Goal: Task Accomplishment & Management: Manage account settings

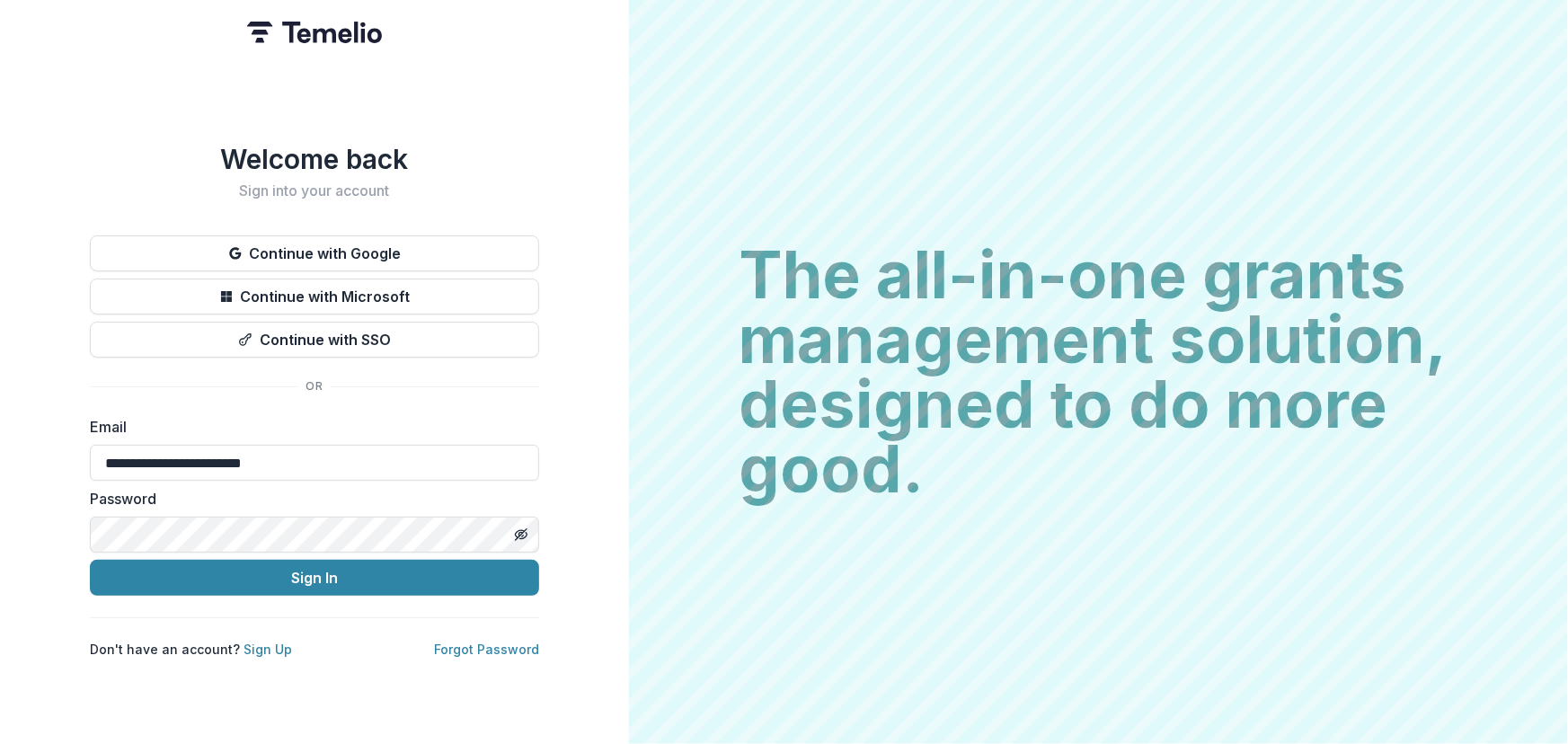
type input "**********"
click at [90, 560] on button "Sign In" at bounding box center [315, 577] width 449 height 36
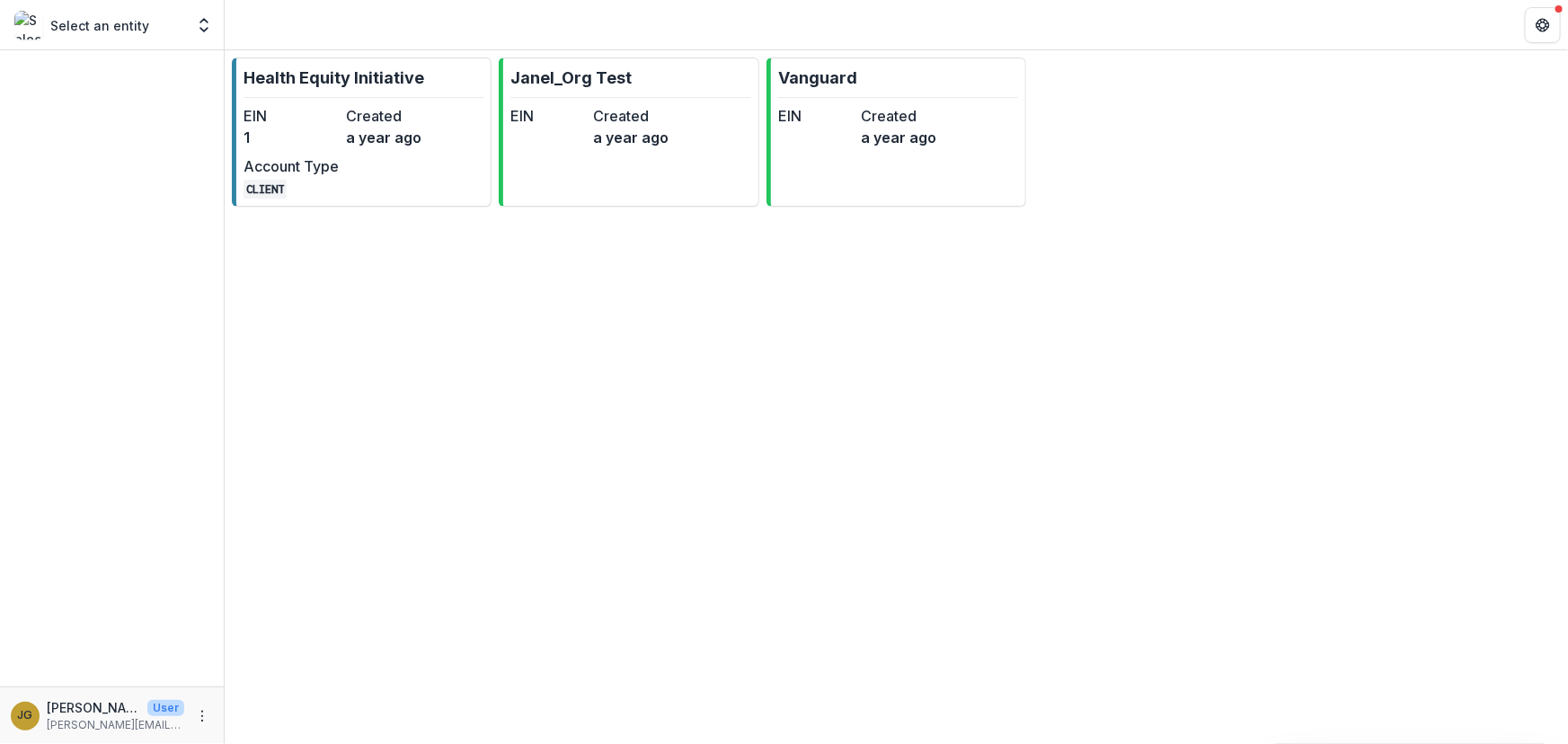
click at [268, 77] on p "Health Equity Initiative" at bounding box center [333, 78] width 180 height 24
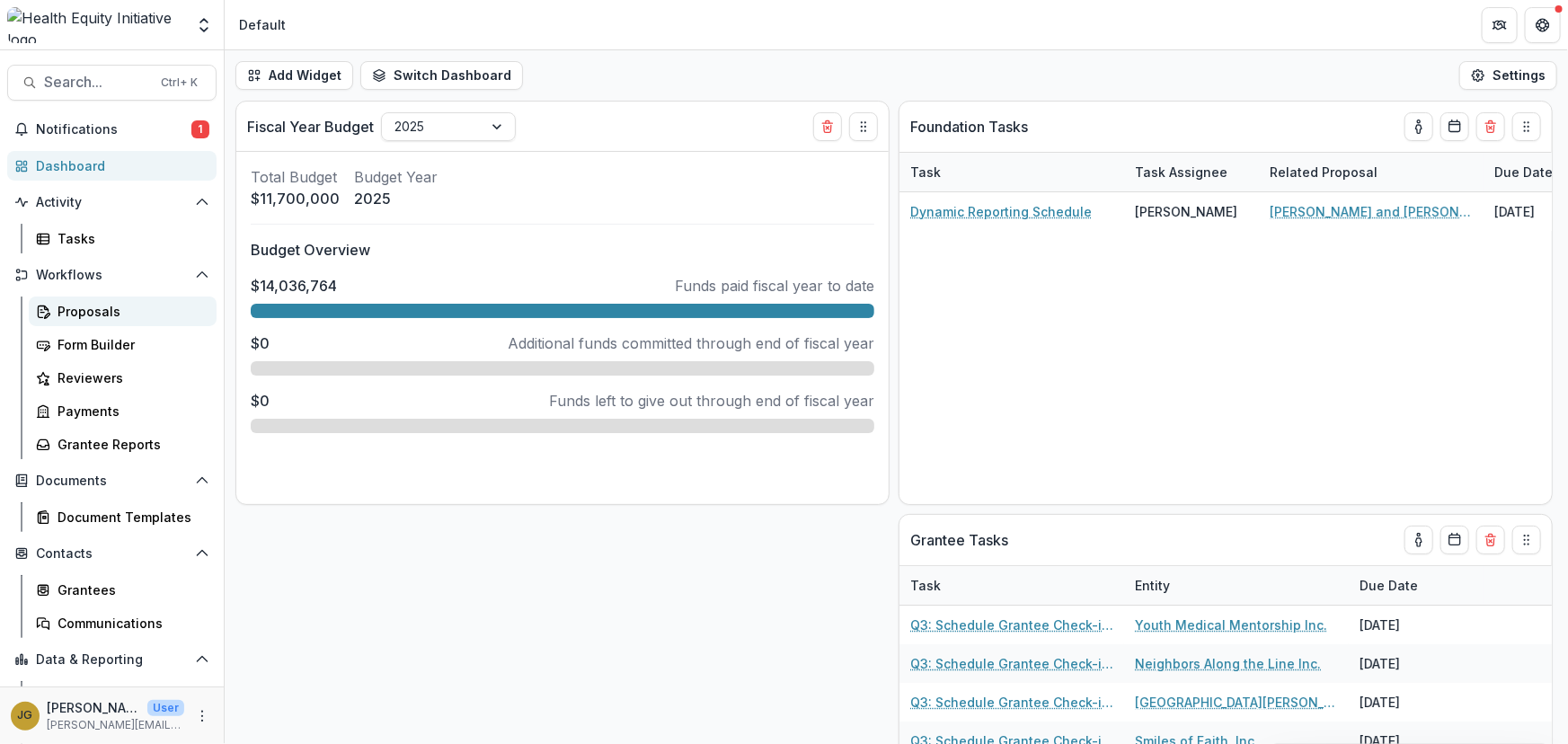
drag, startPoint x: 80, startPoint y: 309, endPoint x: 118, endPoint y: 315, distance: 38.5
click at [81, 309] on div "Proposals" at bounding box center [129, 311] width 144 height 18
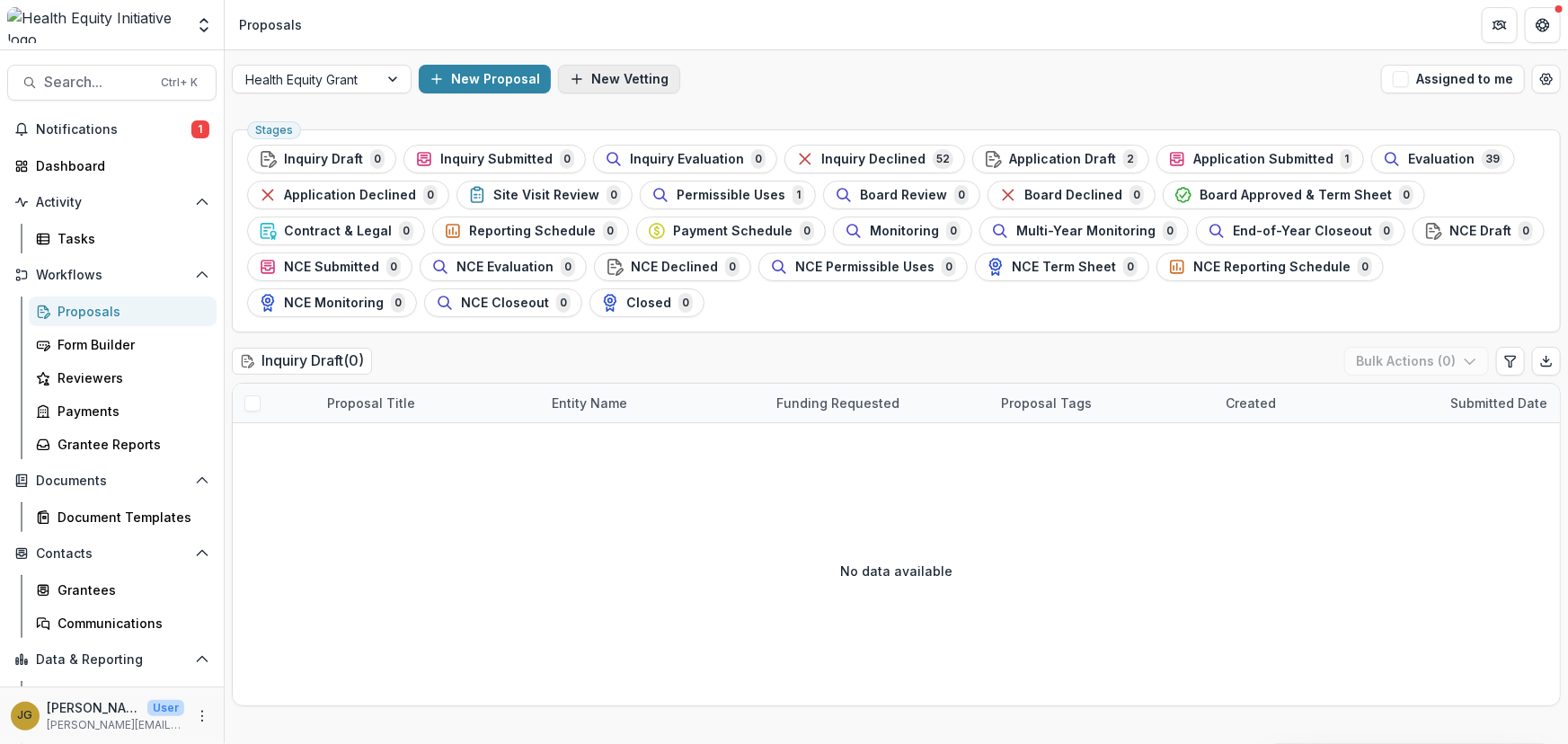
click at [573, 74] on icon "button" at bounding box center [576, 78] width 15 height 15
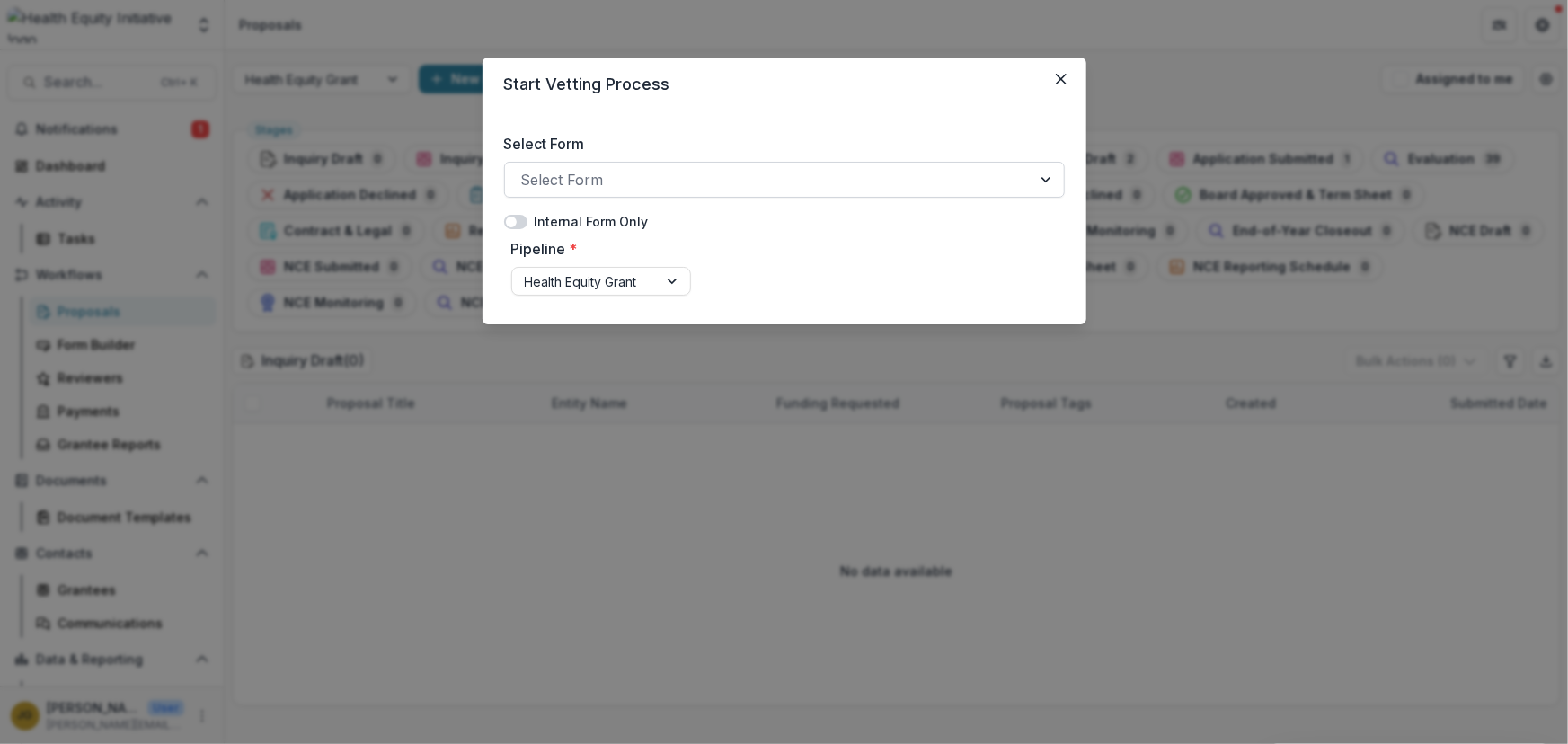
click at [1030, 177] on div "Select Form" at bounding box center [768, 180] width 527 height 29
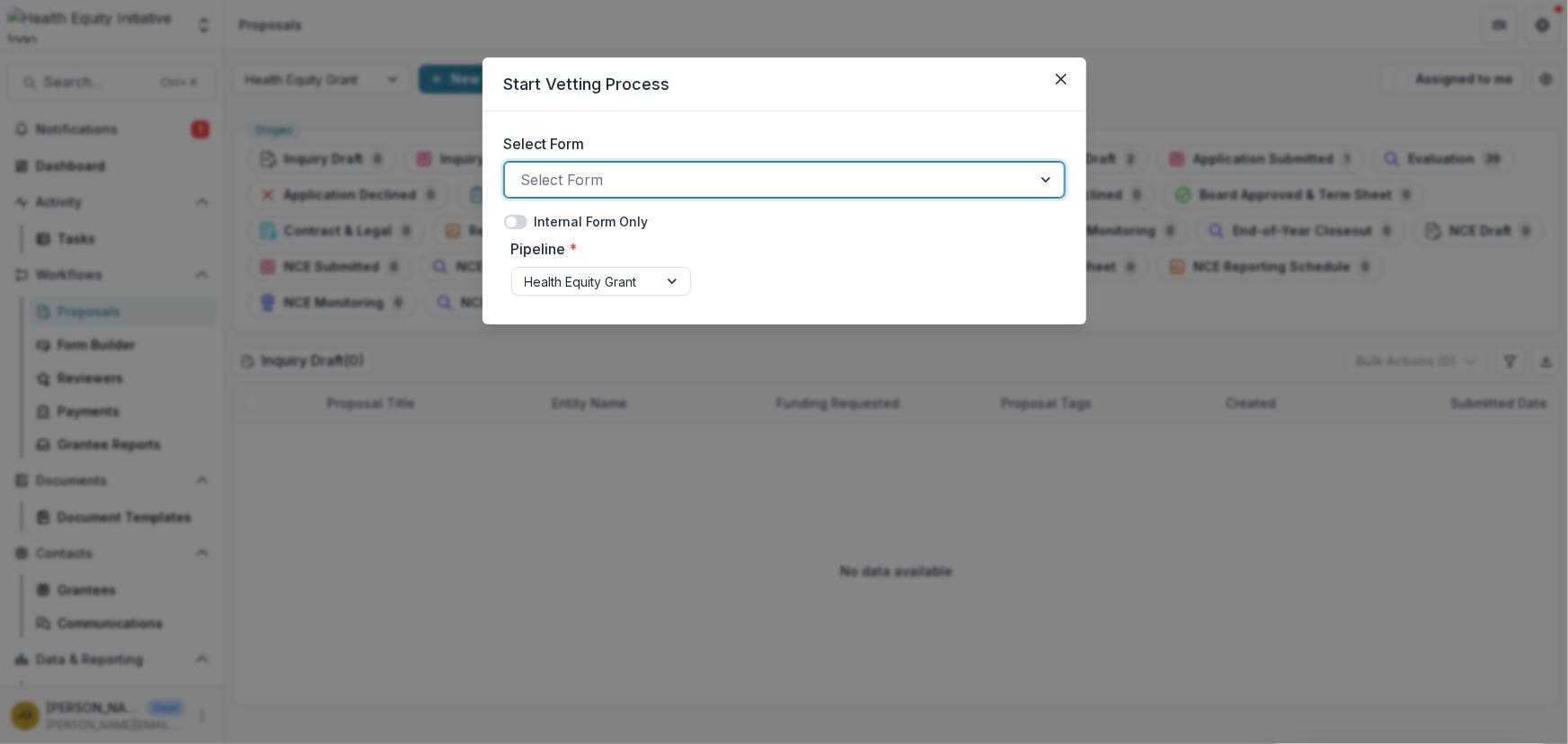
click at [1030, 177] on div "Select Form" at bounding box center [768, 180] width 527 height 29
click at [1063, 81] on icon "Close" at bounding box center [1060, 78] width 11 height 11
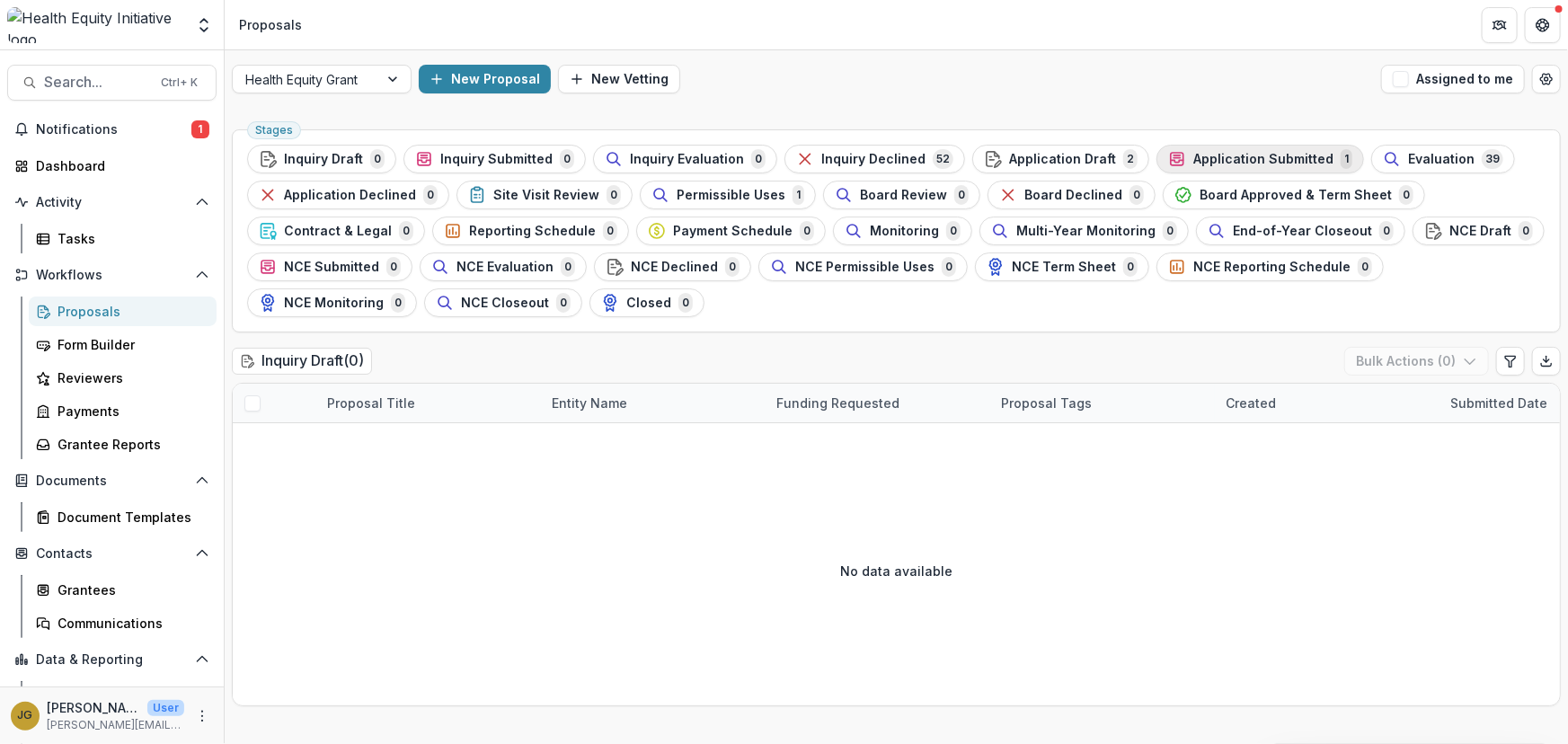
click at [1250, 162] on span "Application Submitted" at bounding box center [1263, 160] width 140 height 16
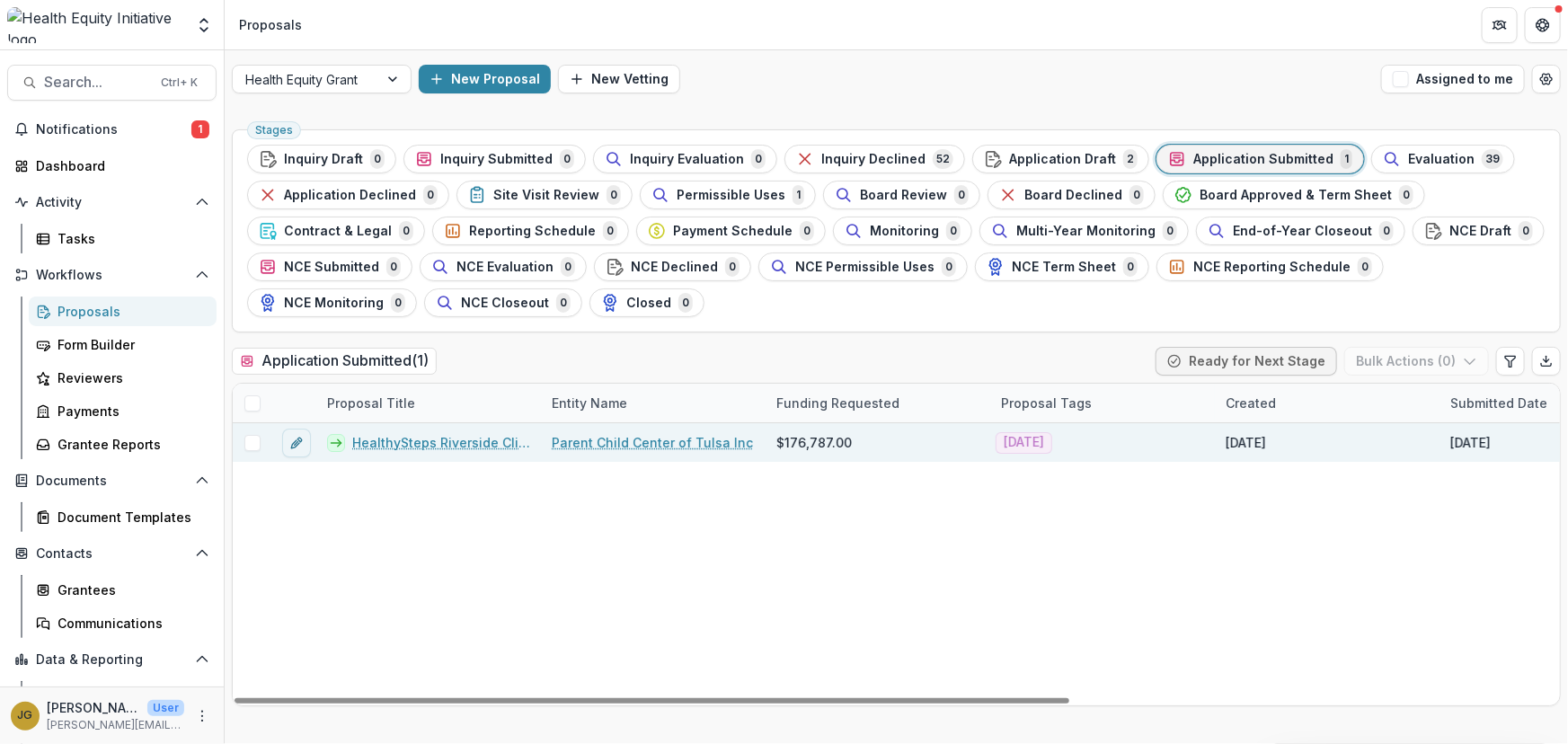
click at [259, 443] on span at bounding box center [252, 443] width 16 height 16
click at [1404, 360] on button "Bulk Actions ( 1 )" at bounding box center [1419, 361] width 141 height 29
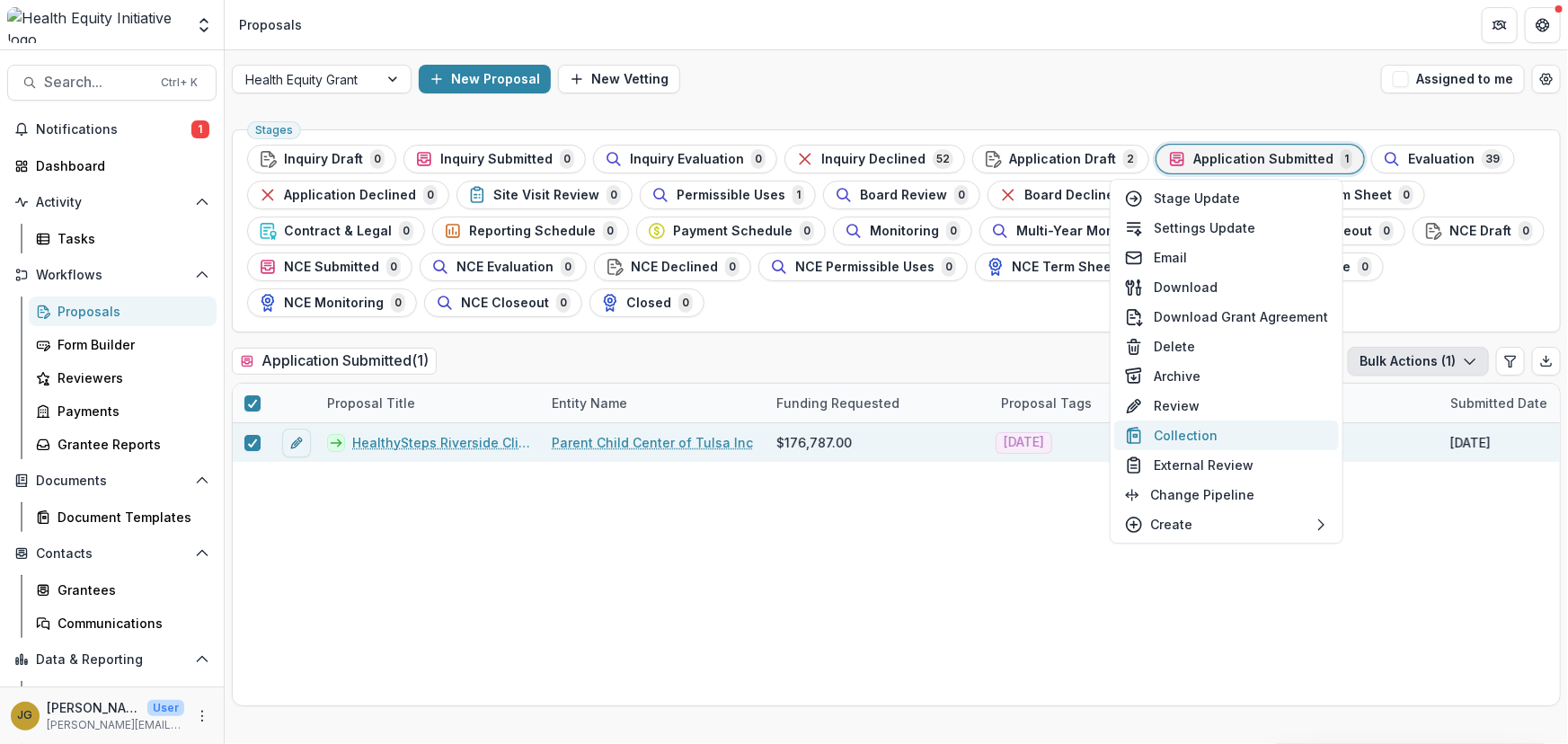
click at [1190, 432] on button "Collection" at bounding box center [1226, 435] width 225 height 30
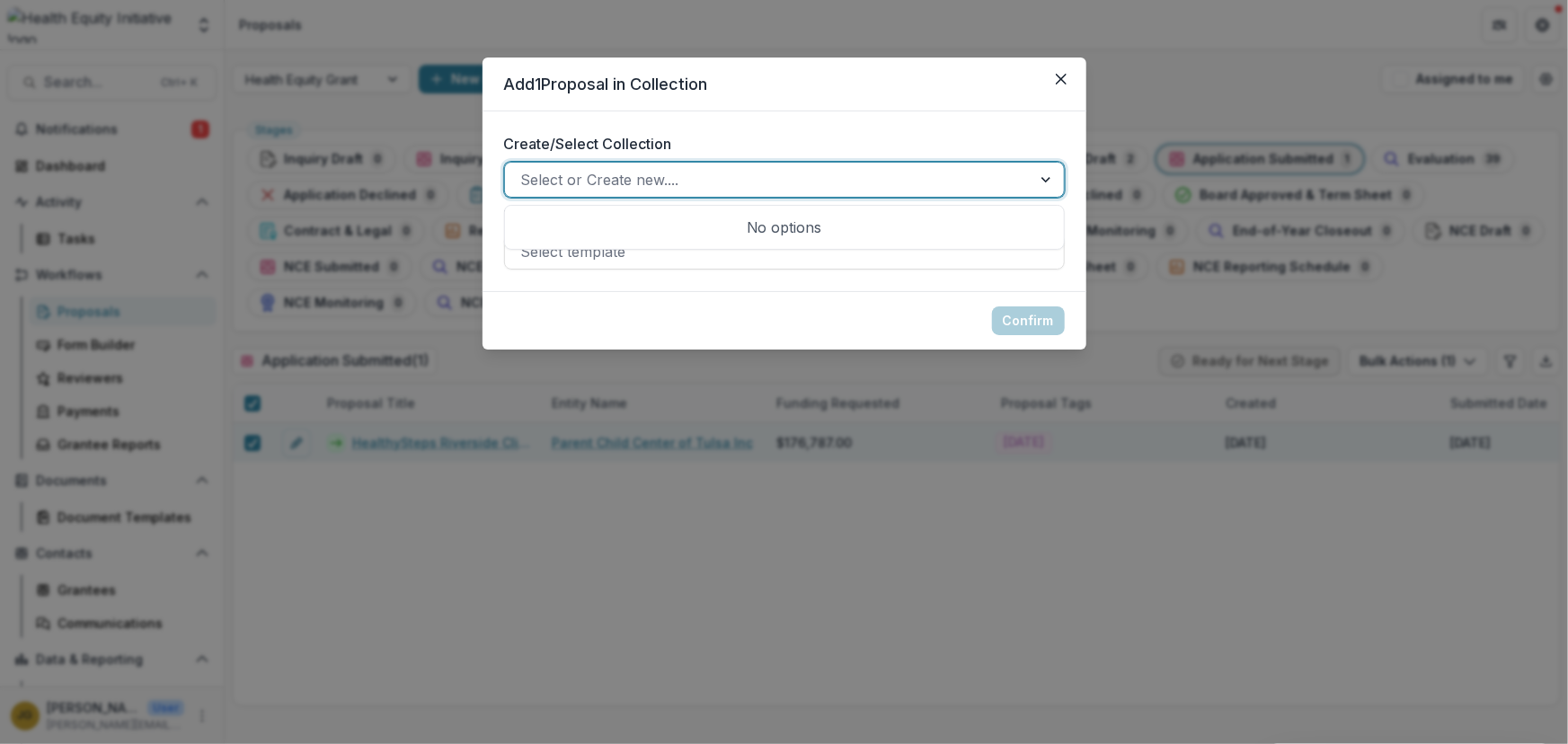
click at [1042, 180] on div at bounding box center [1047, 179] width 32 height 34
click at [1046, 180] on div at bounding box center [1047, 179] width 32 height 34
click at [805, 315] on footer "Confirm" at bounding box center [784, 321] width 603 height 58
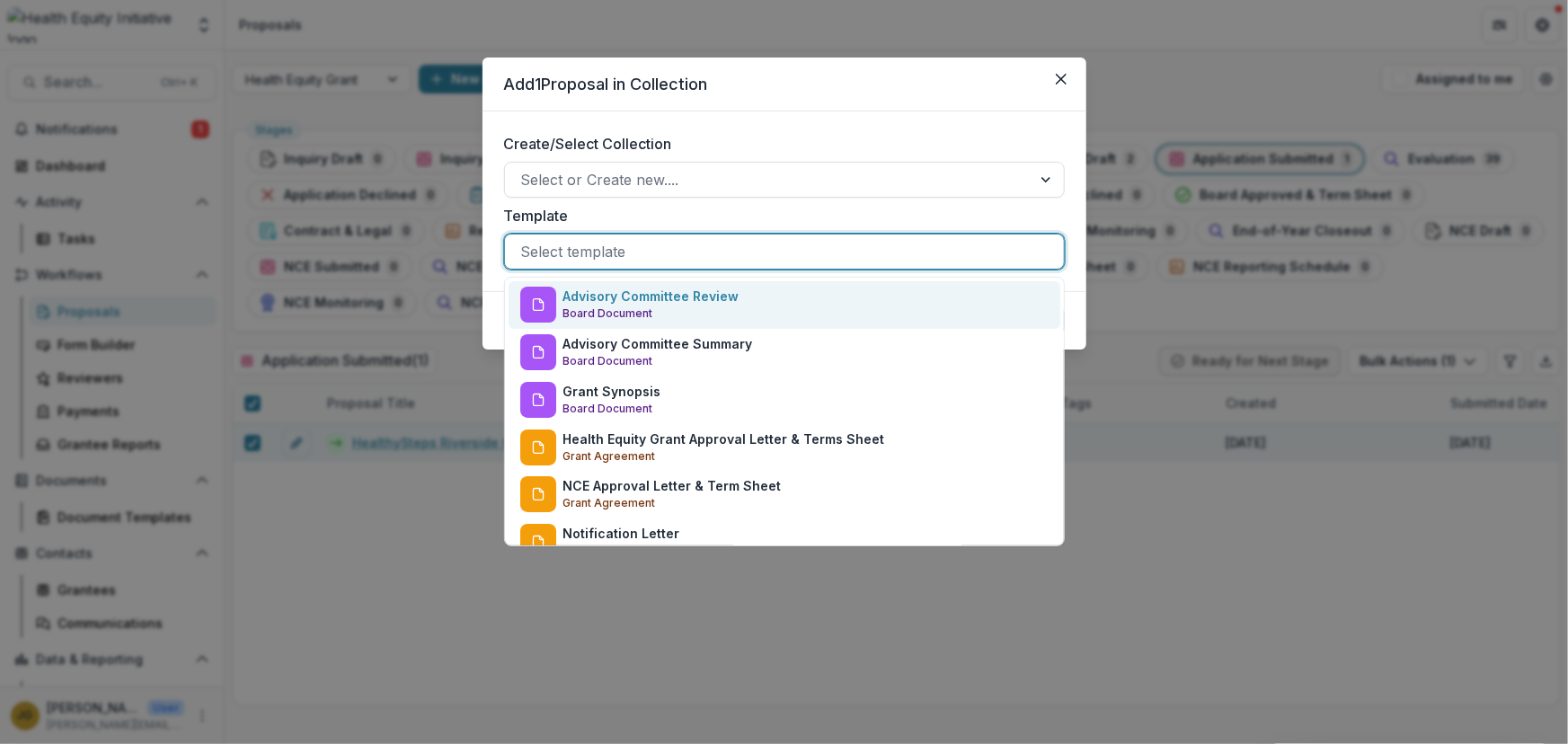
click at [985, 251] on div at bounding box center [784, 252] width 527 height 25
click at [1147, 504] on div "Add 1 Proposal in Collection Create/Select Collection Select or Create new.... …" at bounding box center [784, 372] width 1568 height 744
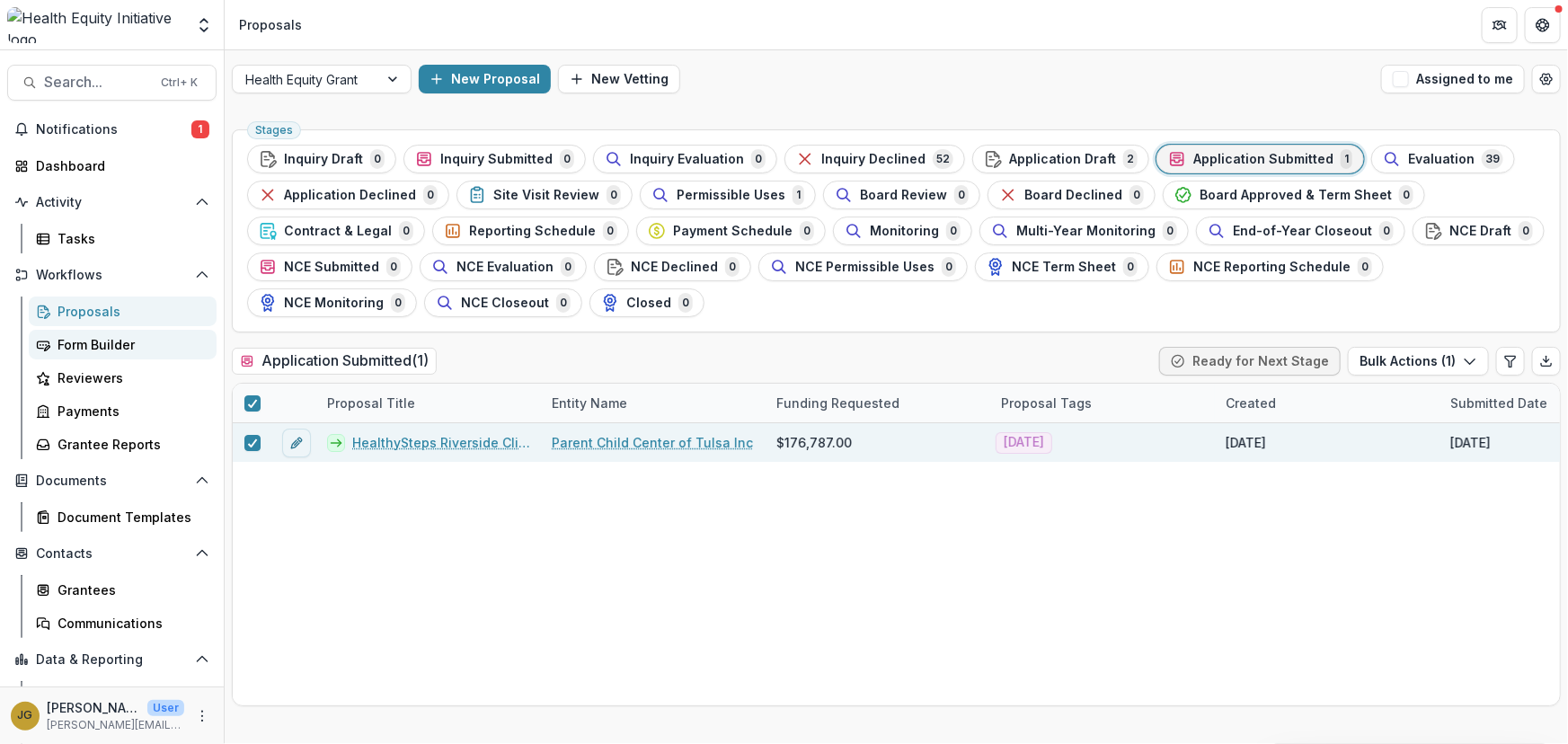
click at [93, 345] on div "Form Builder" at bounding box center [129, 344] width 144 height 18
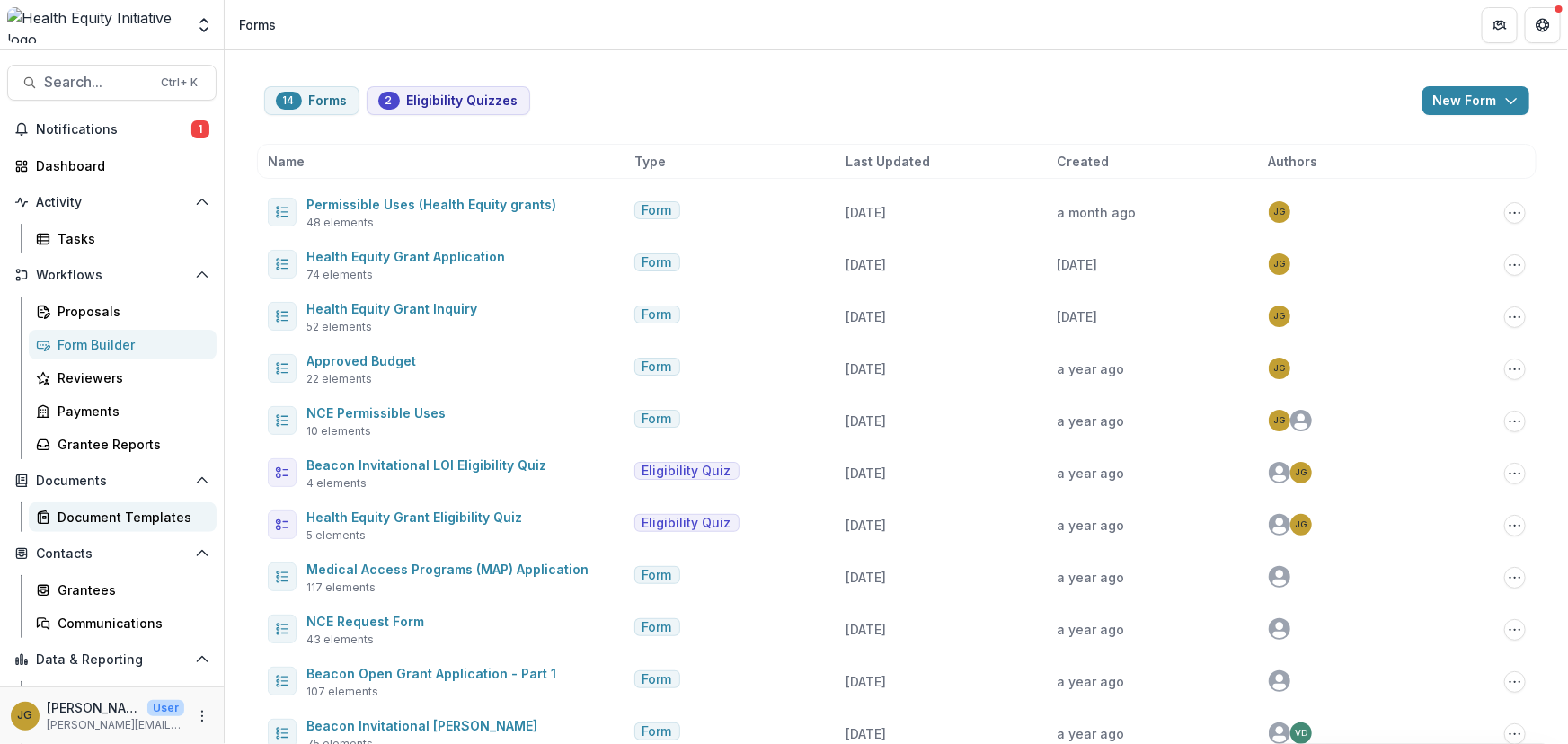
click at [144, 512] on div "Document Templates" at bounding box center [129, 516] width 144 height 18
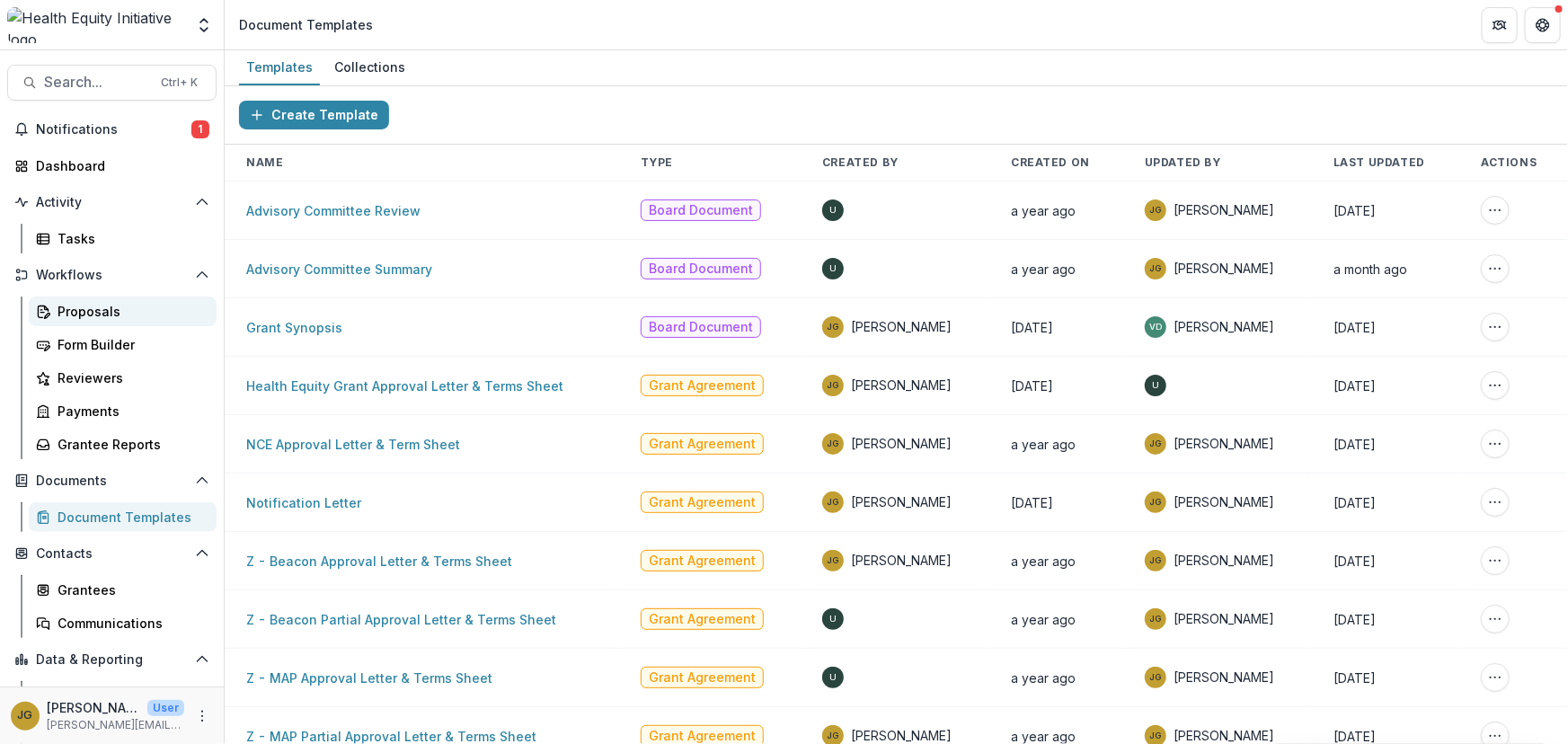
click at [58, 306] on div "Proposals" at bounding box center [129, 311] width 144 height 18
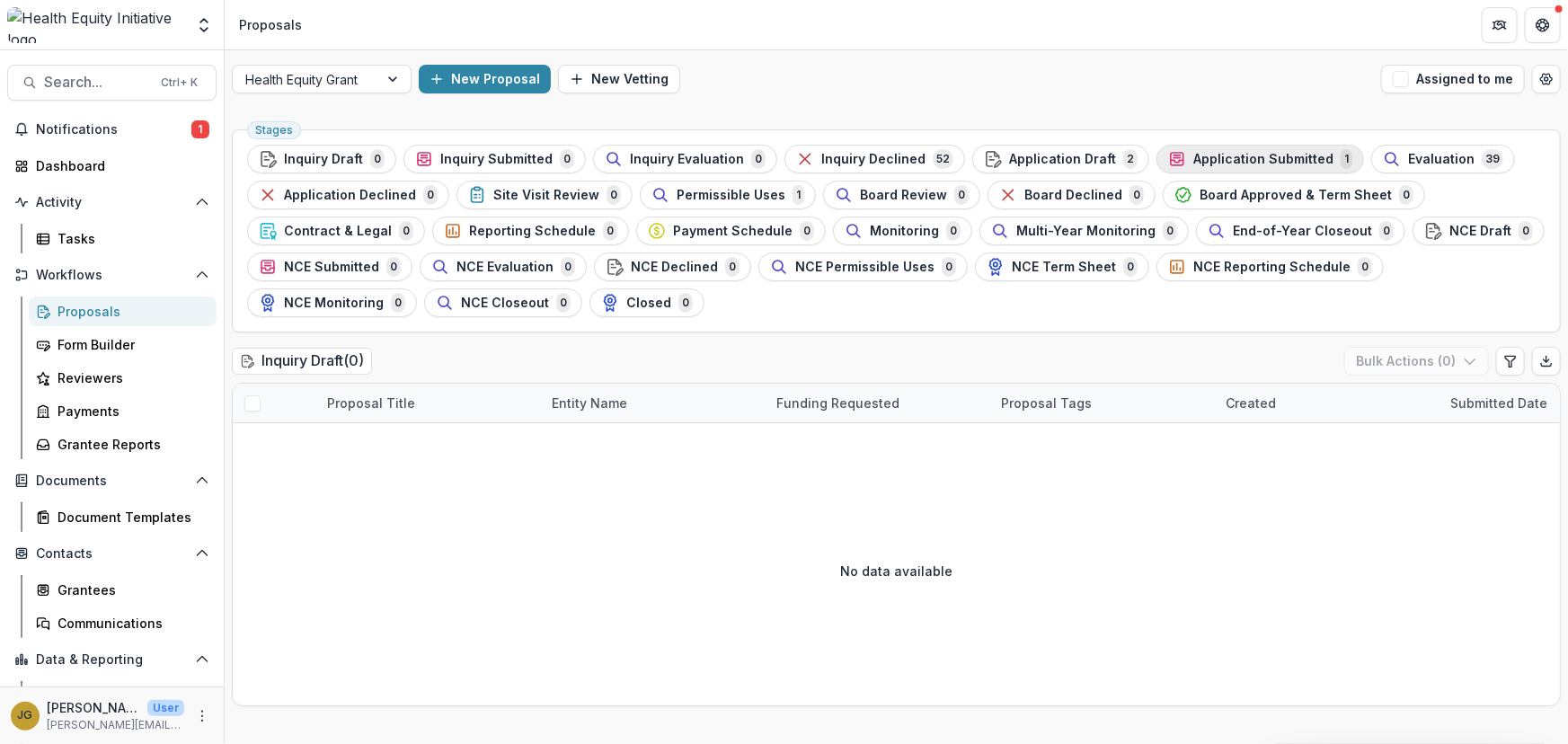
click at [1214, 152] on span "Application Submitted" at bounding box center [1263, 160] width 140 height 16
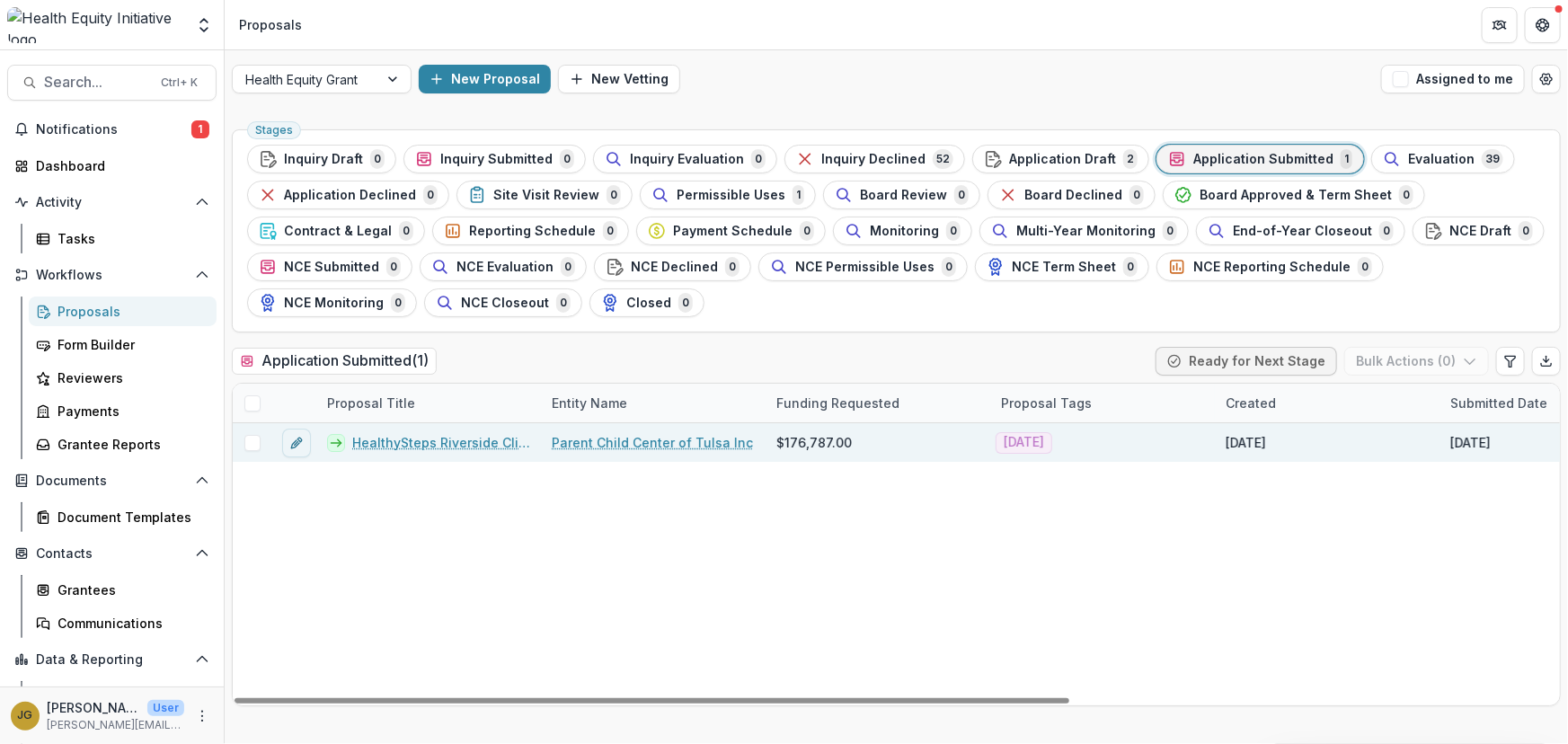
click at [255, 442] on span at bounding box center [252, 443] width 16 height 16
click at [1434, 366] on button "Bulk Actions ( 1 )" at bounding box center [1419, 361] width 141 height 29
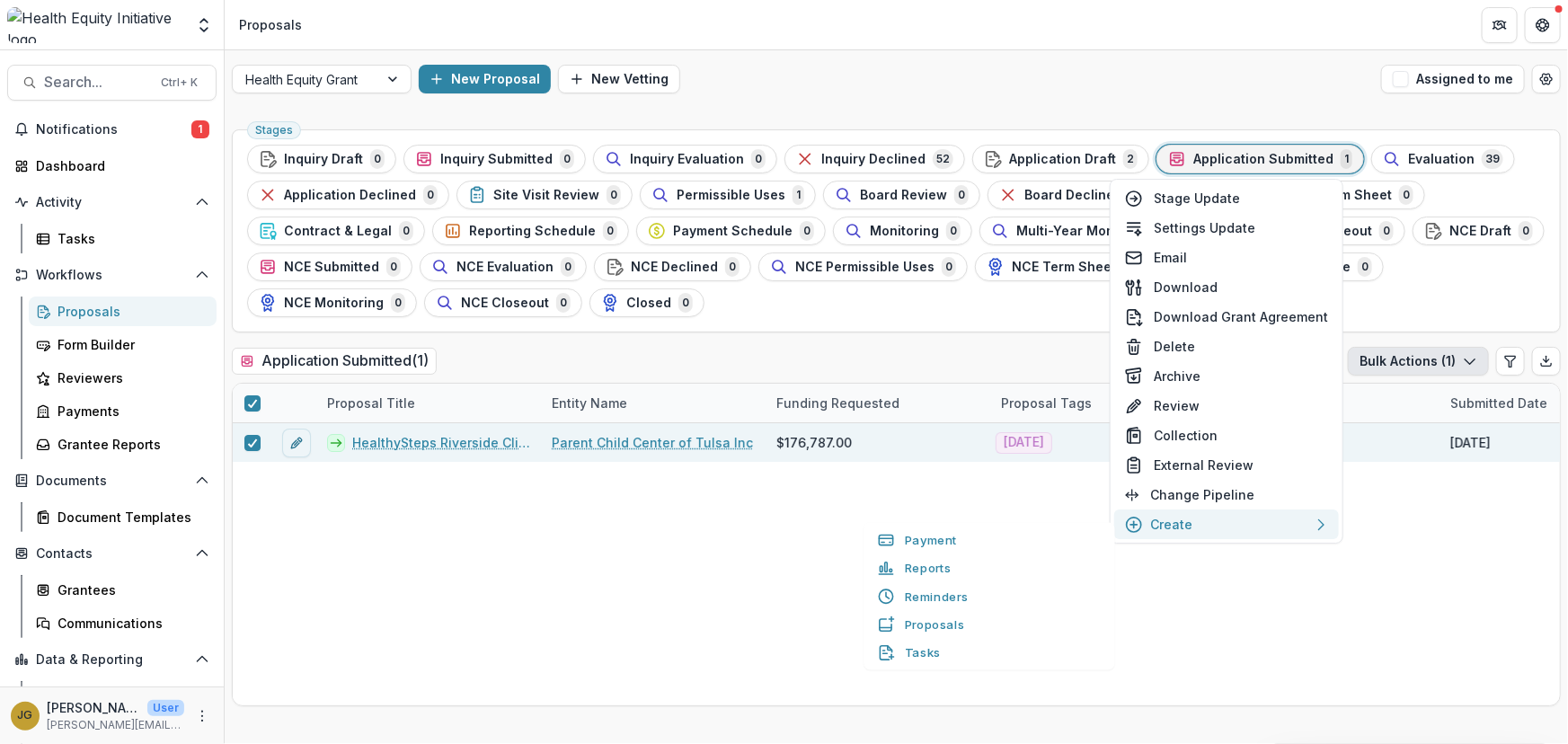
drag, startPoint x: 1175, startPoint y: 432, endPoint x: 1177, endPoint y: 512, distance: 80.0
click at [1177, 511] on div "Stage Update Settings Update Email Download Download Grant Agreement Delete Arc…" at bounding box center [1226, 360] width 225 height 356
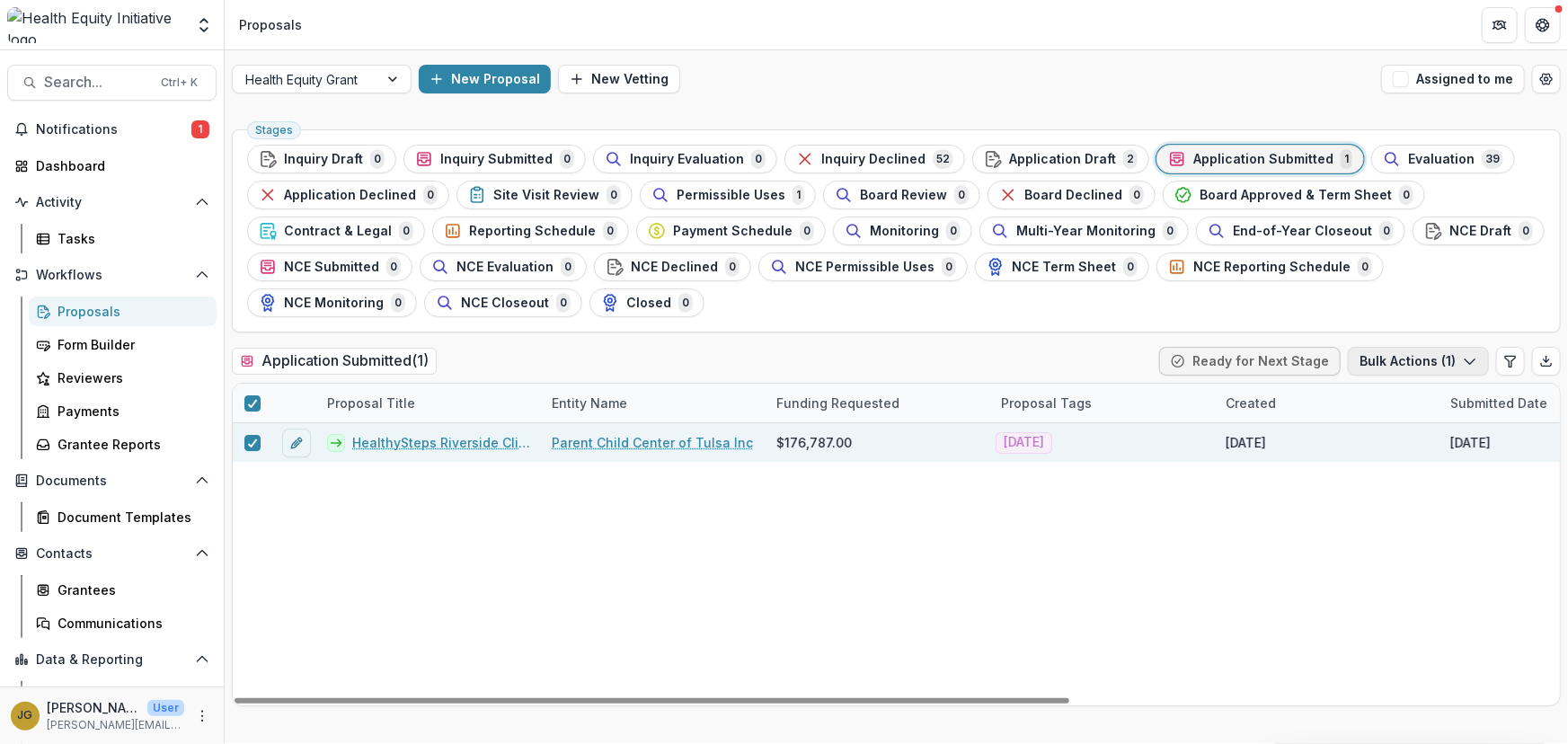
click at [1479, 357] on button "Bulk Actions ( 1 )" at bounding box center [1419, 361] width 141 height 29
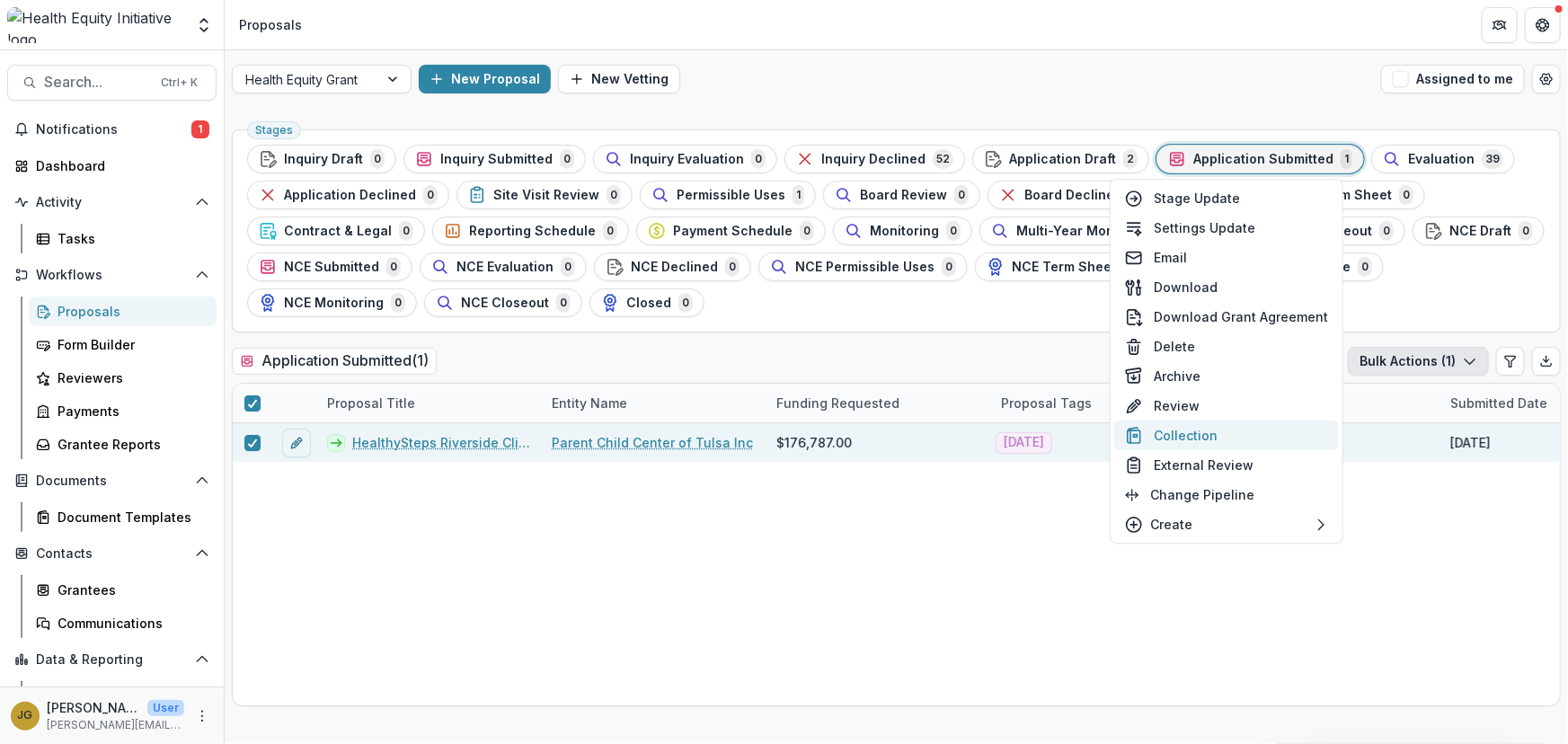
click at [1176, 429] on button "Collection" at bounding box center [1226, 435] width 225 height 30
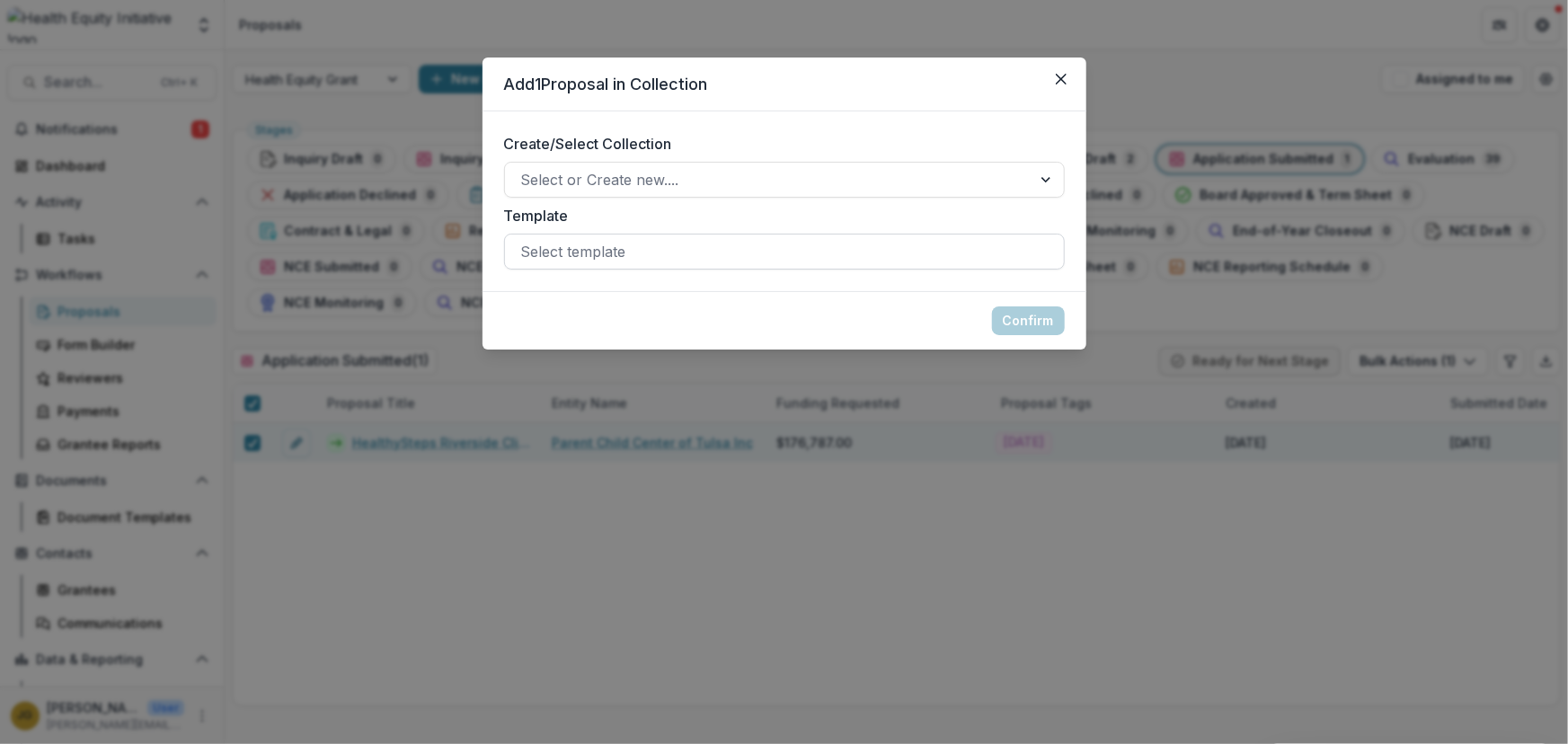
click at [819, 249] on div at bounding box center [784, 252] width 527 height 25
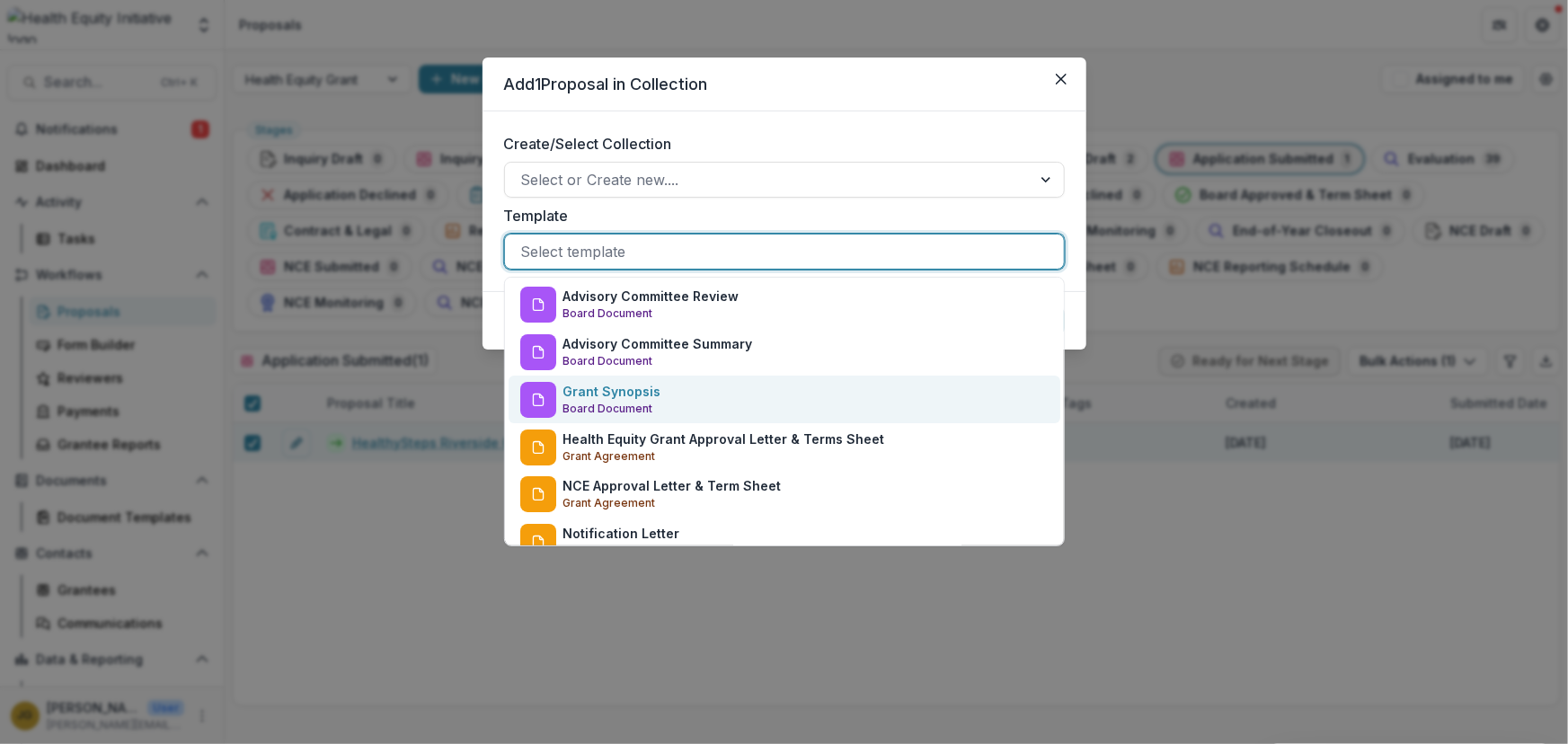
click at [580, 397] on p "Grant Synopsis" at bounding box center [612, 390] width 98 height 18
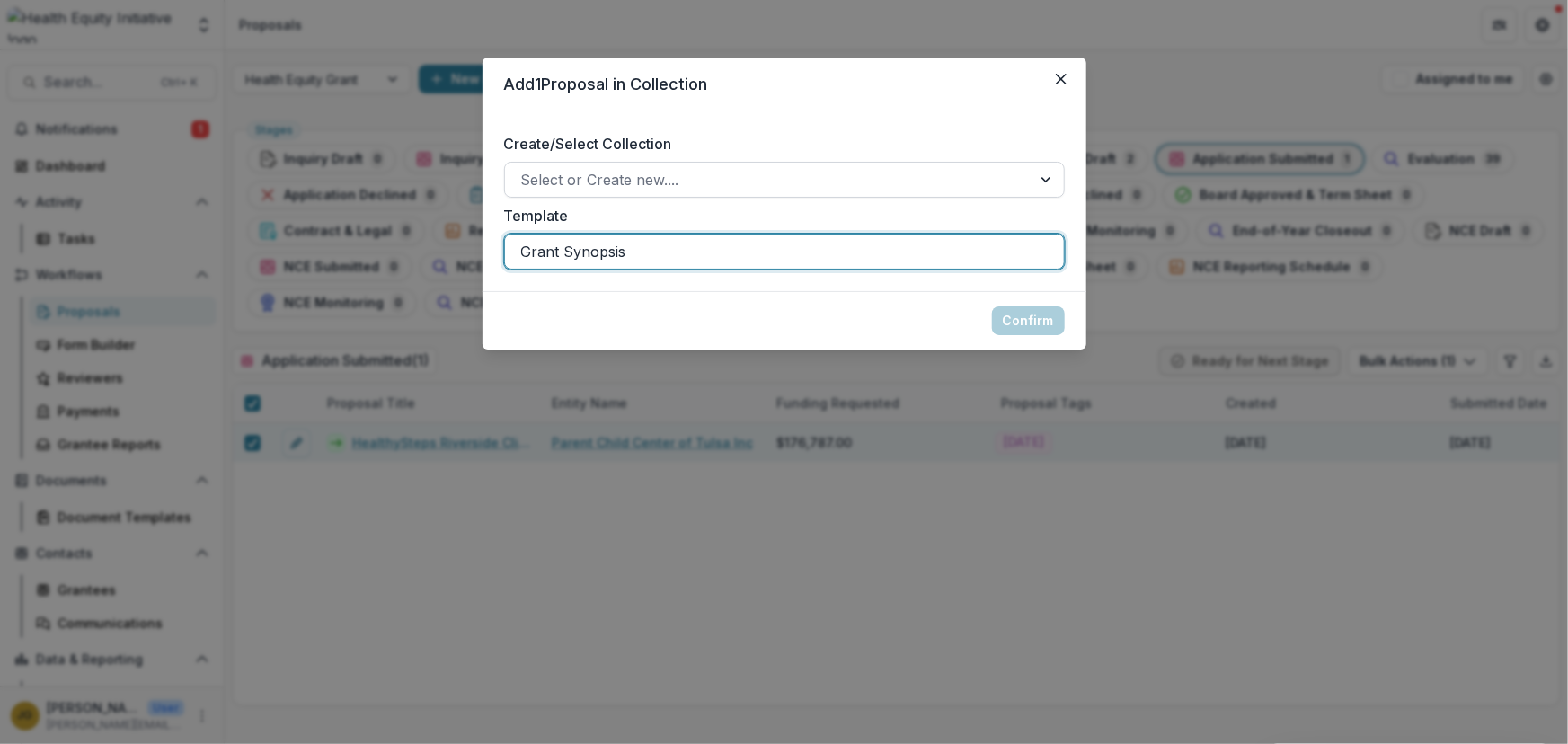
click at [872, 187] on div at bounding box center [768, 180] width 494 height 25
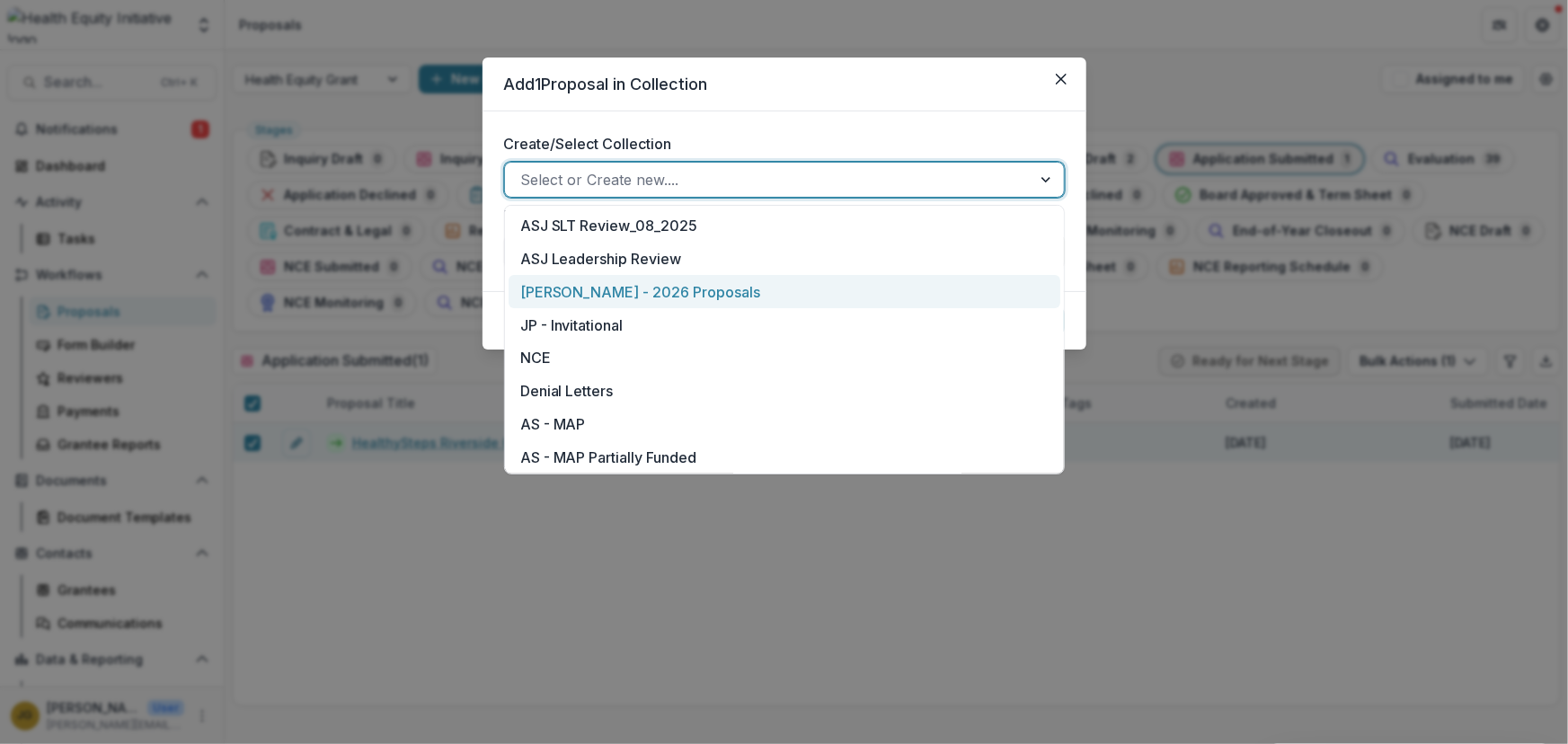
click at [630, 288] on div "Lauren Landwerlin - 2026 Proposals" at bounding box center [784, 292] width 552 height 33
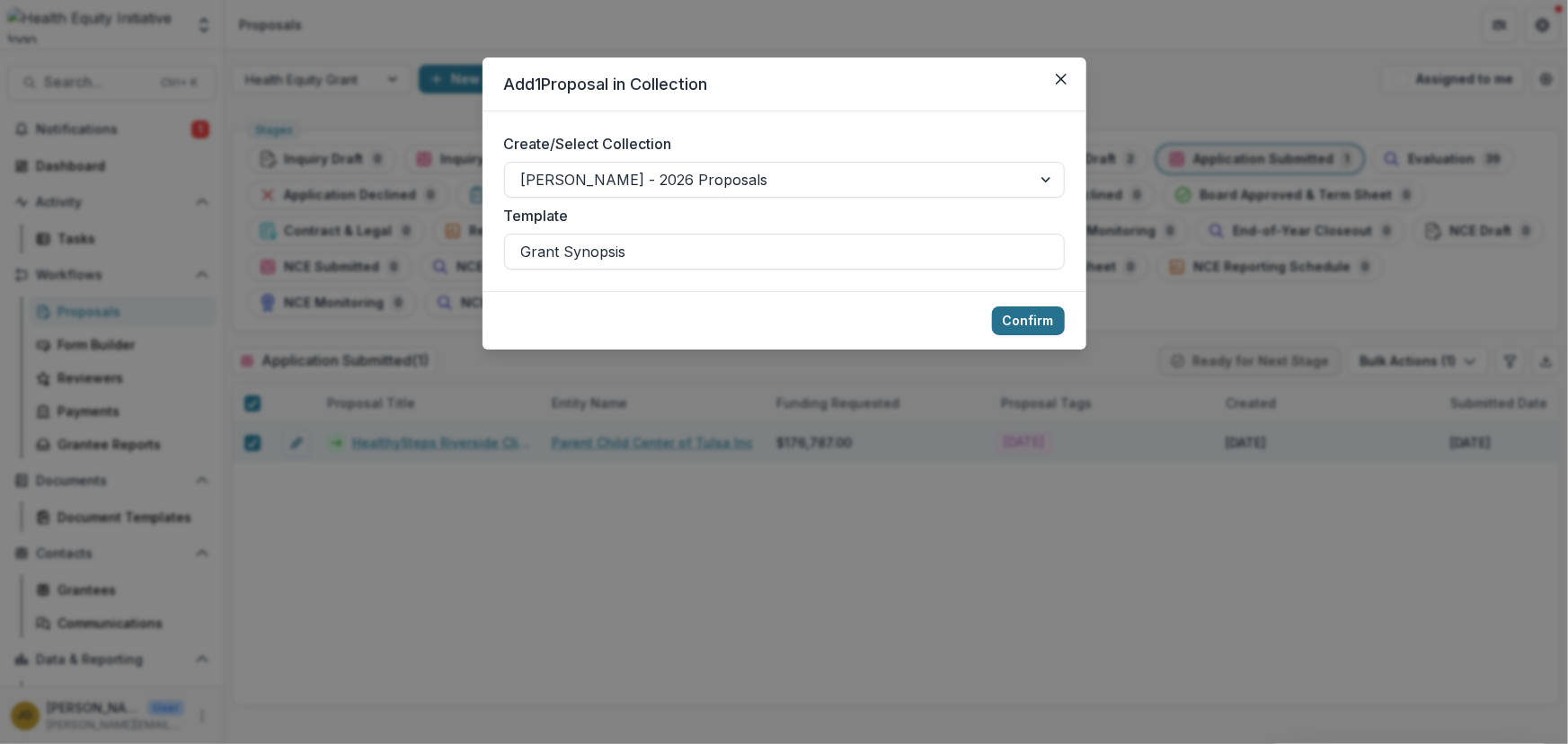
click at [1014, 315] on button "Confirm" at bounding box center [1028, 321] width 73 height 29
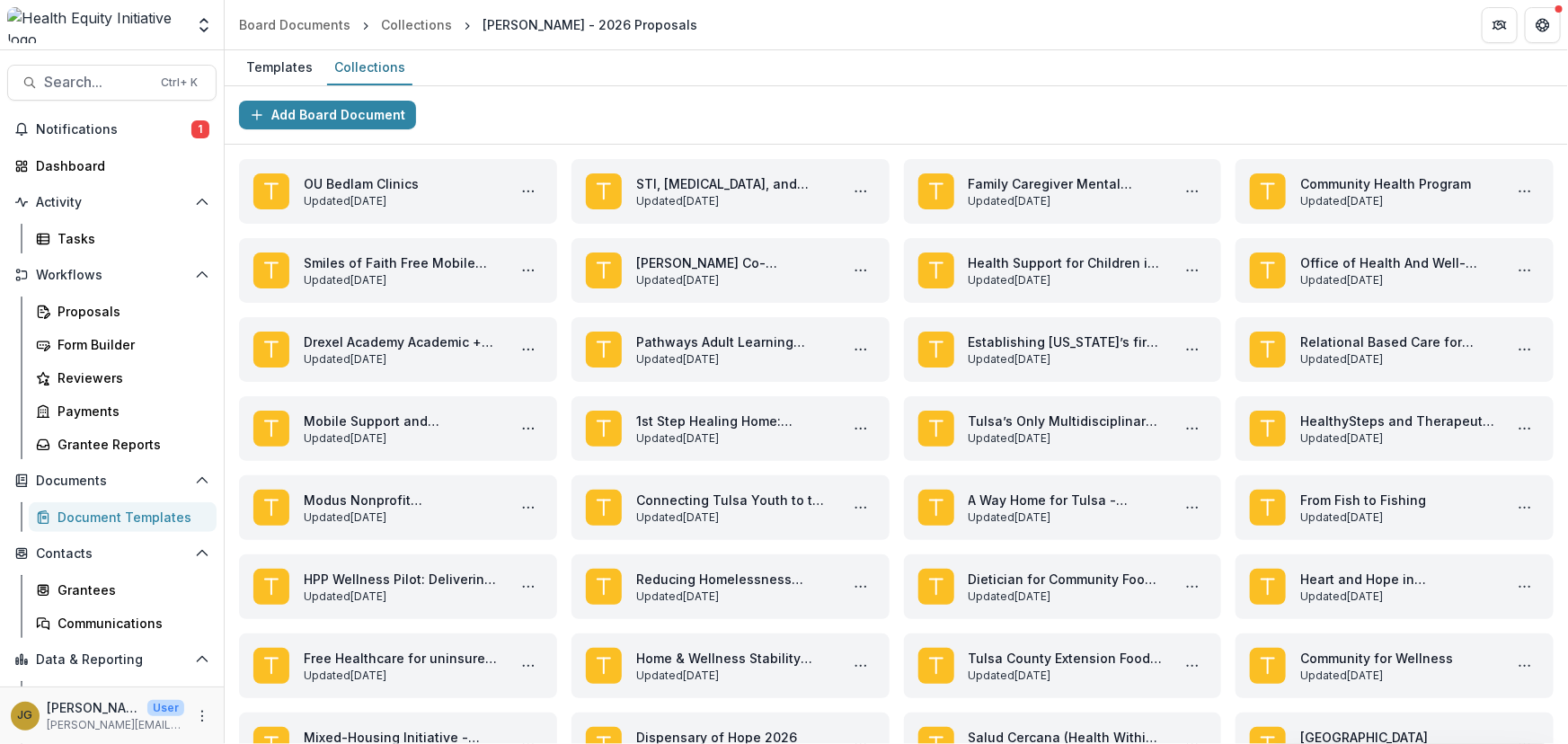
scroll to position [1231, 0]
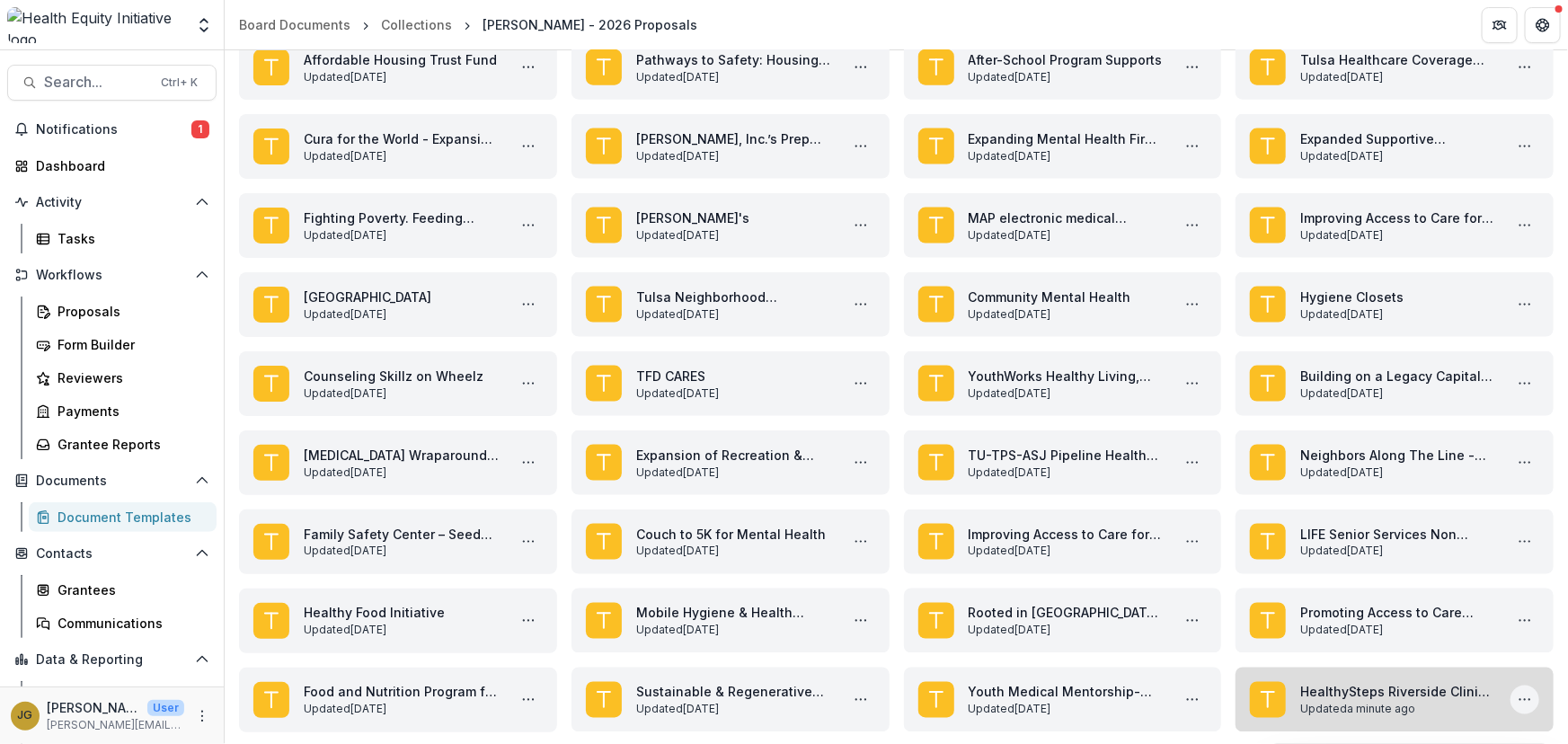
click at [1523, 700] on icon "More HealthySteps Riverside Clinic Expansion Actions" at bounding box center [1524, 699] width 15 height 15
click at [1320, 693] on link "HealthySteps Riverside Clinic Expansion" at bounding box center [1399, 692] width 196 height 18
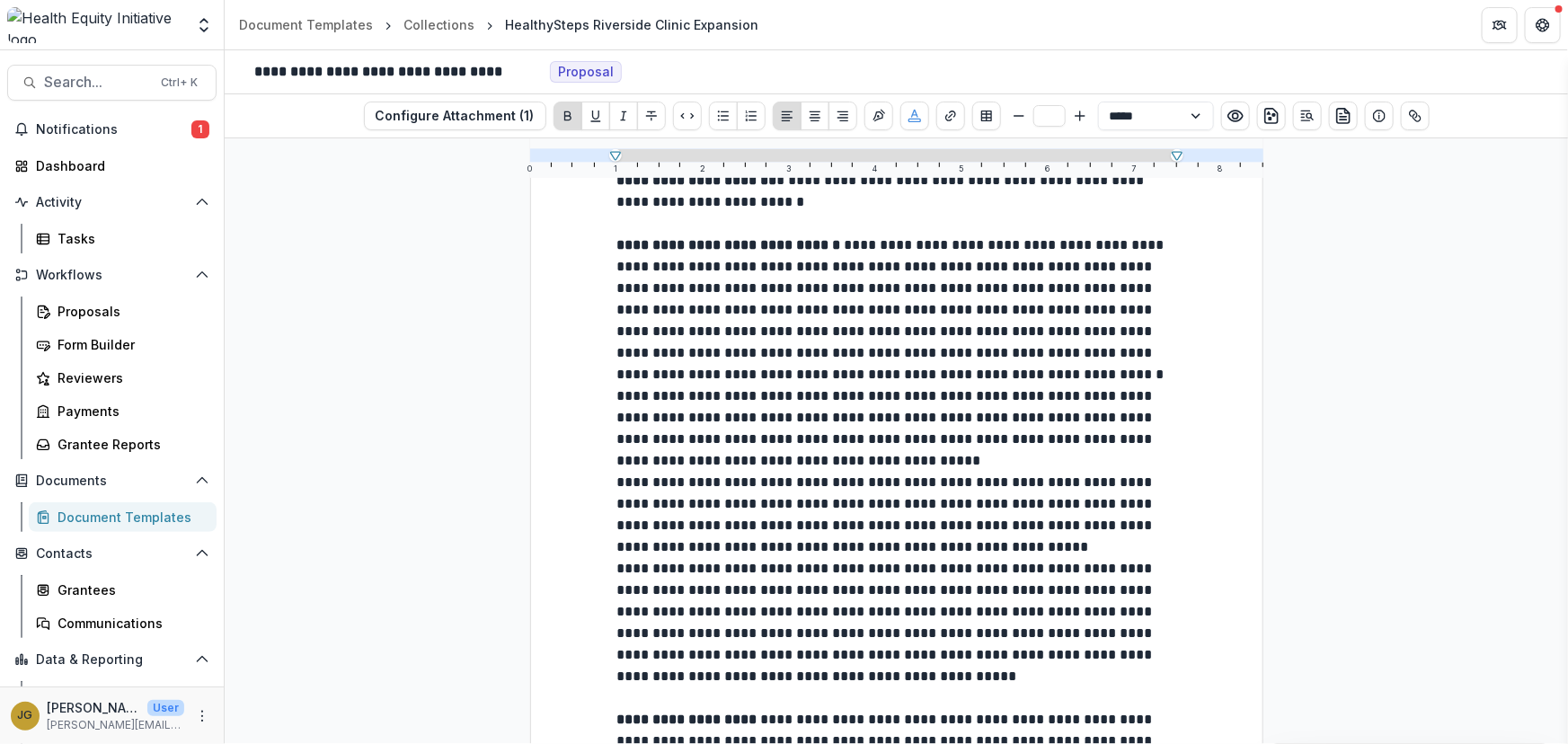
scroll to position [487, 0]
type input "**"
click at [959, 369] on p "**********" at bounding box center [896, 459] width 559 height 453
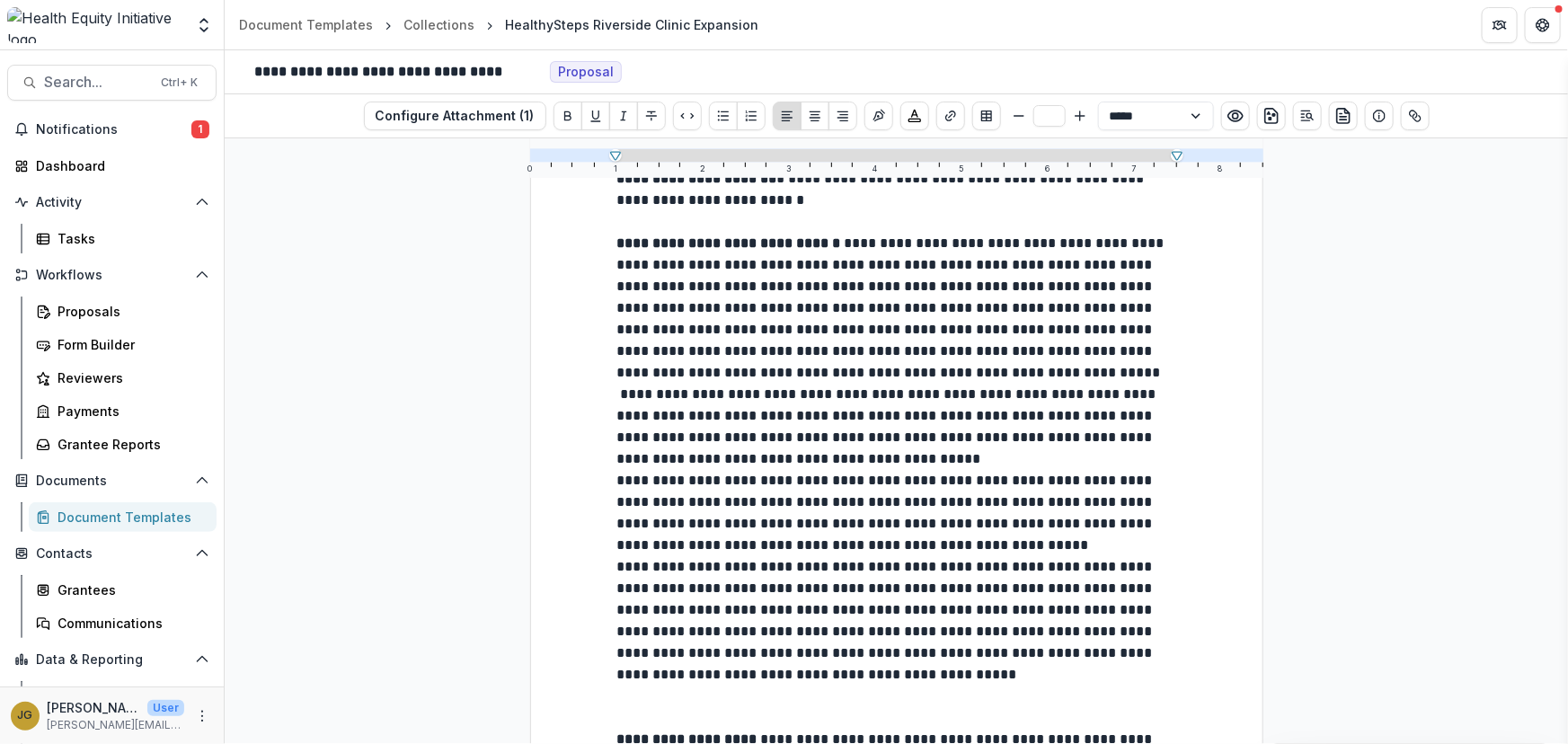
click at [890, 477] on p "**********" at bounding box center [896, 545] width 559 height 324
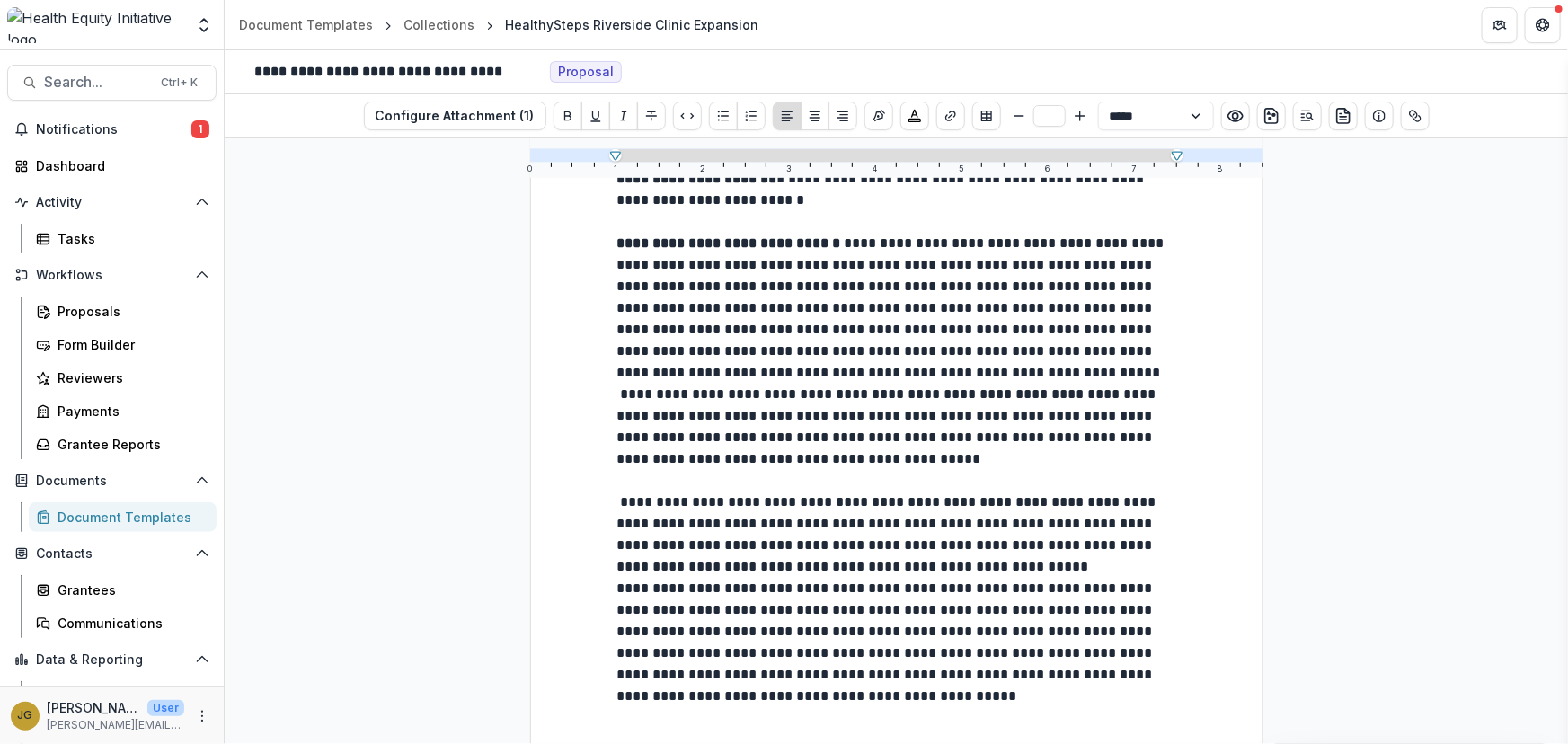
click at [1035, 591] on p "**********" at bounding box center [896, 610] width 559 height 237
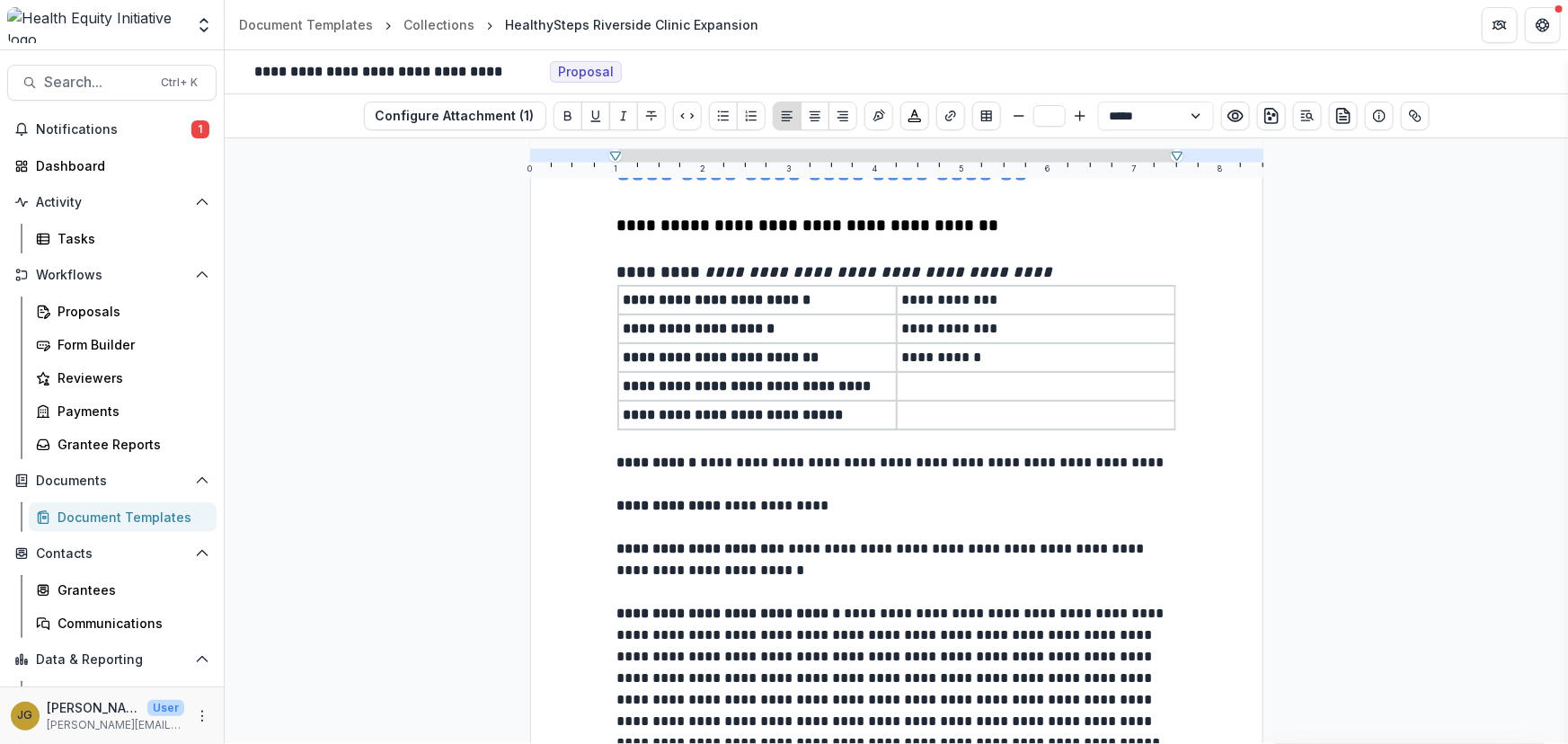
scroll to position [0, 0]
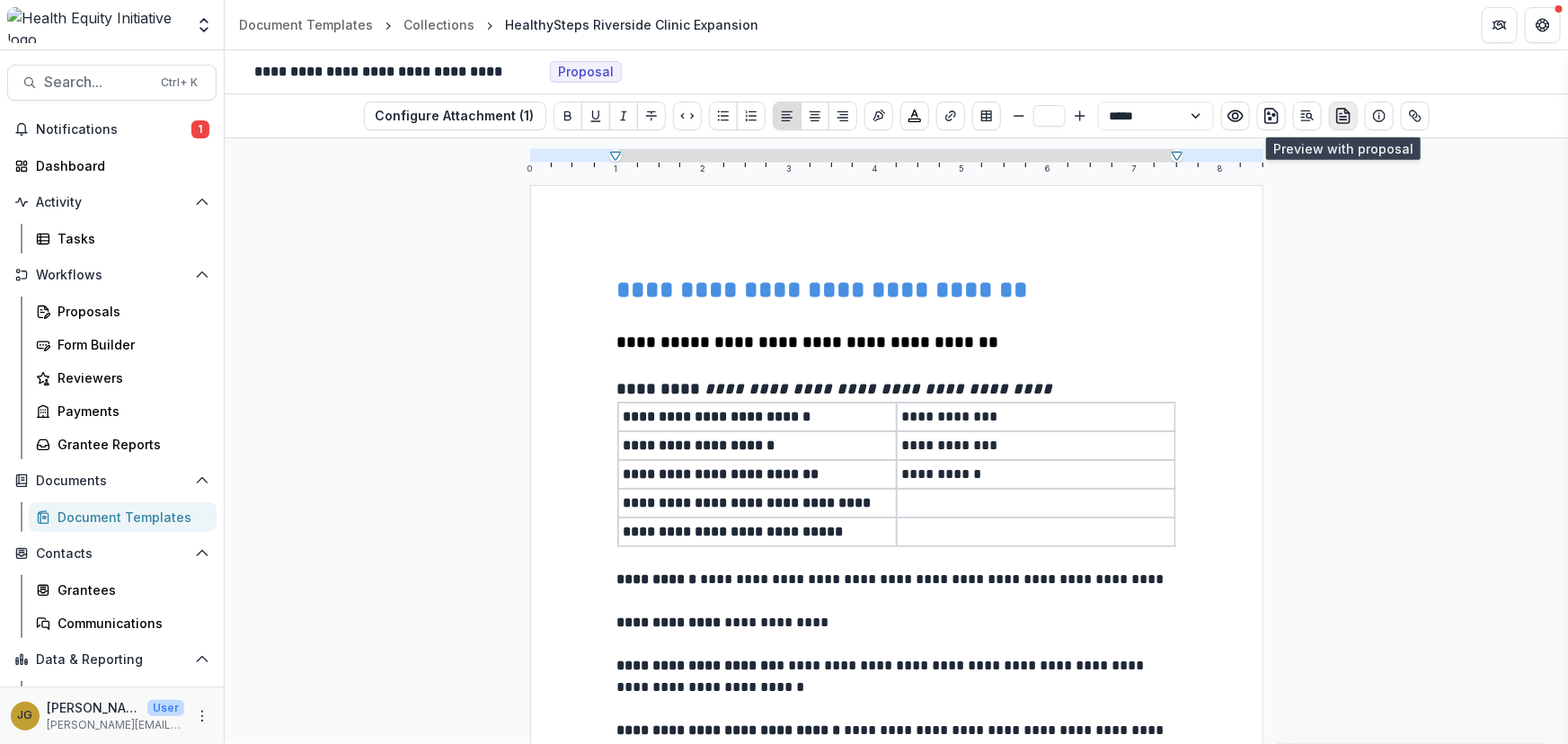
click at [1339, 119] on line "preview-proposal-pdf" at bounding box center [1342, 119] width 6 height 0
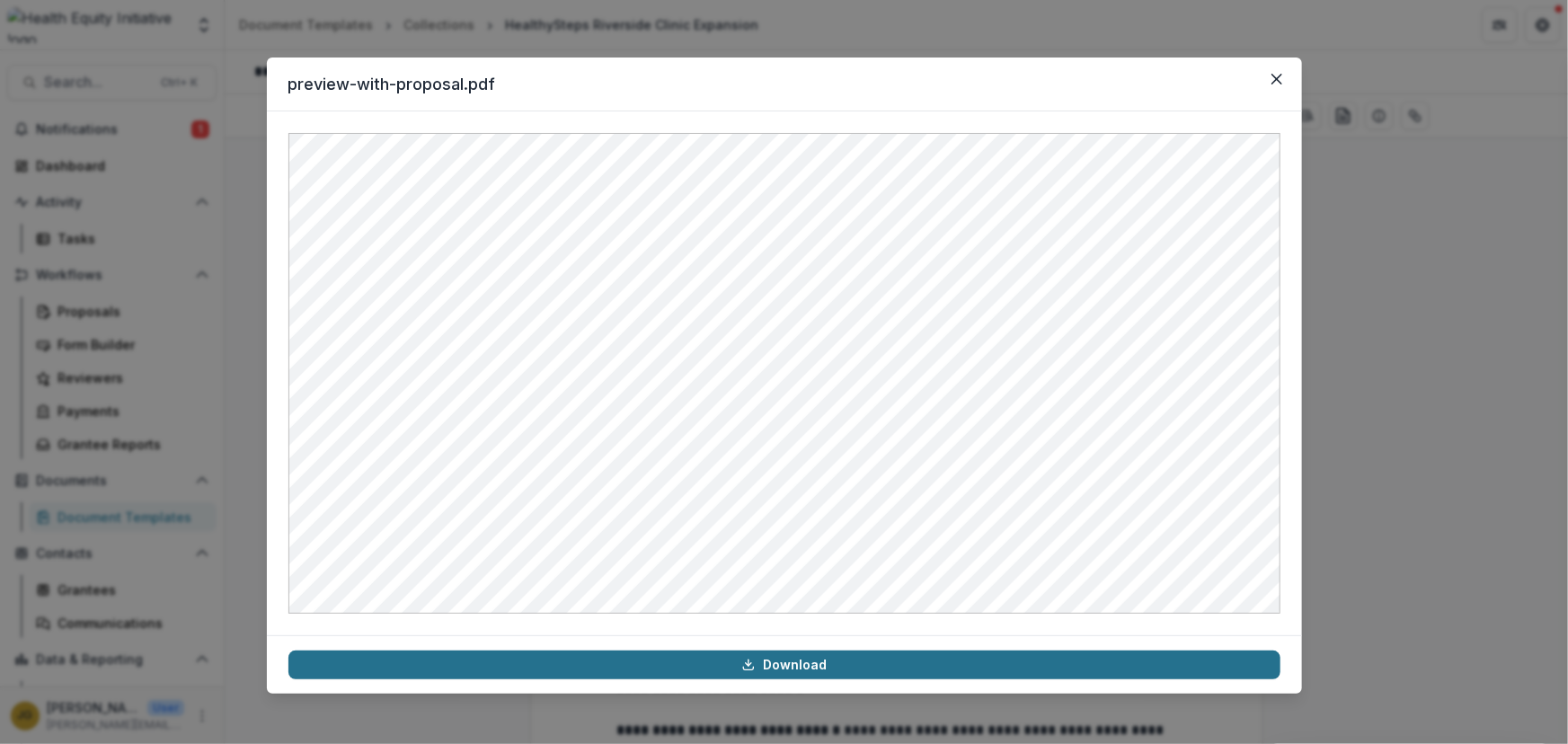
click at [733, 666] on link "Download" at bounding box center [784, 666] width 992 height 29
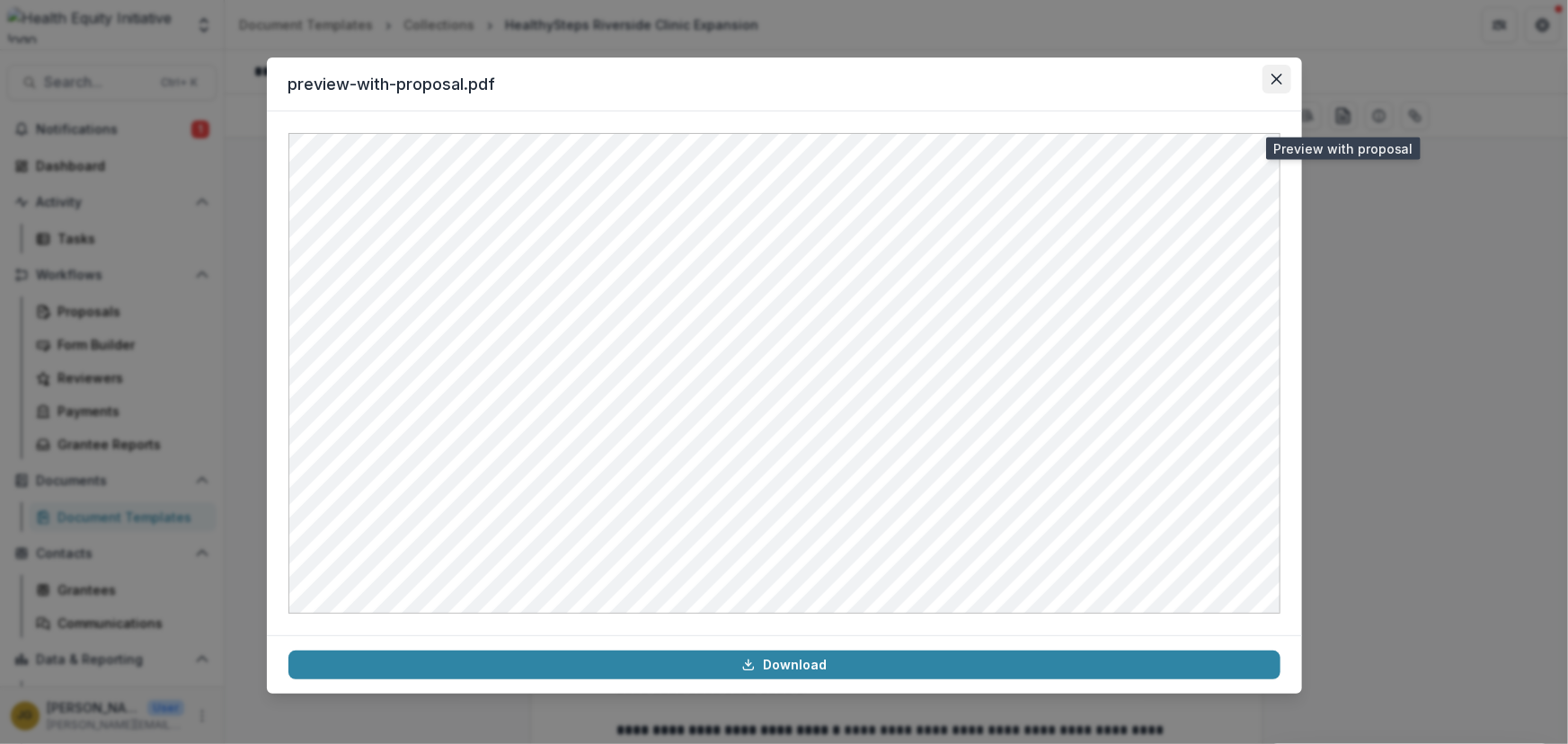
click at [1276, 82] on icon "Close" at bounding box center [1276, 78] width 11 height 11
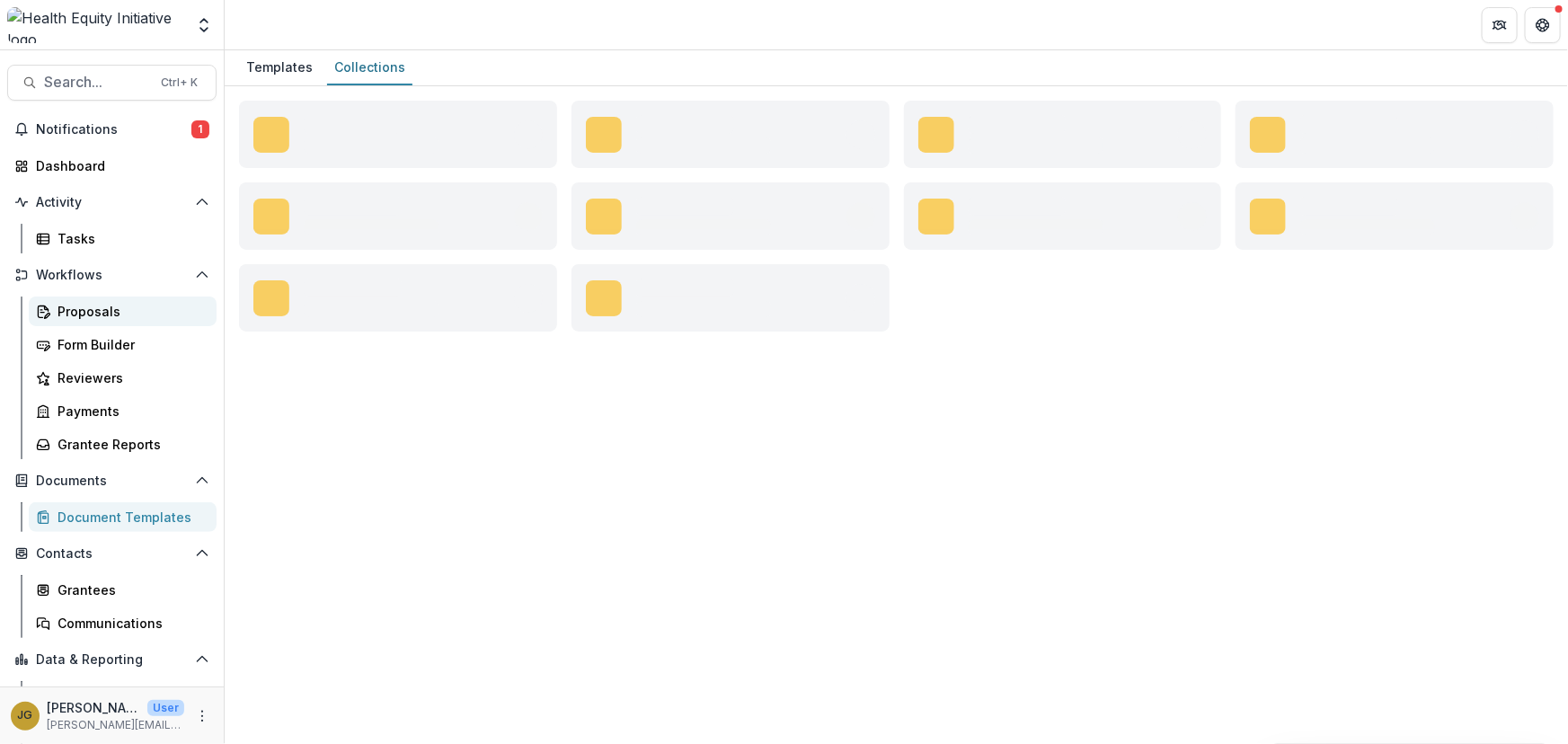
click at [81, 307] on div "Proposals" at bounding box center [129, 311] width 144 height 18
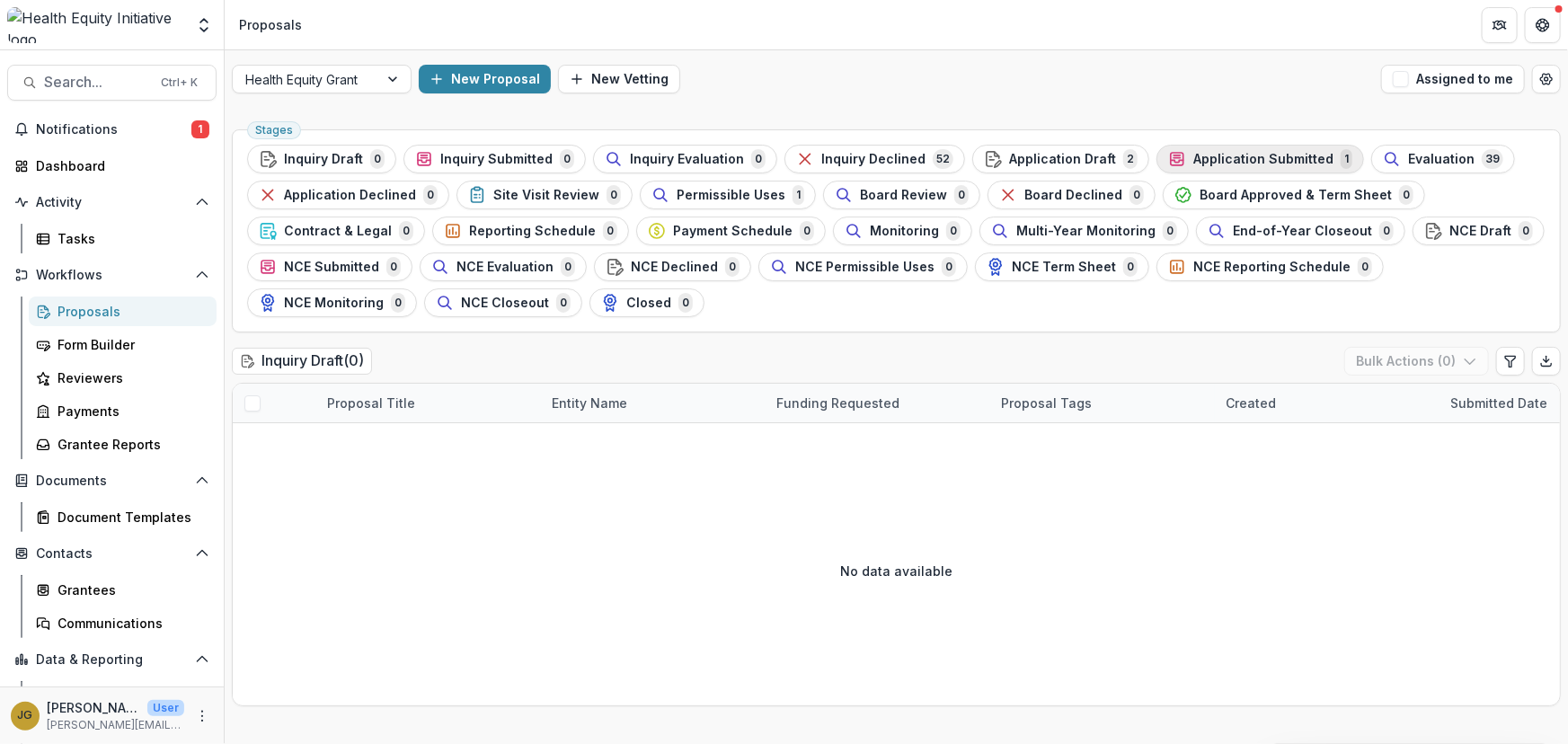
click at [1228, 153] on span "Application Submitted" at bounding box center [1263, 160] width 140 height 16
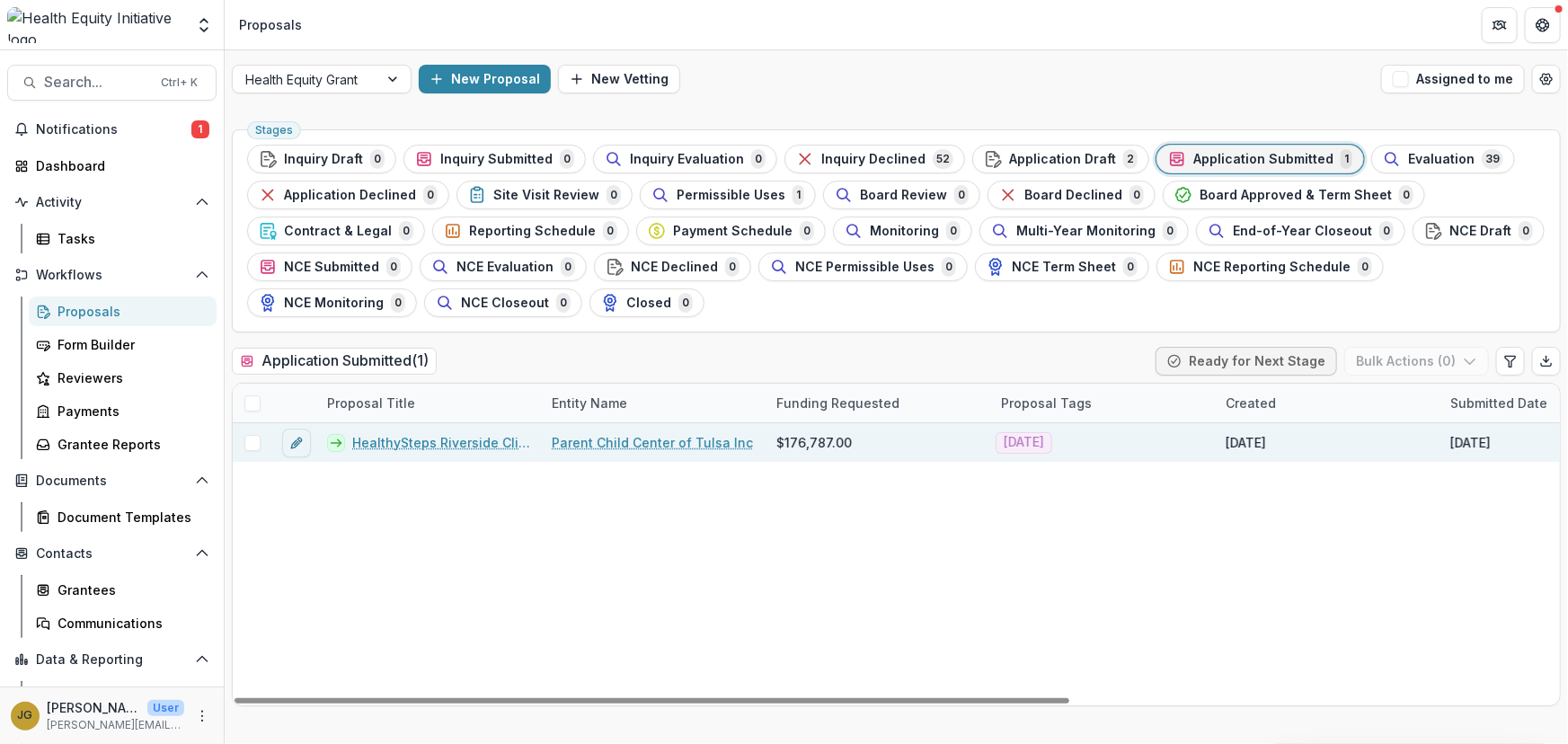
click at [431, 442] on link "HealthySteps Riverside Clinic Expansion" at bounding box center [442, 442] width 178 height 18
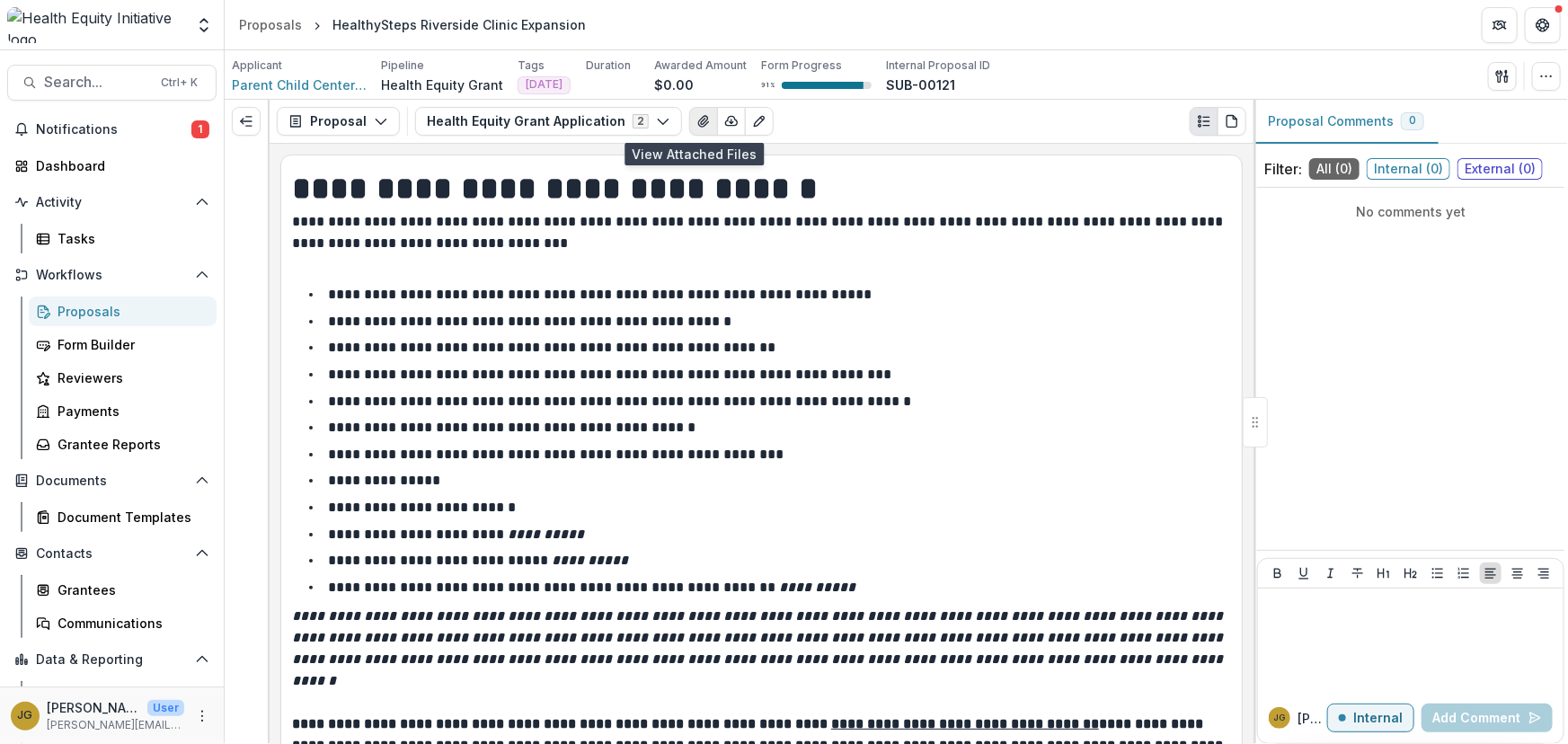
click at [698, 124] on icon "View Attached Files" at bounding box center [703, 121] width 10 height 11
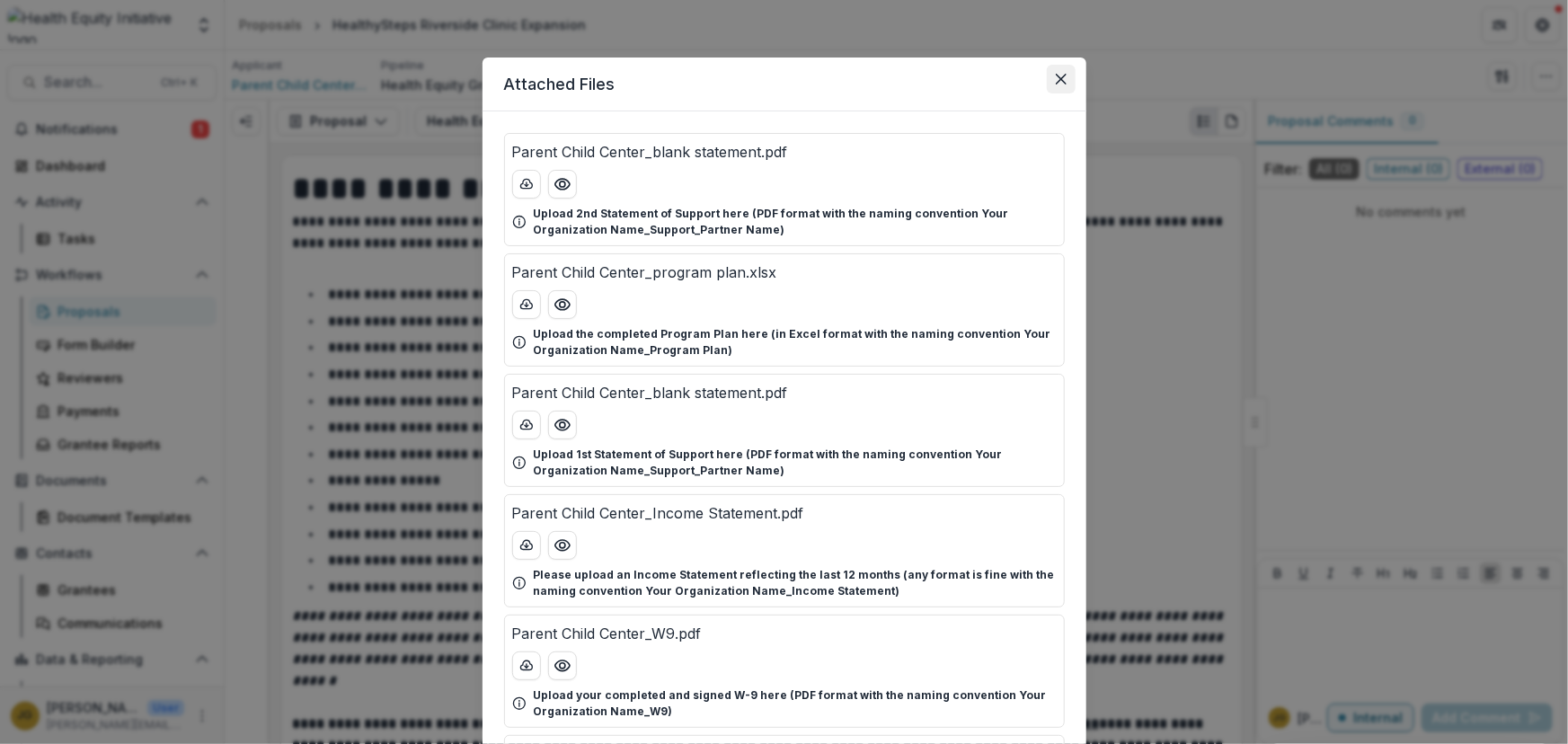
click at [1057, 80] on icon "Close" at bounding box center [1060, 78] width 11 height 11
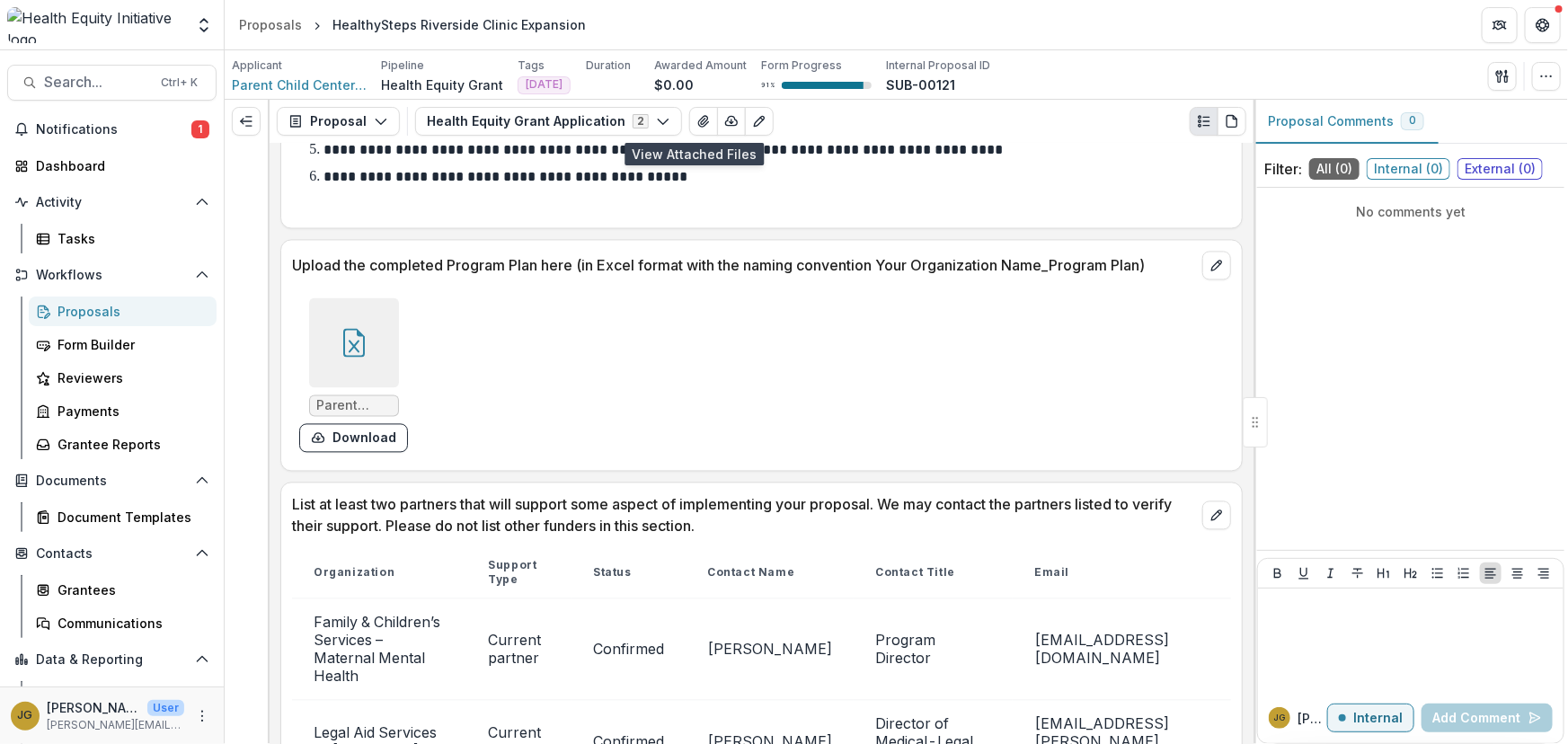
scroll to position [5286, 0]
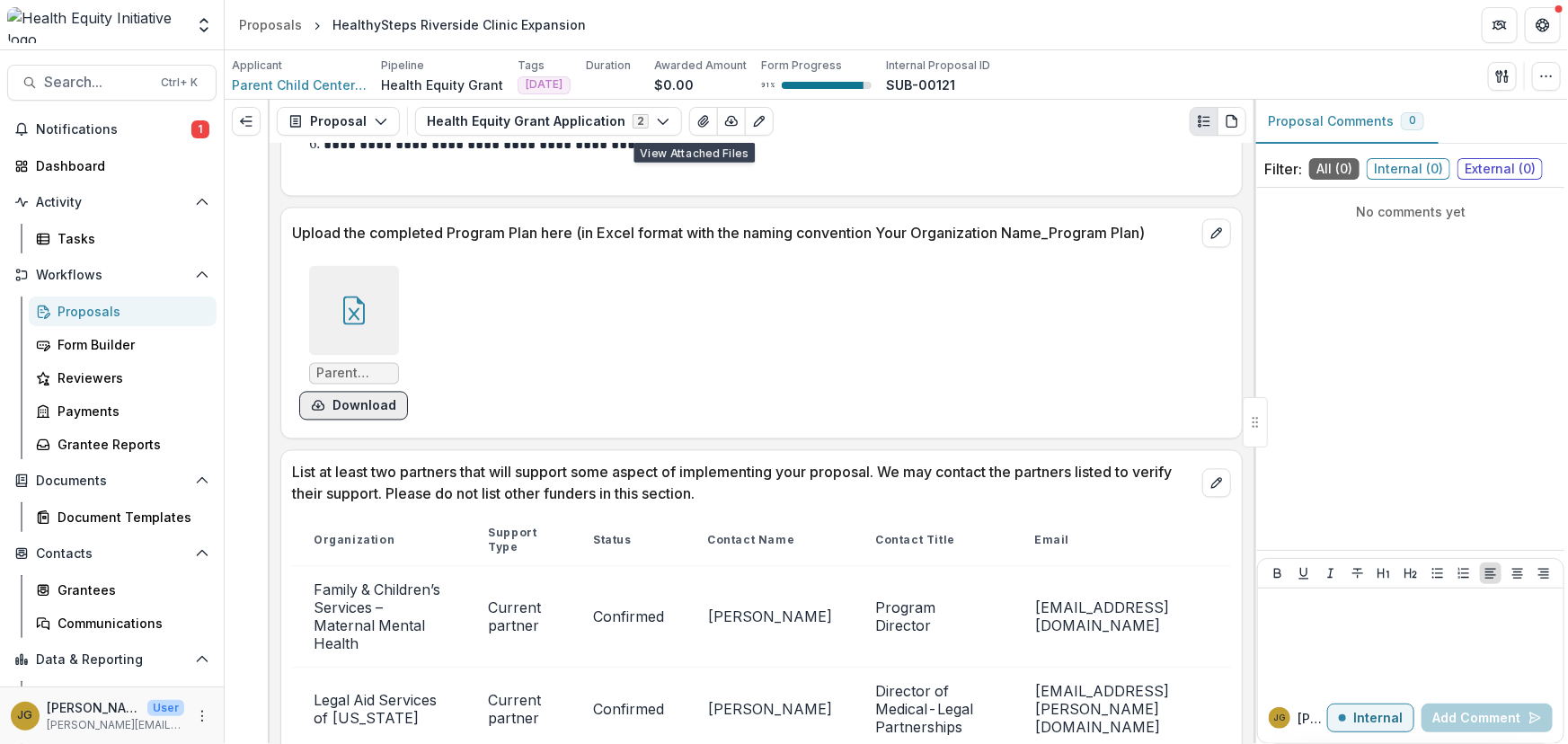
click at [339, 392] on button "Download" at bounding box center [354, 407] width 108 height 29
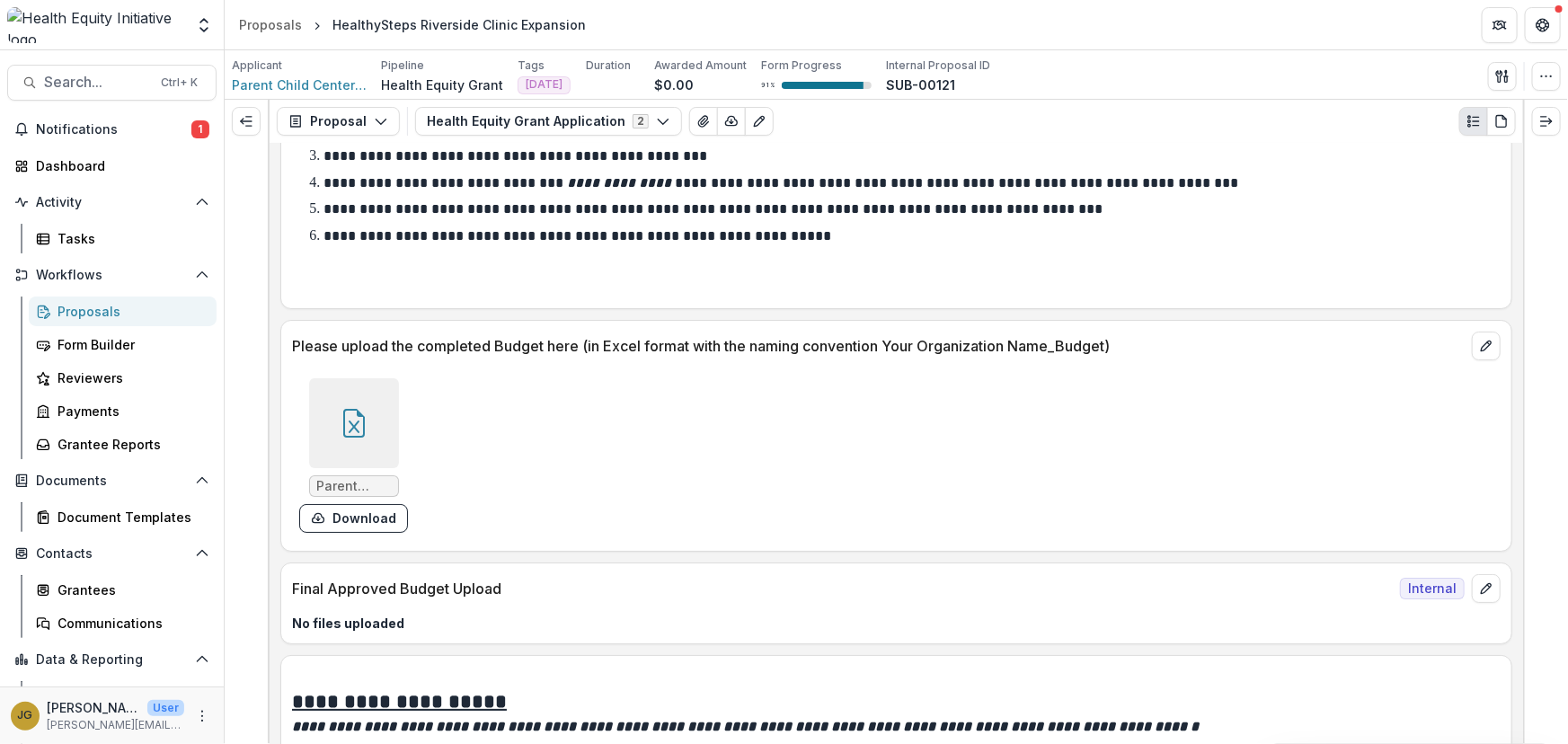
scroll to position [6760, 0]
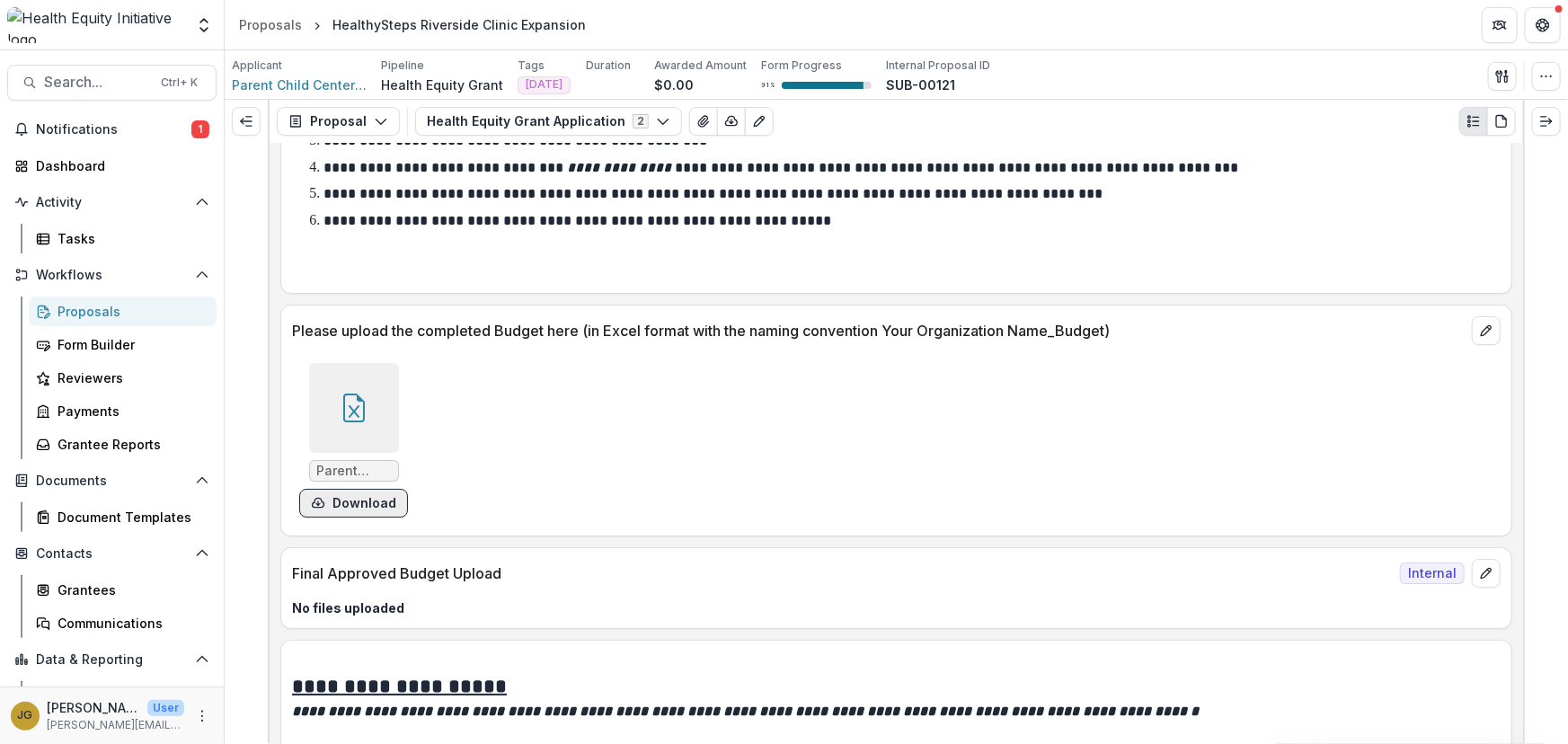
click at [356, 497] on button "Download" at bounding box center [354, 504] width 108 height 29
click at [1546, 349] on div at bounding box center [1546, 421] width 45 height 644
click at [342, 497] on button "Download" at bounding box center [354, 504] width 108 height 29
click at [587, 446] on div "Parent Child Center_Budget.xlsx Download" at bounding box center [562, 440] width 539 height 169
click at [367, 497] on button "Download" at bounding box center [354, 504] width 108 height 29
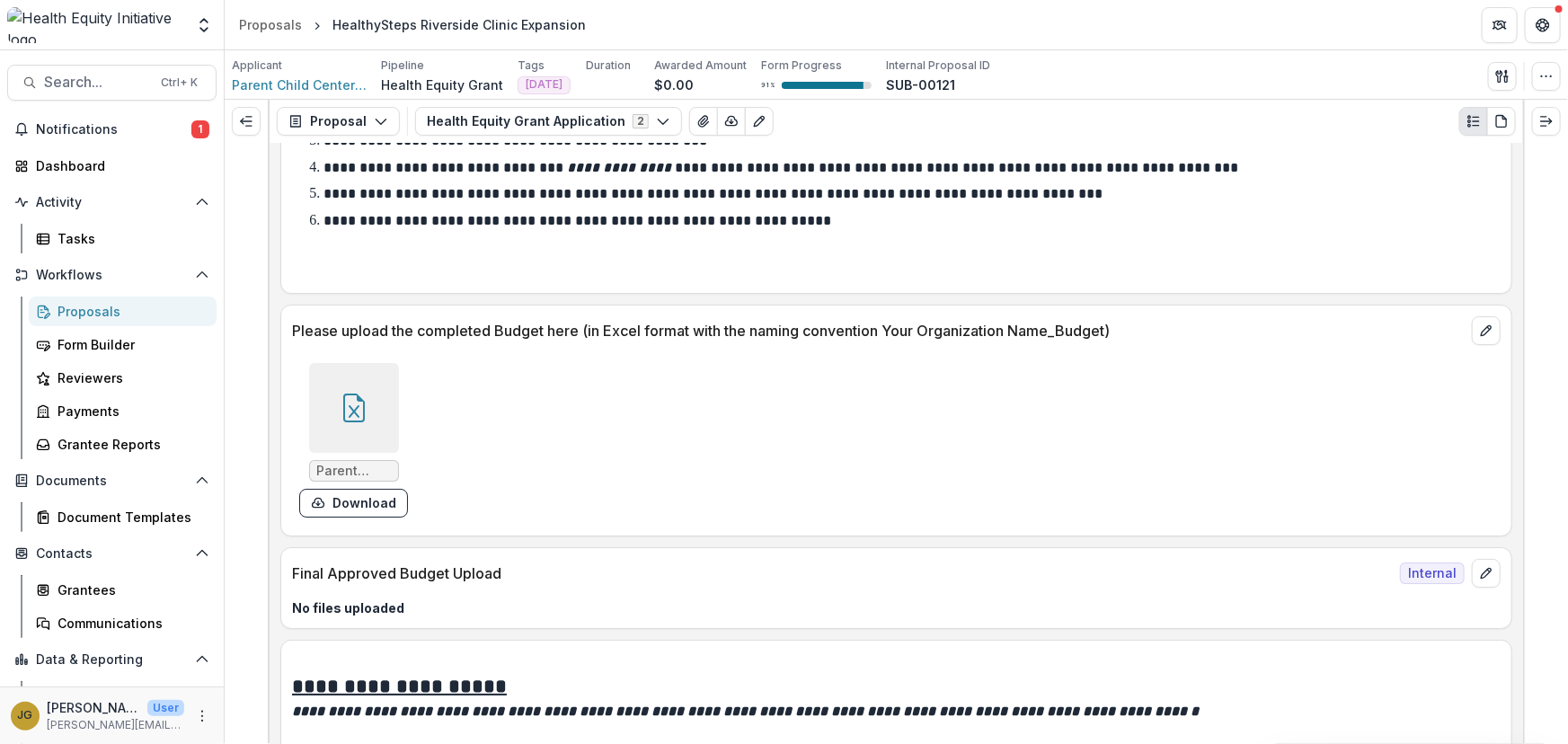
click at [101, 308] on div "Proposals" at bounding box center [129, 311] width 144 height 18
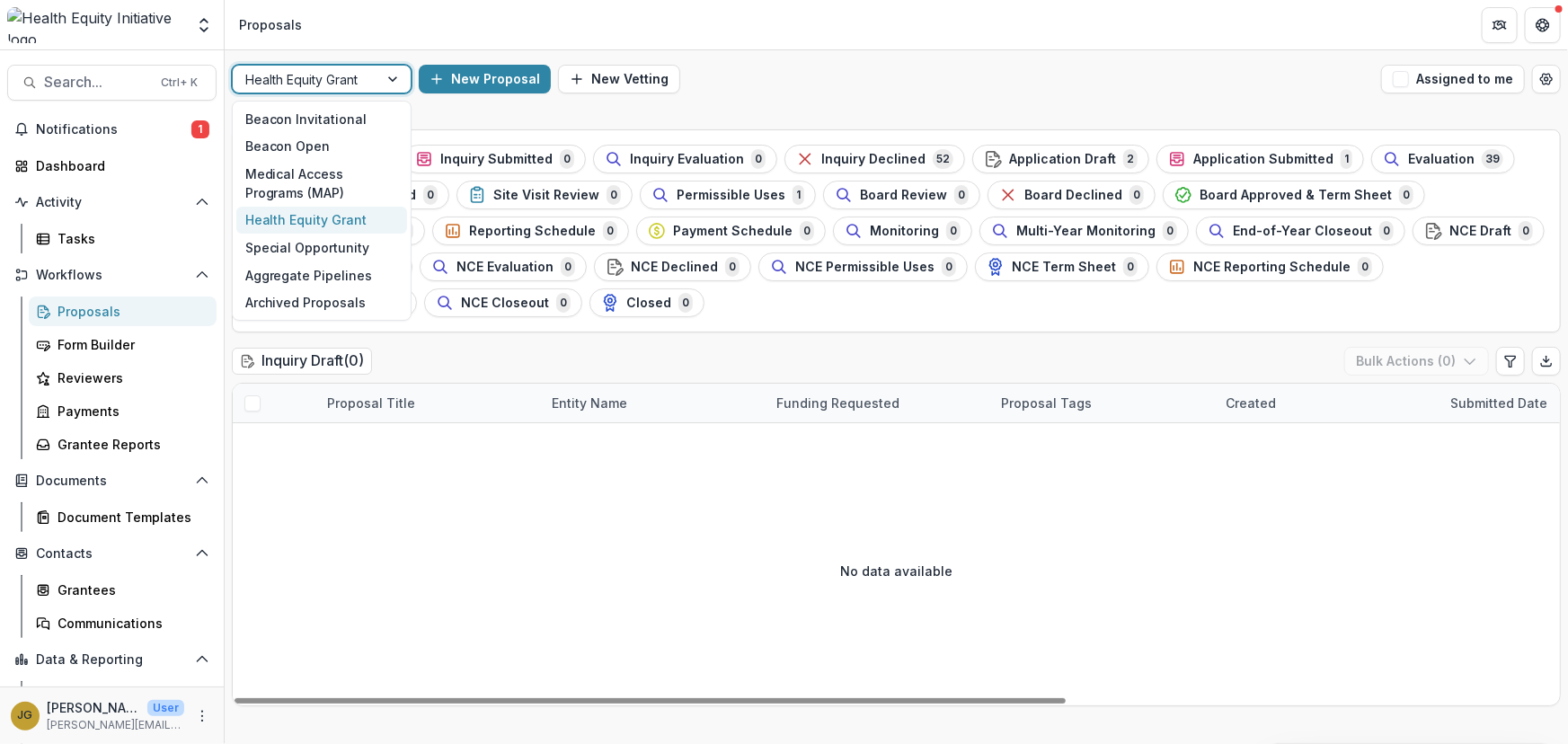
click at [390, 81] on div at bounding box center [394, 79] width 32 height 27
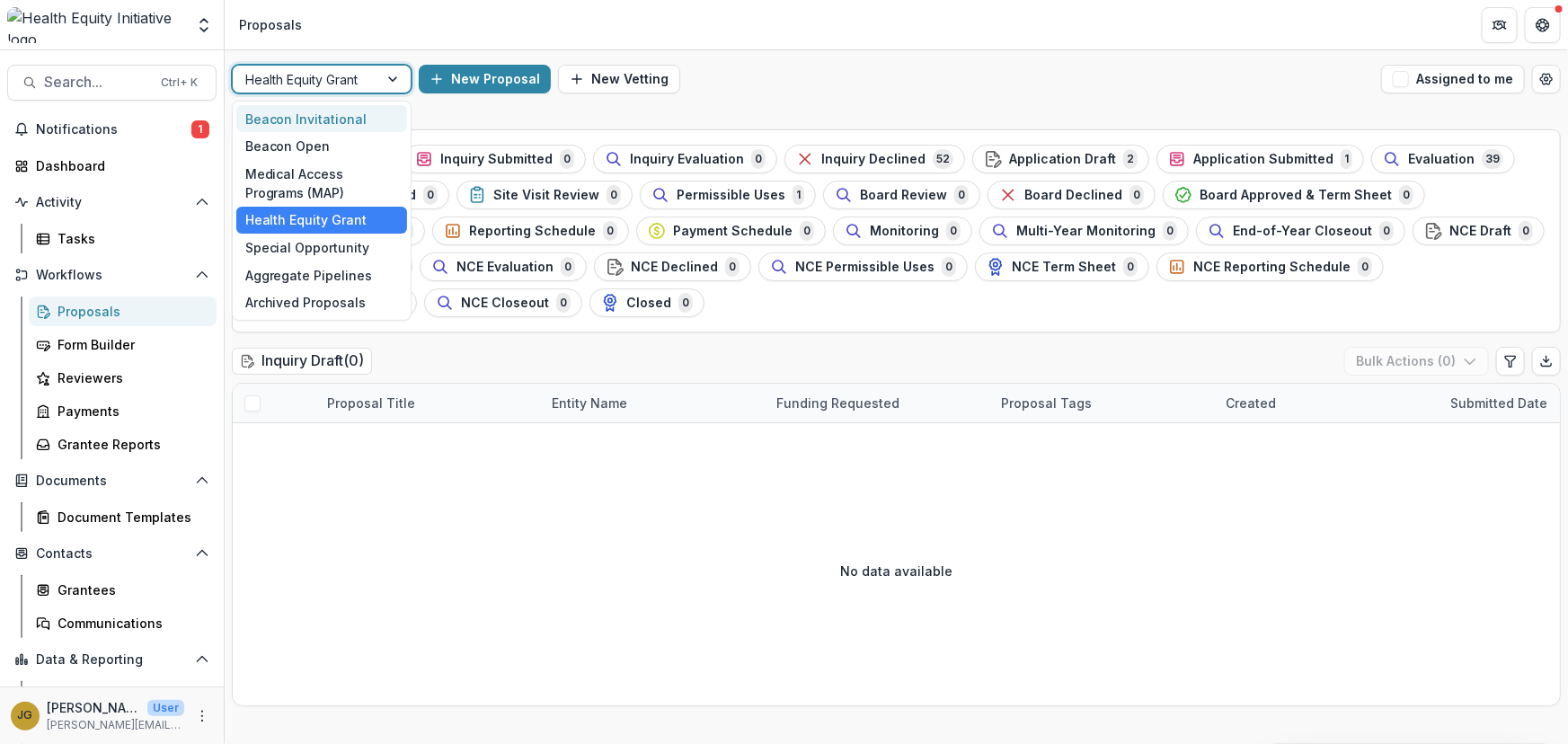
click at [310, 111] on div "Beacon Invitational" at bounding box center [322, 119] width 170 height 28
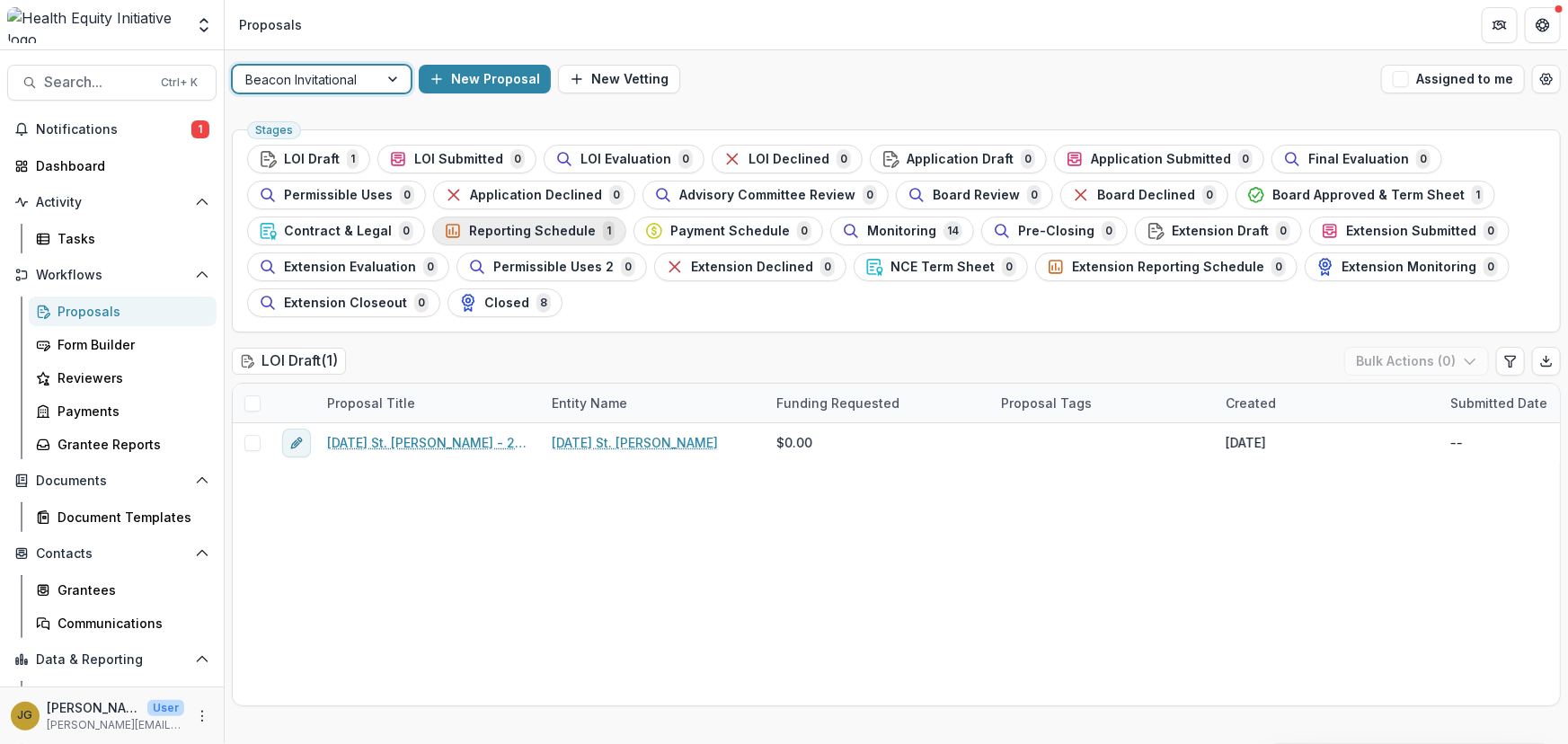
click at [497, 228] on span "Reporting Schedule" at bounding box center [532, 232] width 127 height 16
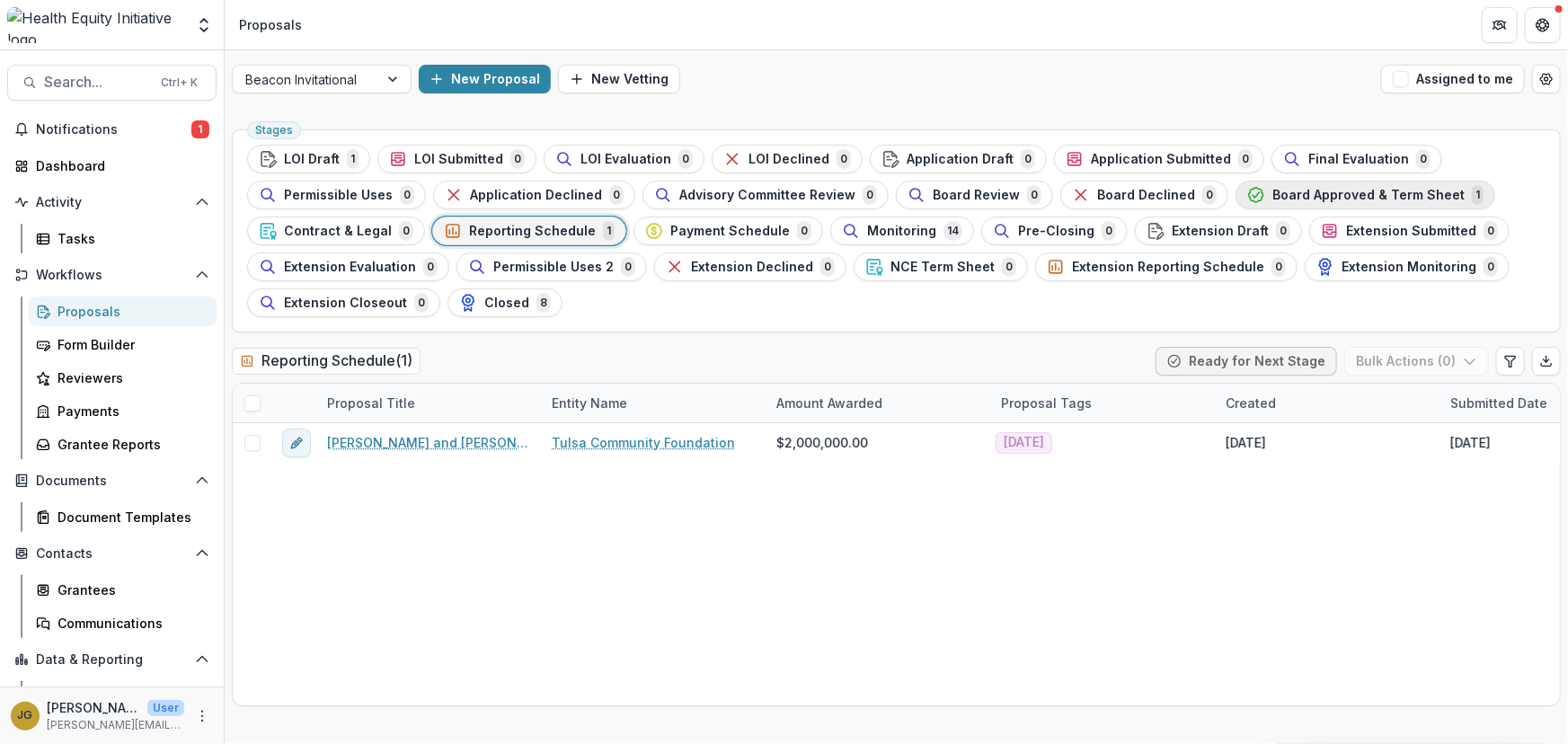
click at [1326, 201] on span "Board Approved & Term Sheet" at bounding box center [1368, 196] width 193 height 16
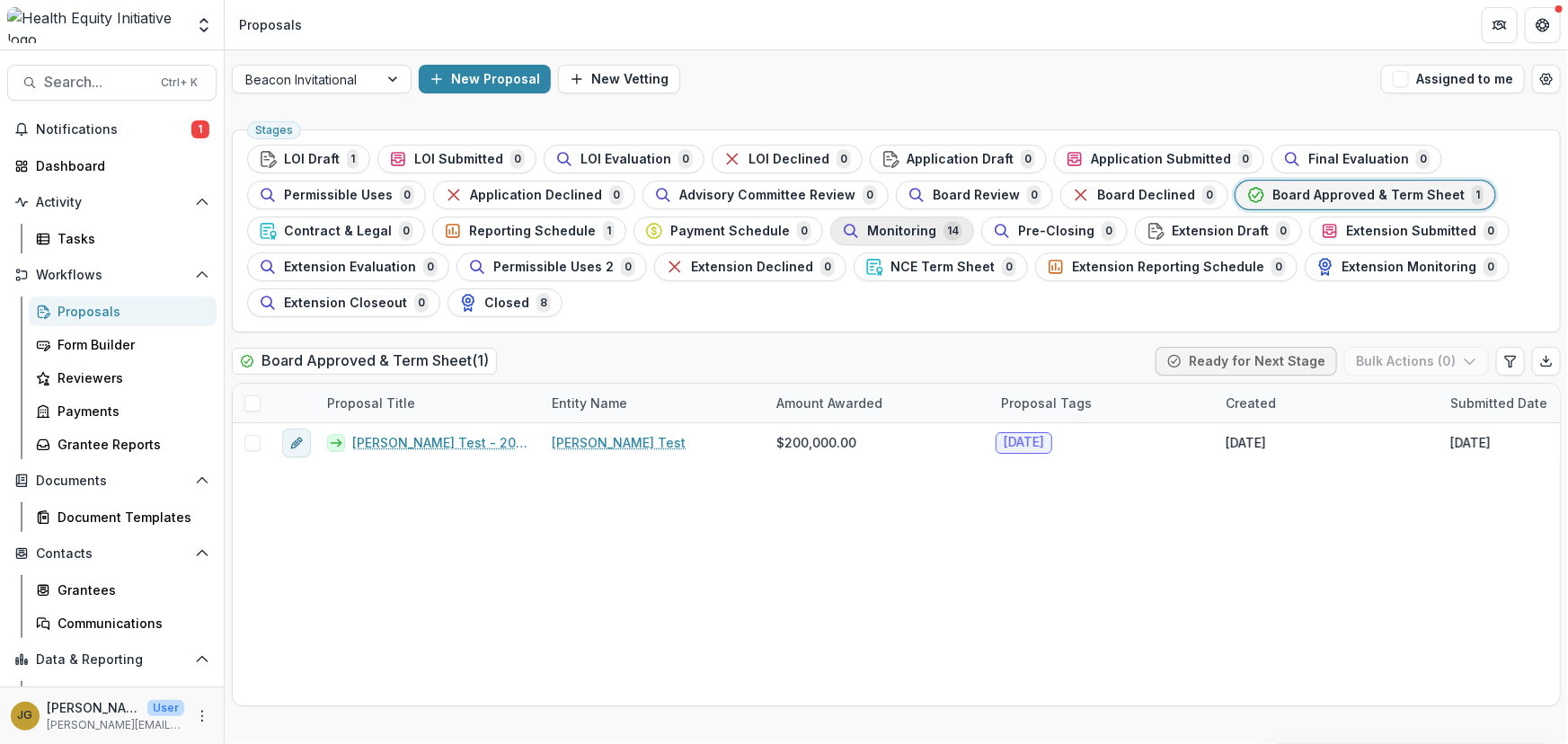
click at [867, 231] on span "Monitoring" at bounding box center [901, 232] width 69 height 16
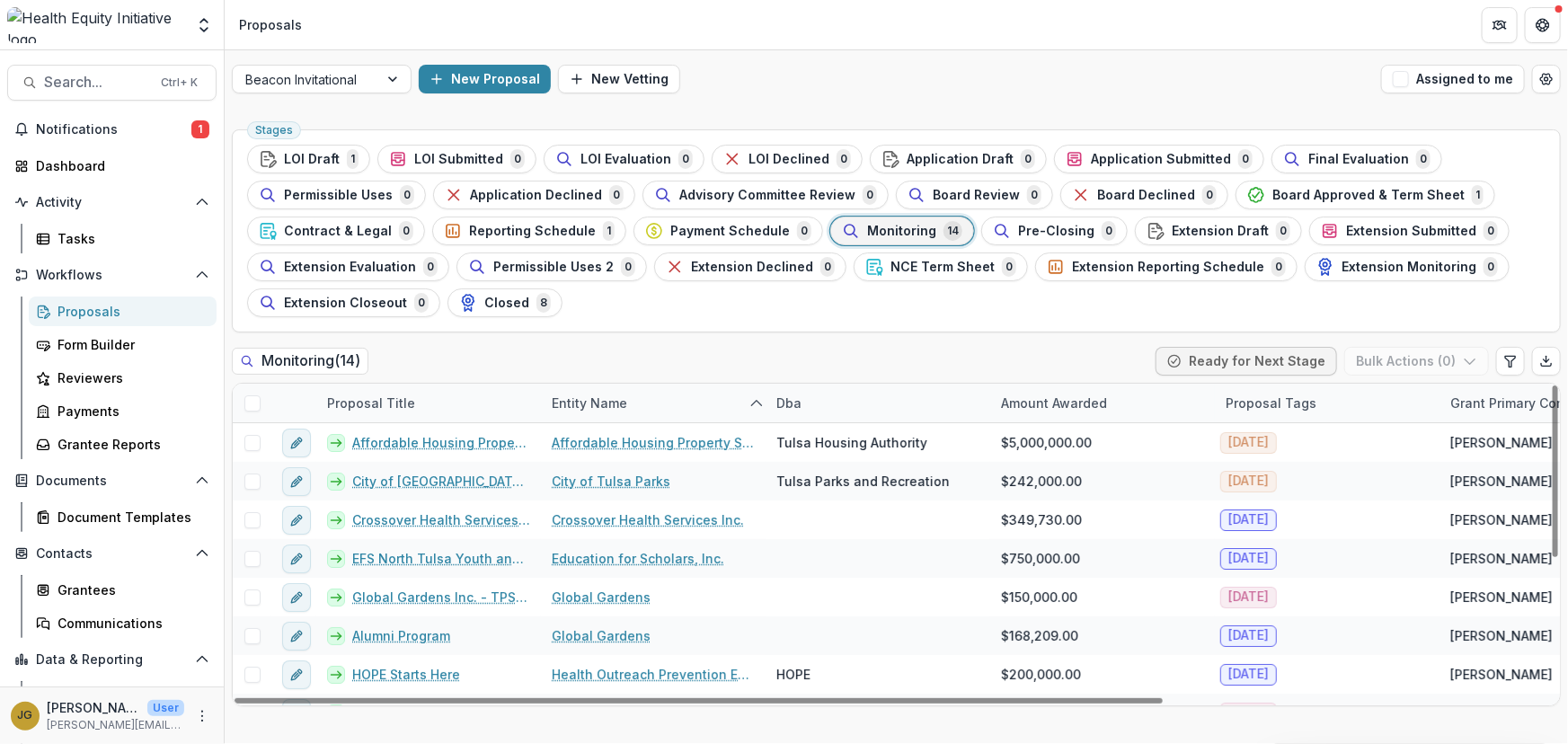
click at [1466, 411] on div "Grant Primary Contact" at bounding box center [1519, 402] width 160 height 18
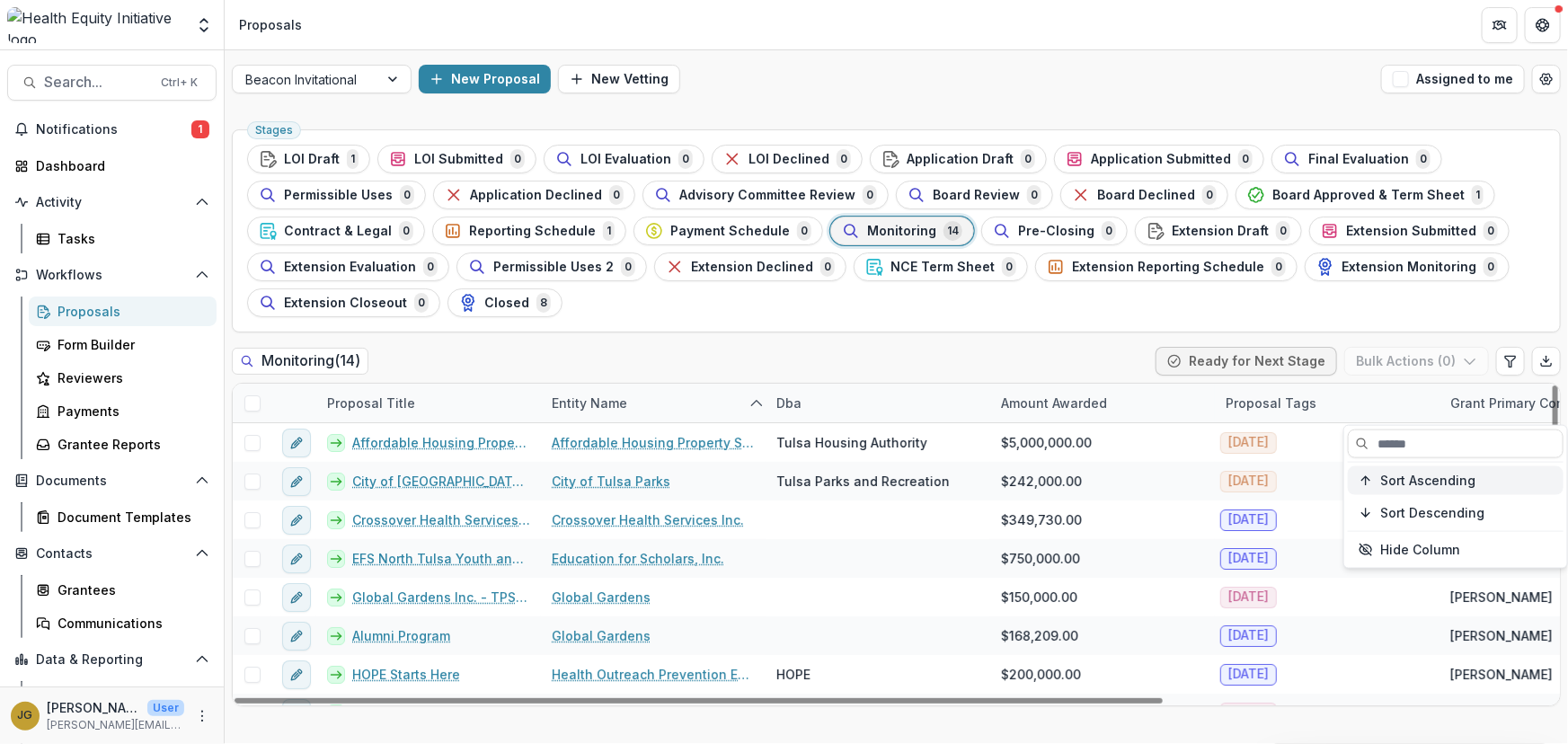
click at [1417, 478] on span "Sort Ascending" at bounding box center [1428, 480] width 95 height 16
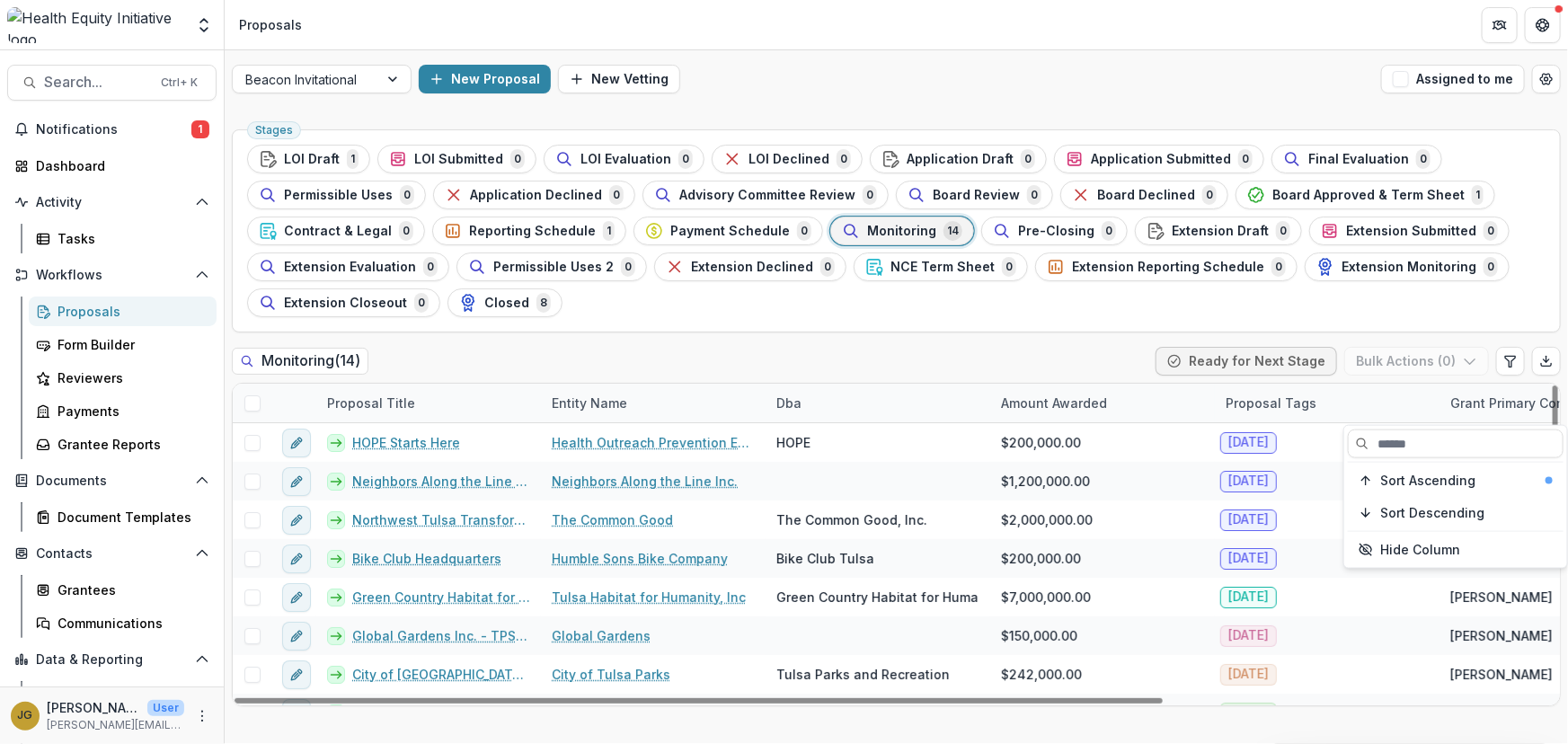
click at [1339, 320] on div "Stages LOI Draft 1 LOI Submitted 0 LOI Evaluation 0 LOI Declined 0 Application …" at bounding box center [896, 232] width 1329 height 203
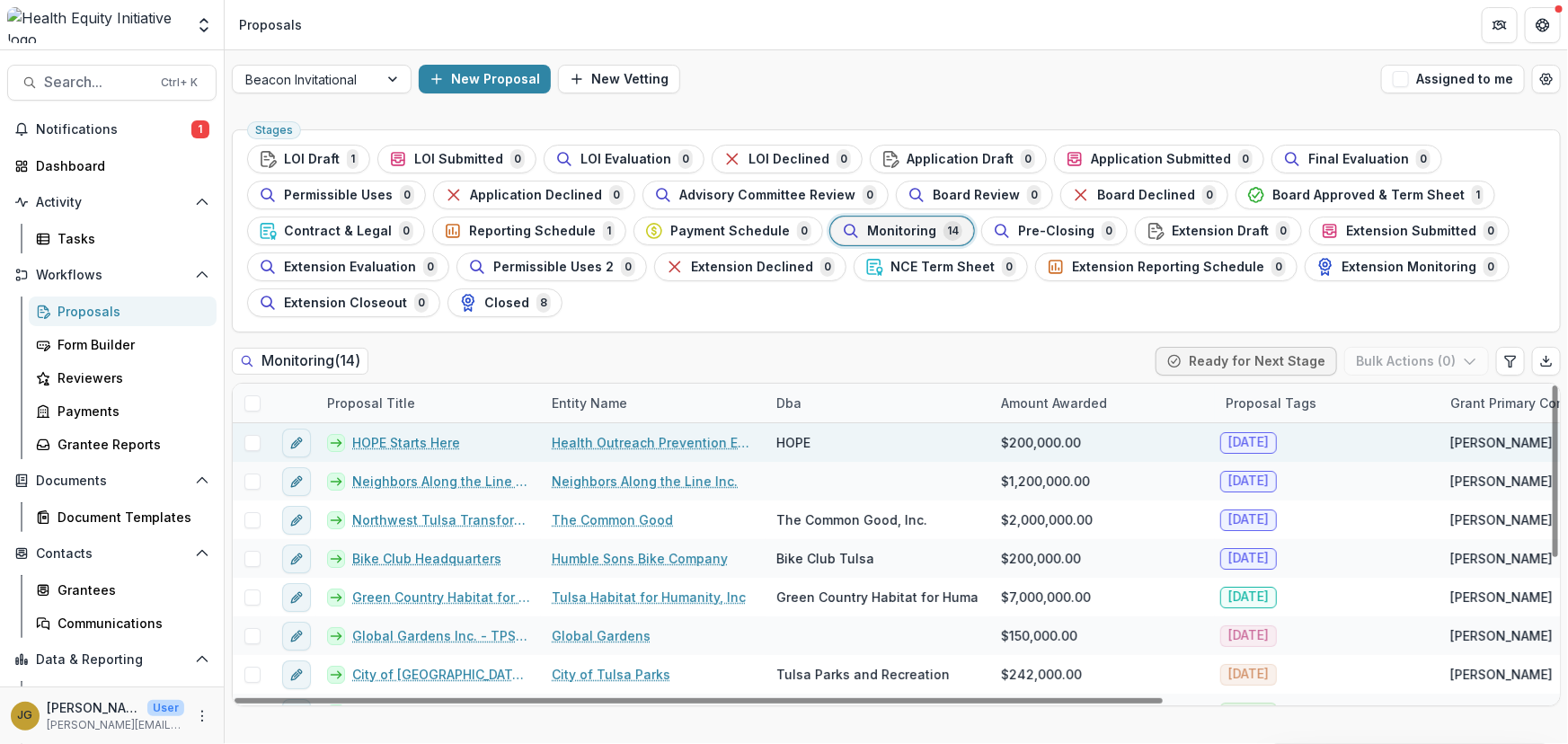
click at [254, 444] on span at bounding box center [252, 443] width 16 height 16
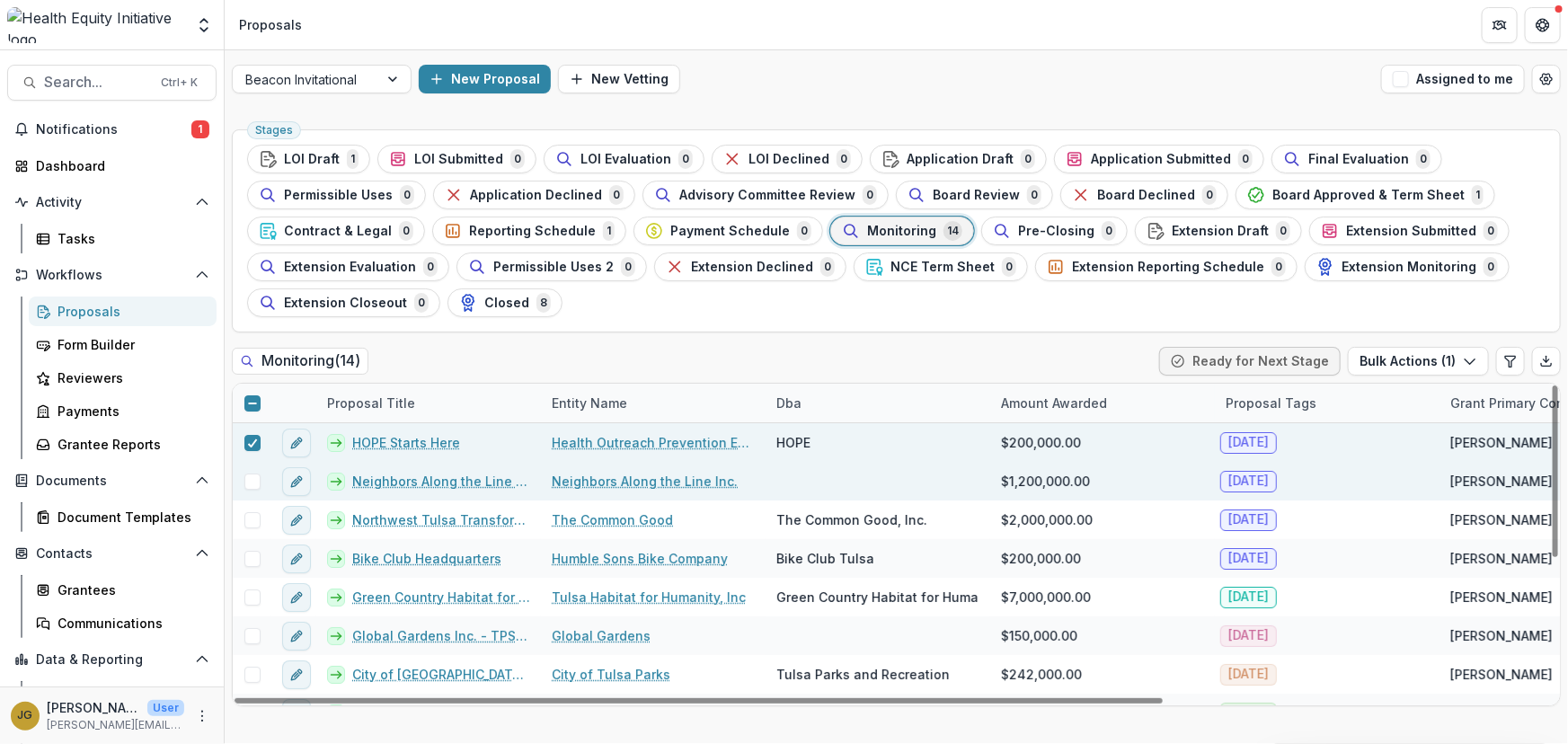
click at [254, 478] on span at bounding box center [252, 481] width 16 height 16
click at [1463, 359] on icon "button" at bounding box center [1469, 361] width 15 height 15
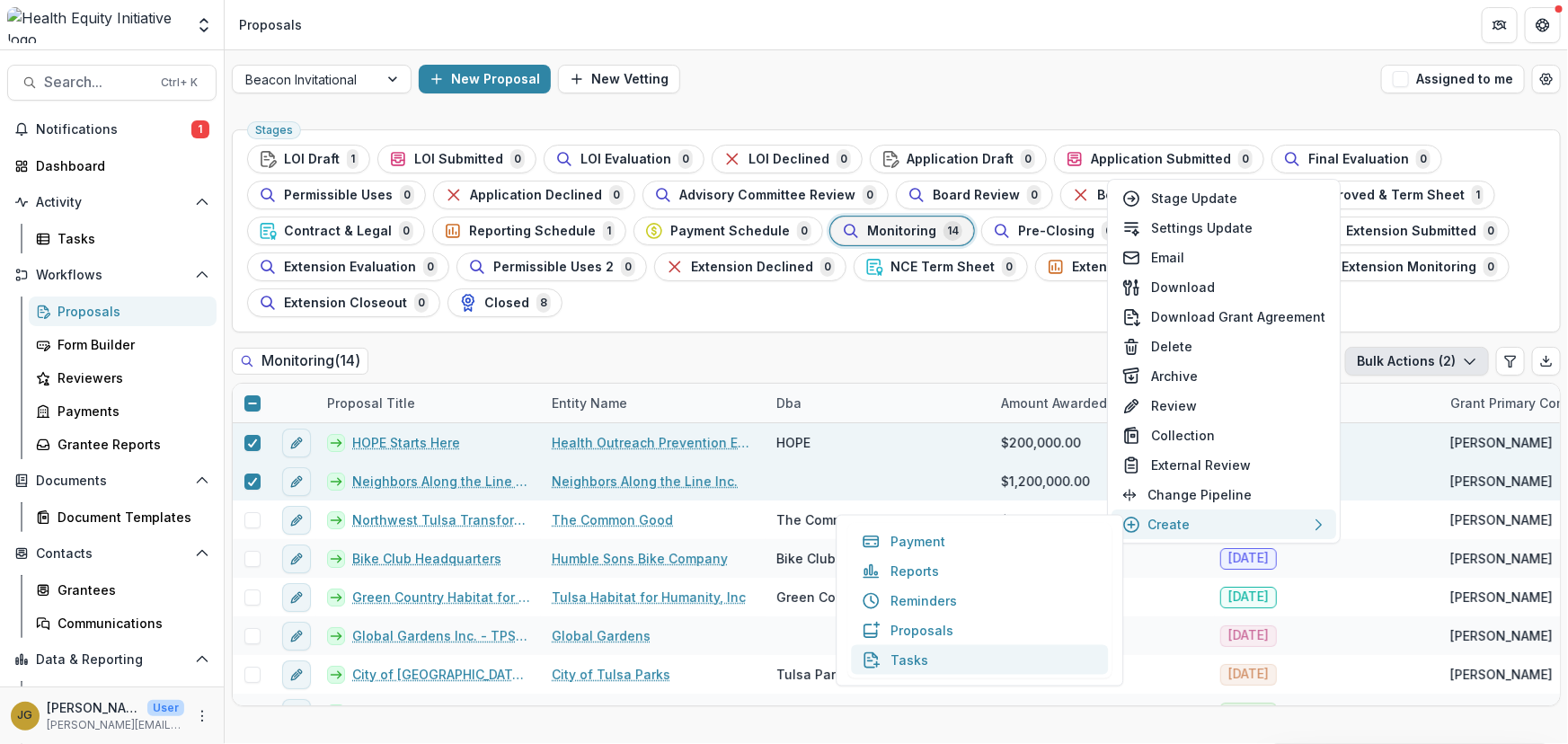
click at [910, 664] on button "Tasks" at bounding box center [979, 660] width 257 height 30
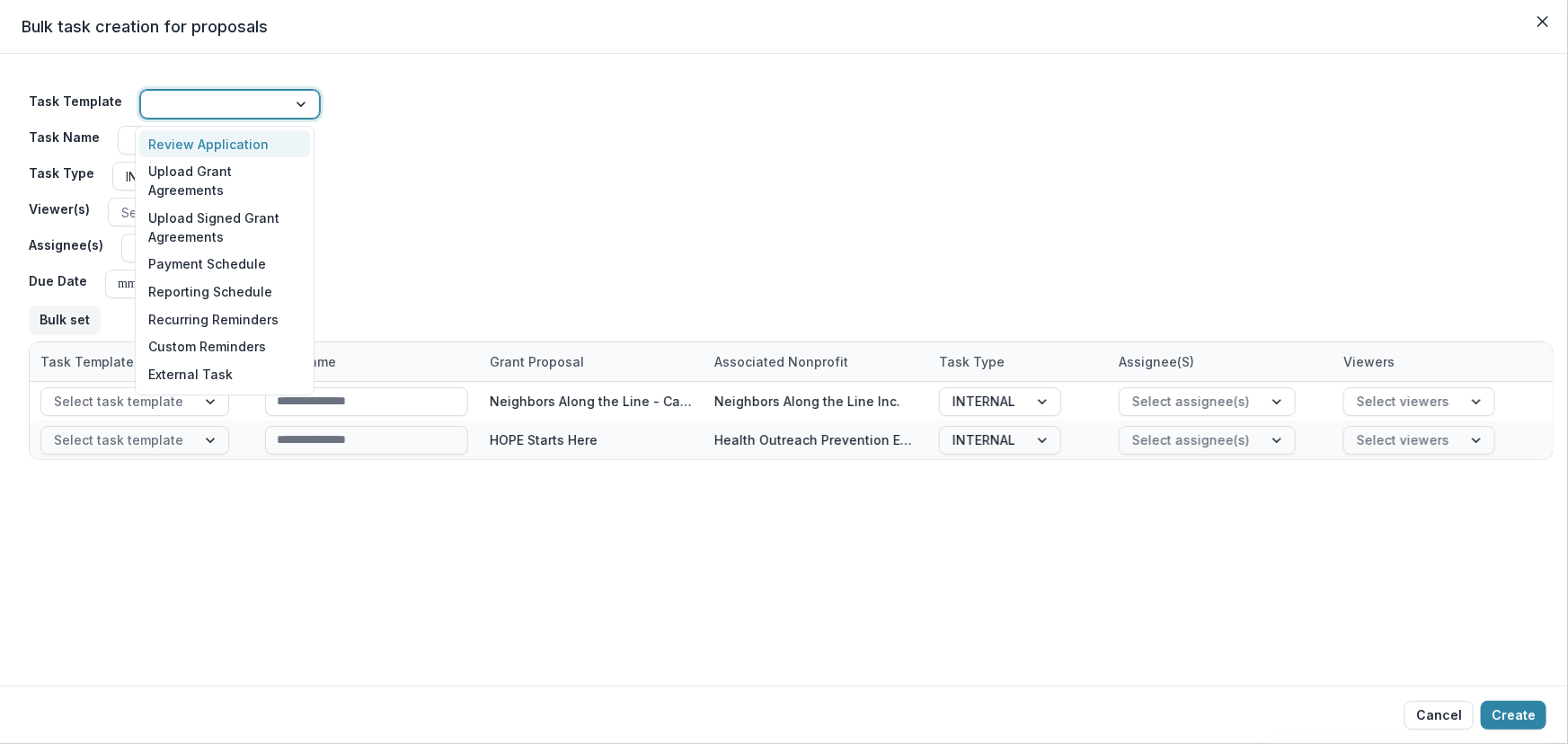
click at [296, 106] on div at bounding box center [302, 105] width 32 height 27
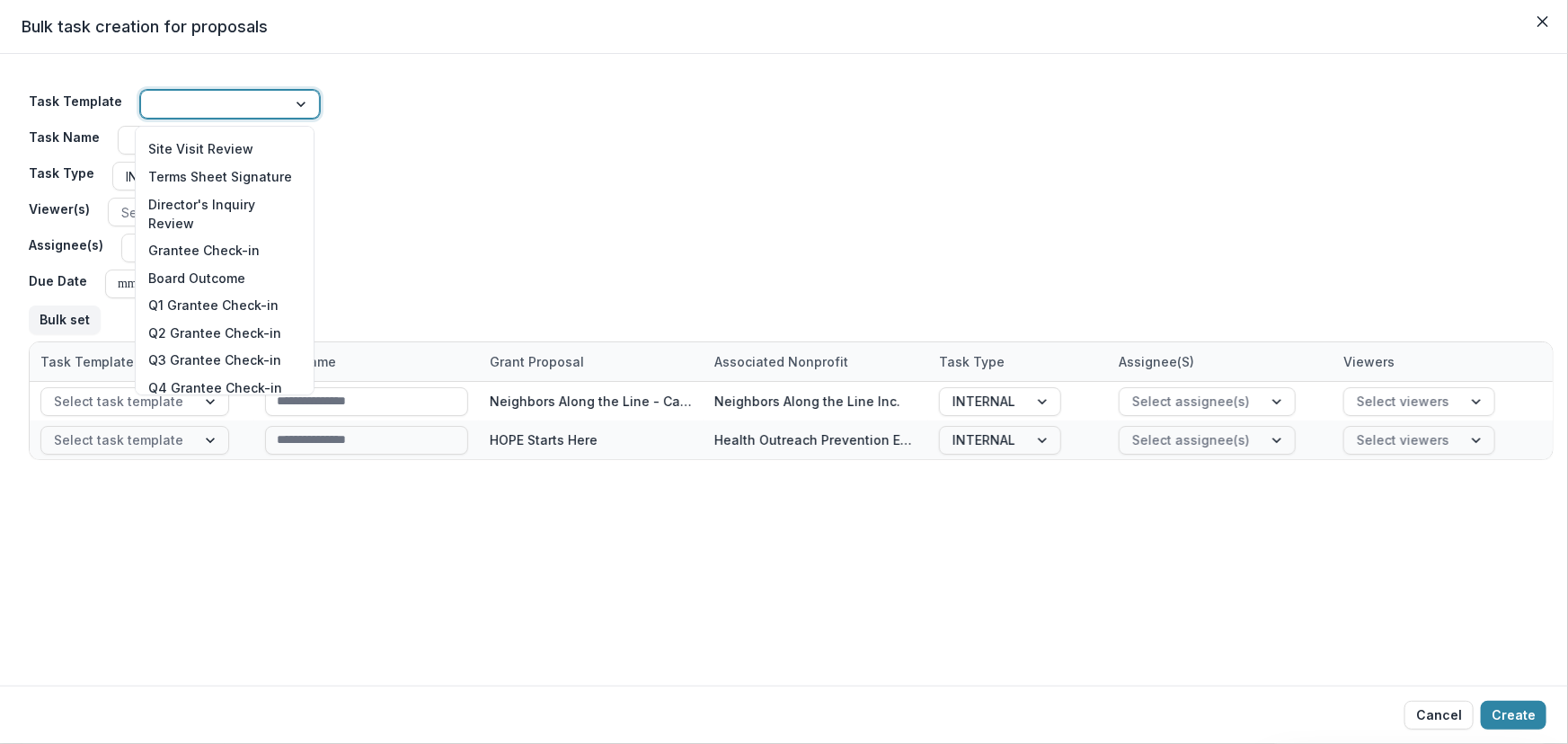
scroll to position [827, 0]
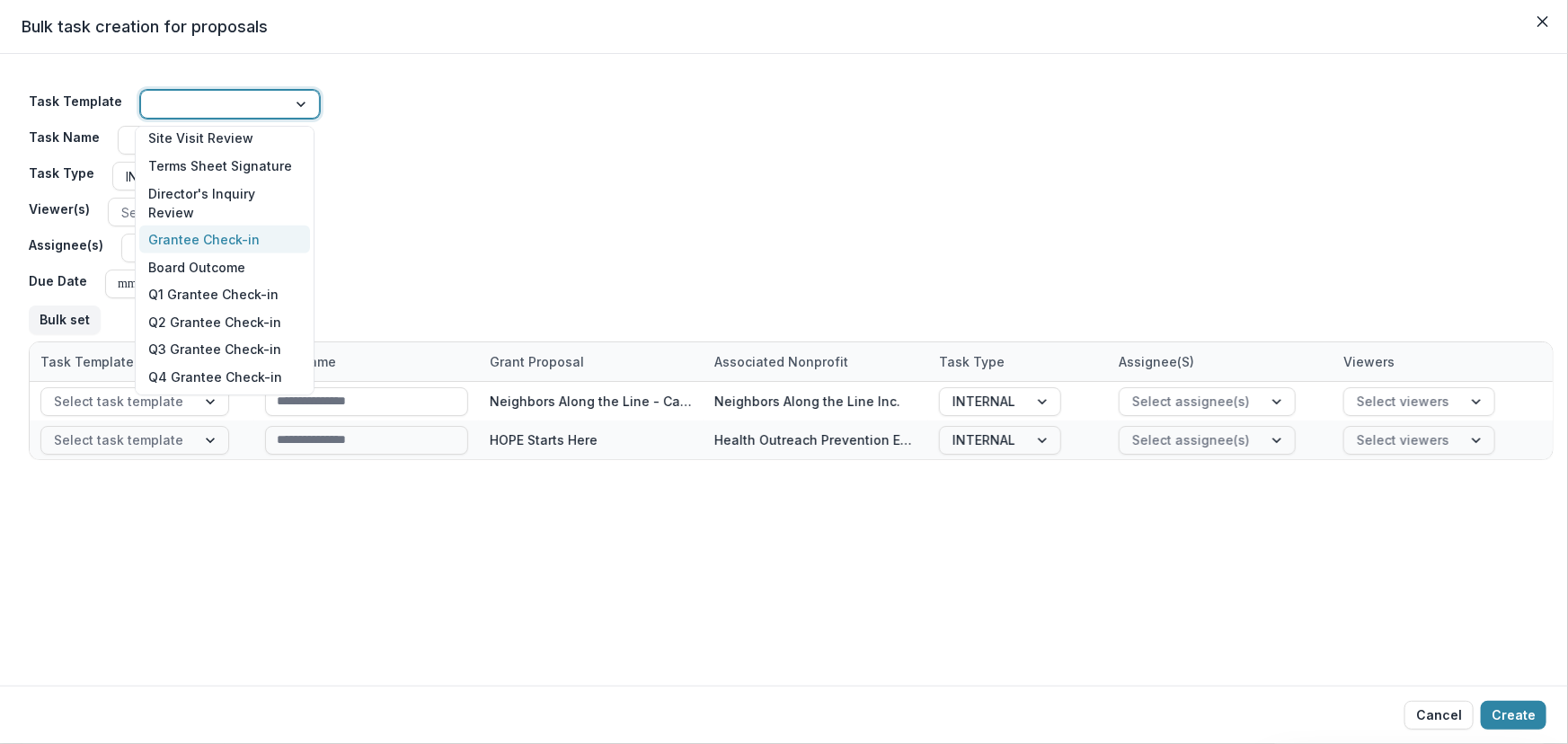
click at [231, 243] on div "Grantee Check-in" at bounding box center [225, 239] width 170 height 28
type input "**********"
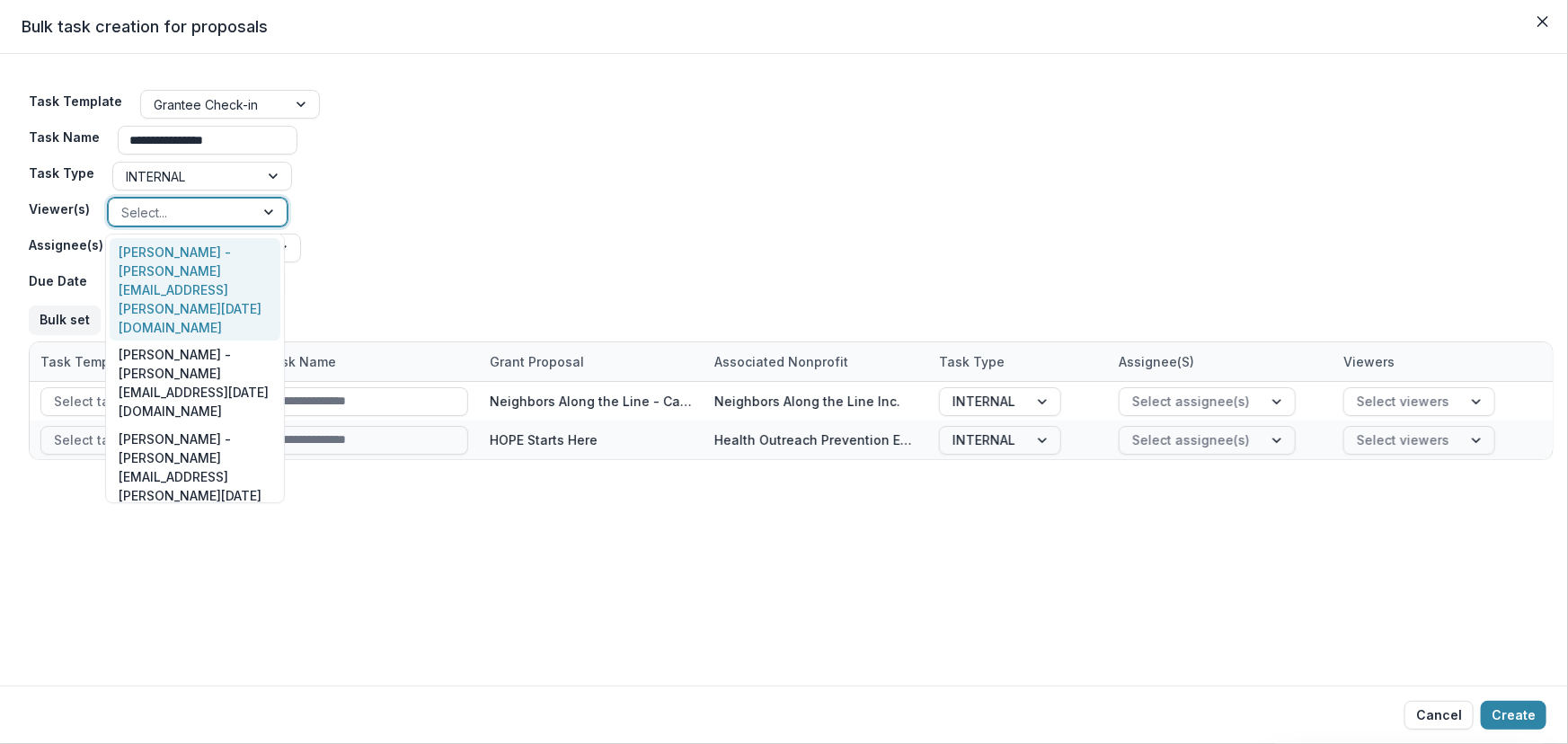
click at [263, 208] on div at bounding box center [270, 212] width 32 height 27
click at [178, 529] on div "Dr. Ana Smith - ana.smith@ascension.org" at bounding box center [195, 580] width 170 height 104
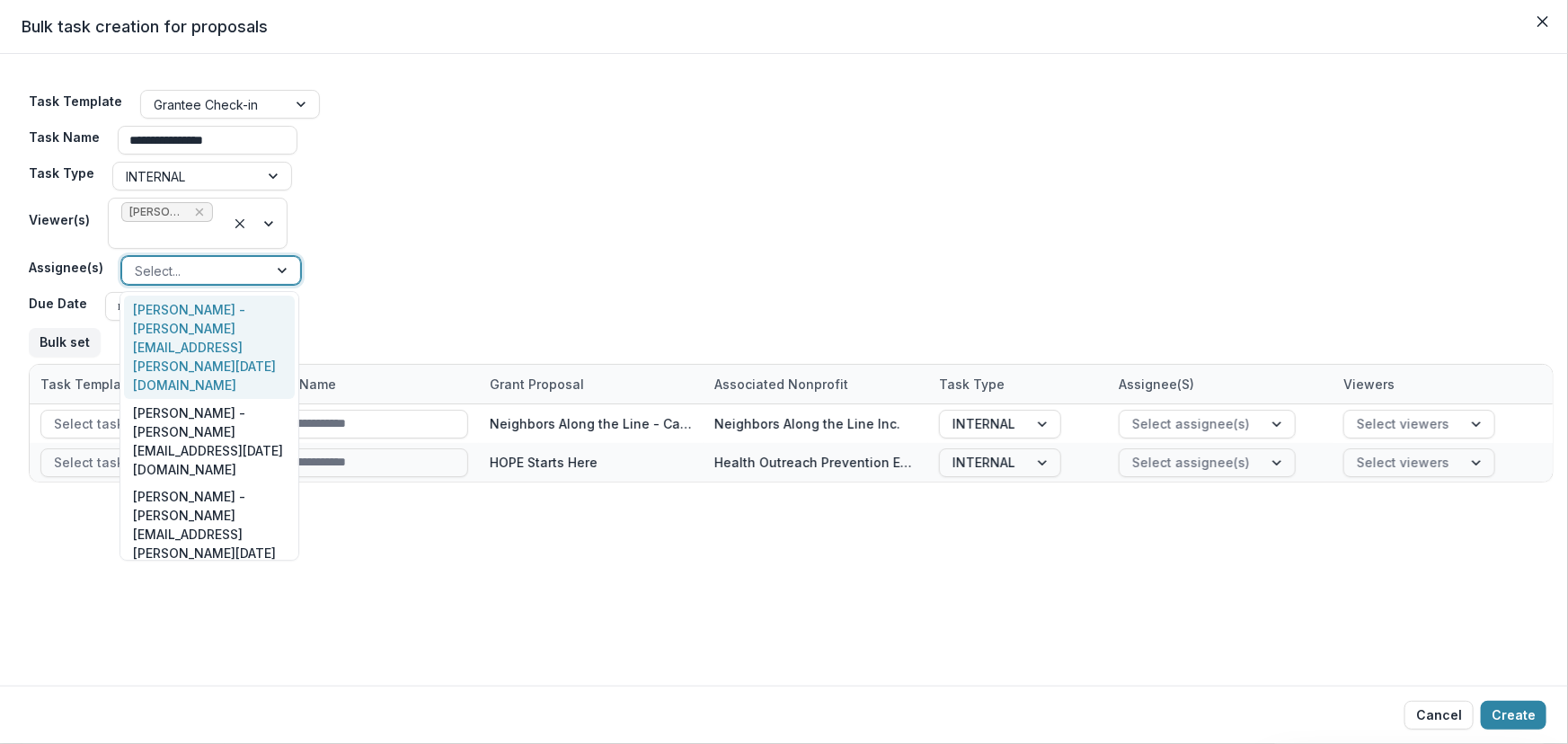
click at [279, 271] on div at bounding box center [283, 270] width 32 height 27
click at [194, 586] on div "Dr. Ana Smith - ana.smith@ascension.org" at bounding box center [209, 637] width 170 height 104
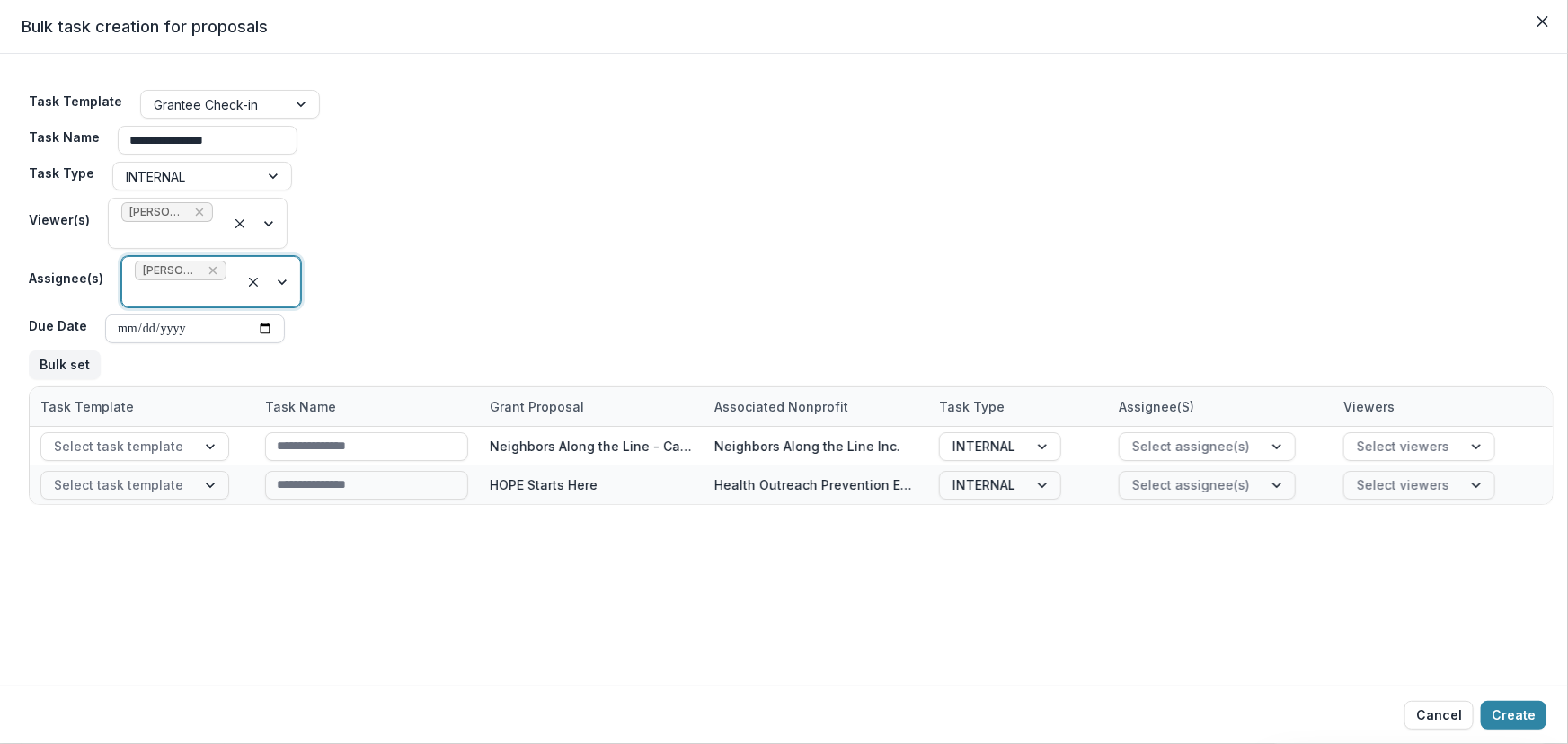
click at [126, 326] on input "Due Date" at bounding box center [196, 329] width 180 height 29
type input "**********"
click at [477, 288] on div "**********" at bounding box center [791, 234] width 1524 height 304
click at [64, 360] on button "Bulk set" at bounding box center [65, 365] width 72 height 29
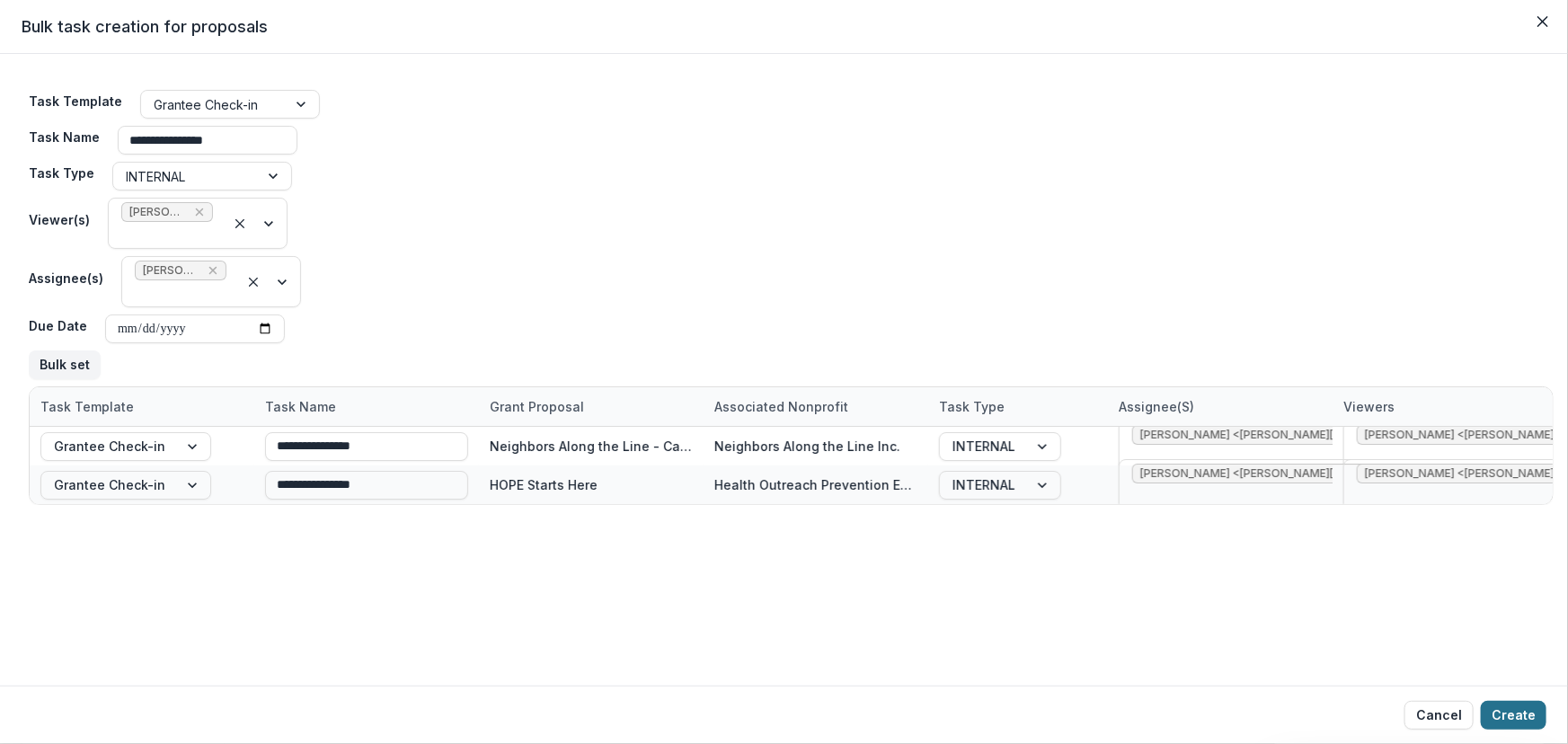
click at [1527, 710] on button "Create" at bounding box center [1514, 716] width 66 height 29
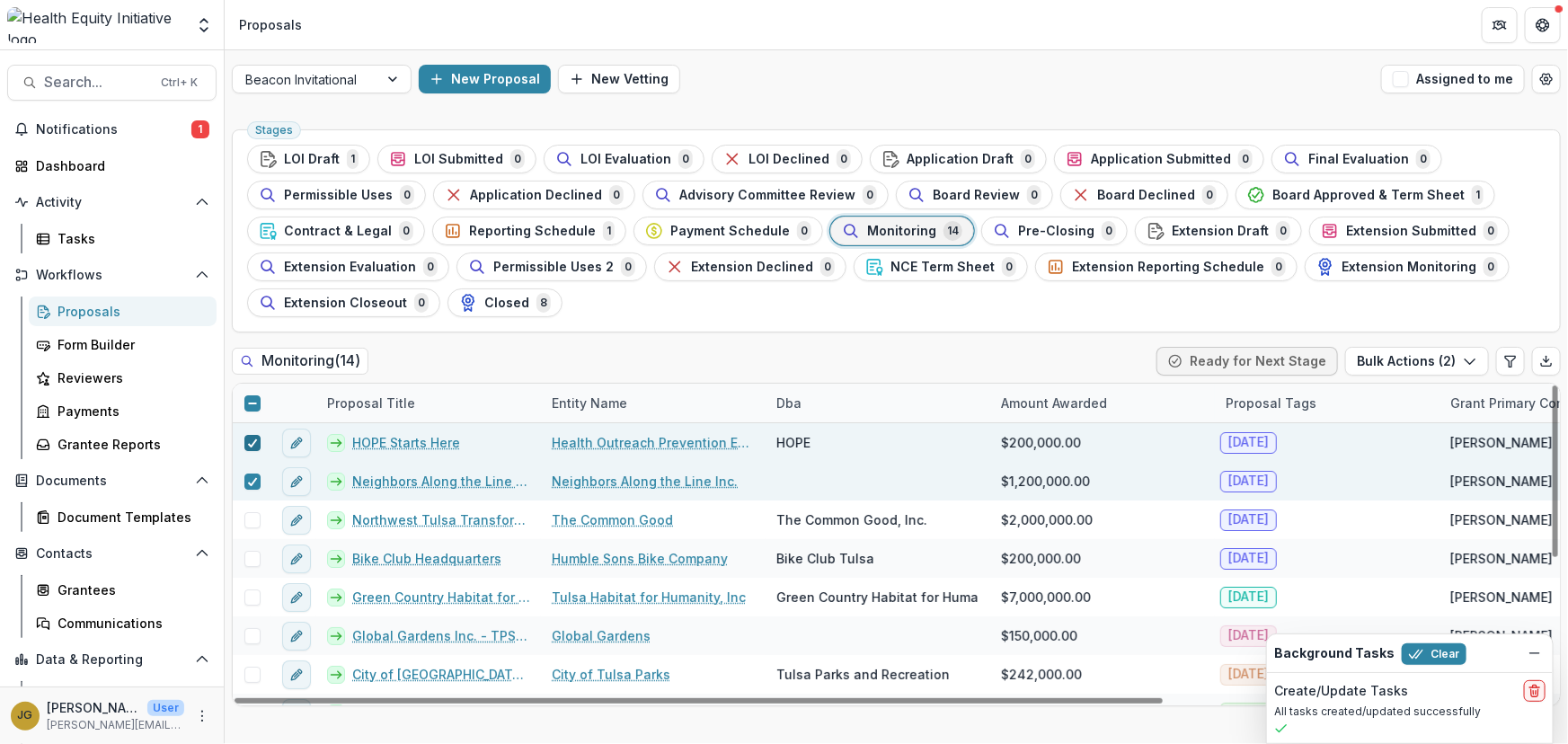
click at [252, 443] on polyline at bounding box center [252, 443] width 8 height 7
click at [251, 481] on icon at bounding box center [252, 481] width 11 height 9
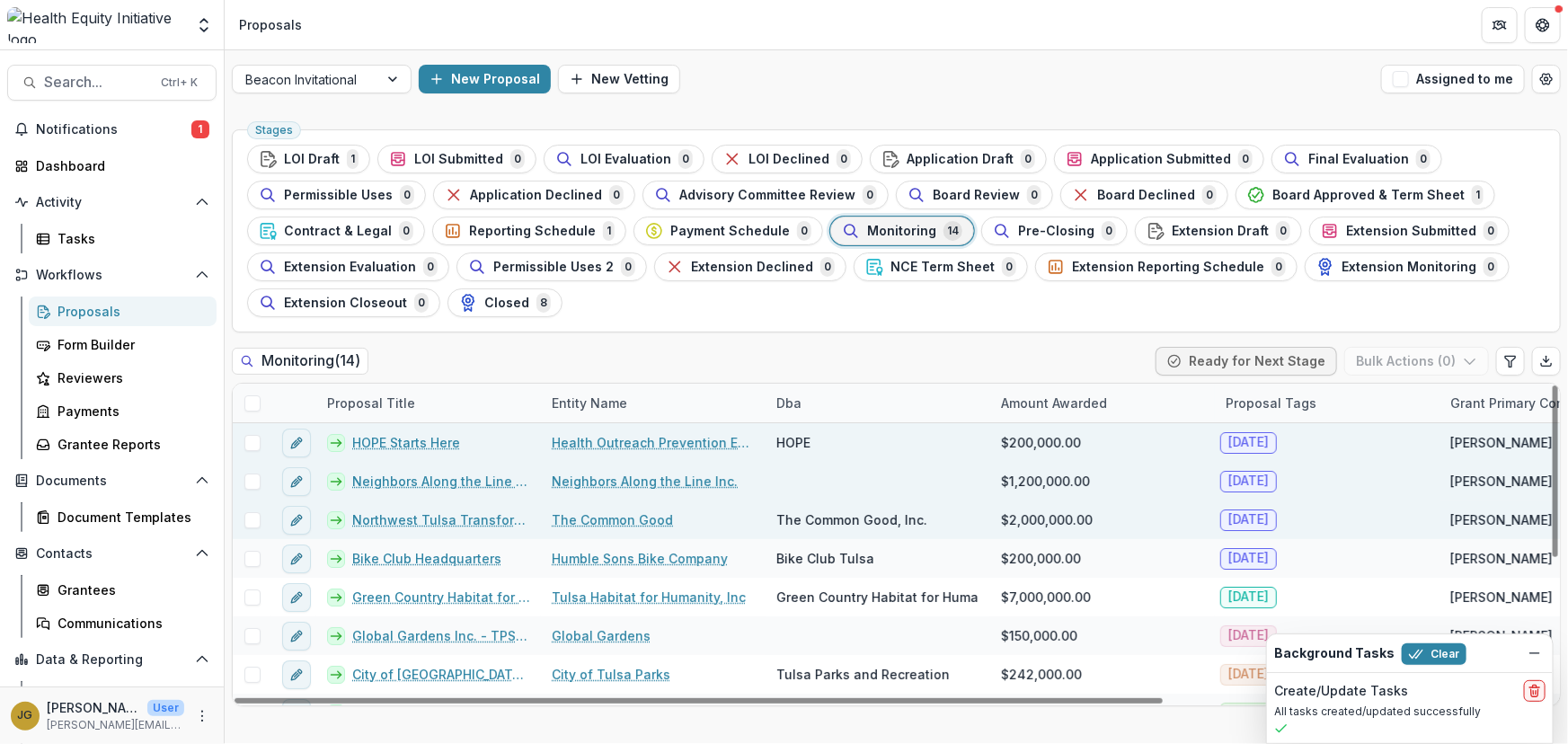
click at [251, 516] on span at bounding box center [252, 520] width 16 height 16
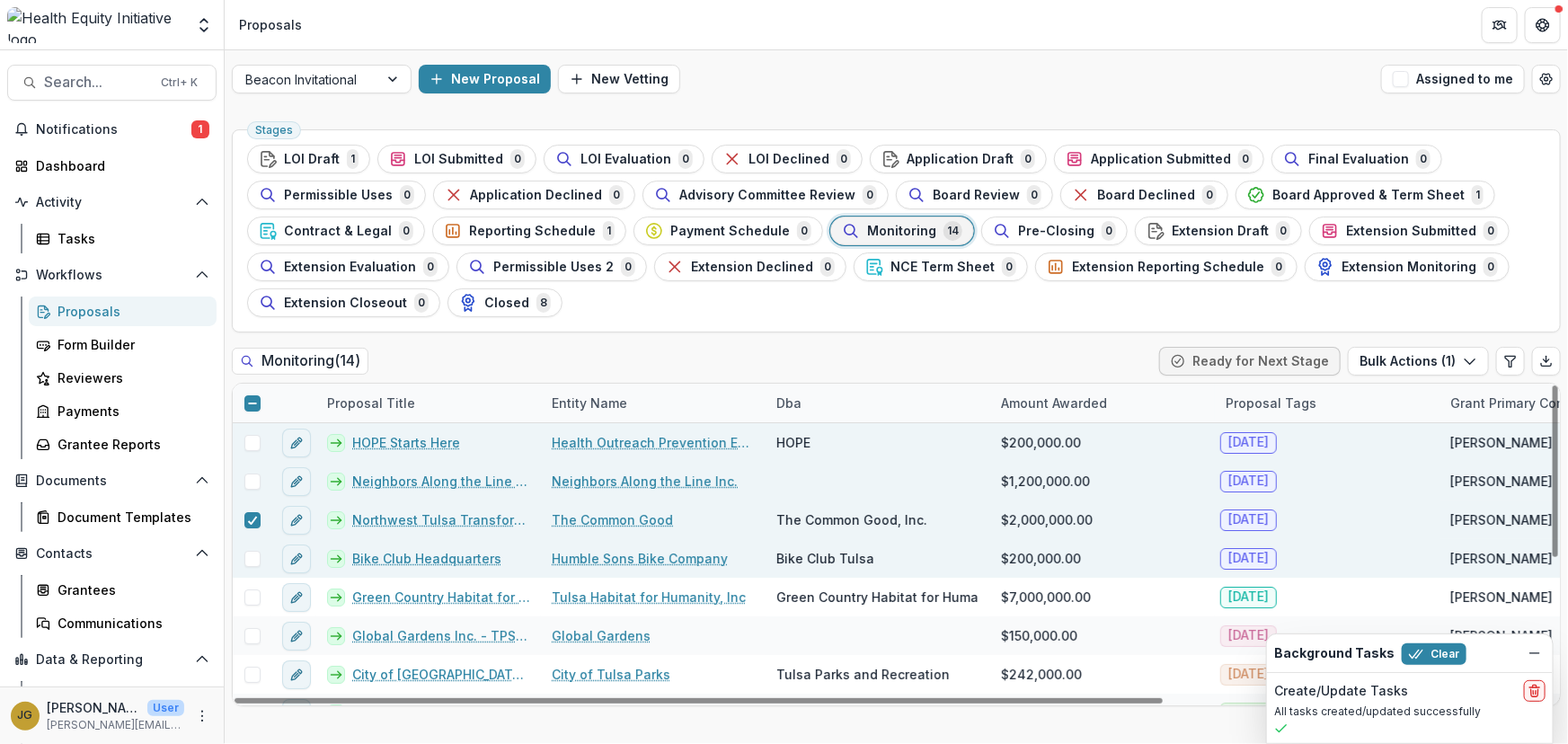
click at [253, 554] on span at bounding box center [252, 559] width 16 height 16
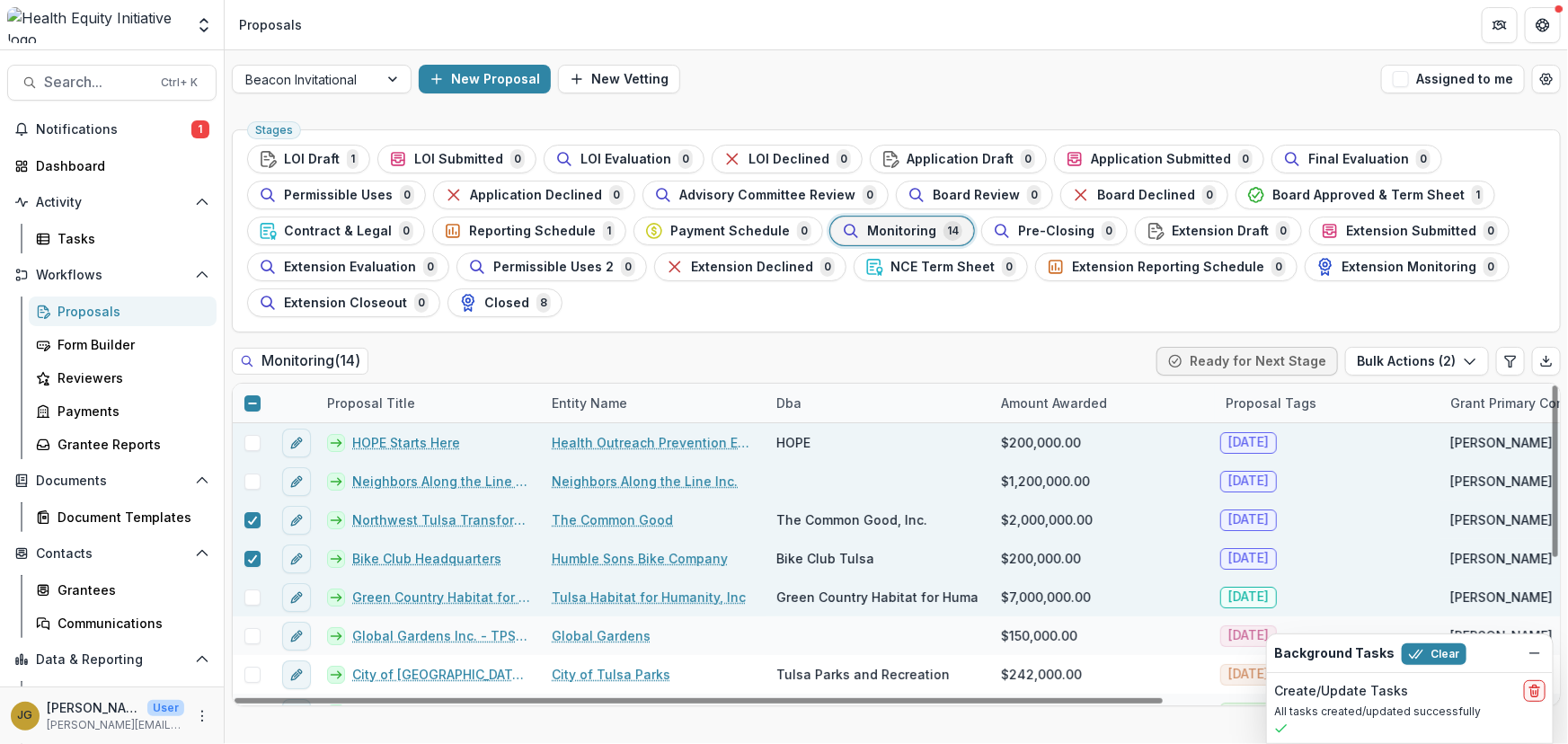
click at [252, 596] on span at bounding box center [252, 598] width 16 height 16
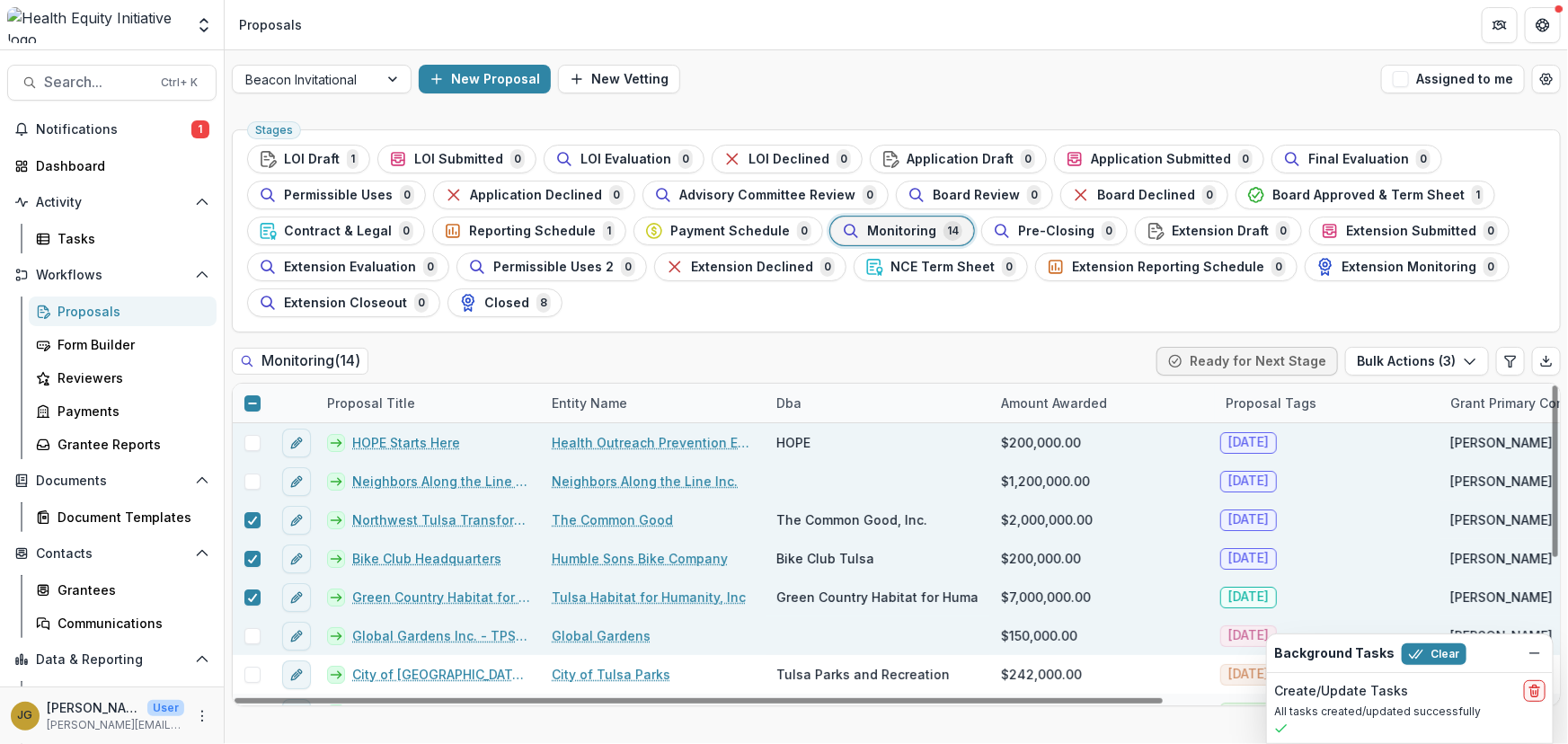
drag, startPoint x: 250, startPoint y: 636, endPoint x: 250, endPoint y: 645, distance: 9.0
click at [250, 637] on span at bounding box center [252, 636] width 16 height 16
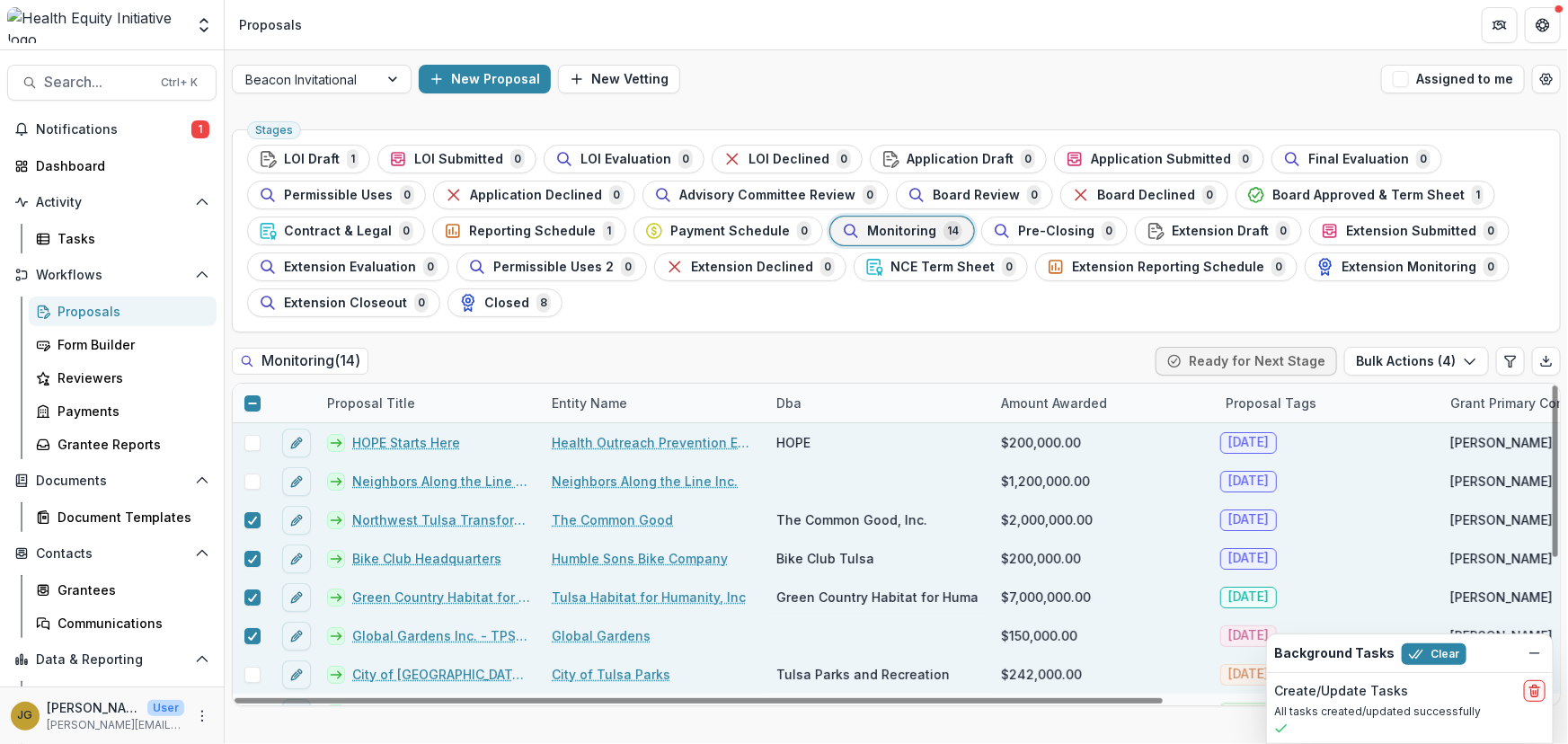
click at [255, 680] on span at bounding box center [252, 674] width 16 height 16
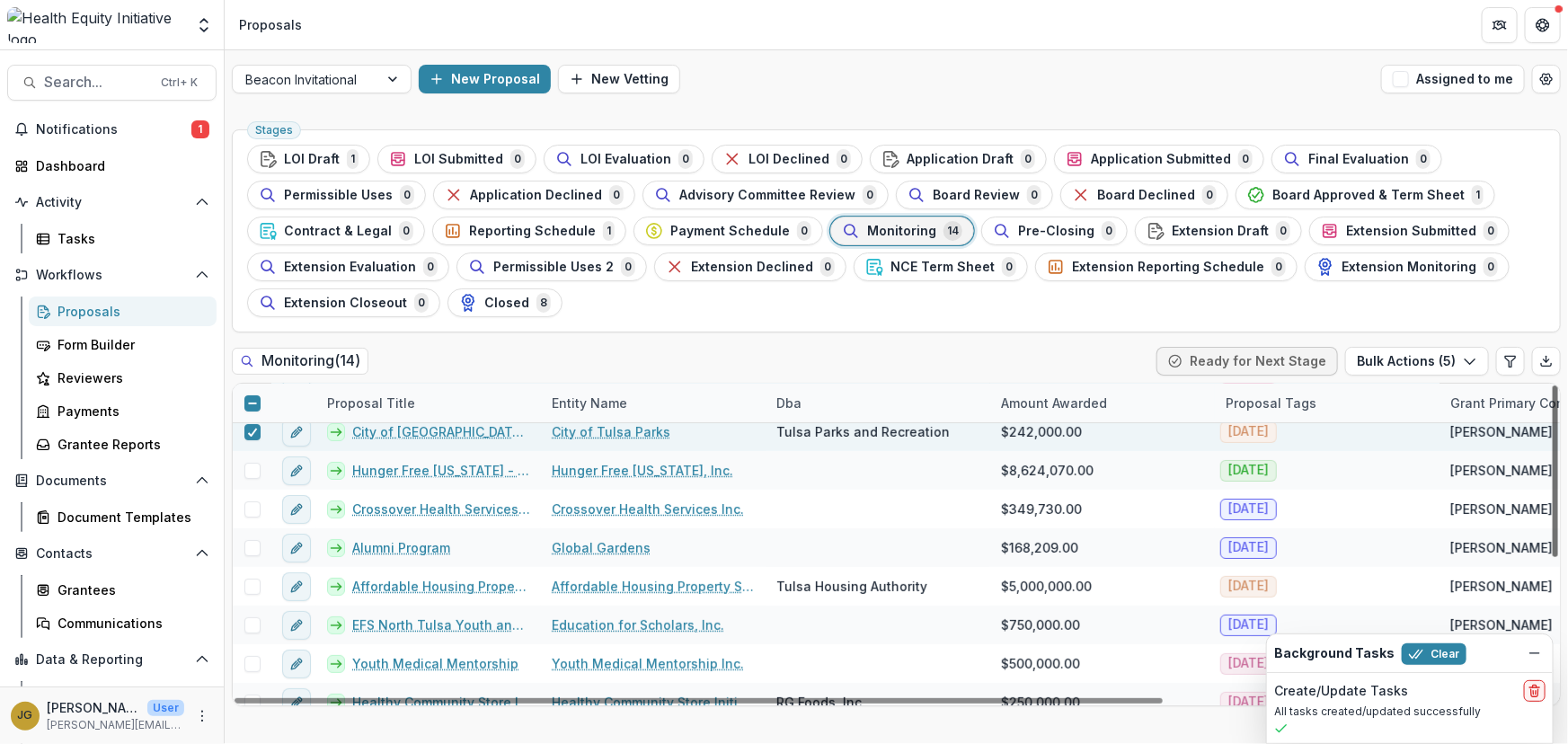
scroll to position [243, 0]
drag, startPoint x: 1553, startPoint y: 449, endPoint x: 1544, endPoint y: 578, distance: 129.3
click at [1553, 557] on div at bounding box center [1555, 471] width 6 height 171
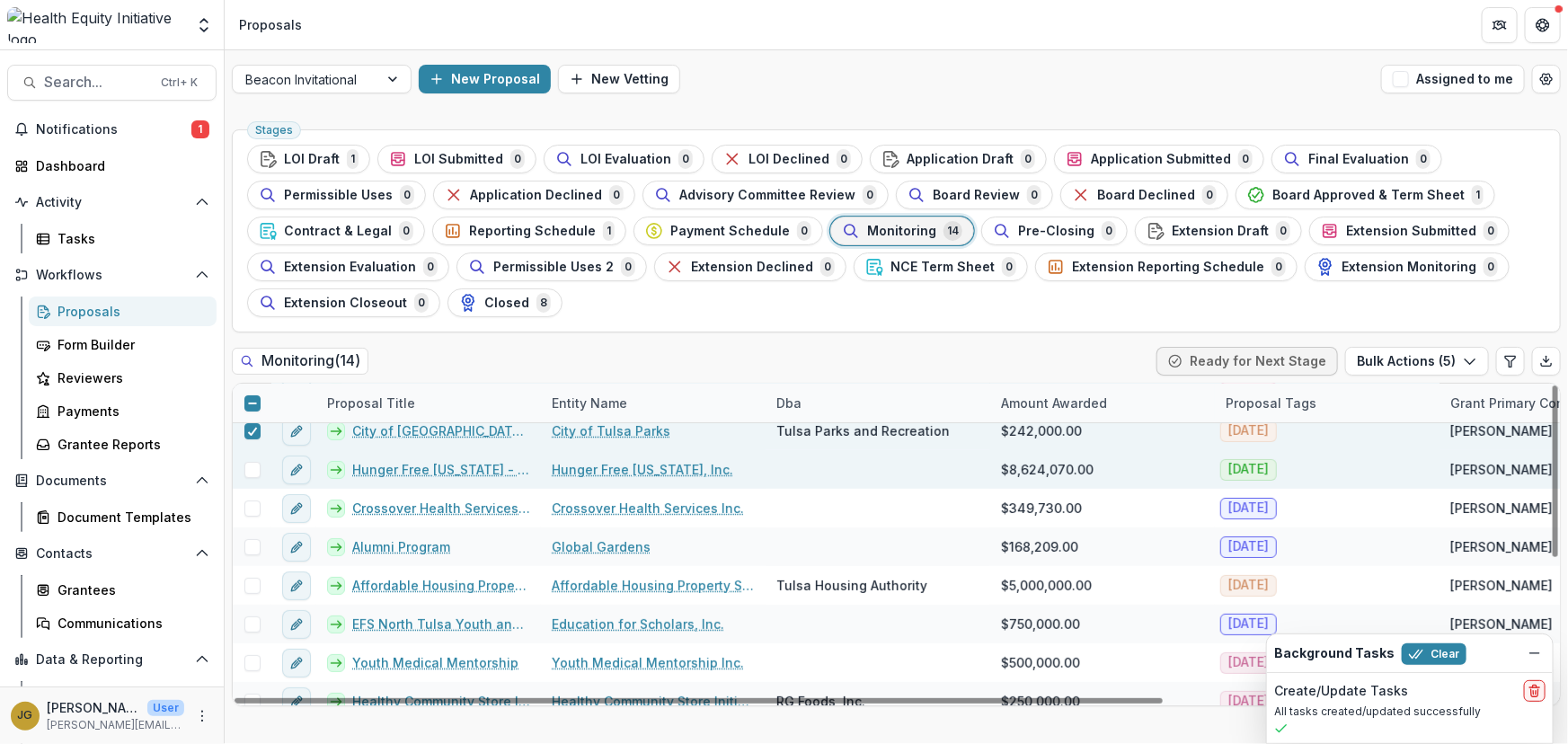
click at [252, 469] on span at bounding box center [252, 470] width 16 height 16
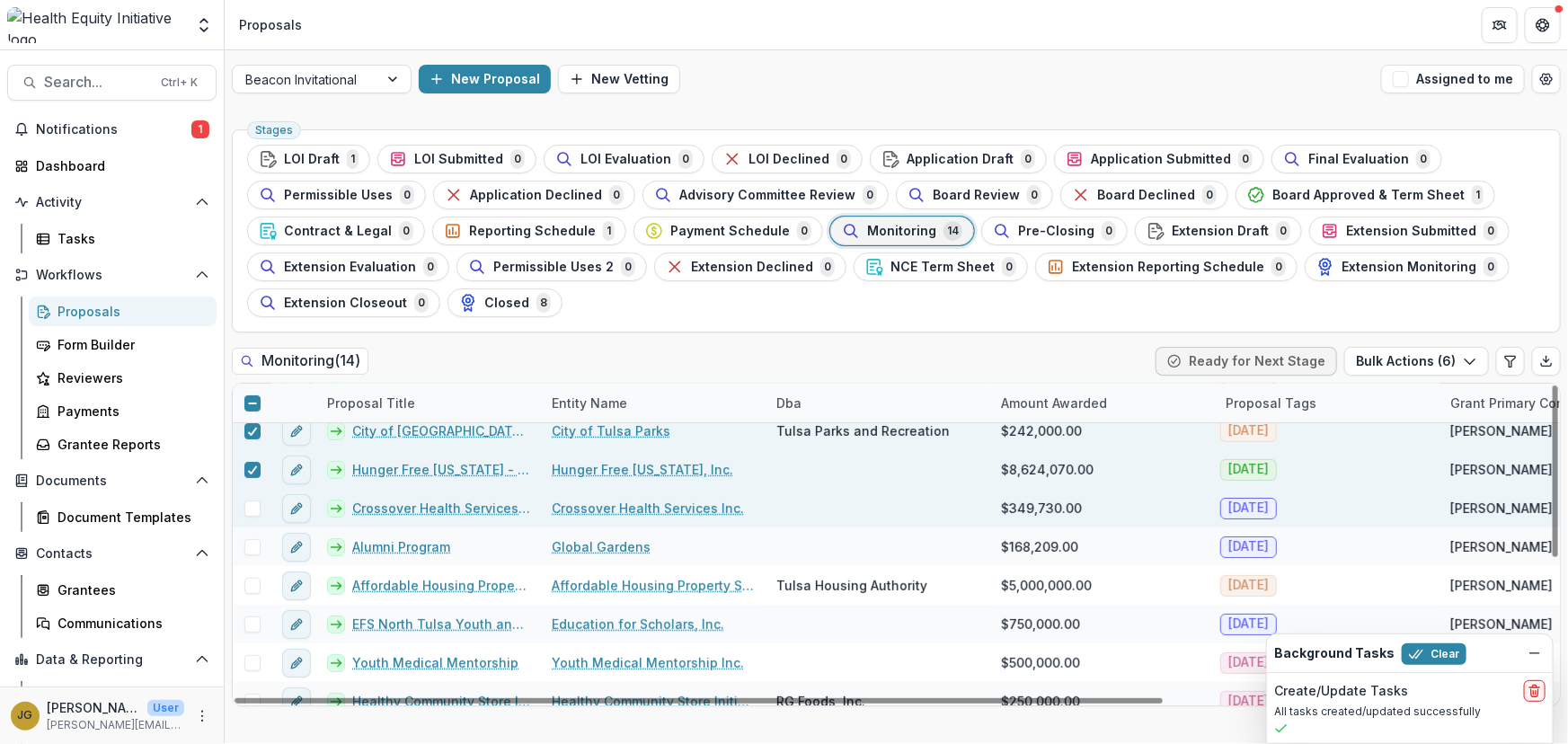
click at [251, 504] on span at bounding box center [252, 509] width 16 height 16
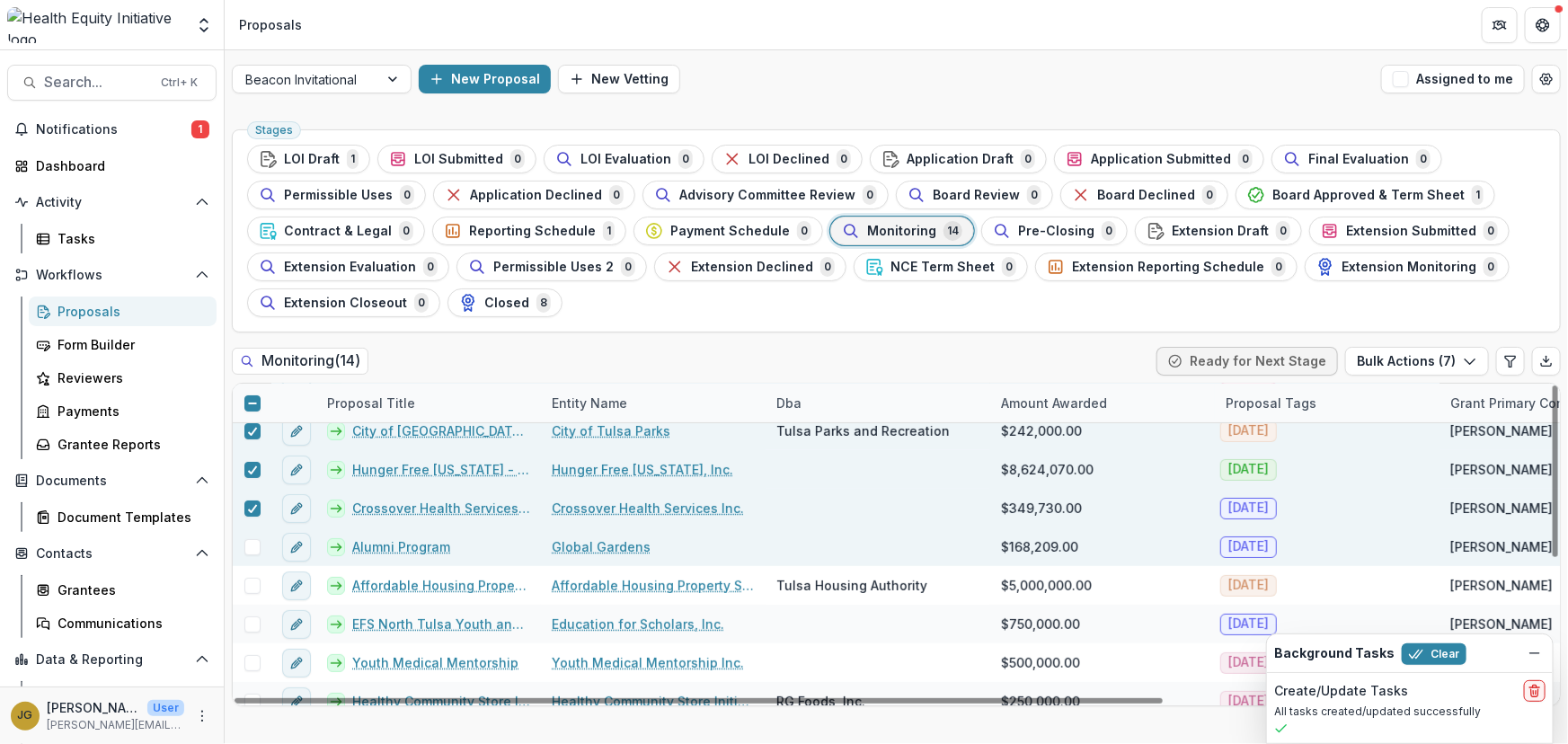
click at [245, 540] on span at bounding box center [252, 547] width 16 height 16
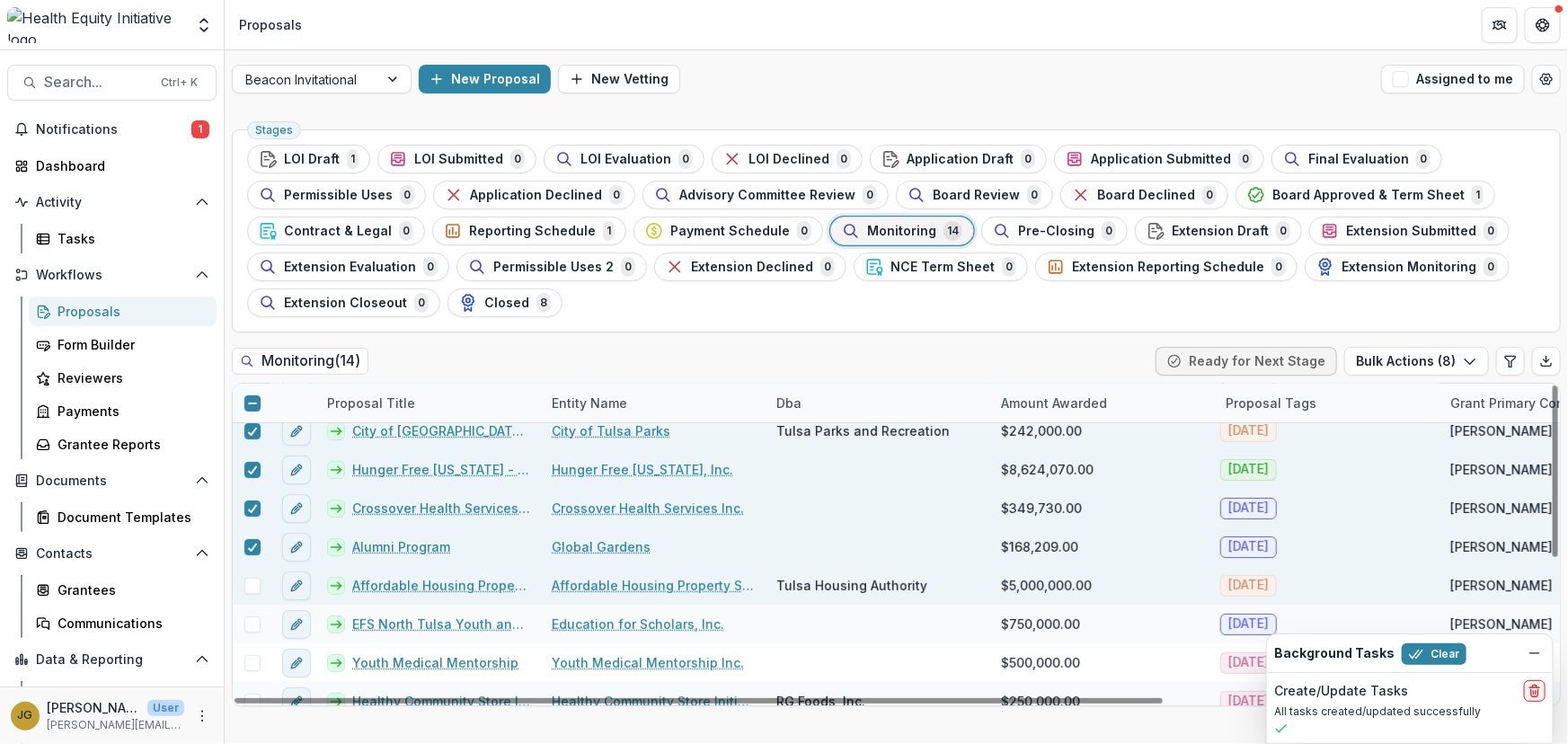
click at [246, 581] on span at bounding box center [252, 586] width 16 height 16
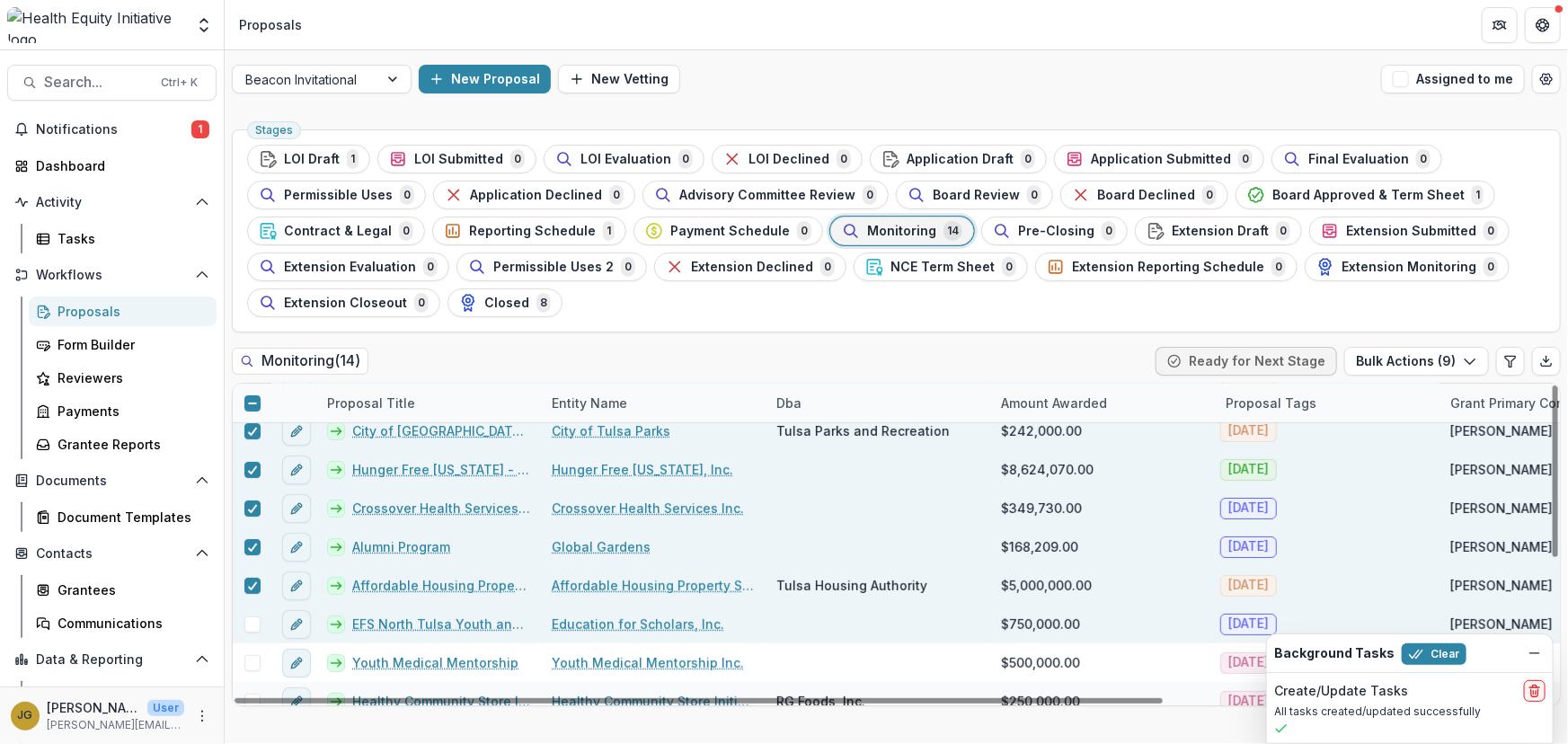
click at [252, 620] on span at bounding box center [252, 624] width 16 height 16
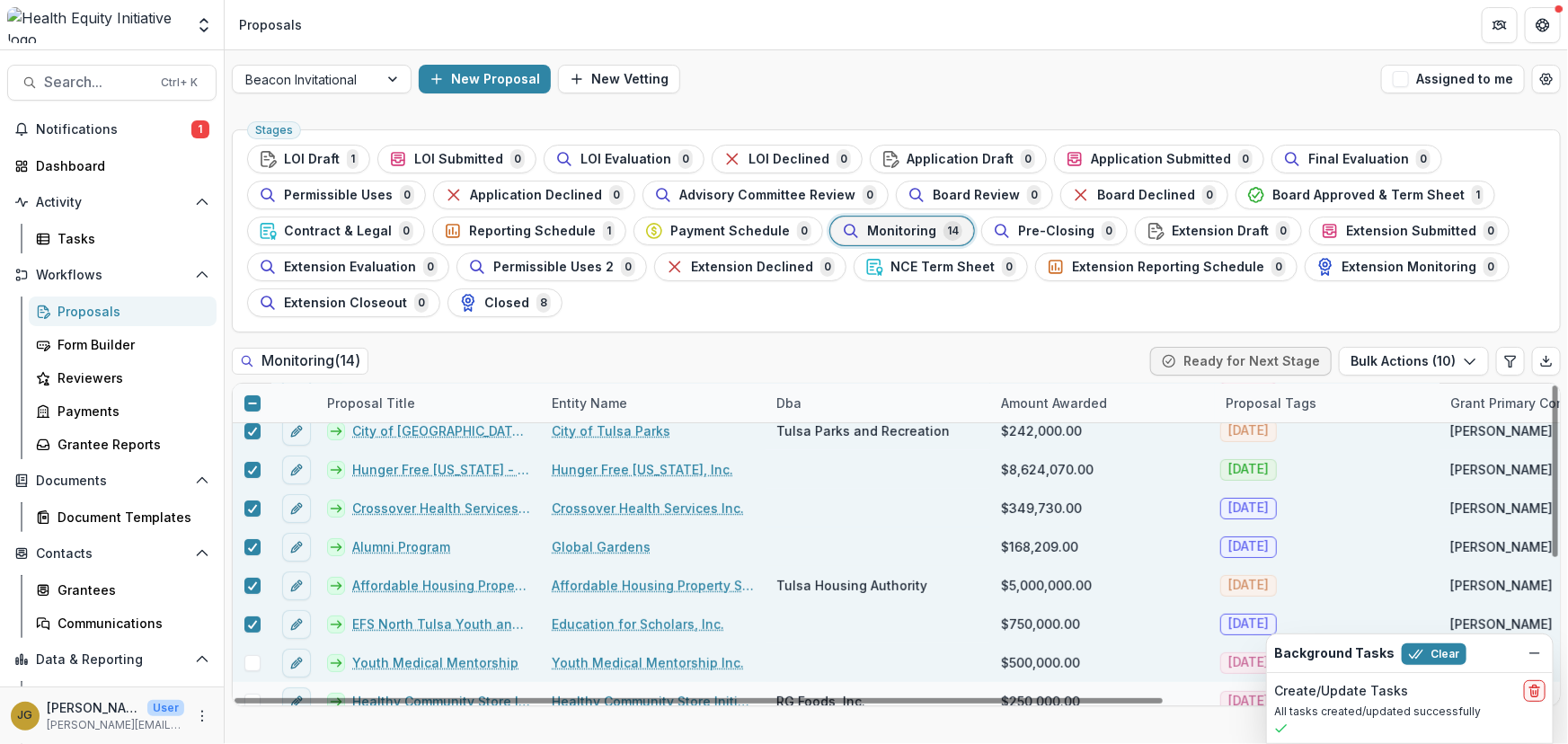
click at [250, 658] on span at bounding box center [252, 663] width 16 height 16
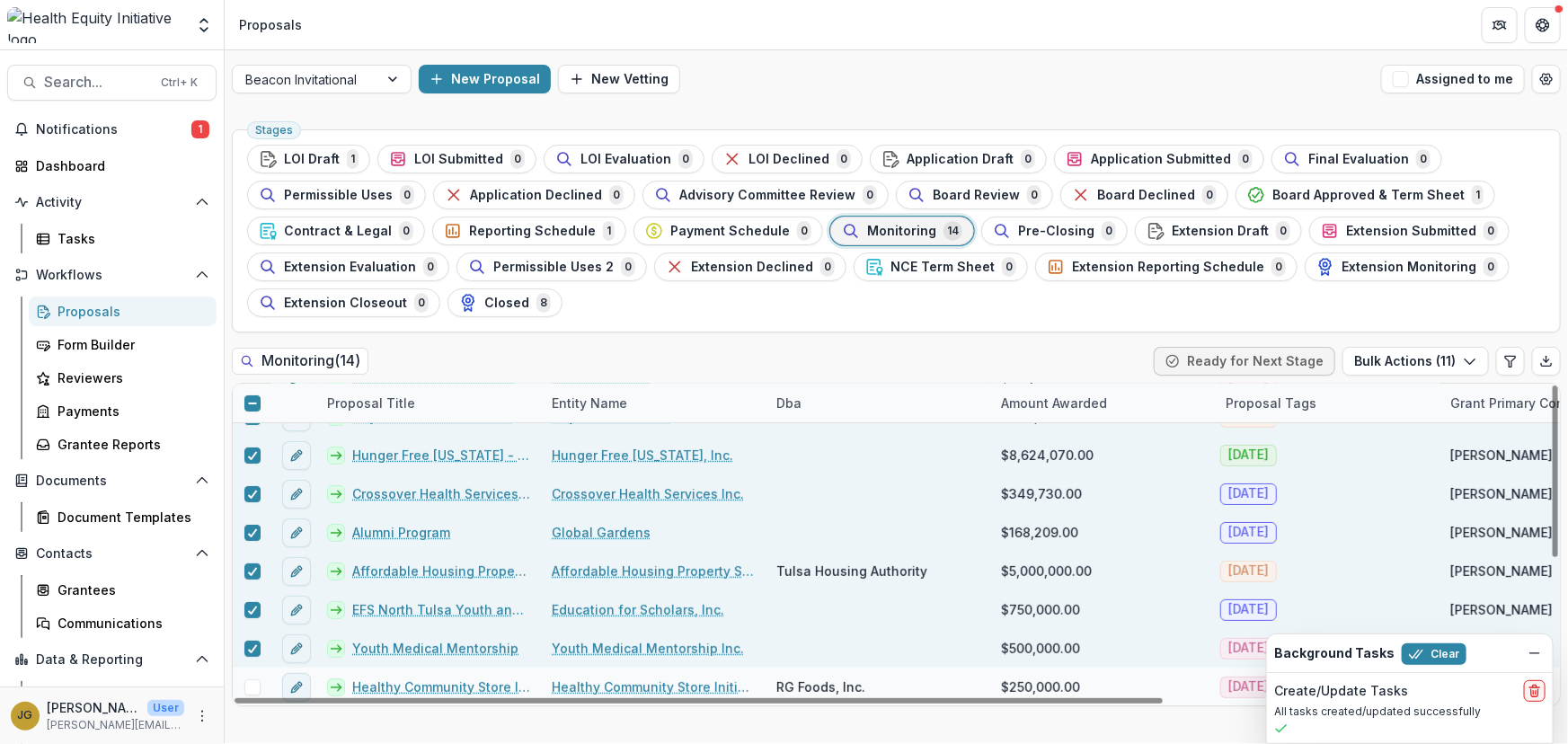
drag, startPoint x: 1553, startPoint y: 558, endPoint x: 1385, endPoint y: 666, distance: 199.7
click at [1558, 557] on div at bounding box center [1555, 471] width 6 height 171
click at [255, 688] on span at bounding box center [252, 687] width 16 height 16
click at [1456, 369] on button "Bulk Actions ( 12 )" at bounding box center [1414, 361] width 149 height 29
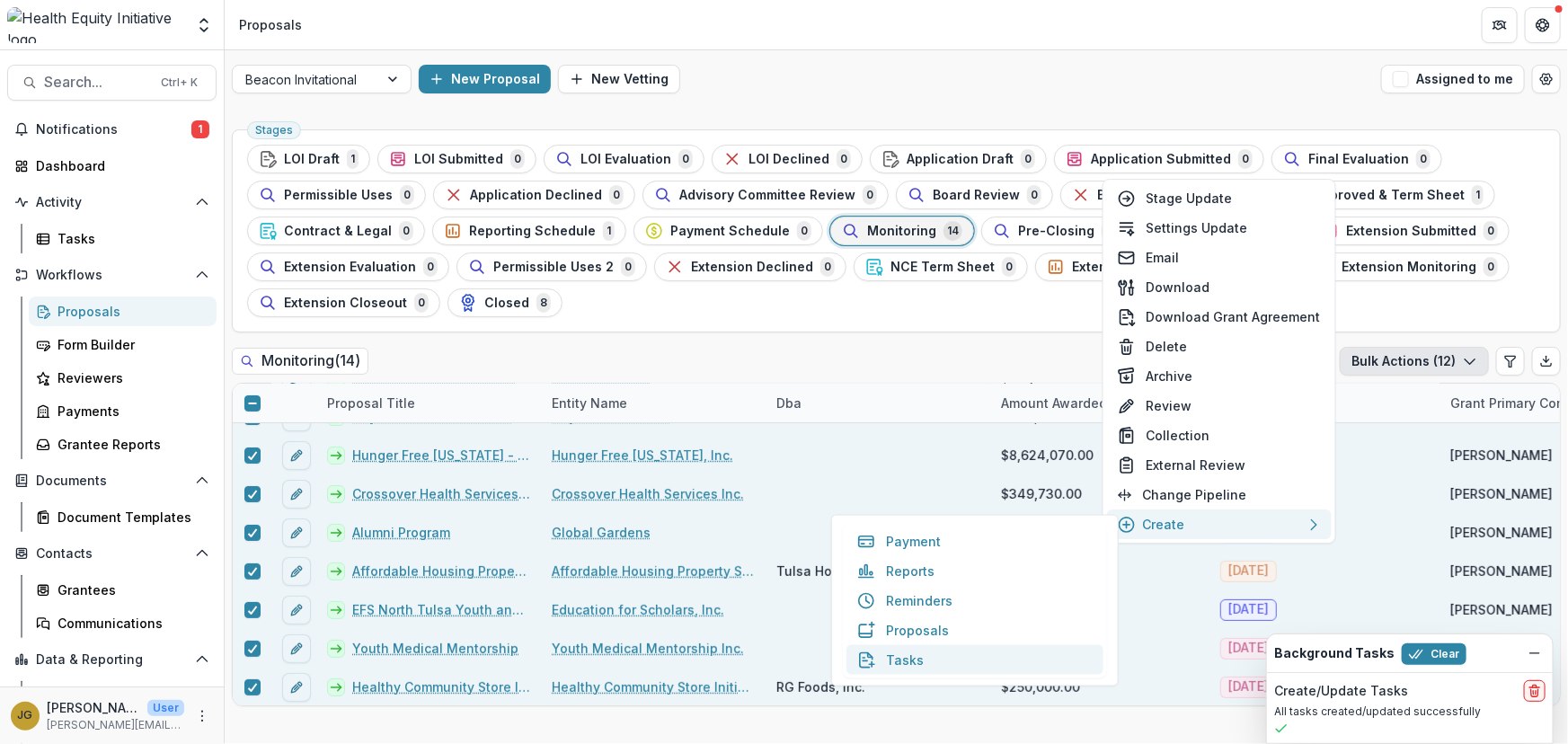
click at [897, 663] on button "Tasks" at bounding box center [974, 660] width 257 height 30
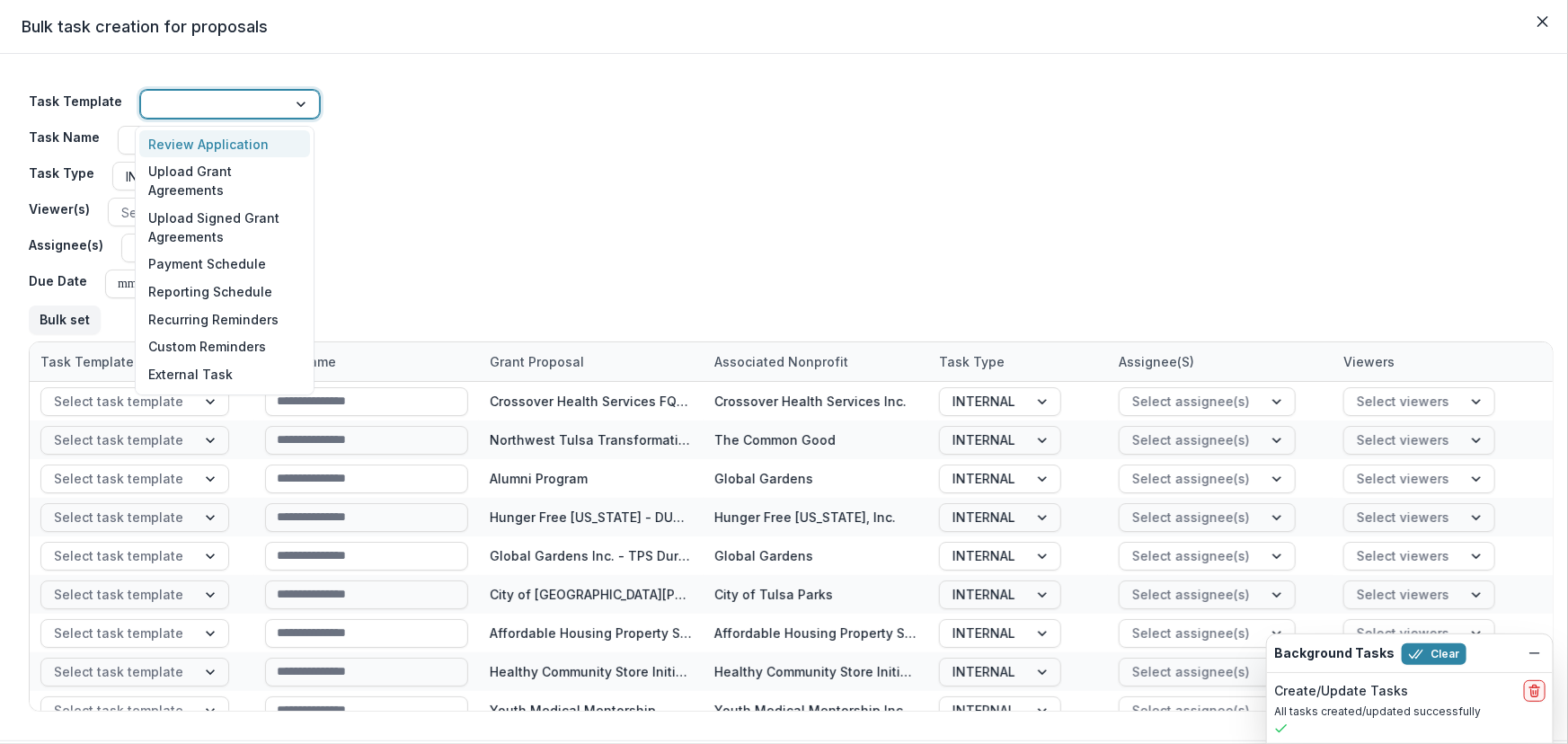
click at [300, 106] on div at bounding box center [302, 105] width 32 height 27
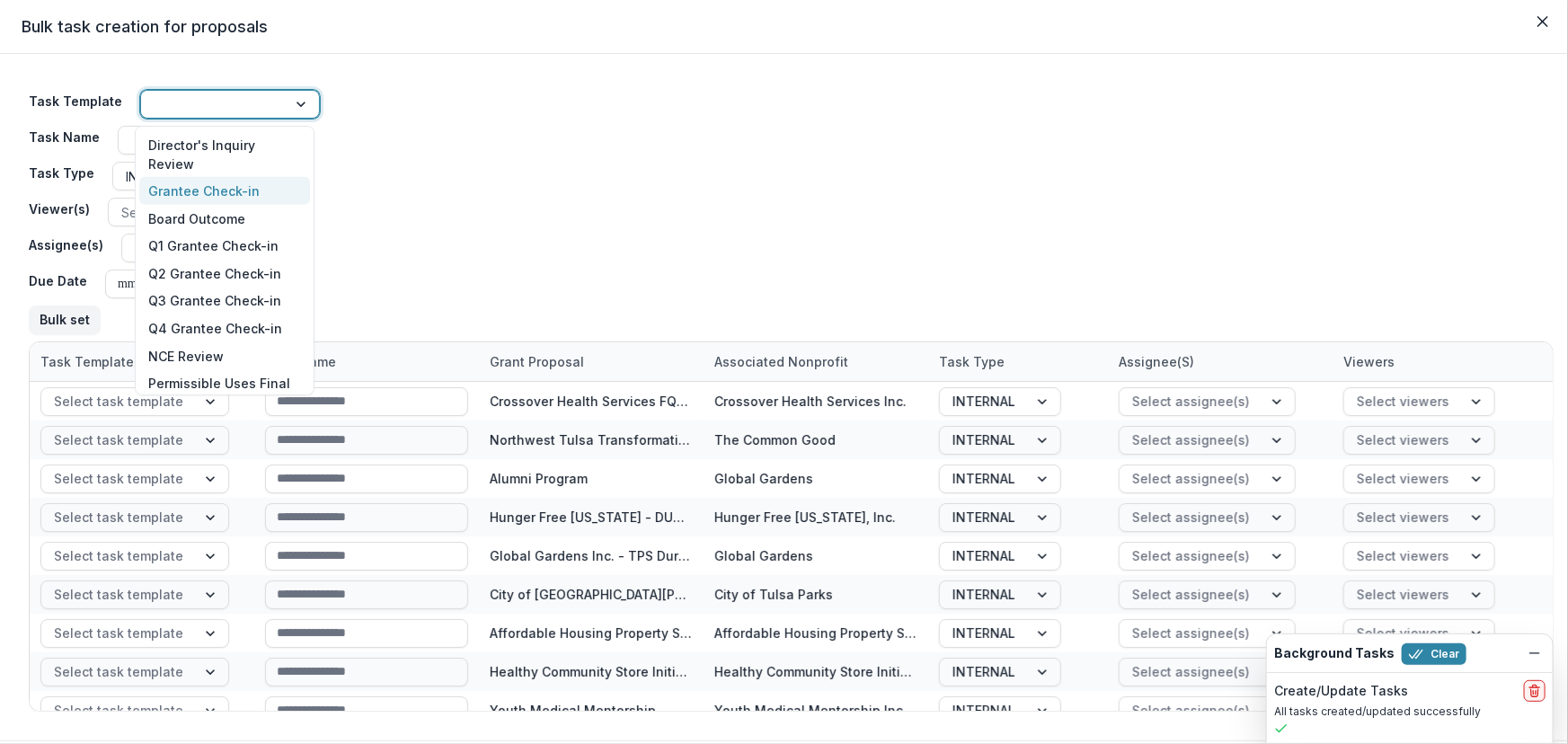
click at [249, 194] on div "Grantee Check-in" at bounding box center [225, 191] width 170 height 28
type input "**********"
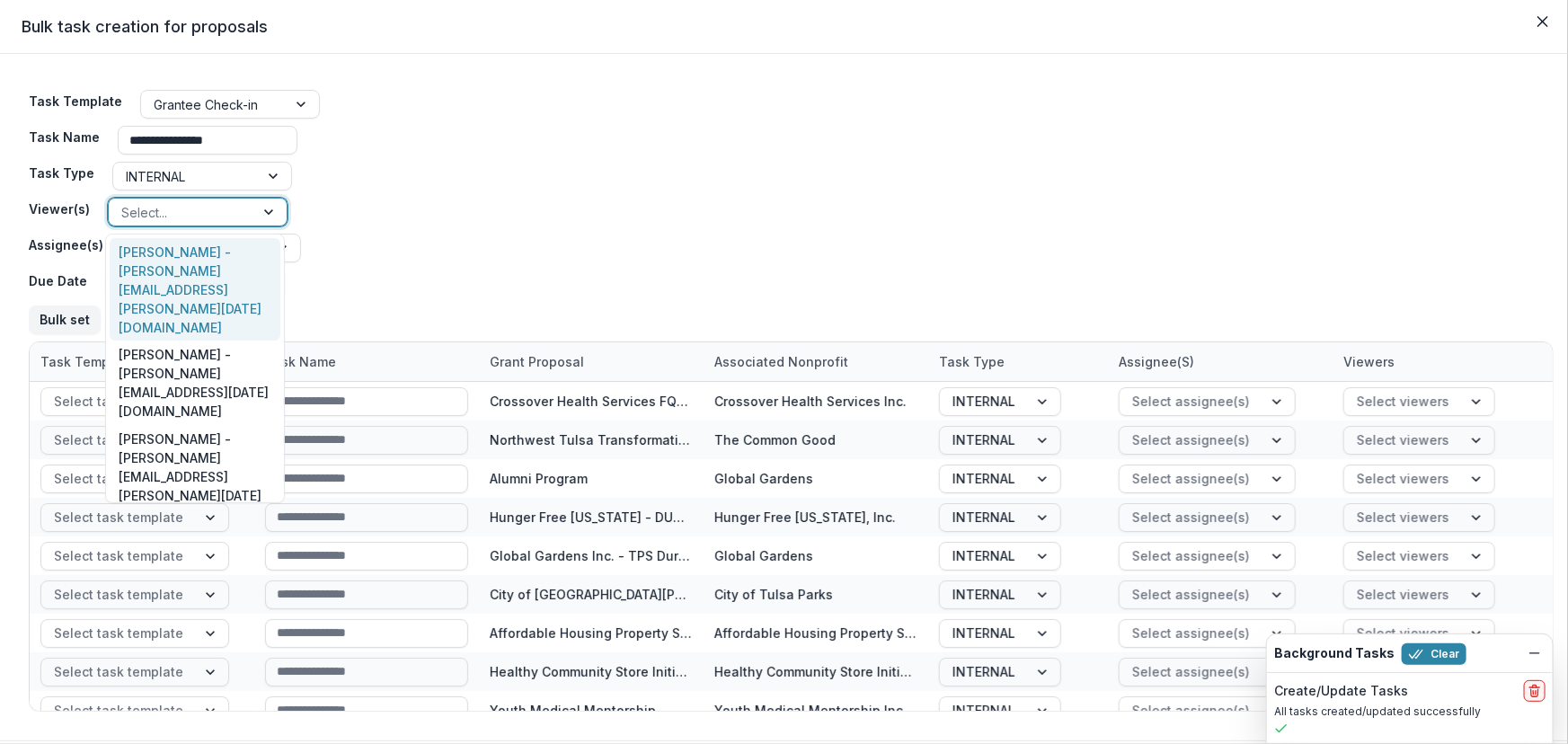
click at [267, 210] on div at bounding box center [270, 212] width 32 height 27
click at [181, 259] on div "Dr. Janel Pasley - janel.pasley@ascension.org" at bounding box center [195, 290] width 170 height 104
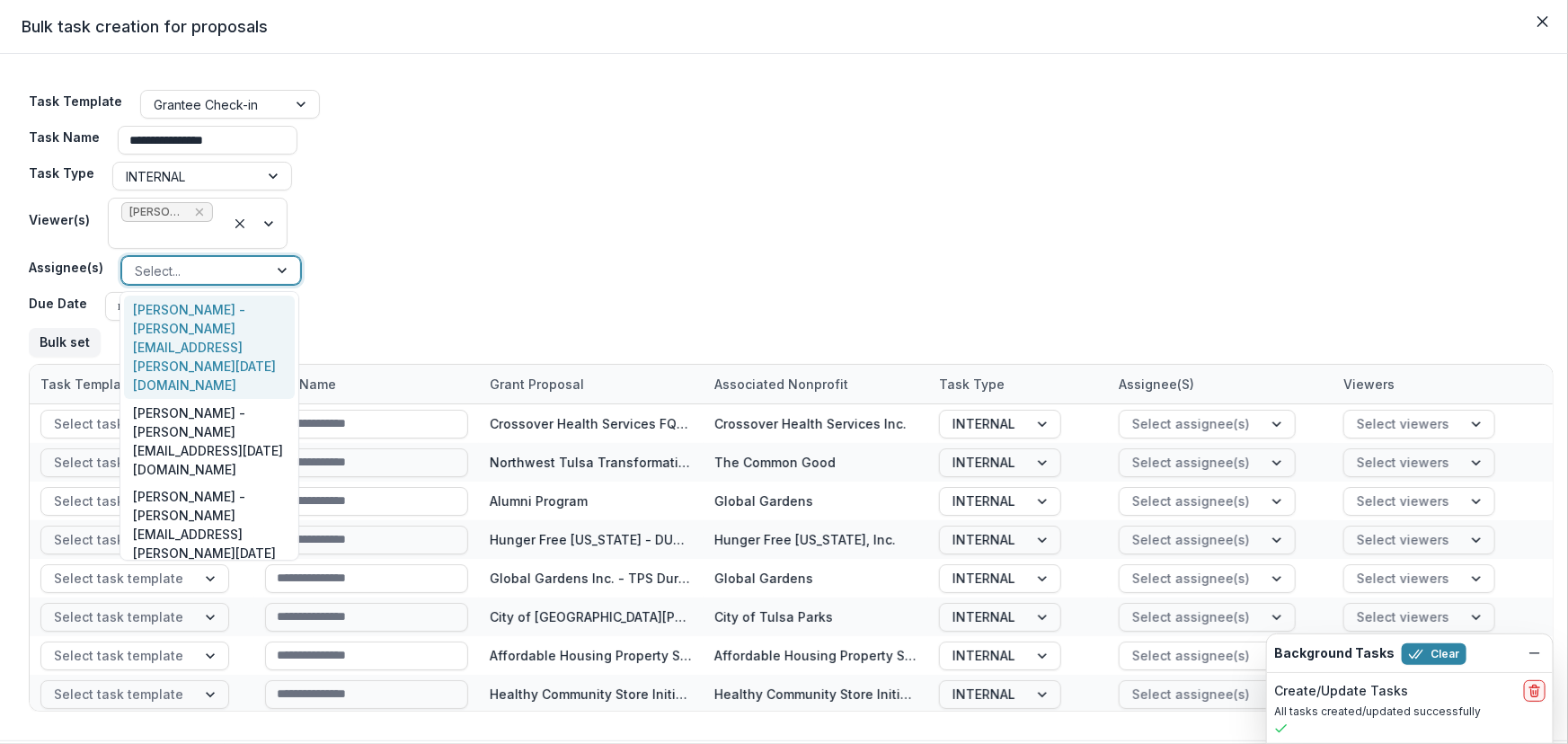
click at [279, 275] on div at bounding box center [283, 270] width 32 height 27
click at [169, 323] on div "Dr. Janel Pasley - janel.pasley@ascension.org" at bounding box center [209, 347] width 170 height 104
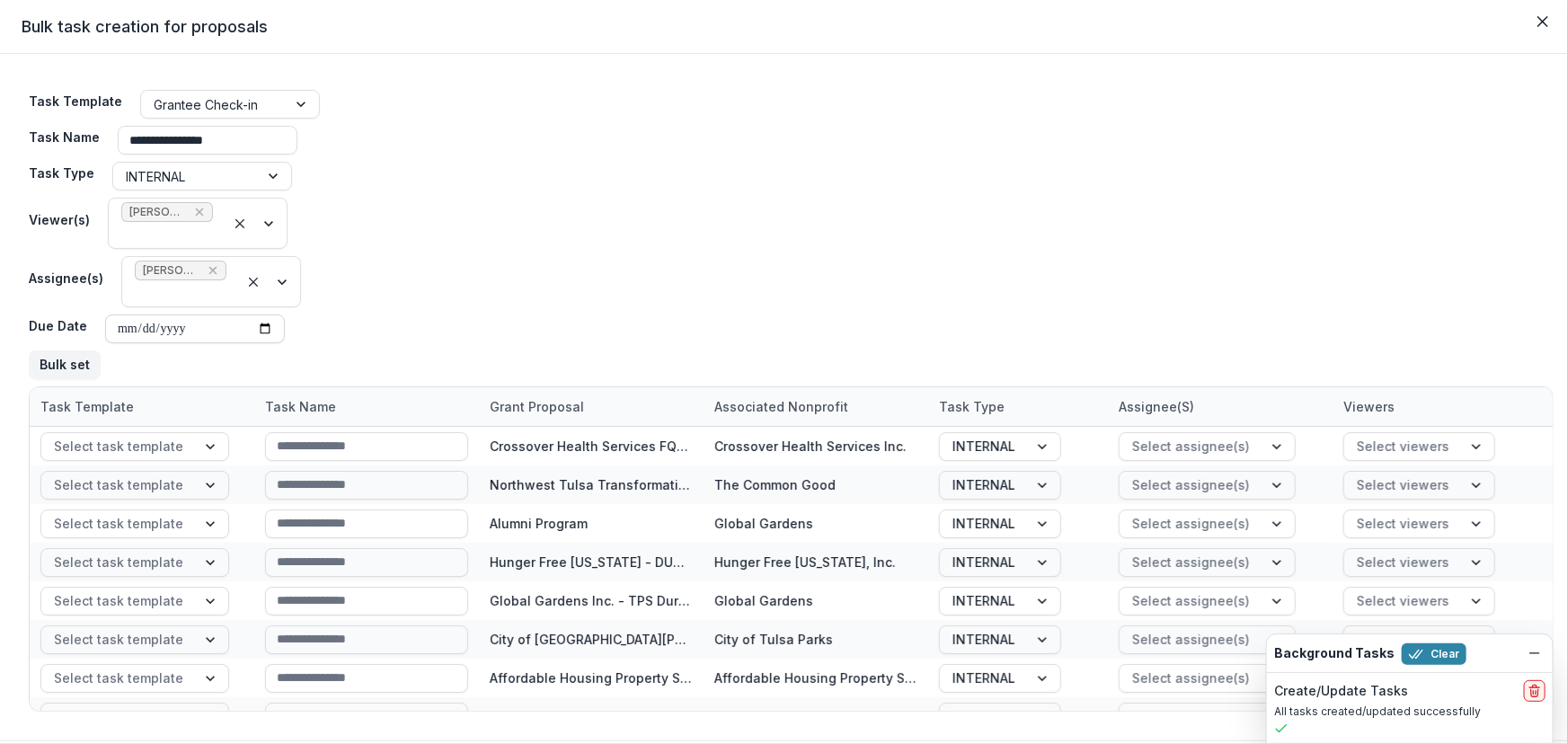
click at [132, 329] on input "Due Date" at bounding box center [196, 329] width 180 height 29
type input "**********"
drag, startPoint x: 74, startPoint y: 365, endPoint x: 129, endPoint y: 349, distance: 57.3
click at [74, 364] on button "Bulk set" at bounding box center [65, 365] width 72 height 29
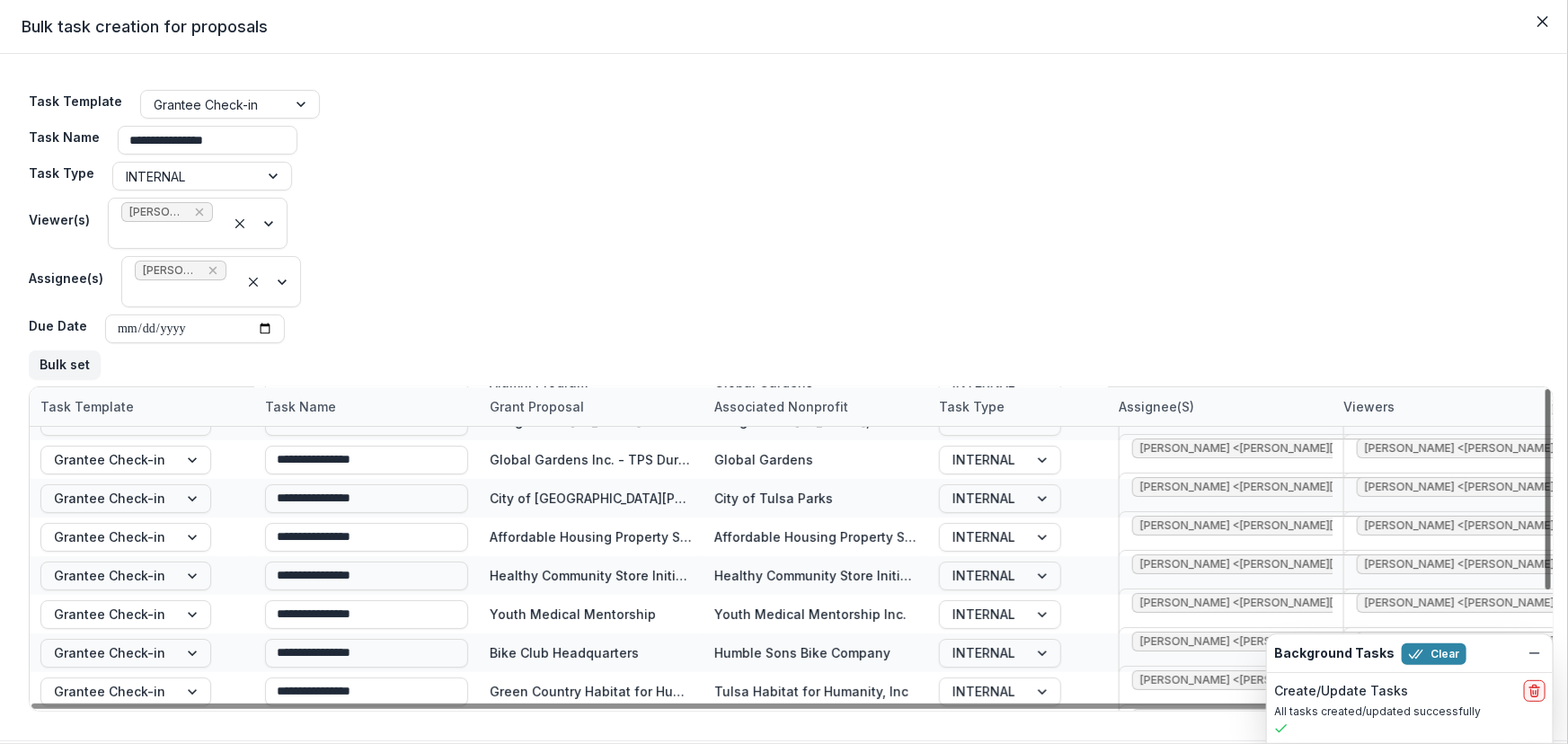
scroll to position [179, 0]
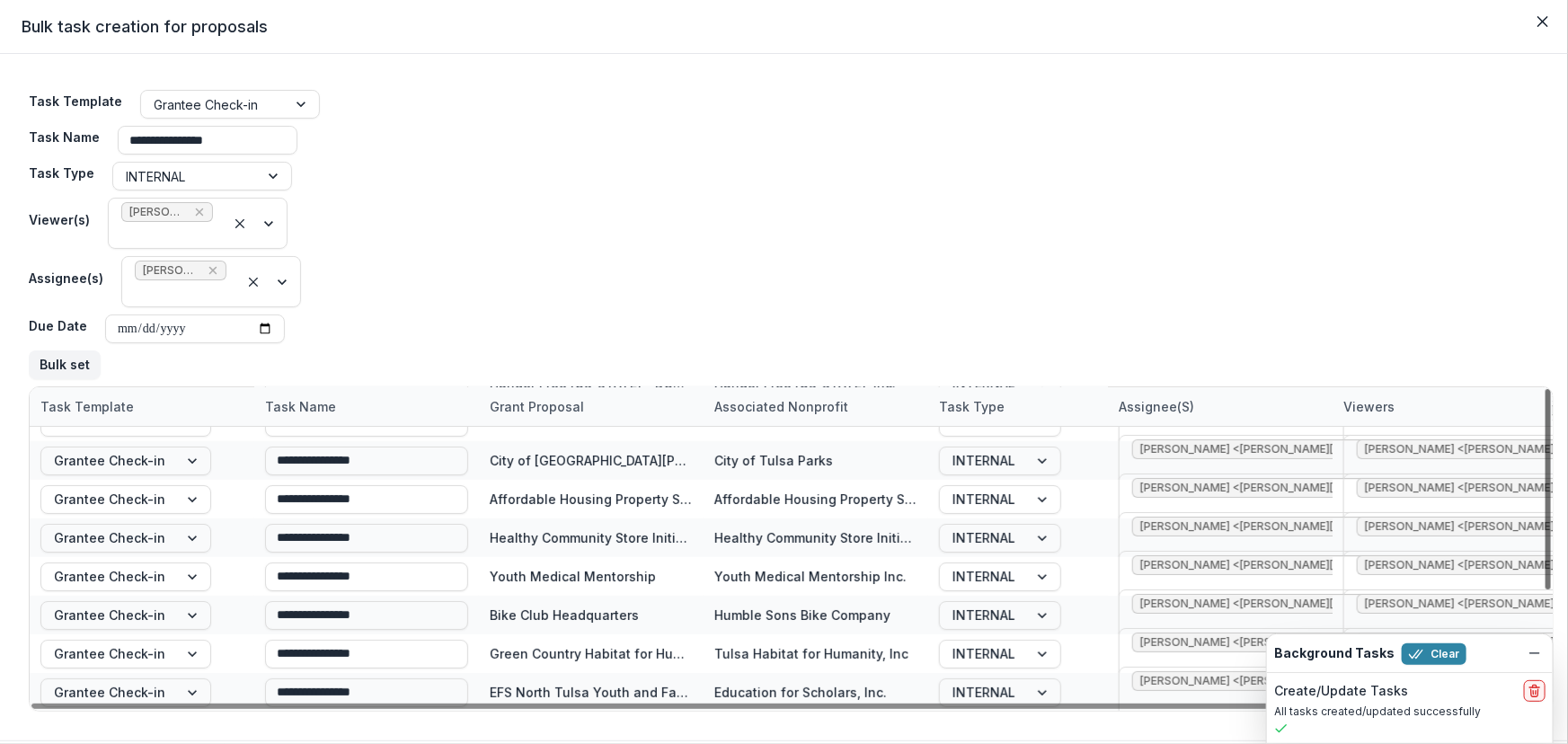
drag, startPoint x: 1541, startPoint y: 474, endPoint x: 1535, endPoint y: 657, distance: 183.1
click at [1546, 590] on div at bounding box center [1549, 489] width 6 height 201
click at [1537, 690] on icon "delete" at bounding box center [1534, 691] width 15 height 15
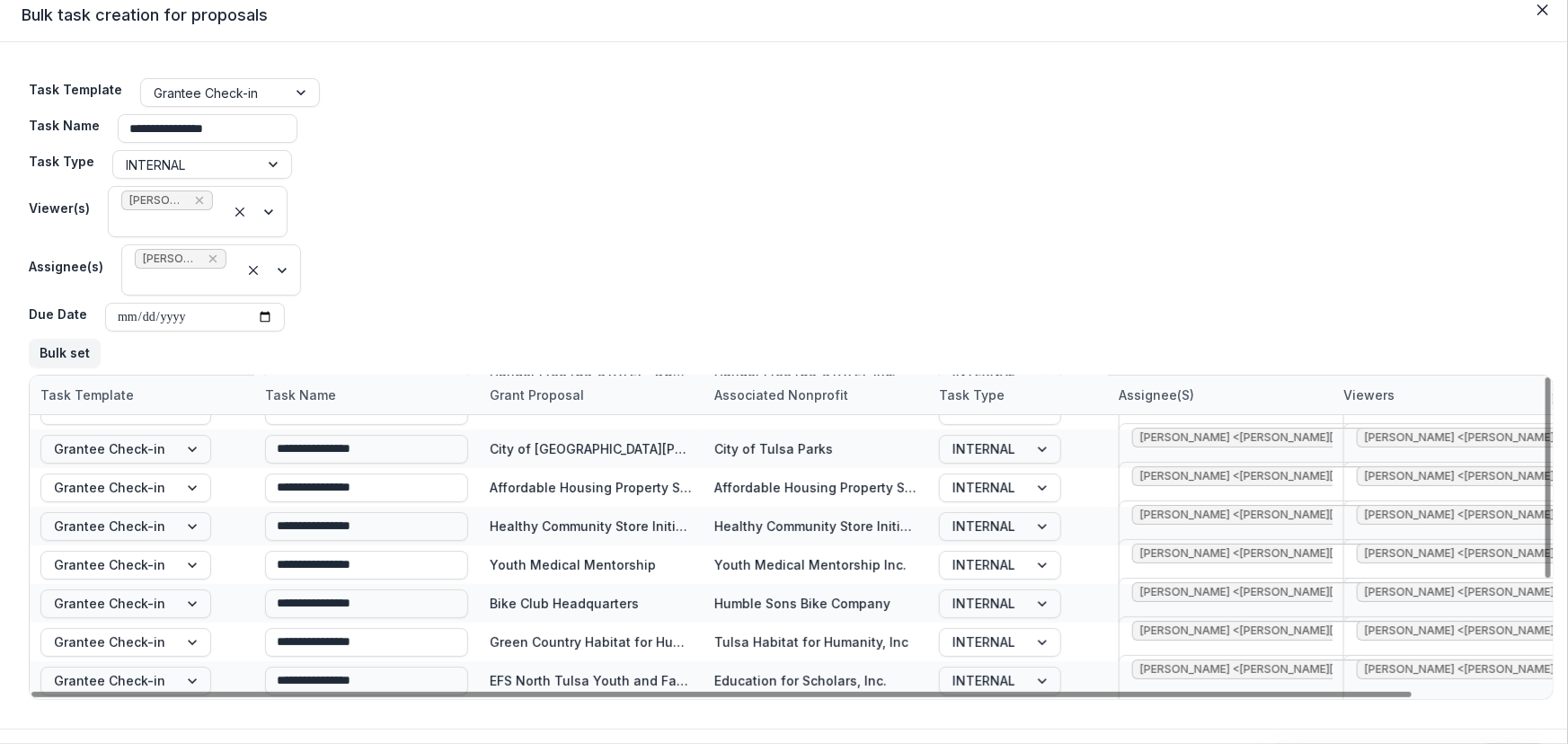
scroll to position [54, 0]
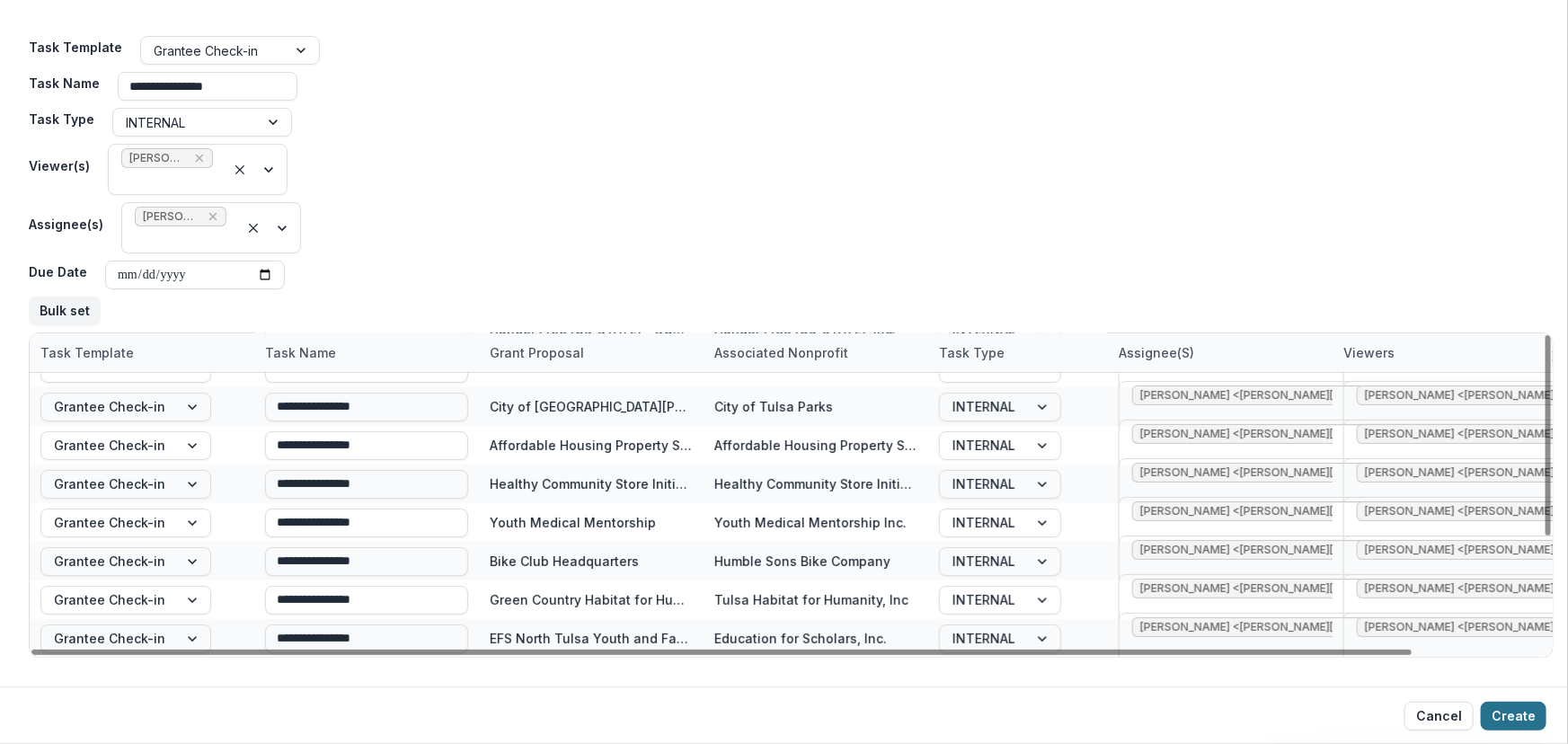
click at [1511, 719] on button "Create" at bounding box center [1514, 717] width 66 height 29
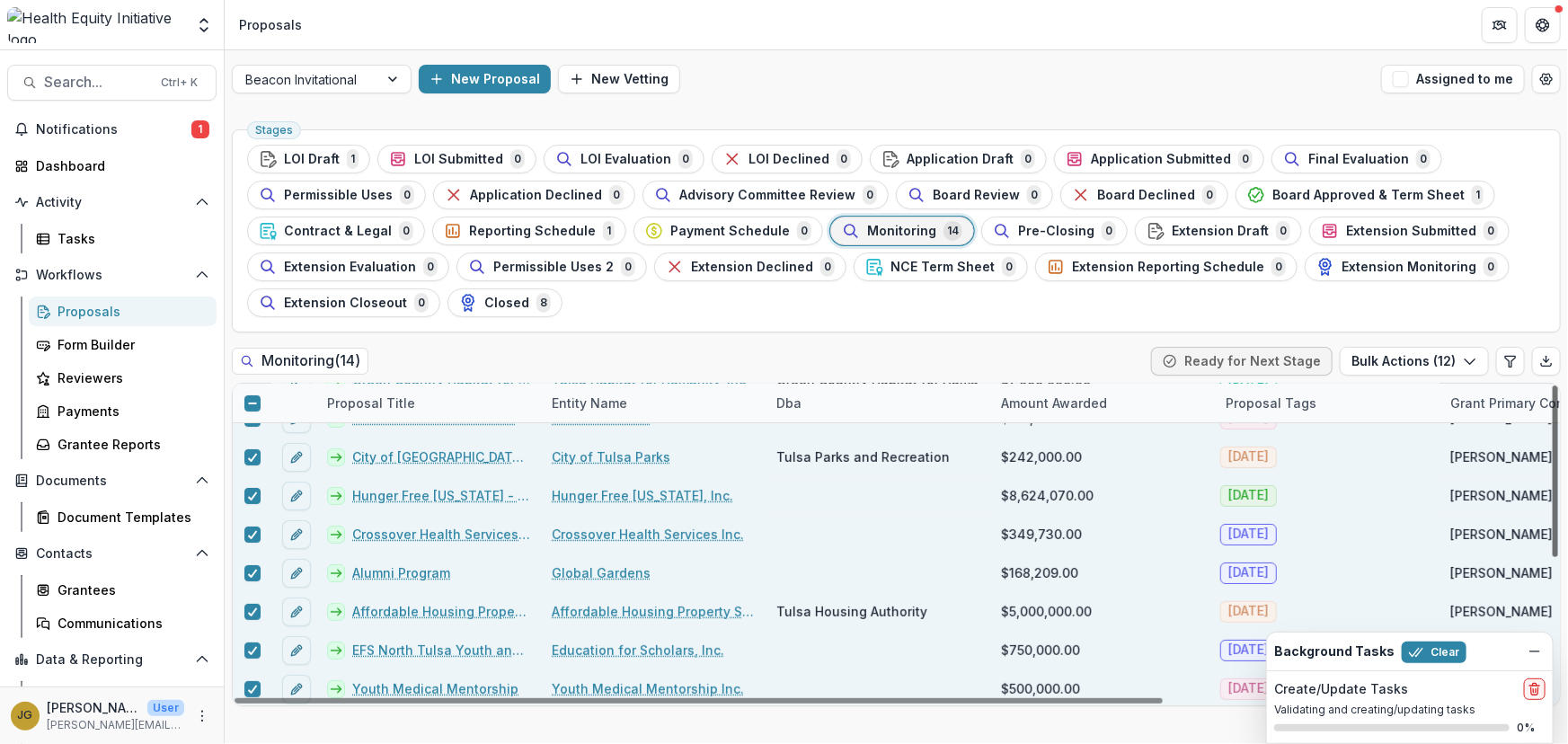
scroll to position [258, 0]
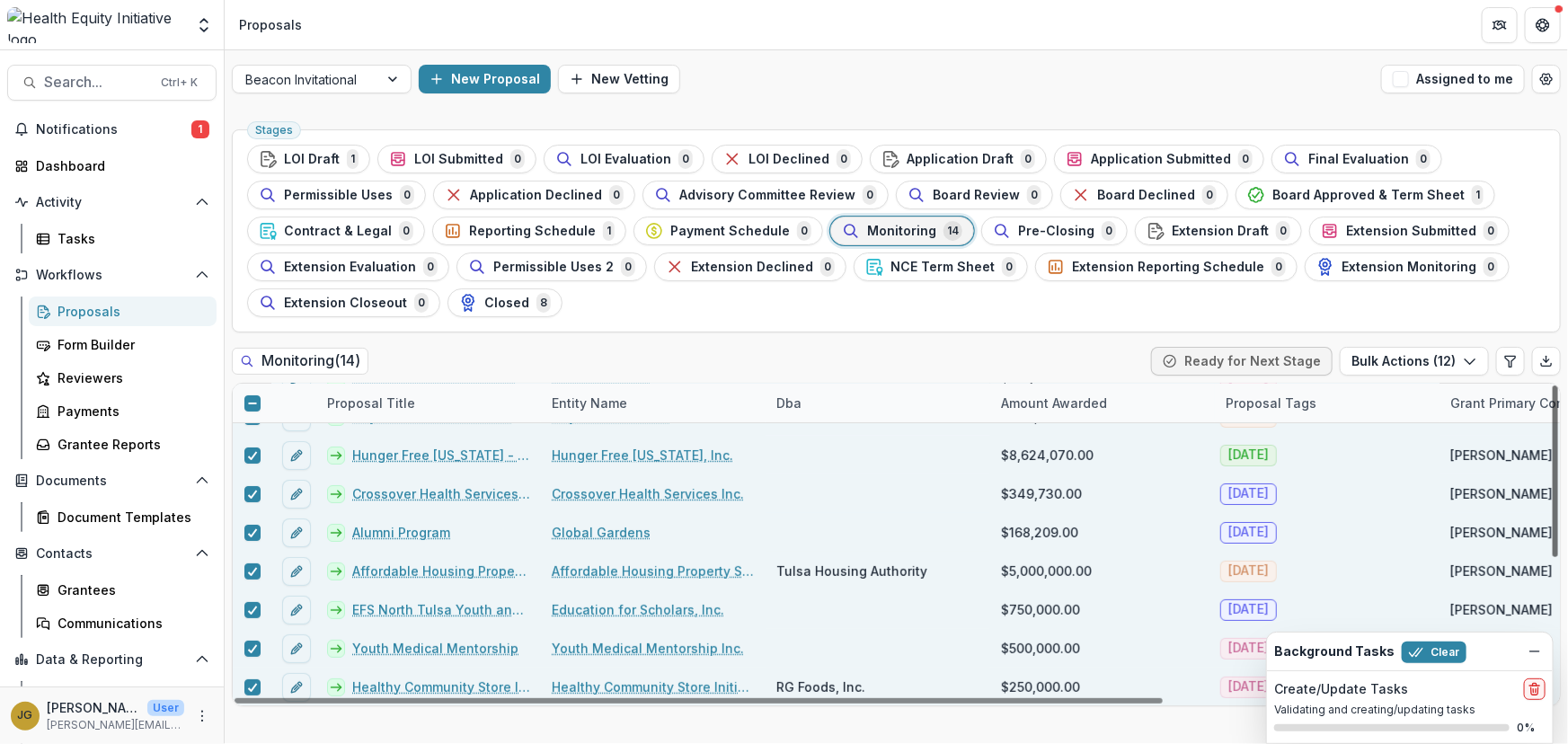
drag, startPoint x: 1554, startPoint y: 549, endPoint x: 1568, endPoint y: 604, distance: 56.8
click at [1558, 557] on div at bounding box center [1555, 471] width 6 height 171
click at [395, 80] on div at bounding box center [394, 79] width 32 height 27
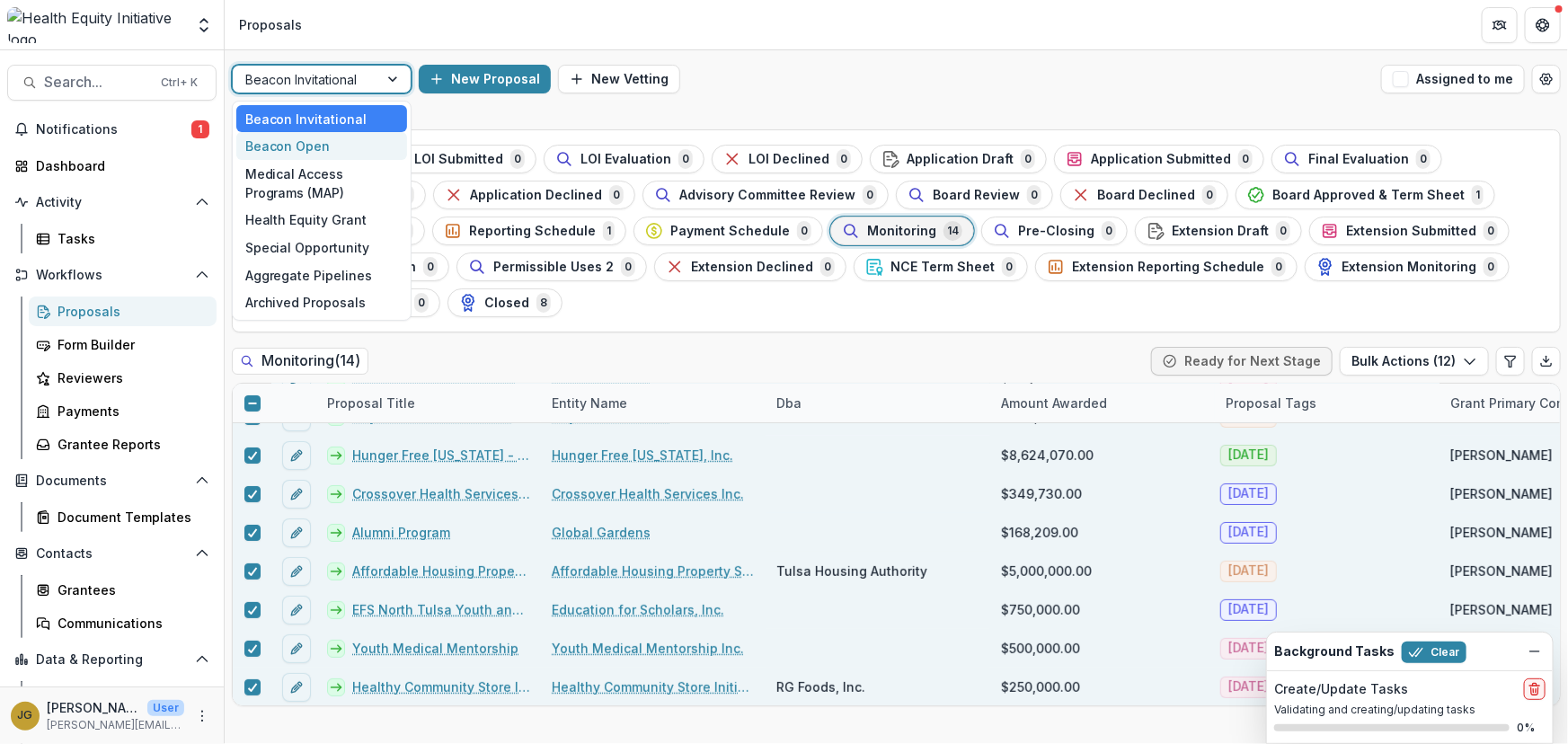
click at [293, 147] on div "Beacon Open" at bounding box center [322, 145] width 170 height 28
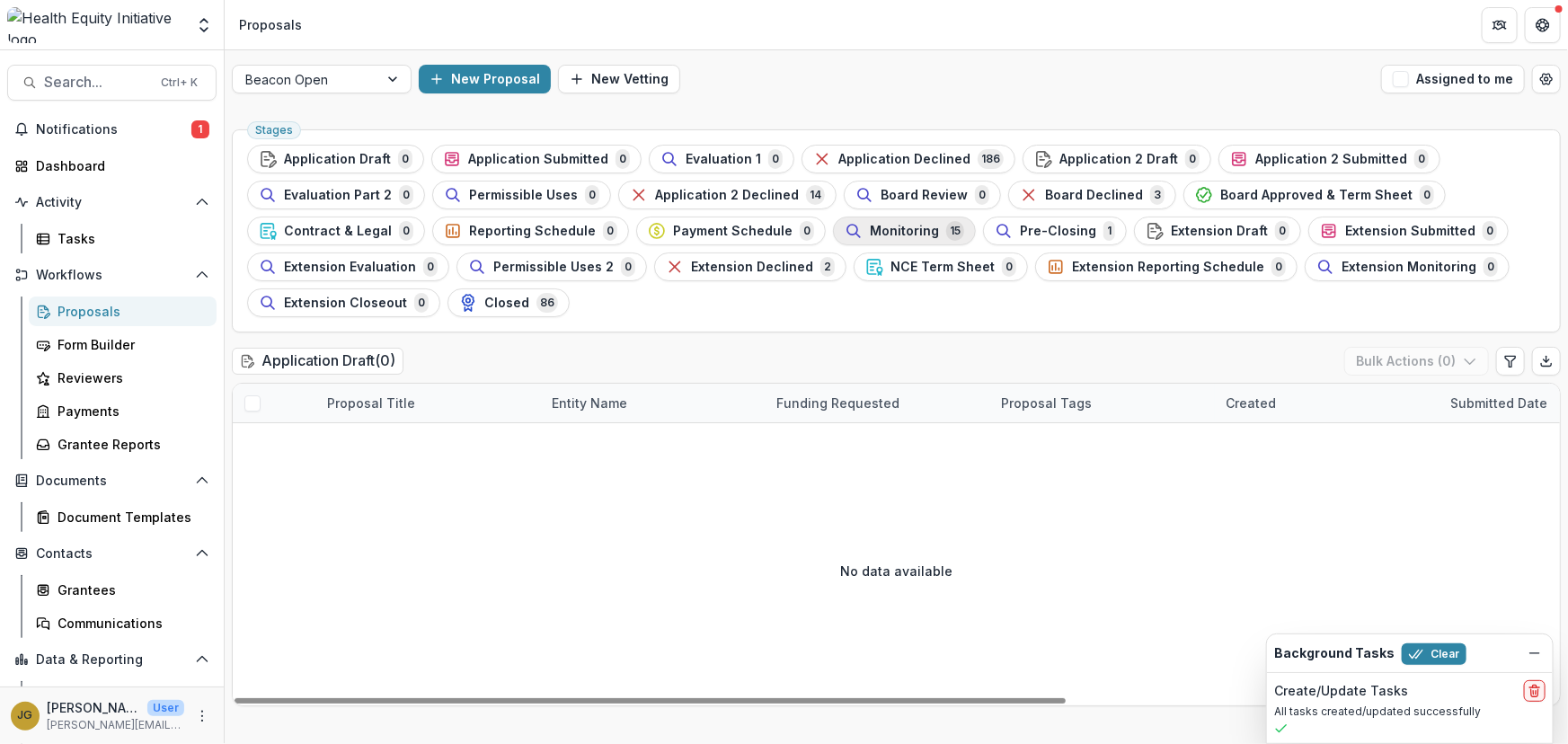
click at [893, 231] on span "Monitoring" at bounding box center [904, 232] width 69 height 16
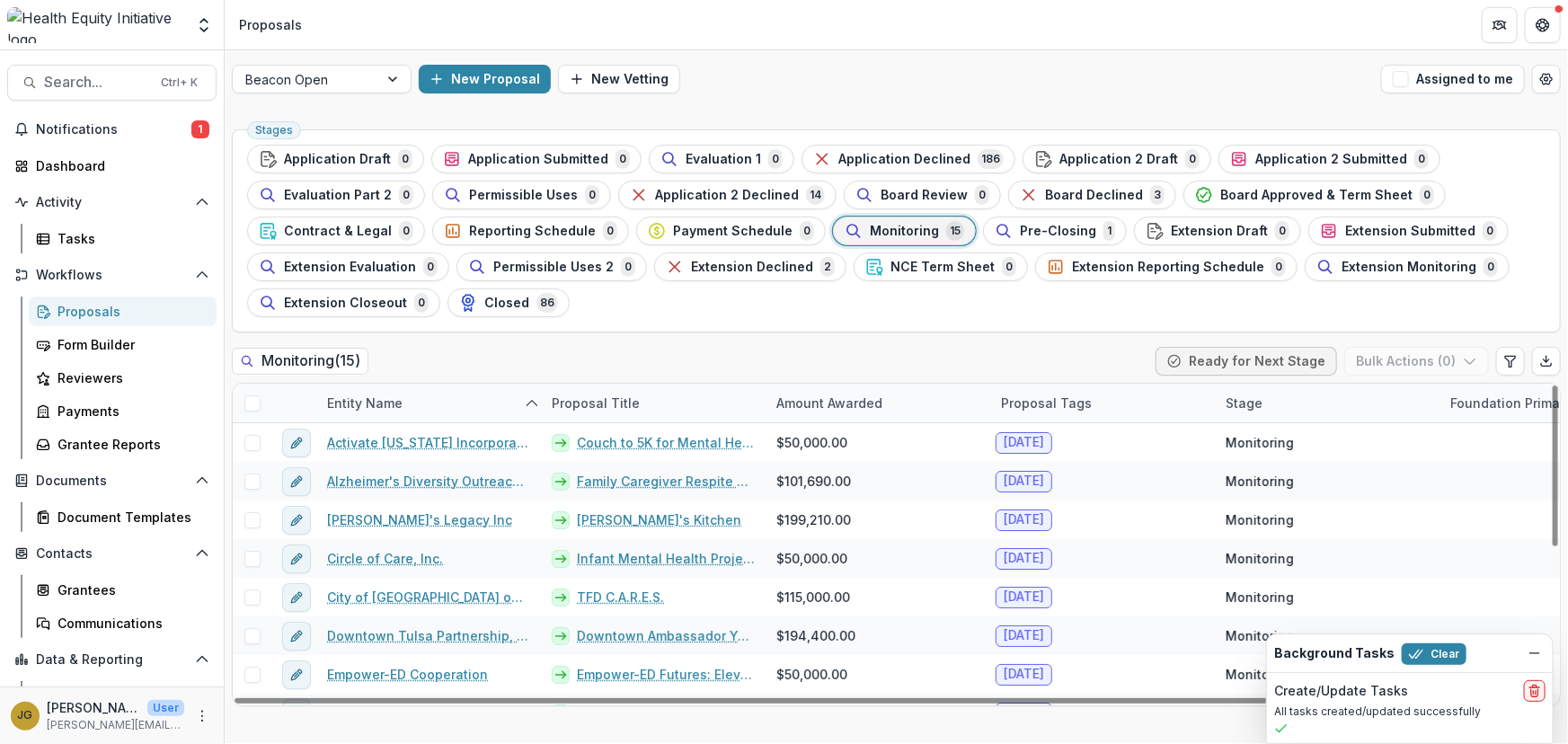
drag, startPoint x: 1553, startPoint y: 447, endPoint x: 1423, endPoint y: 335, distance: 171.6
click at [1558, 404] on div at bounding box center [1555, 466] width 6 height 161
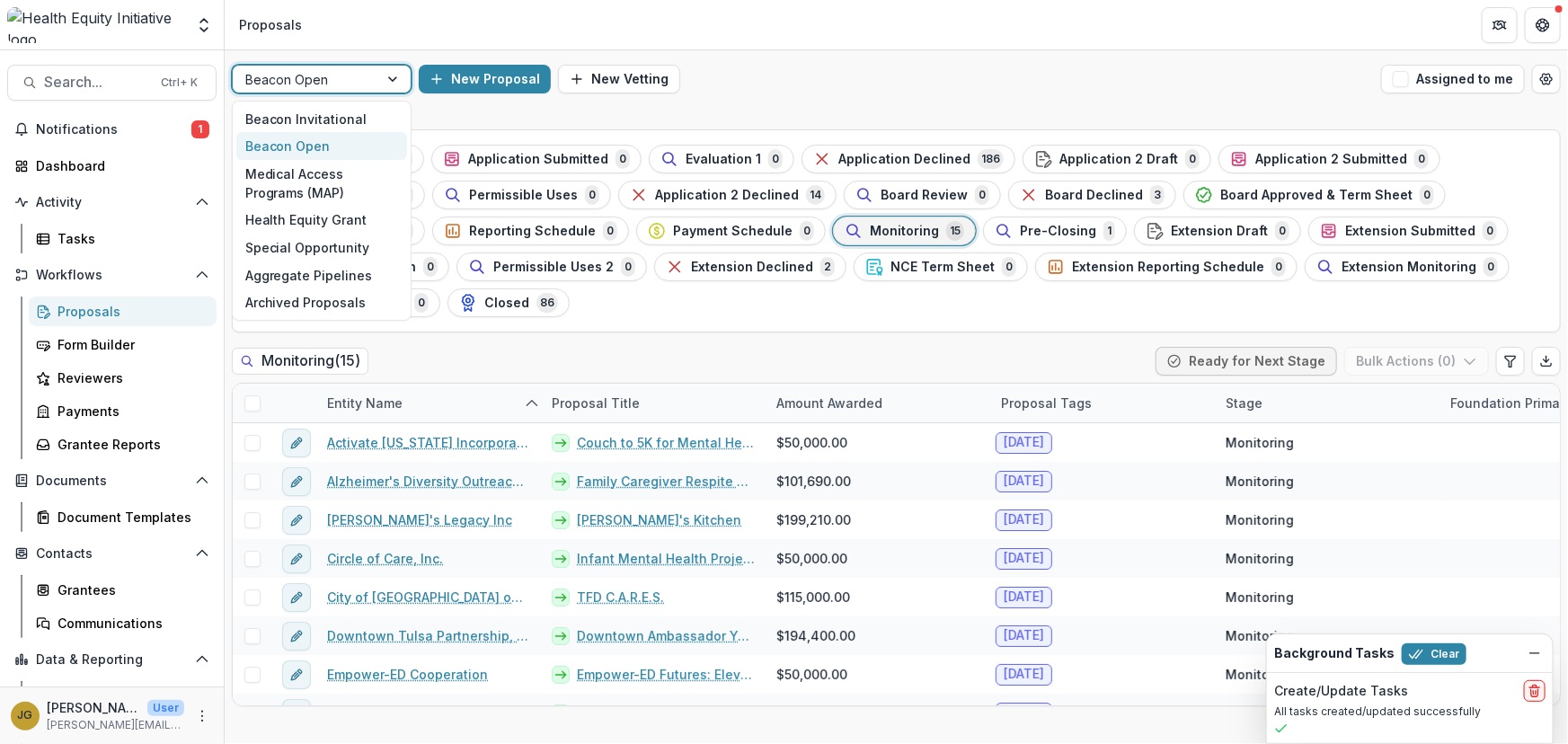
click at [389, 77] on div at bounding box center [394, 79] width 32 height 27
click at [325, 124] on div "Beacon Invitational" at bounding box center [322, 119] width 170 height 28
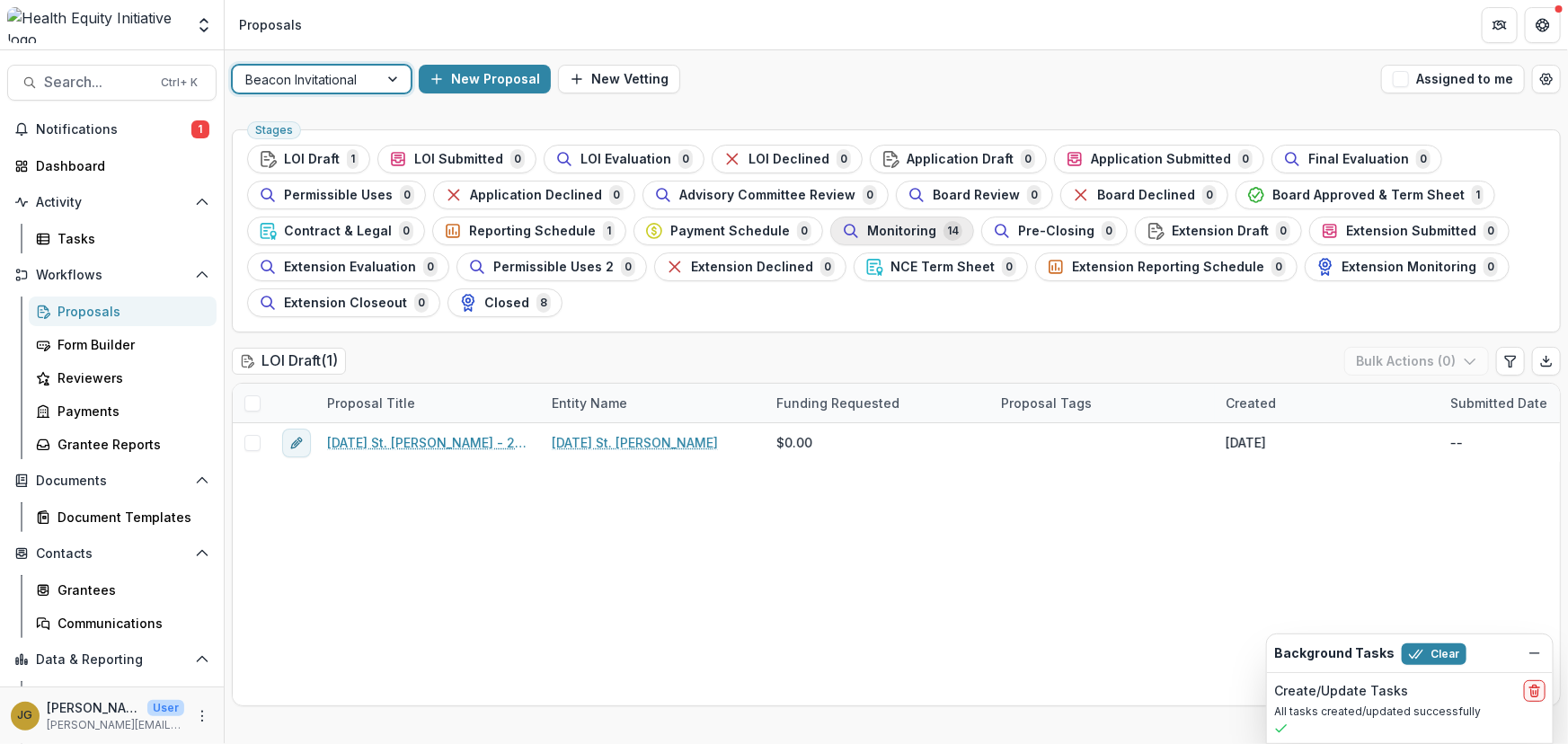
click at [898, 227] on span "Monitoring" at bounding box center [901, 232] width 69 height 16
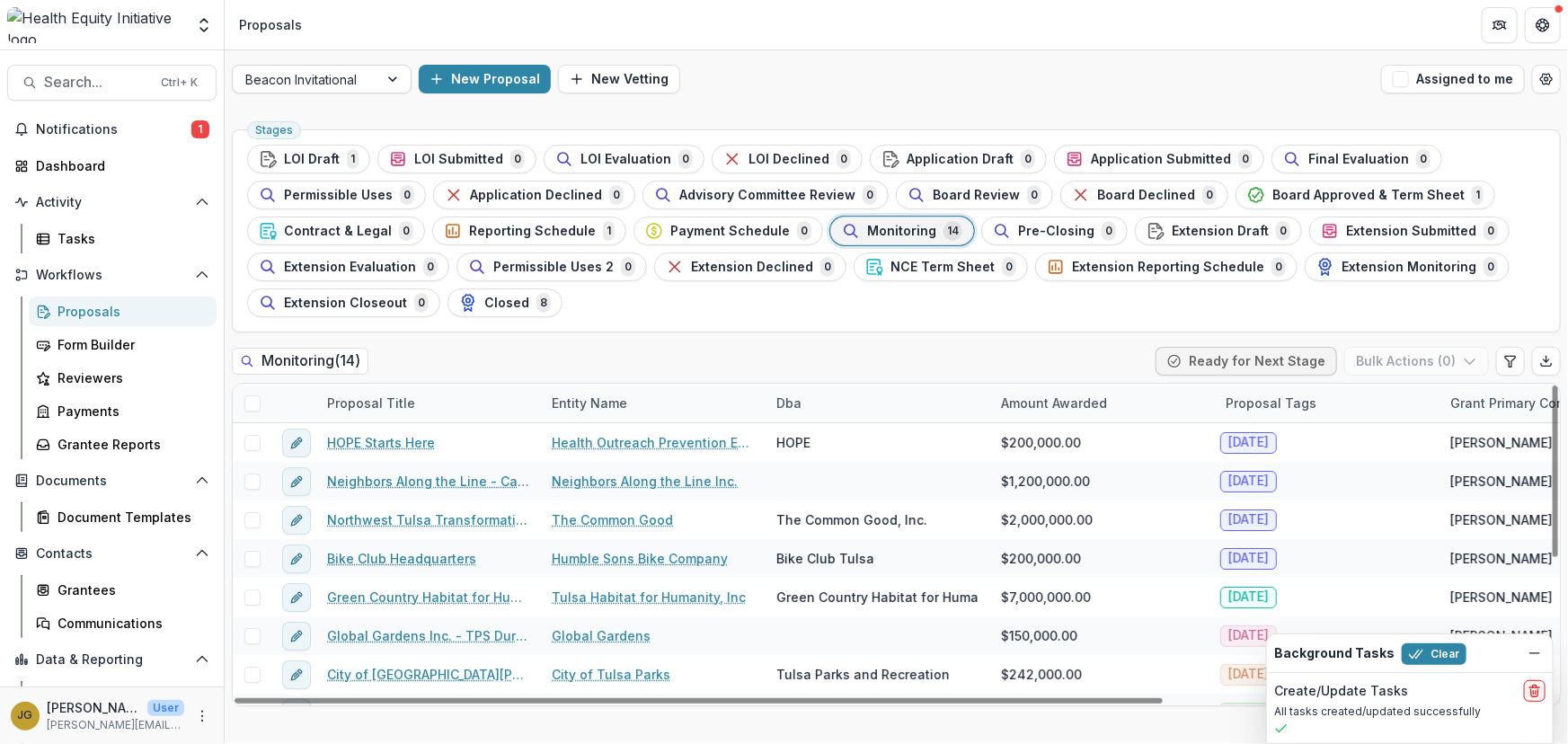
click at [398, 82] on div at bounding box center [394, 79] width 32 height 27
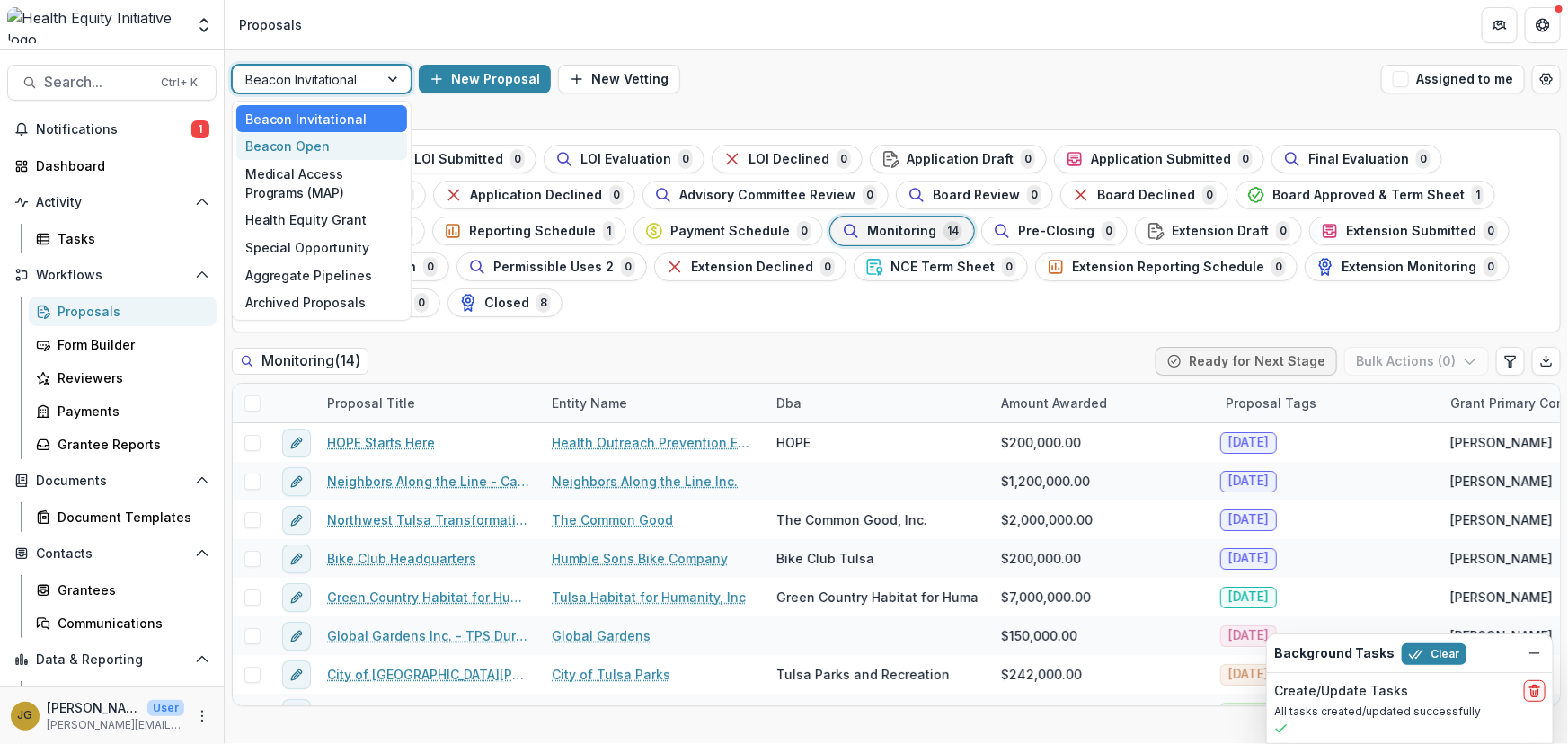
click at [296, 148] on div "Beacon Open" at bounding box center [322, 145] width 170 height 28
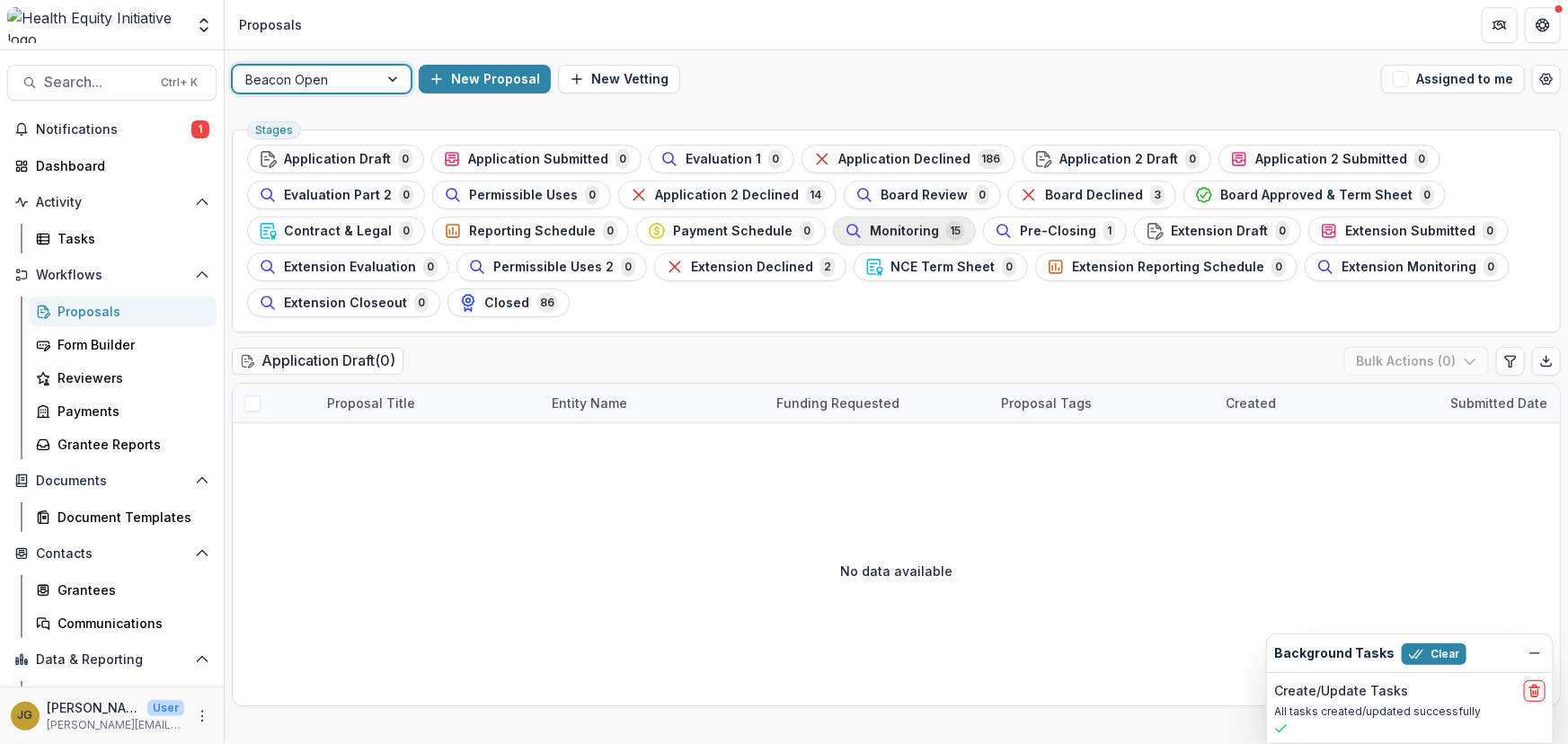
click at [882, 229] on span "Monitoring" at bounding box center [904, 232] width 69 height 16
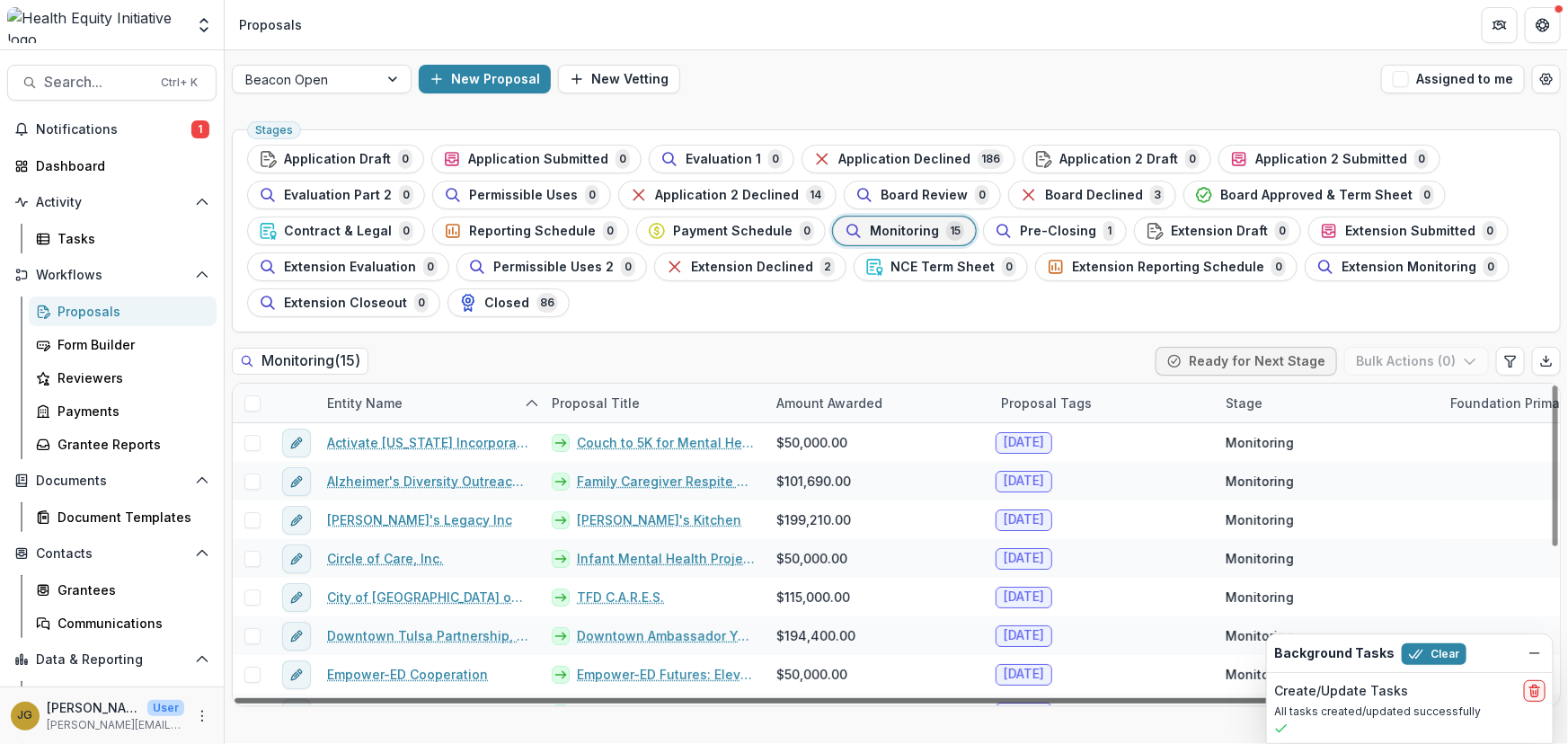
click at [990, 702] on div at bounding box center [761, 701] width 1054 height 6
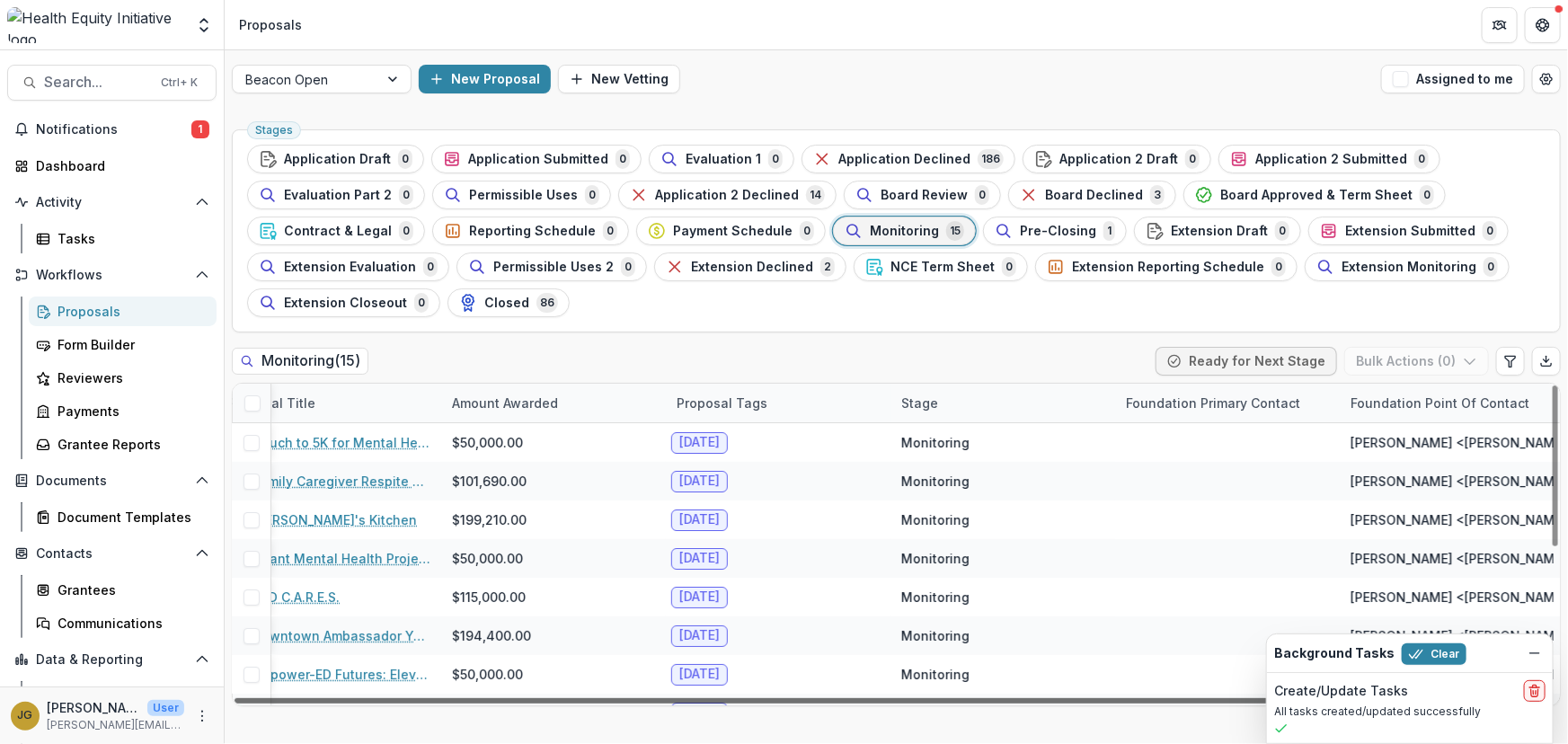
scroll to position [0, 328]
drag, startPoint x: 990, startPoint y: 698, endPoint x: 1252, endPoint y: 674, distance: 263.1
click at [1252, 698] on div at bounding box center [761, 701] width 1054 height 6
click at [1511, 366] on icon "Edit table settings" at bounding box center [1510, 361] width 15 height 15
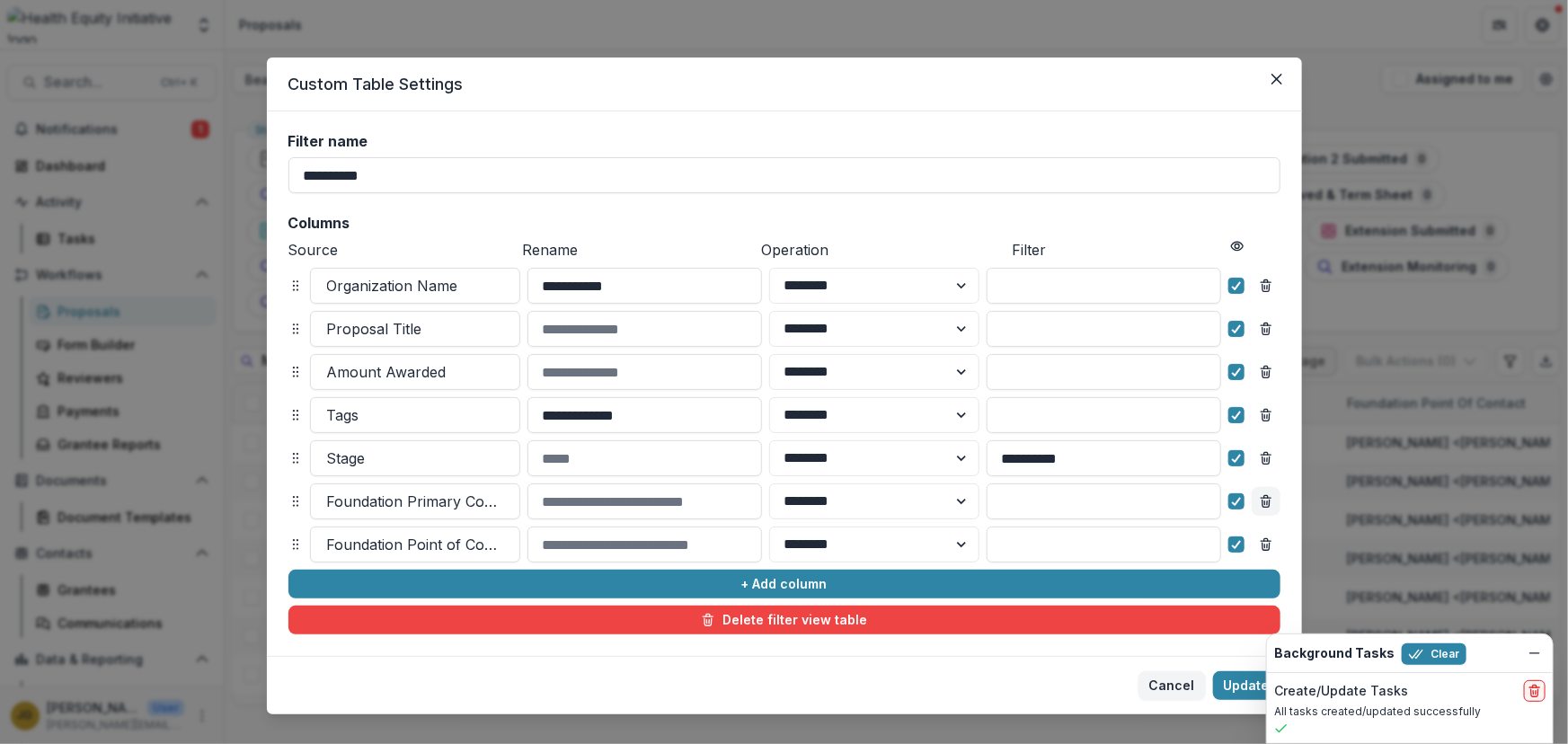
click at [1266, 505] on icon "Remove column" at bounding box center [1266, 504] width 7 height 7
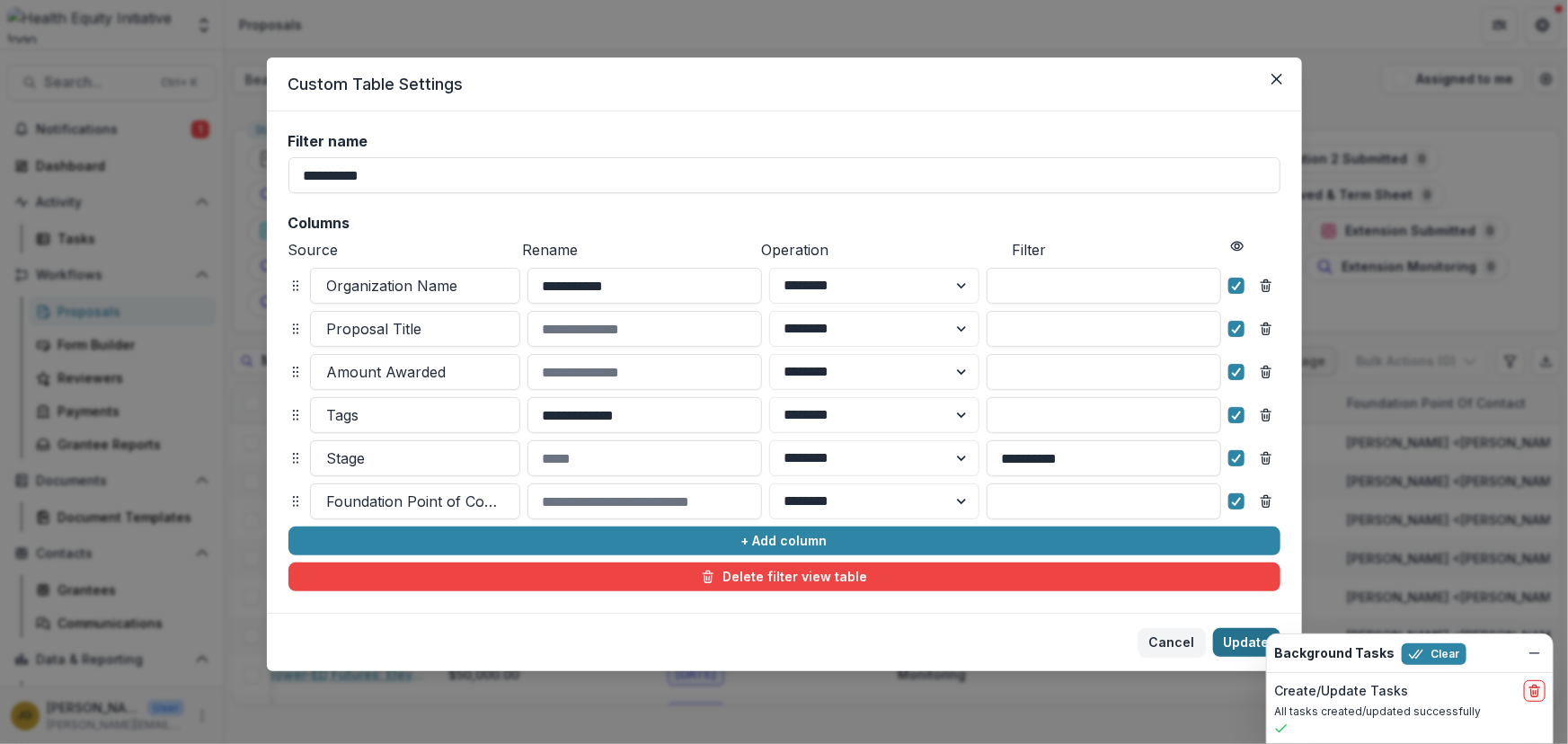
click at [1251, 647] on button "Update" at bounding box center [1247, 643] width 68 height 29
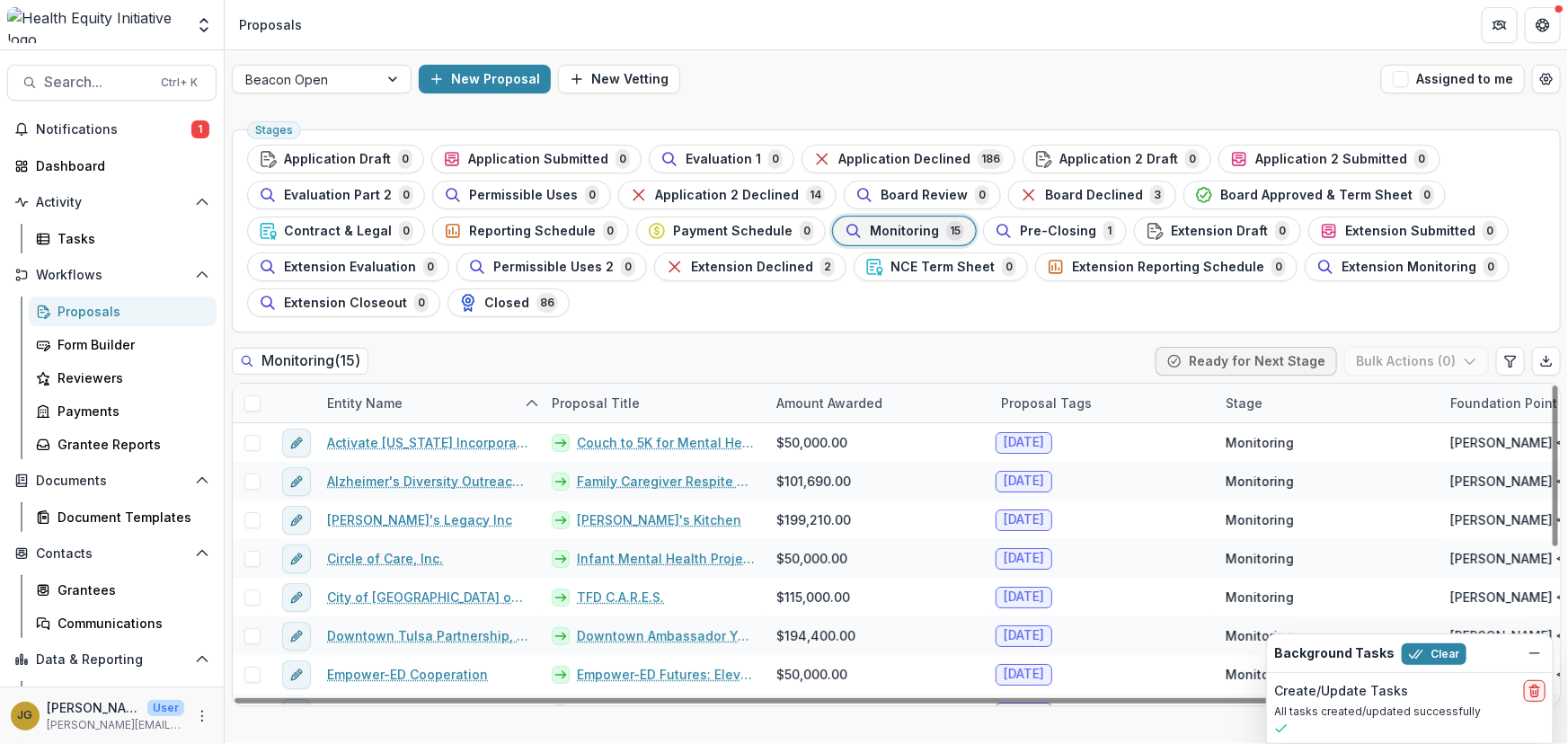
click at [1471, 402] on div "Foundation Point of Contact" at bounding box center [1539, 402] width 200 height 18
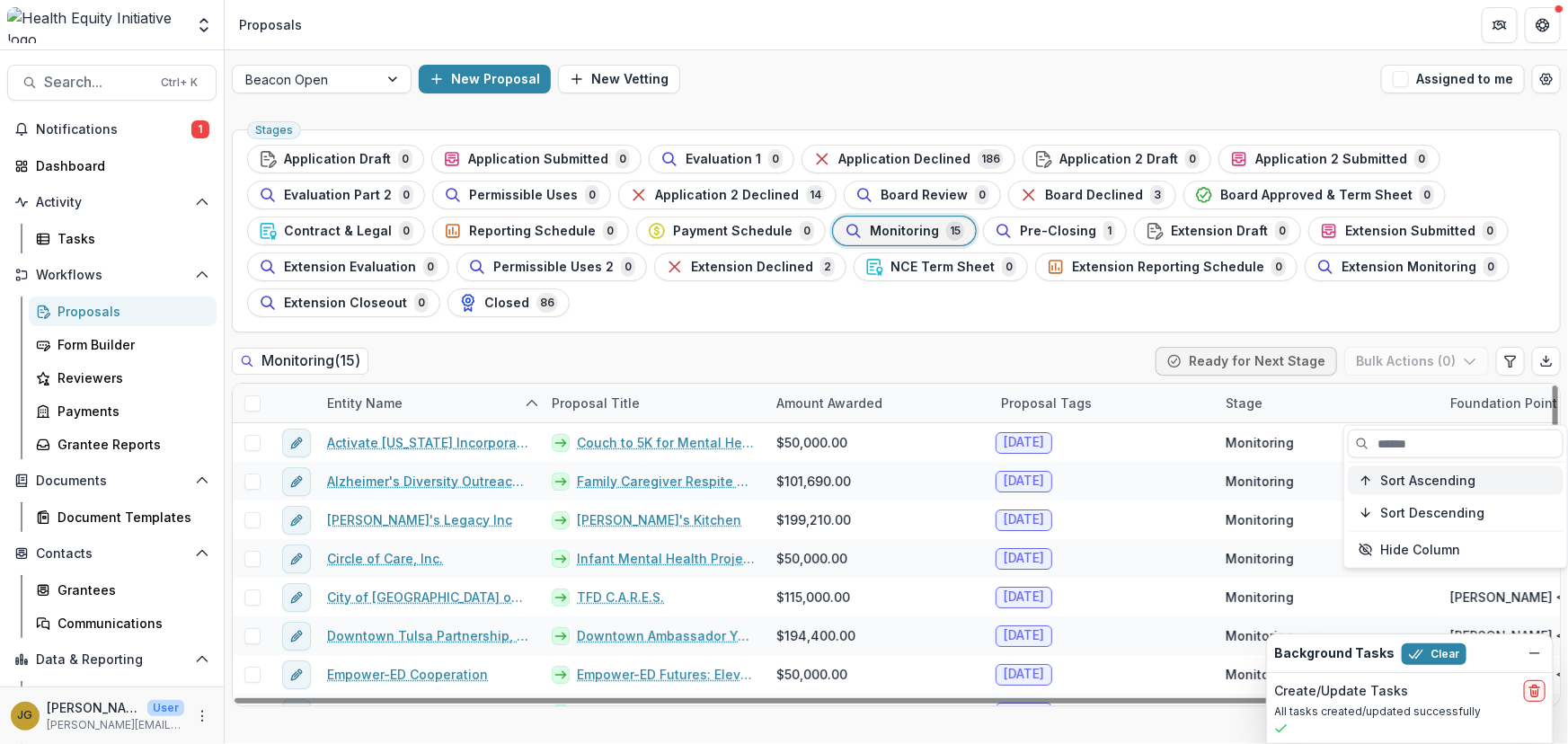
click at [1396, 482] on span "Sort Ascending" at bounding box center [1428, 480] width 95 height 16
click at [1213, 319] on div "Stages Application Draft 0 Application Submitted 0 Evaluation 1 0 Application D…" at bounding box center [896, 232] width 1329 height 203
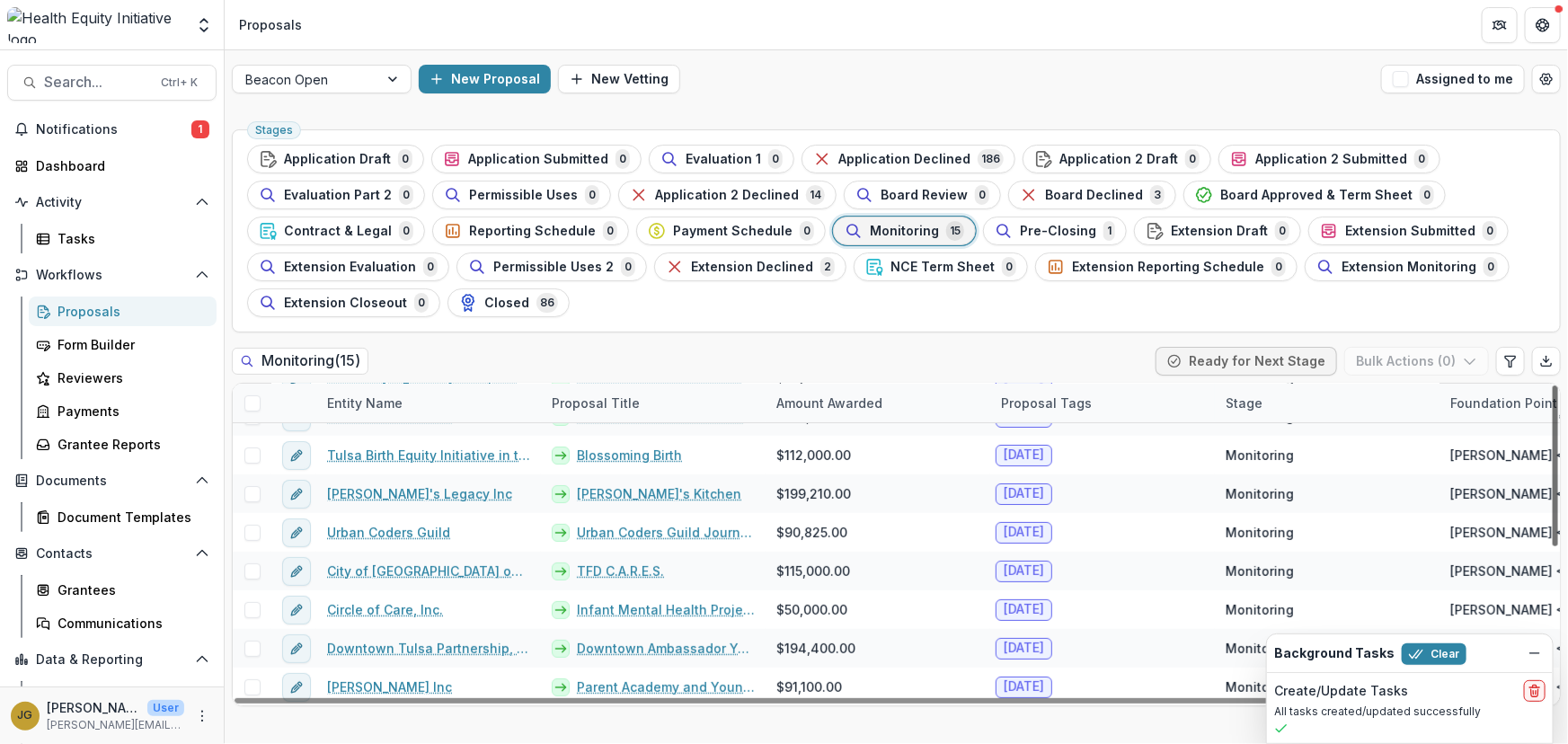
scroll to position [296, 0]
drag, startPoint x: 1554, startPoint y: 458, endPoint x: 1551, endPoint y: 629, distance: 171.0
click at [1553, 546] on div at bounding box center [1555, 466] width 6 height 161
click at [1534, 690] on icon "delete" at bounding box center [1534, 691] width 15 height 15
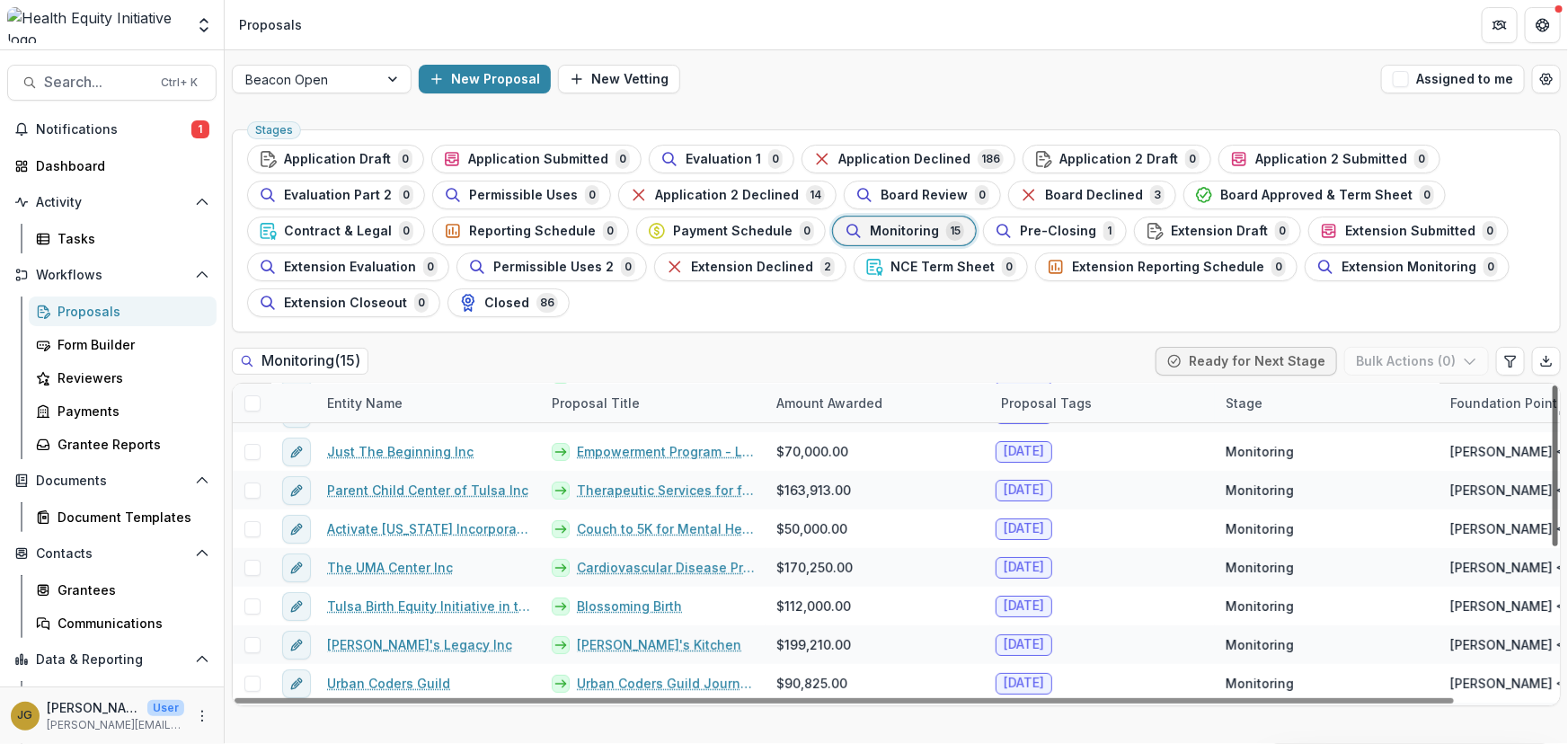
scroll to position [0, 0]
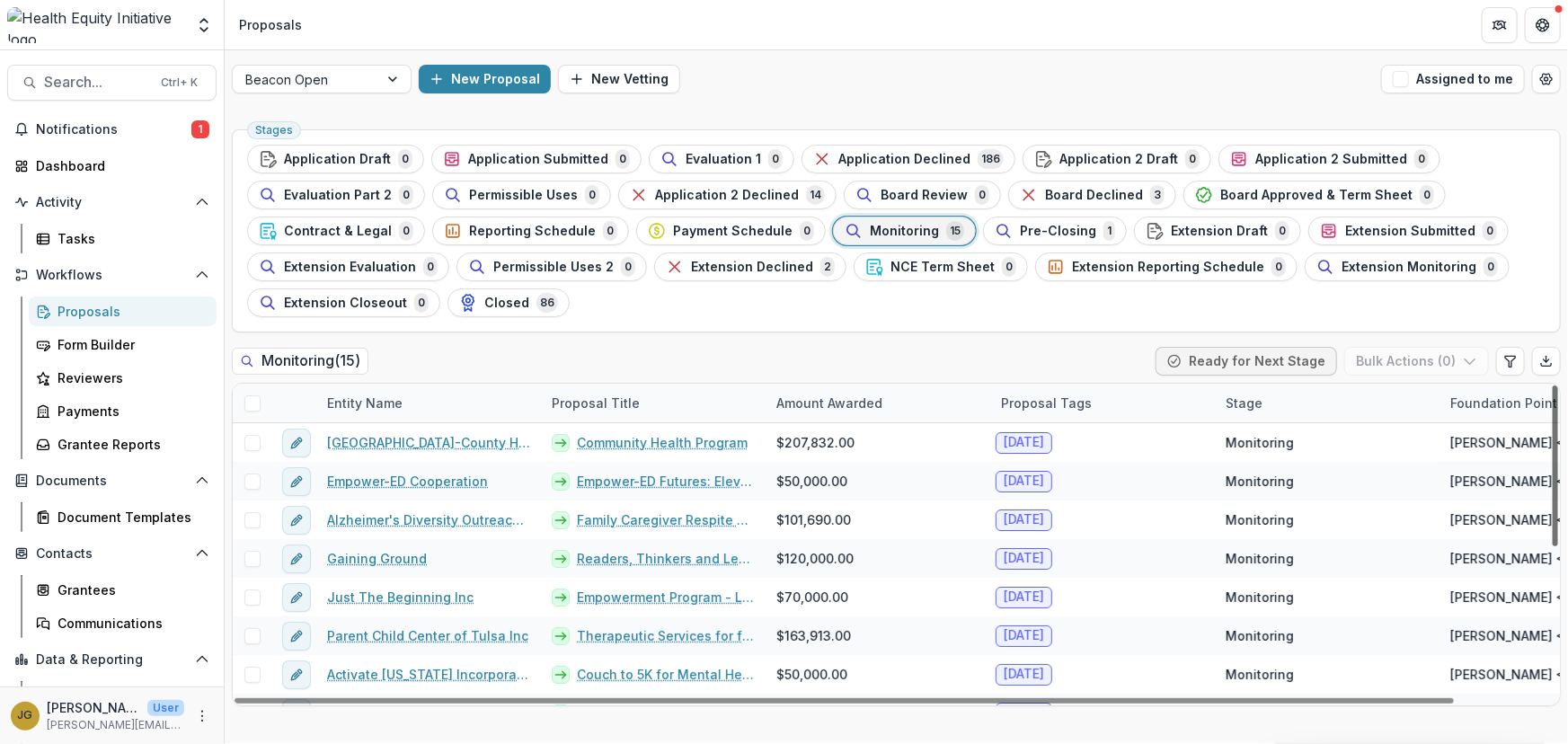
drag, startPoint x: 1554, startPoint y: 625, endPoint x: 1539, endPoint y: 399, distance: 226.5
click at [1553, 399] on div at bounding box center [1555, 466] width 6 height 161
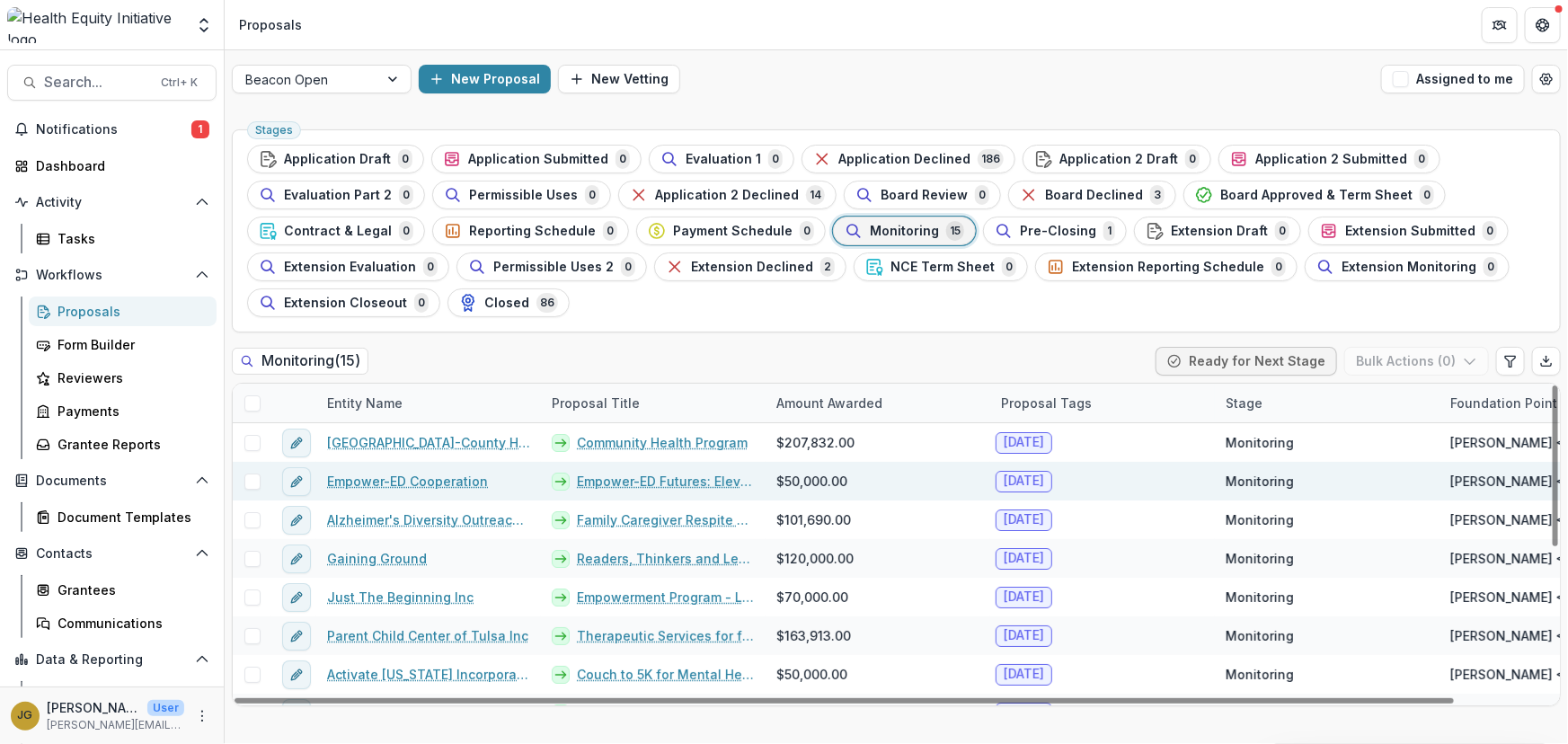
click at [255, 480] on span at bounding box center [252, 481] width 16 height 16
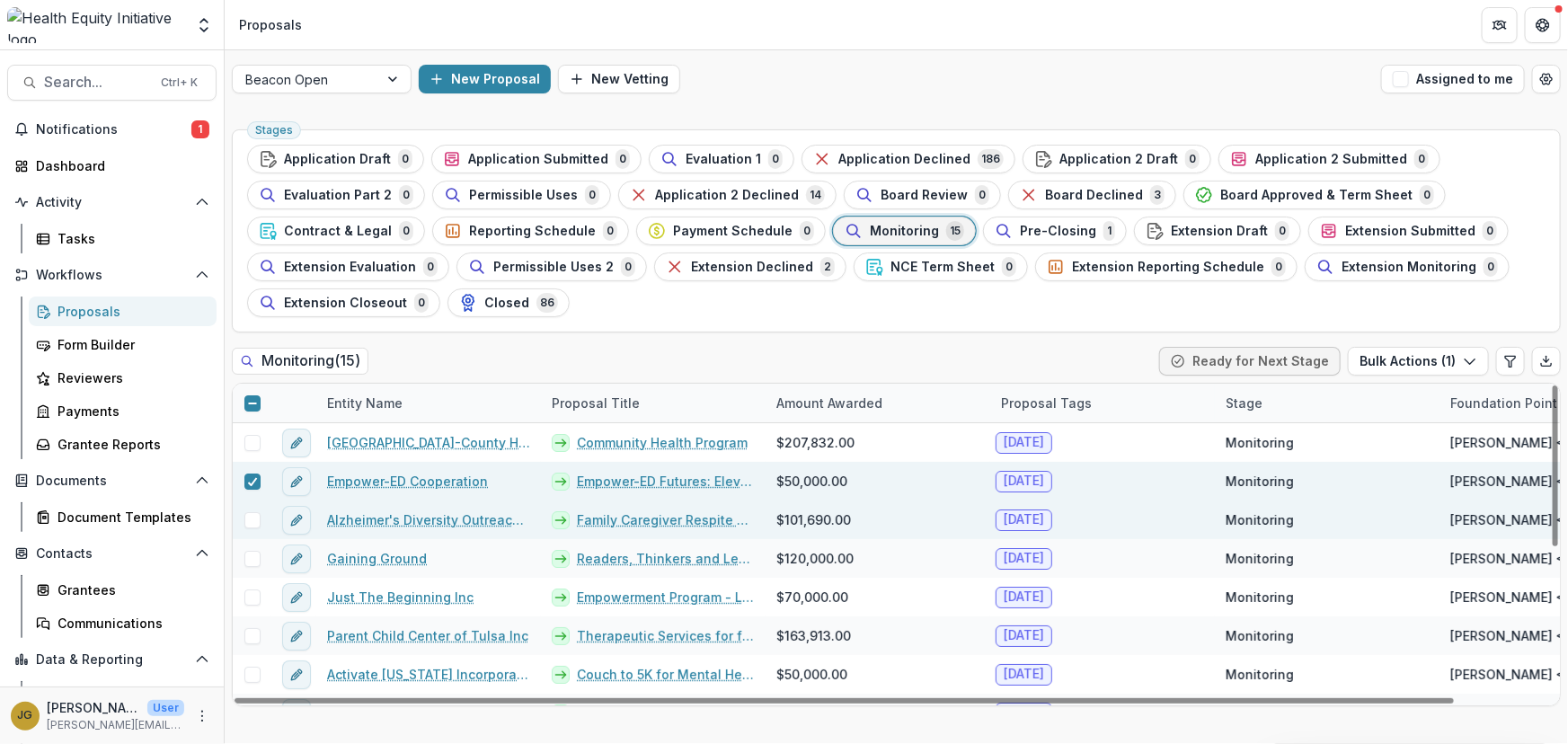
click at [256, 518] on span at bounding box center [252, 520] width 16 height 16
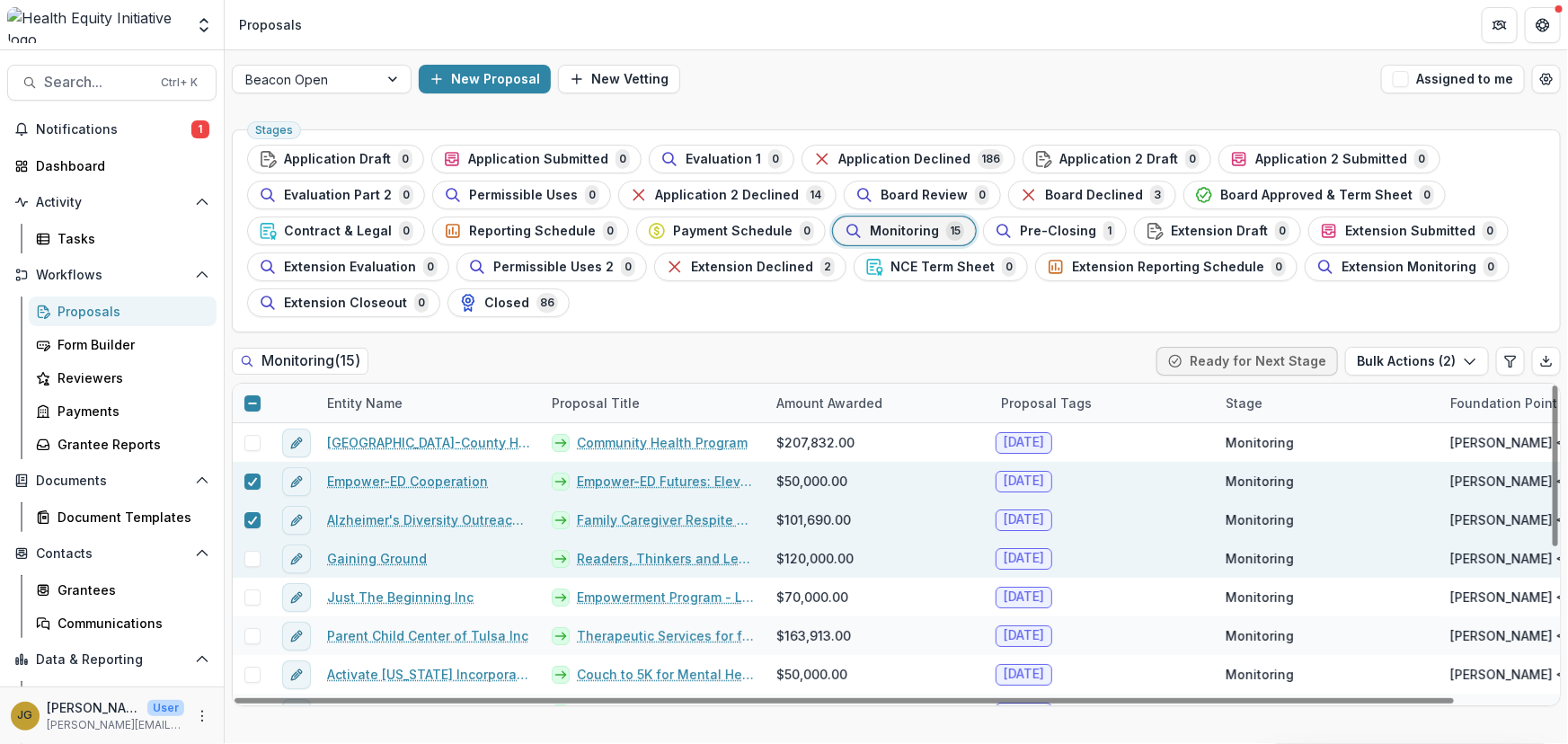
click at [247, 563] on span at bounding box center [252, 559] width 16 height 16
click at [251, 404] on line at bounding box center [252, 404] width 8 height 0
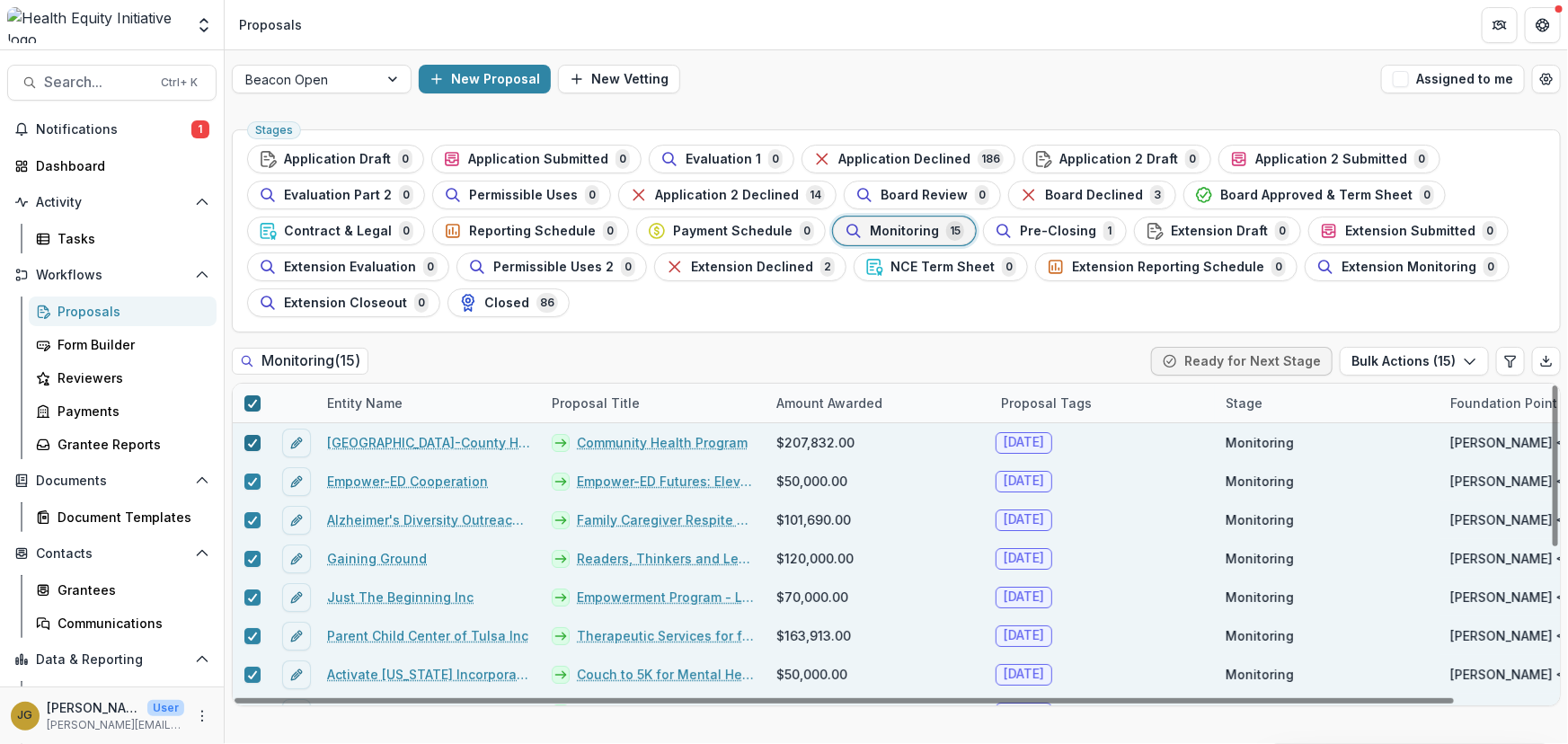
click at [252, 442] on polyline at bounding box center [252, 443] width 8 height 7
click at [1439, 364] on button "Bulk Actions ( 14 )" at bounding box center [1413, 361] width 150 height 29
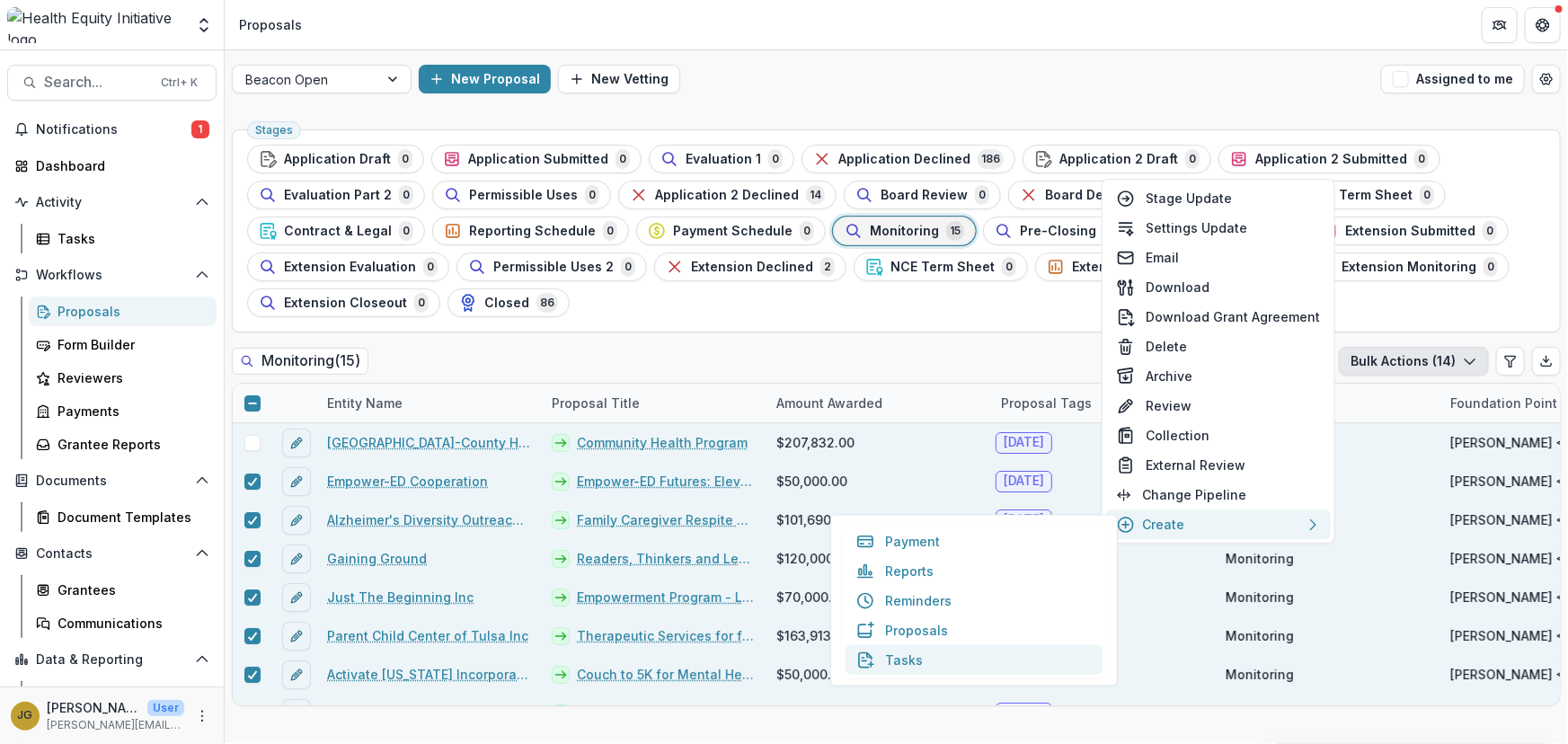
click at [898, 656] on button "Tasks" at bounding box center [973, 660] width 257 height 30
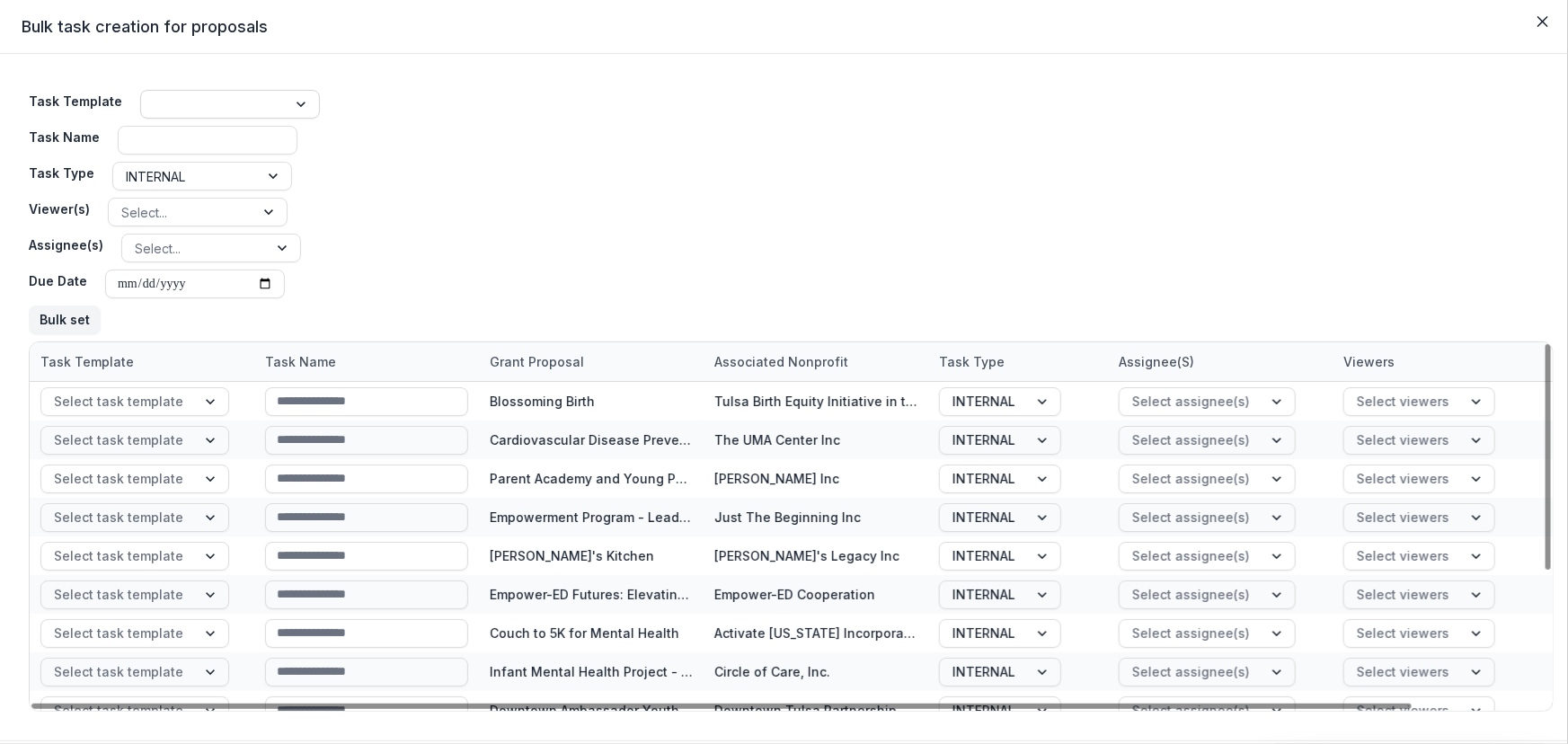
click at [303, 108] on div at bounding box center [302, 105] width 32 height 27
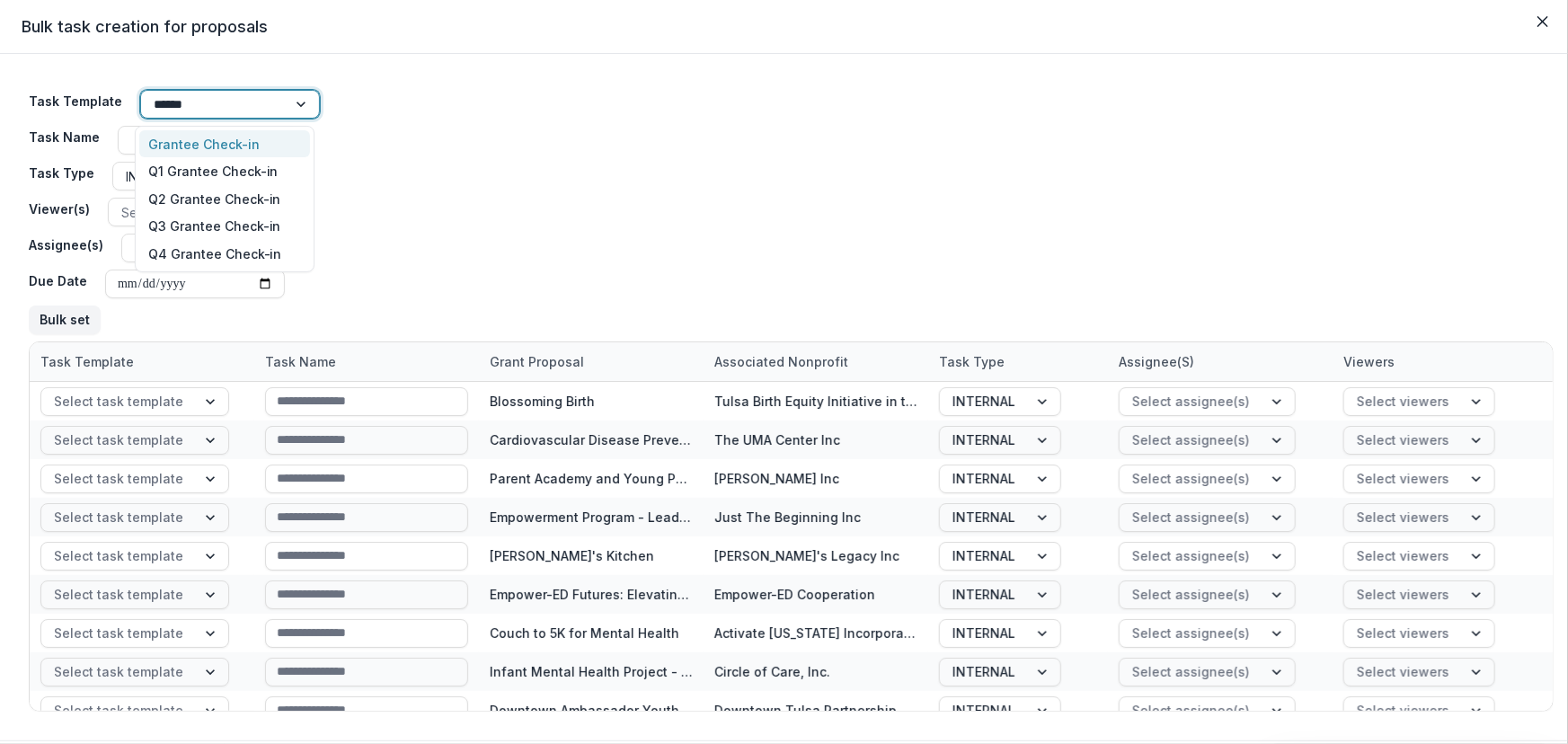
type input "*******"
click at [224, 139] on div "Grantee Check-in" at bounding box center [225, 144] width 170 height 28
type input "**********"
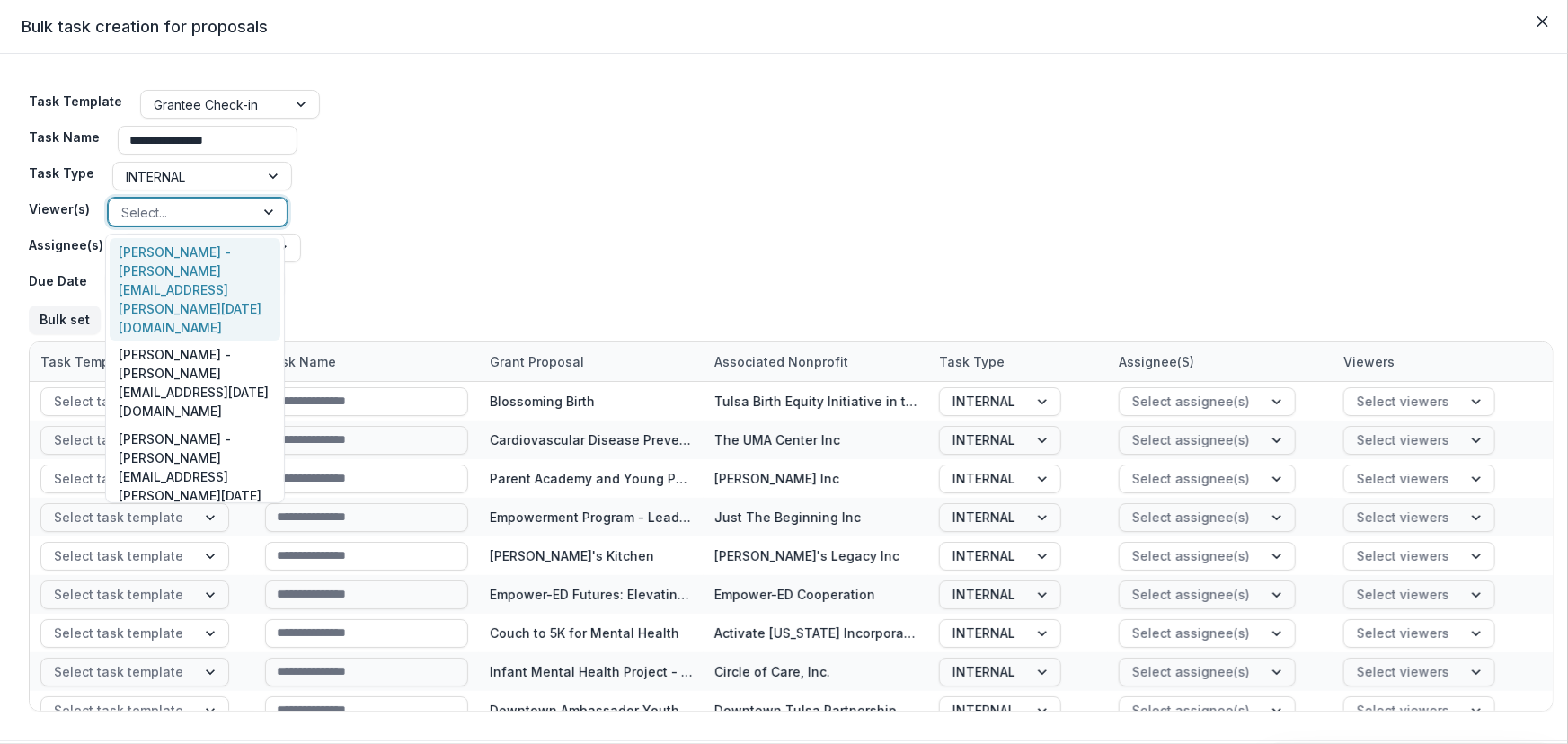
click at [260, 210] on div at bounding box center [270, 212] width 32 height 27
click at [197, 257] on div "Dr. Janel Pasley - janel.pasley@ascension.org" at bounding box center [195, 290] width 170 height 104
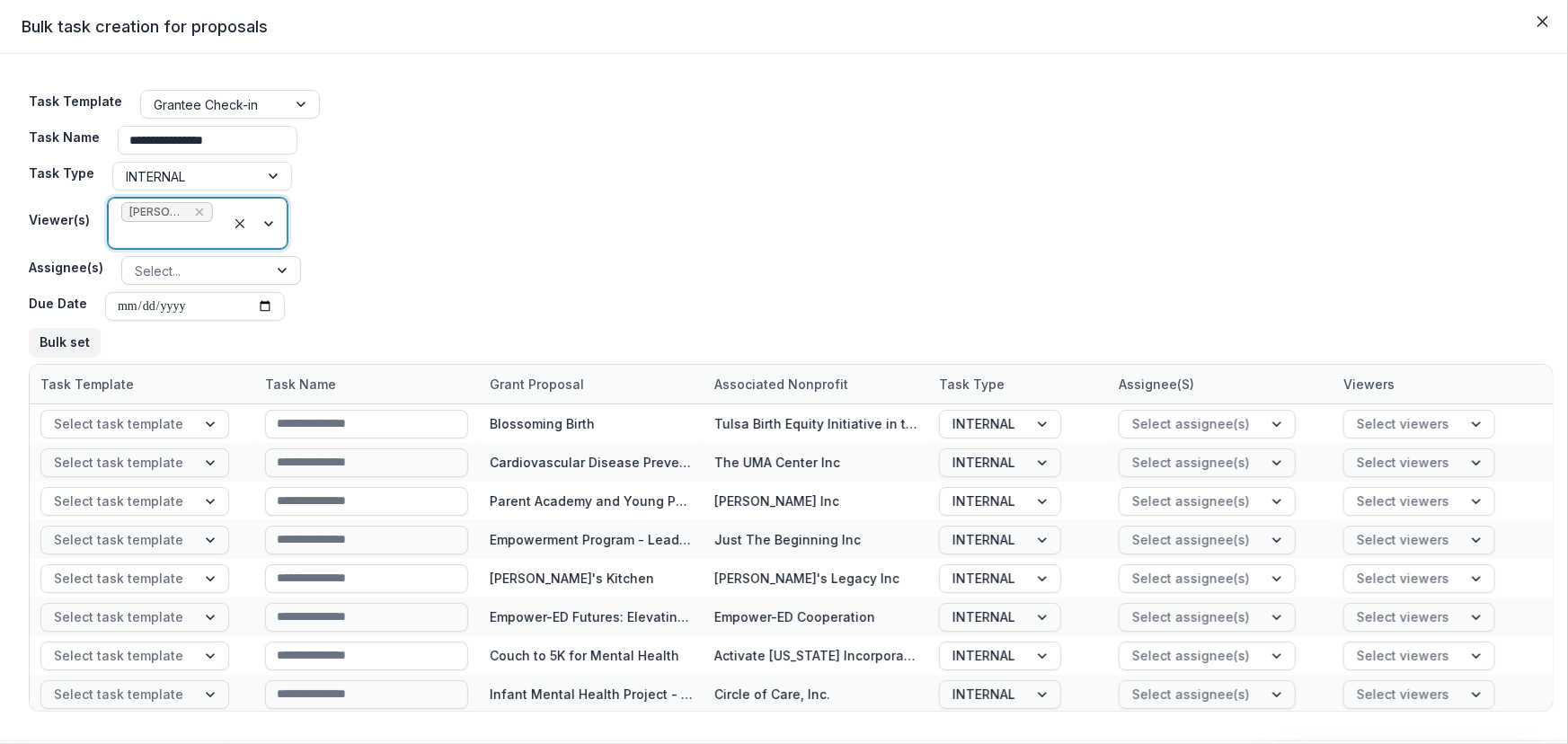
click at [270, 269] on div at bounding box center [283, 270] width 32 height 27
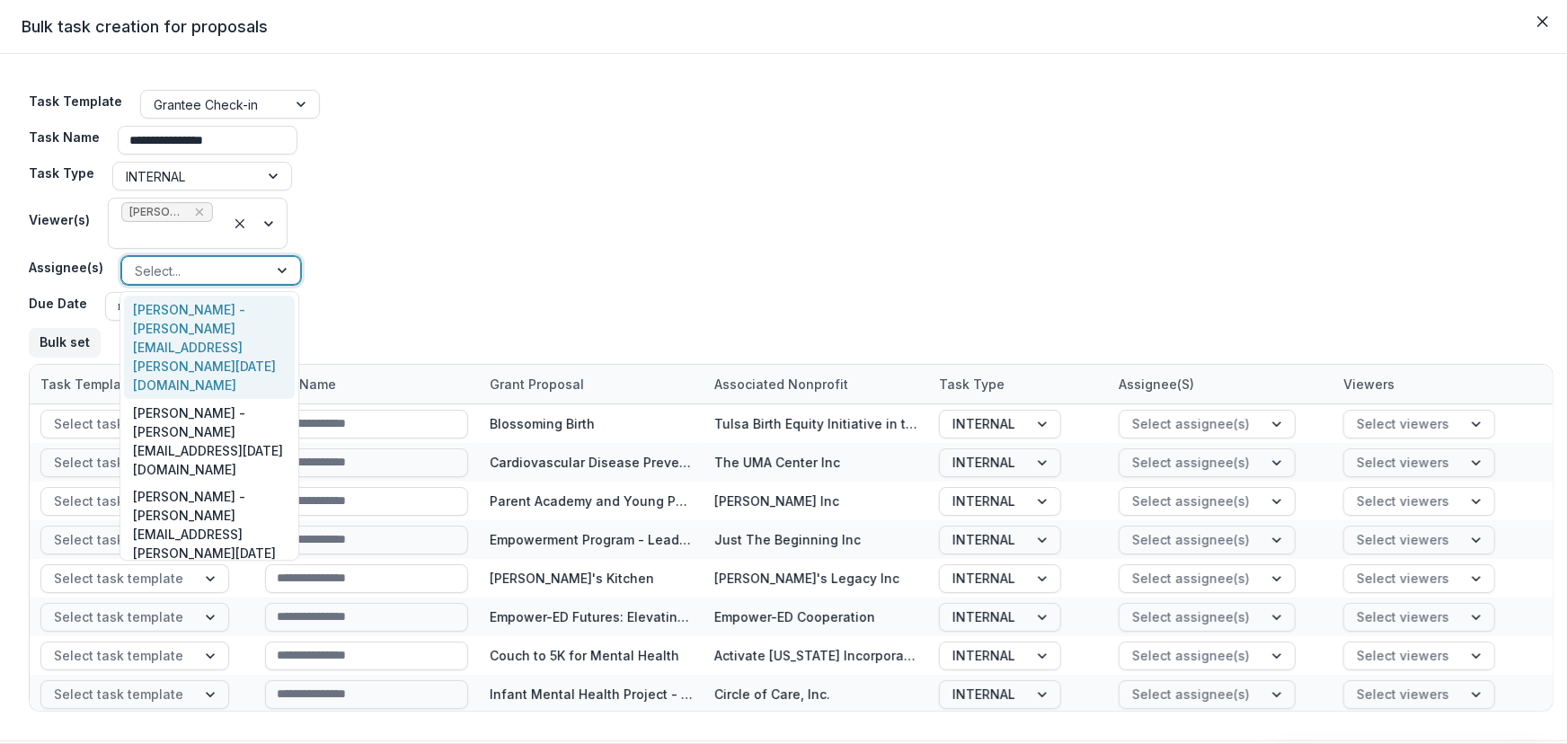
click at [148, 321] on div "Dr. Janel Pasley - janel.pasley@ascension.org" at bounding box center [209, 347] width 170 height 104
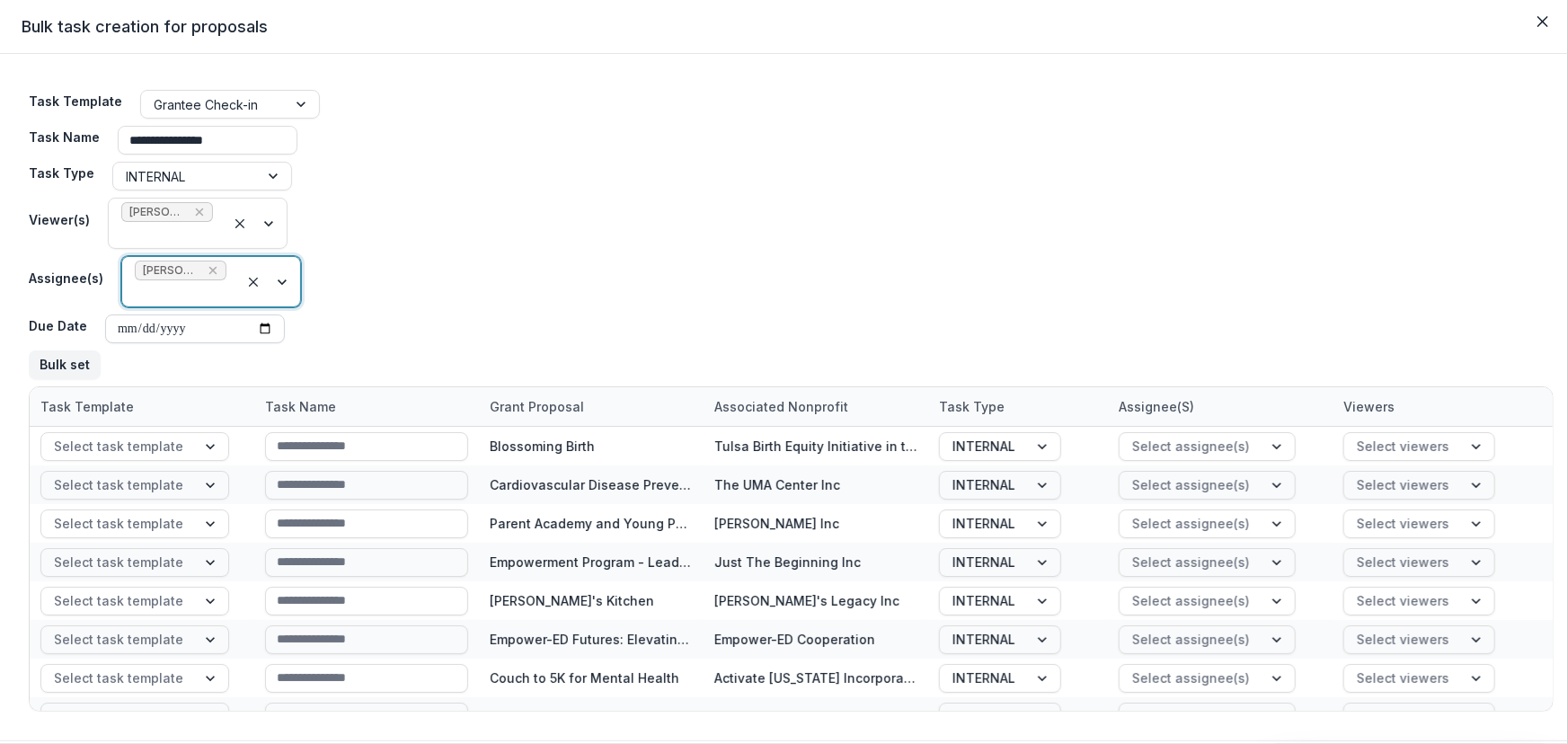
drag, startPoint x: 124, startPoint y: 330, endPoint x: 160, endPoint y: 325, distance: 36.3
click at [126, 330] on input "Due Date" at bounding box center [196, 329] width 180 height 29
type input "**********"
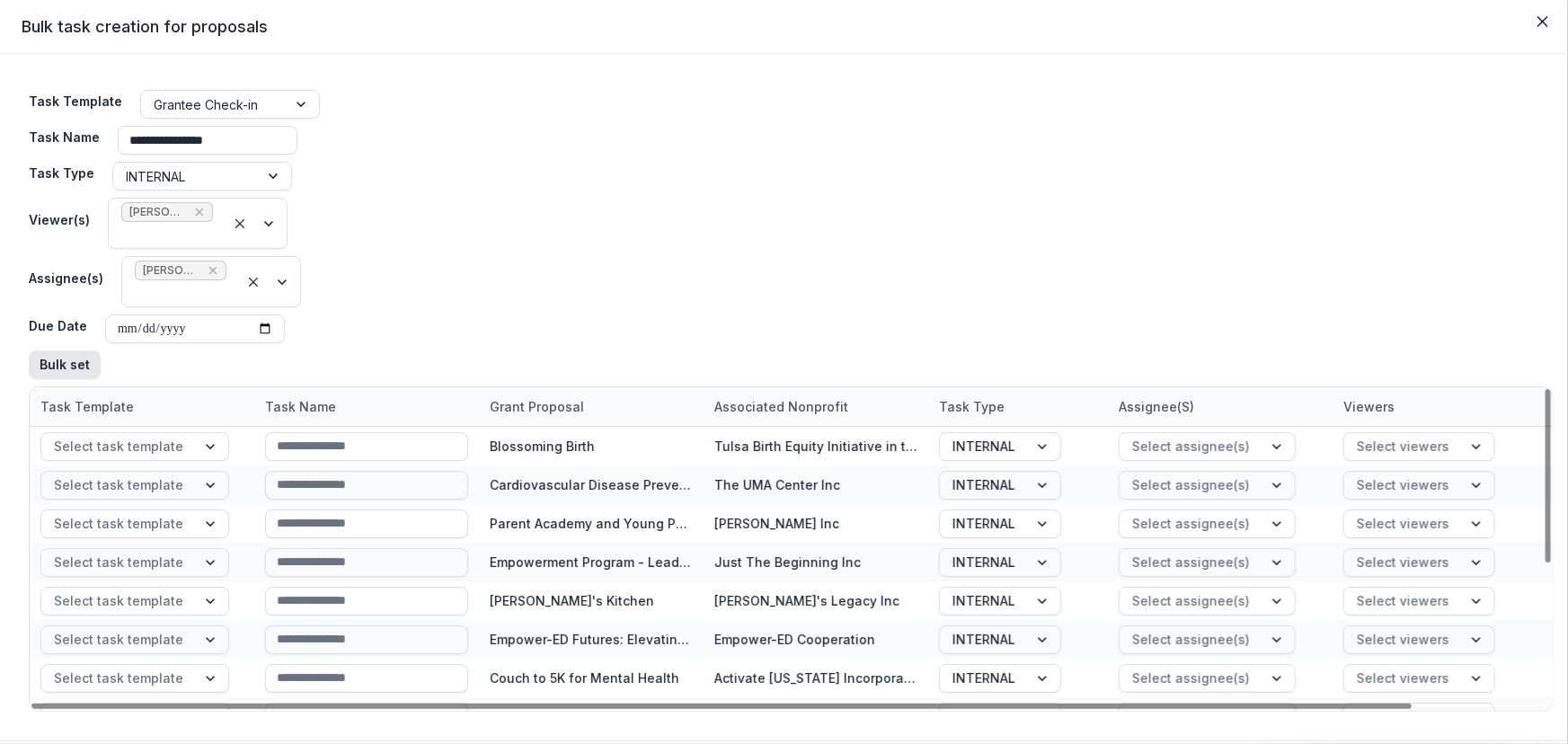
click at [63, 361] on button "Bulk set" at bounding box center [65, 365] width 72 height 29
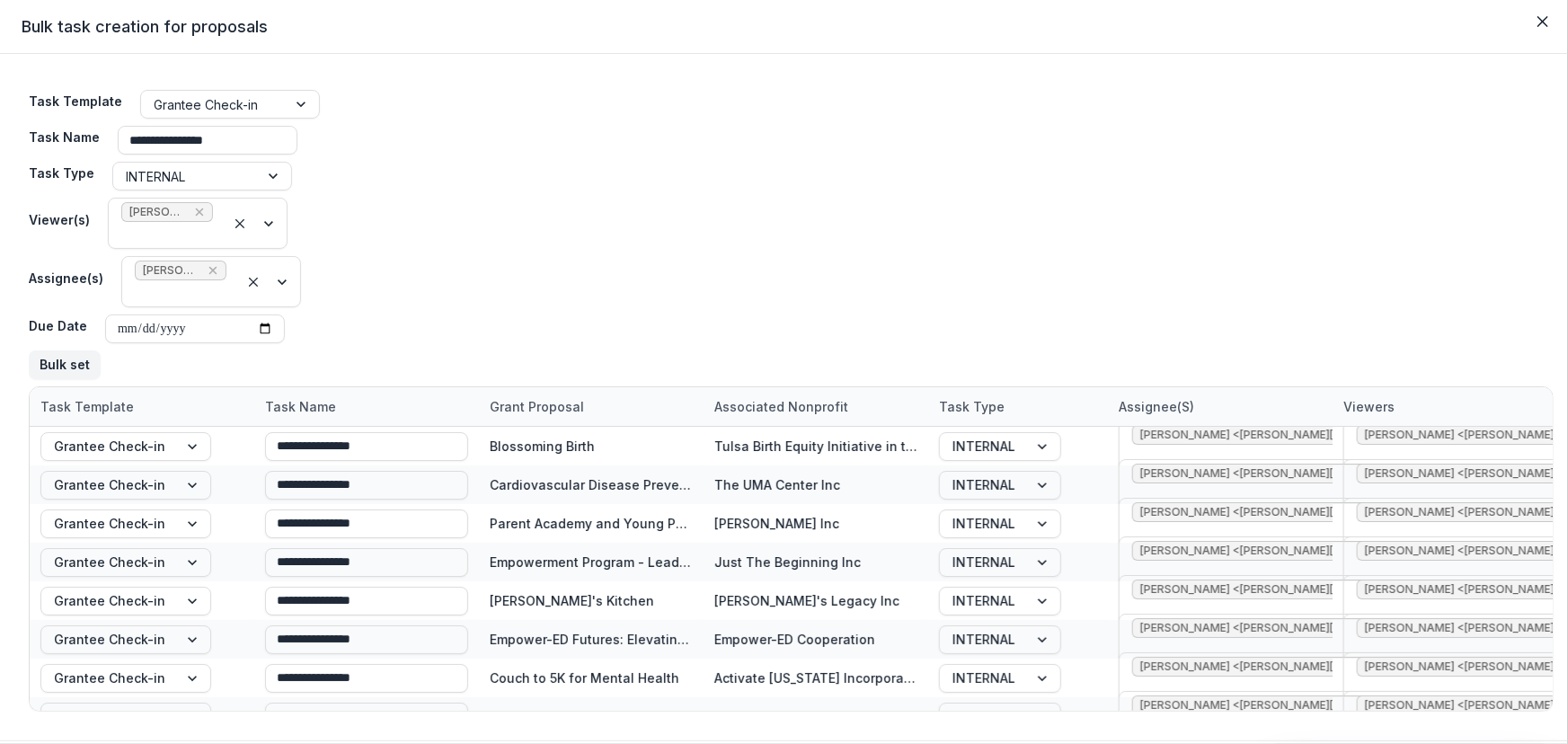
scroll to position [54, 0]
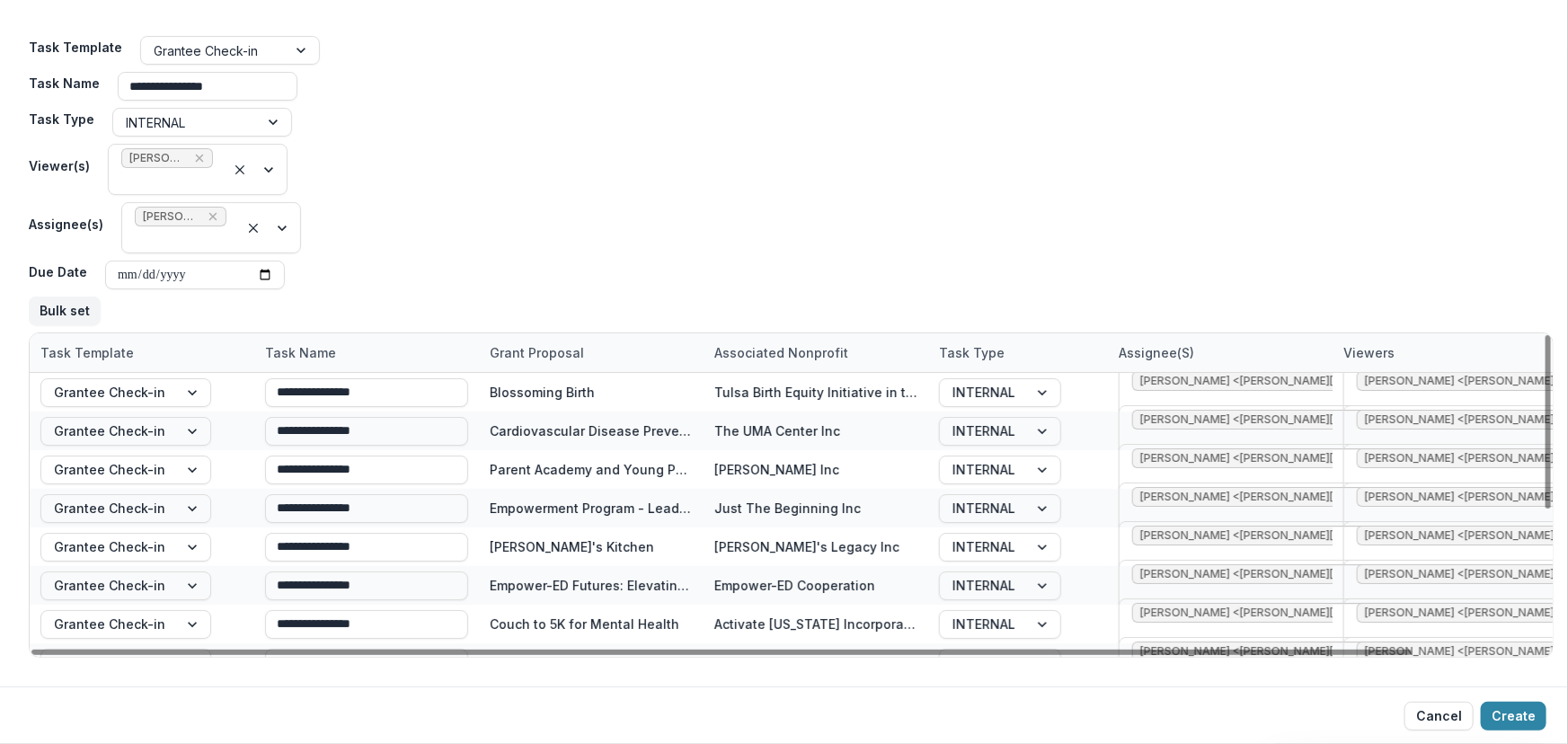
drag, startPoint x: 1506, startPoint y: 708, endPoint x: 1491, endPoint y: 678, distance: 33.5
click at [1507, 707] on button "Create" at bounding box center [1514, 717] width 66 height 29
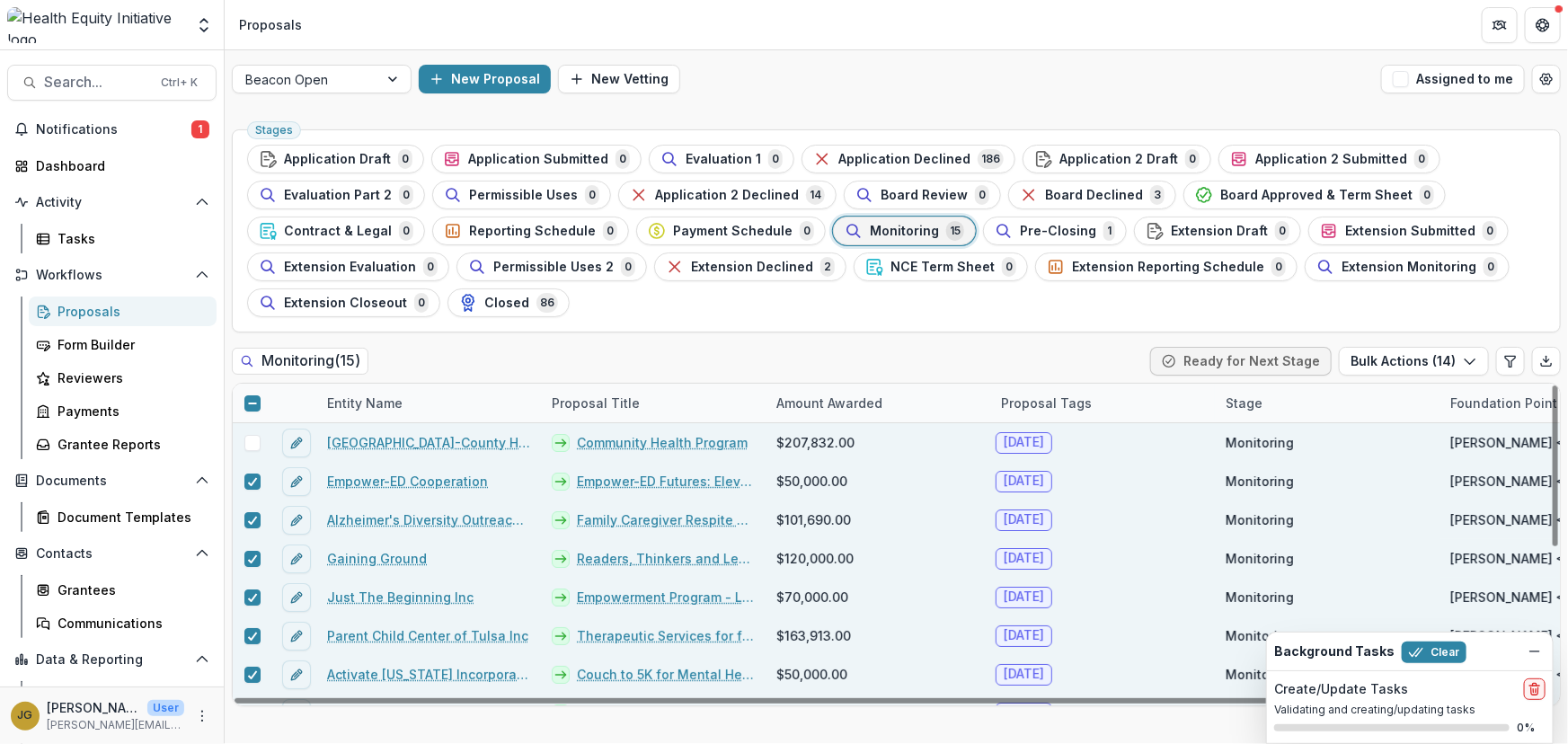
click at [255, 404] on icon at bounding box center [252, 403] width 11 height 11
click at [255, 404] on icon at bounding box center [252, 403] width 11 height 9
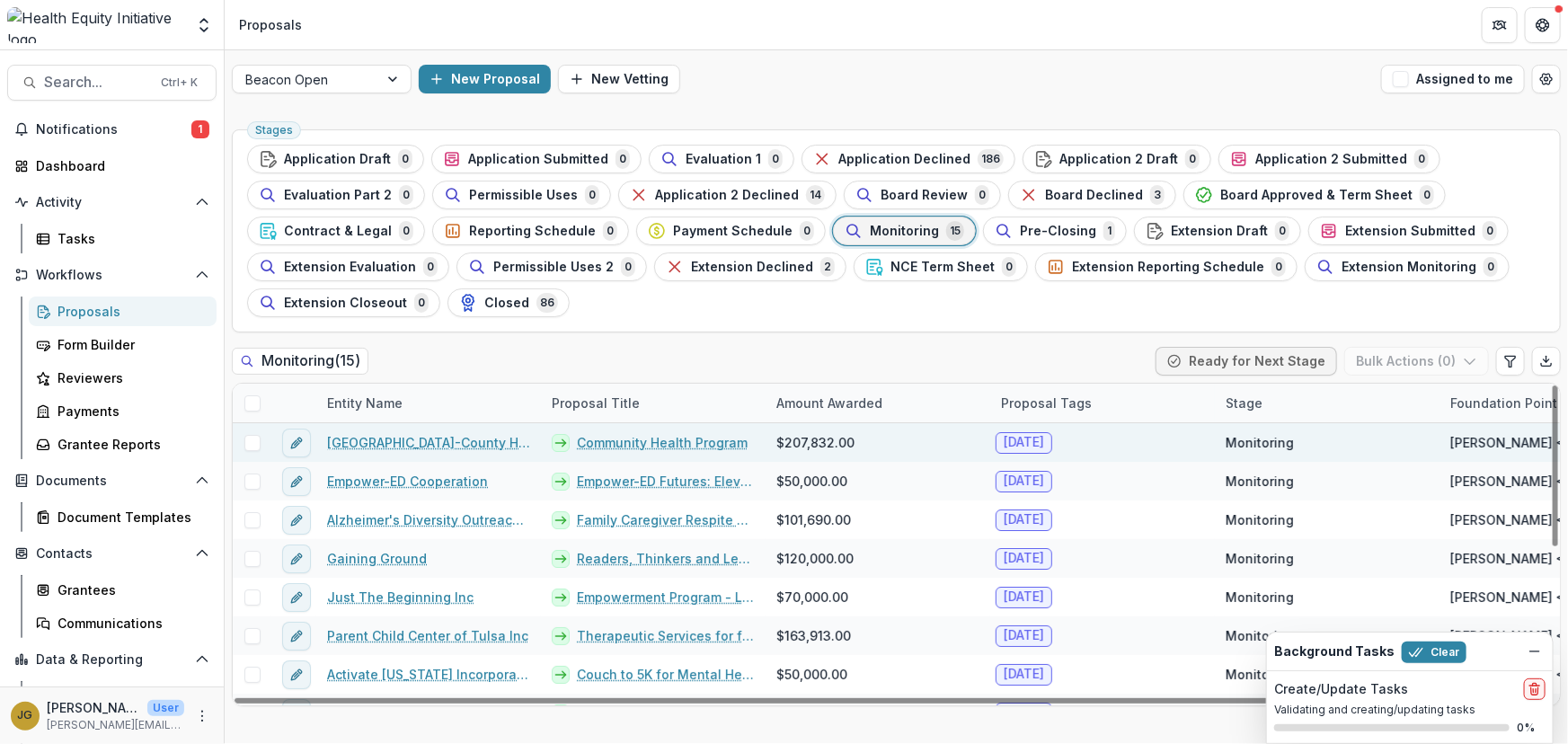
click at [255, 442] on span at bounding box center [252, 443] width 16 height 16
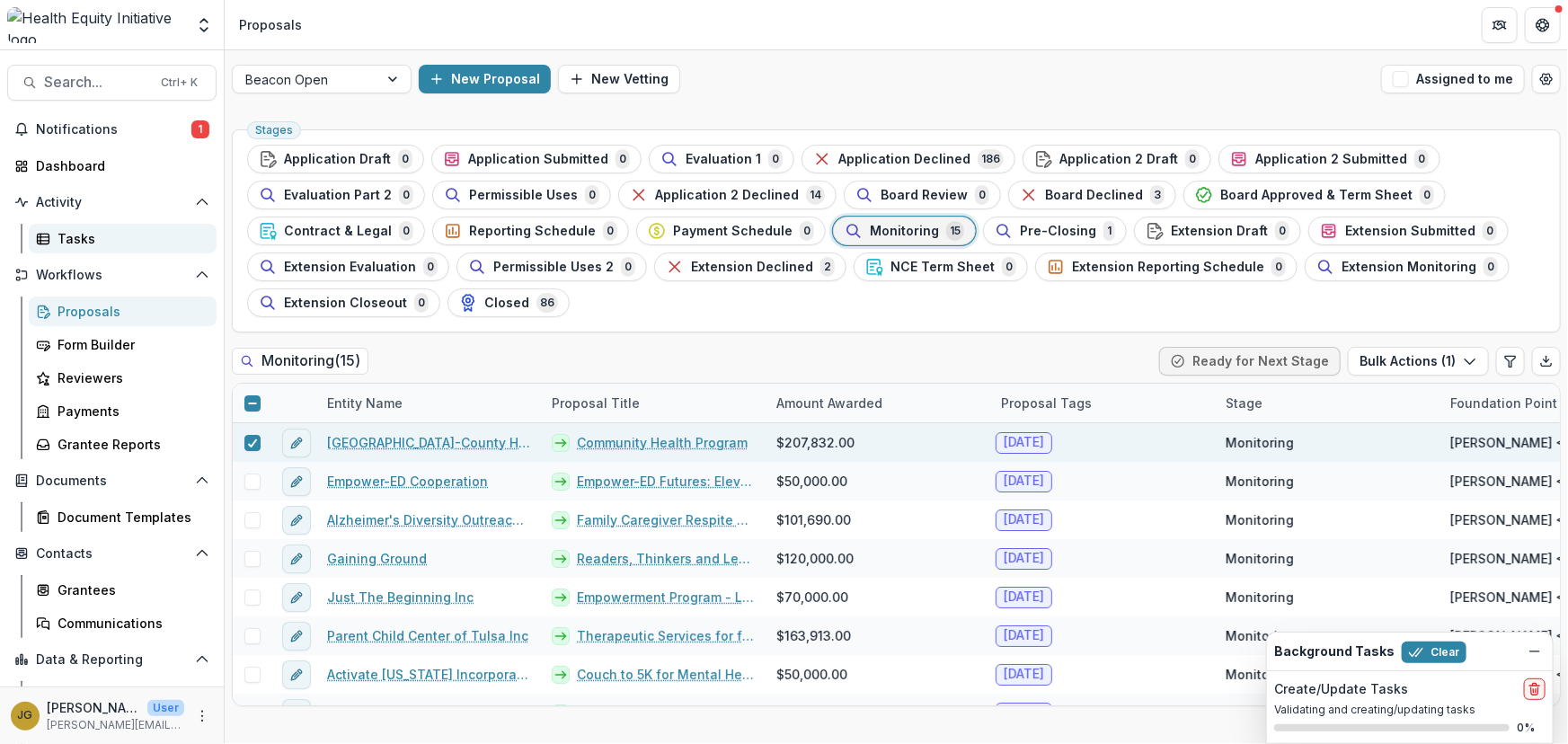
click at [76, 231] on div "Tasks" at bounding box center [129, 238] width 144 height 18
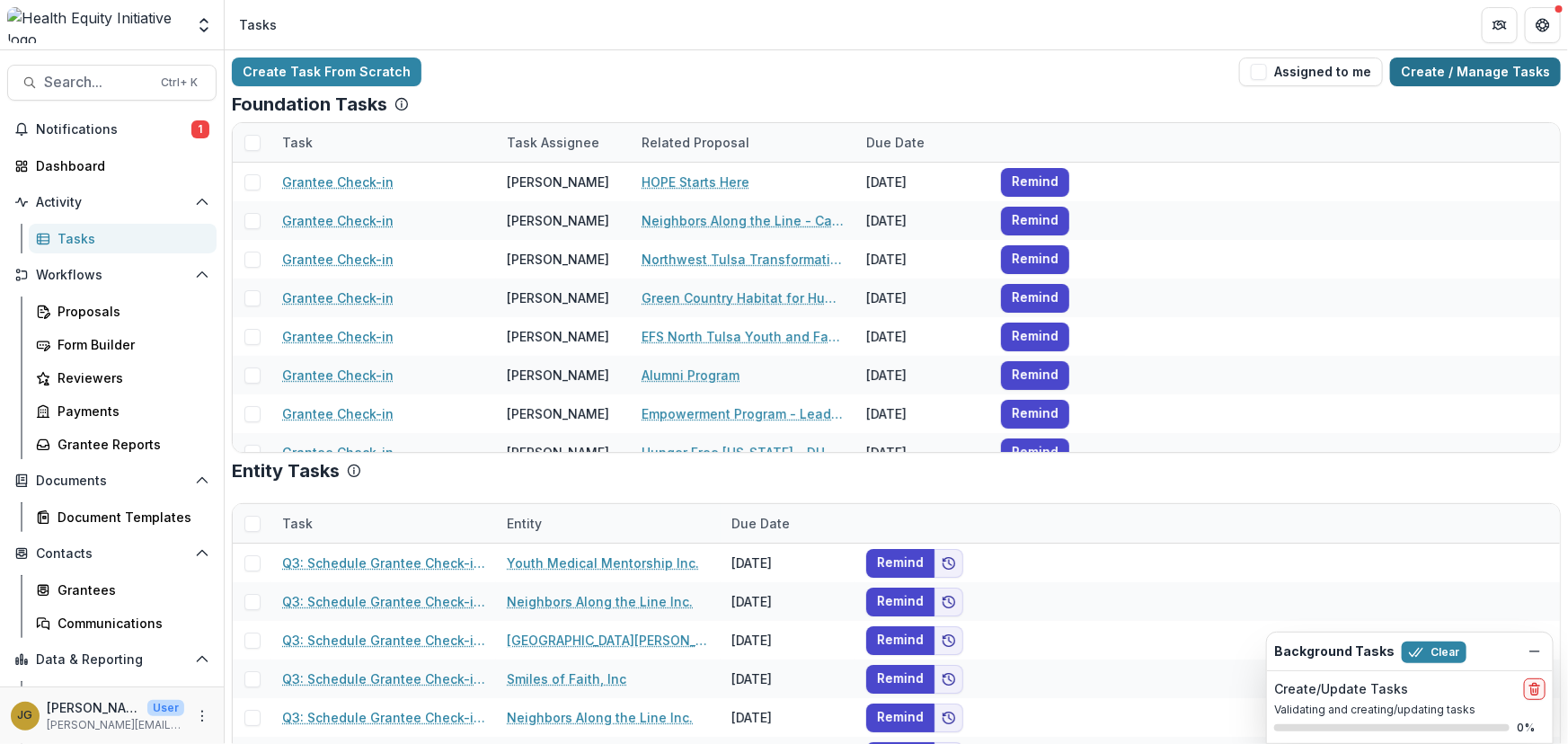
click at [1459, 73] on link "Create / Manage Tasks" at bounding box center [1475, 72] width 170 height 29
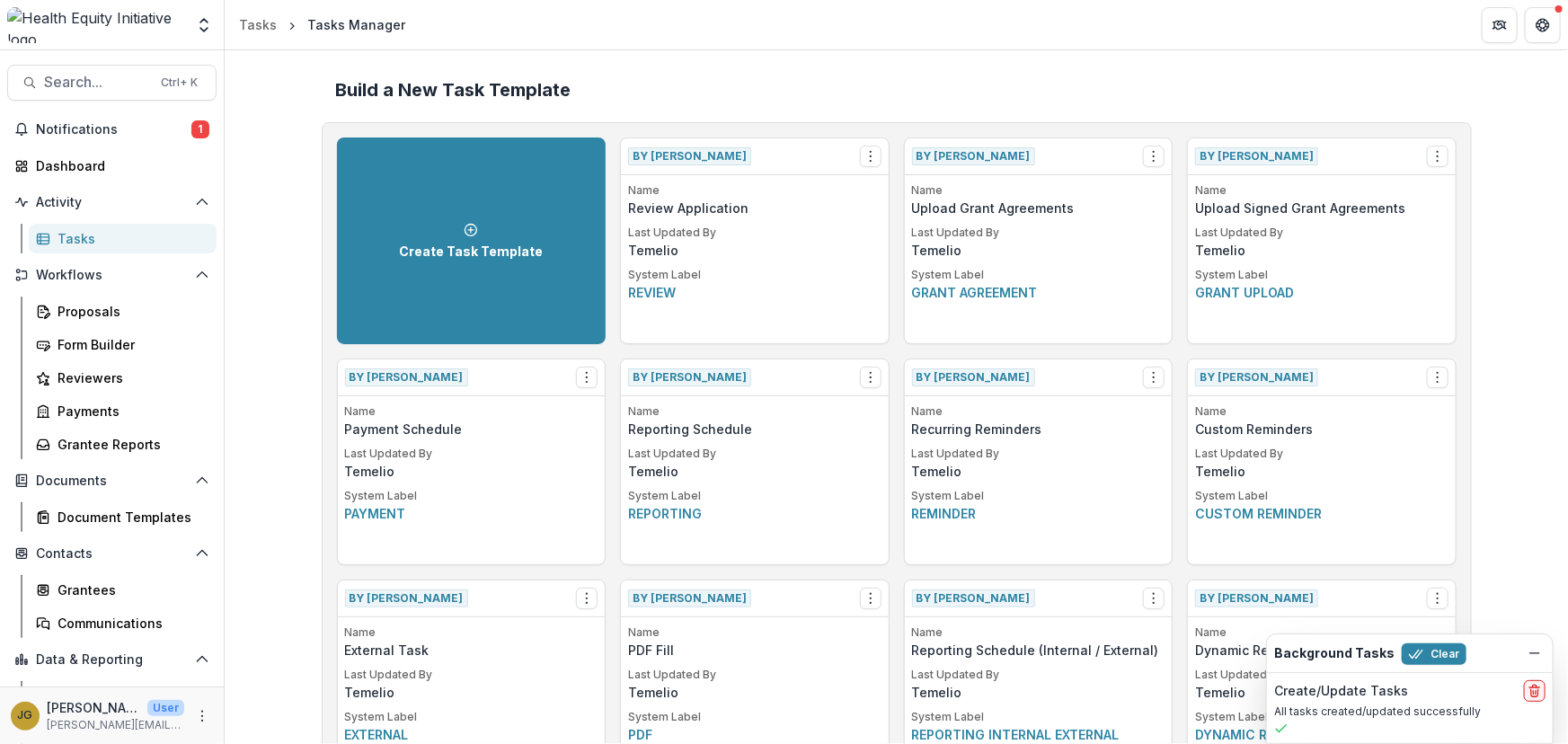
scroll to position [1137, 0]
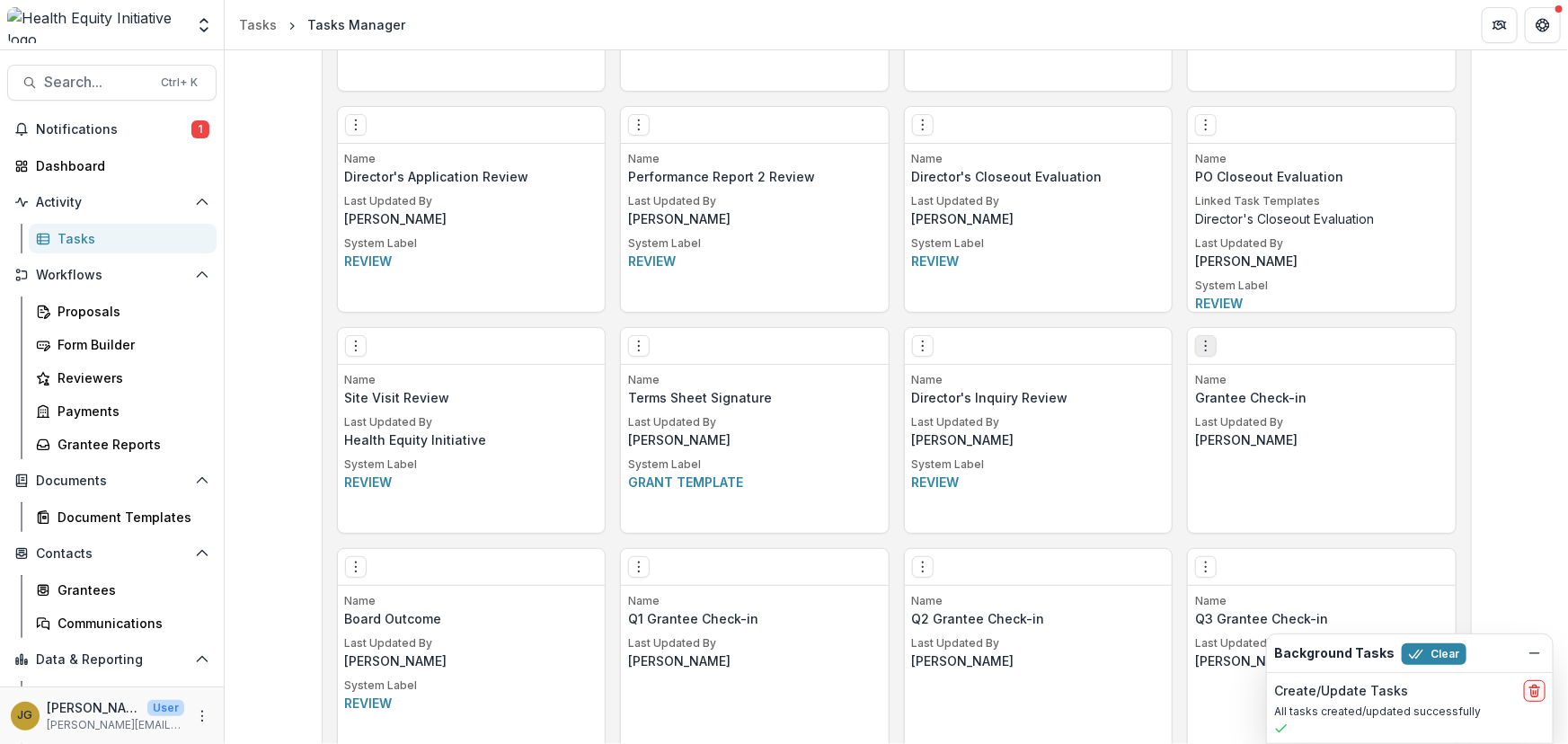
click at [1200, 343] on icon "Options" at bounding box center [1206, 346] width 15 height 15
click at [1242, 386] on link "Edit" at bounding box center [1307, 383] width 220 height 30
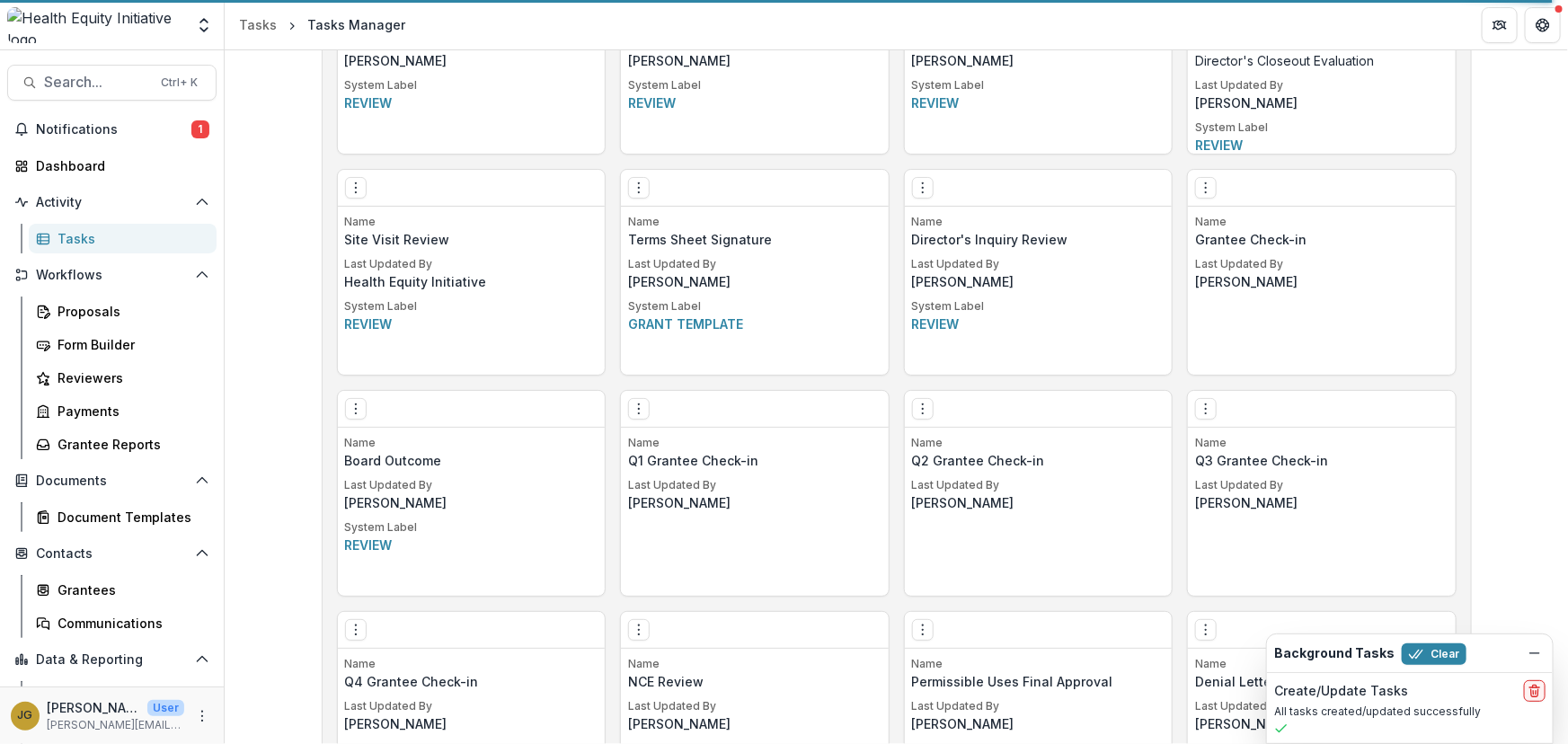
scroll to position [1209, 0]
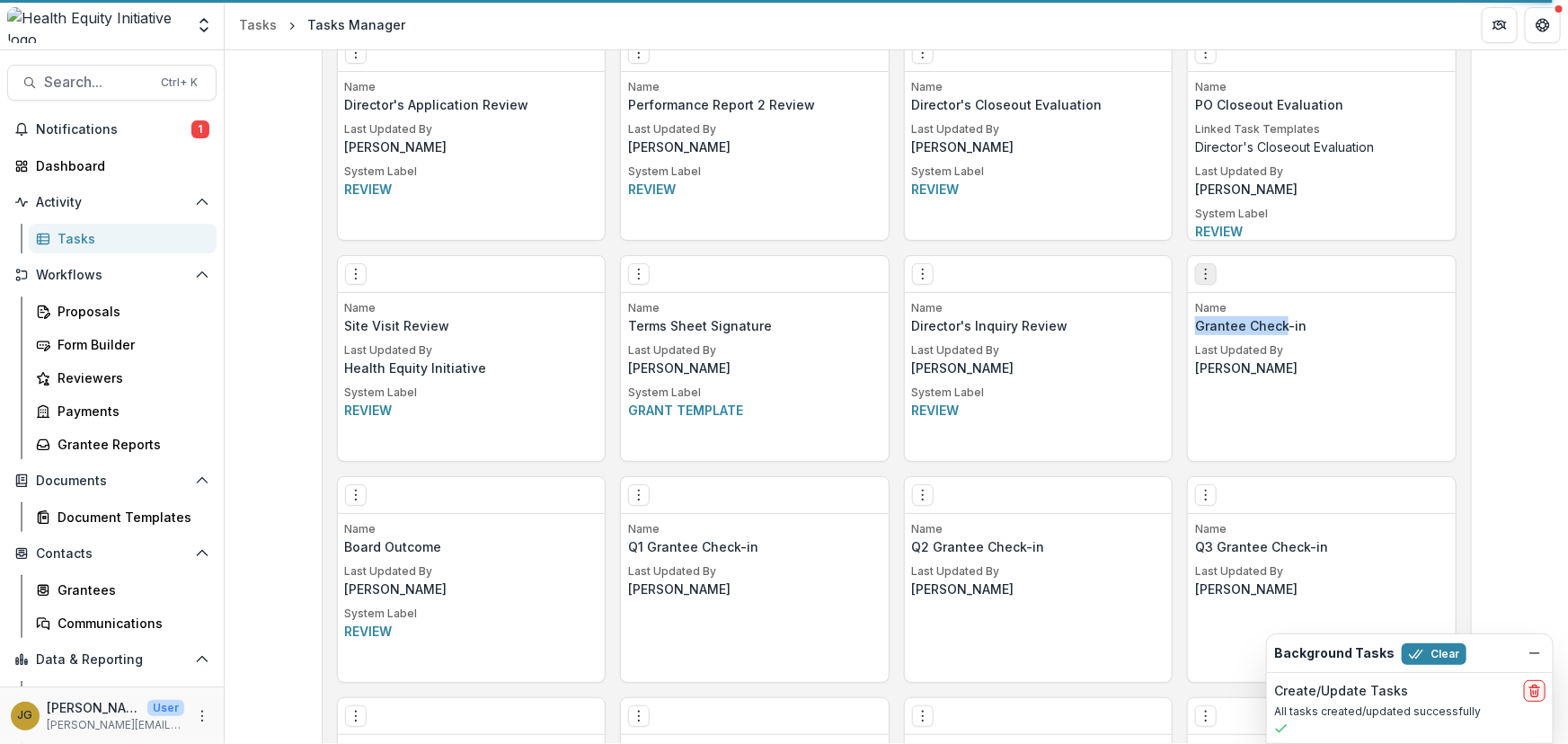
click at [1206, 276] on icon "Options" at bounding box center [1206, 274] width 15 height 15
click at [1243, 311] on link "Edit" at bounding box center [1307, 311] width 220 height 30
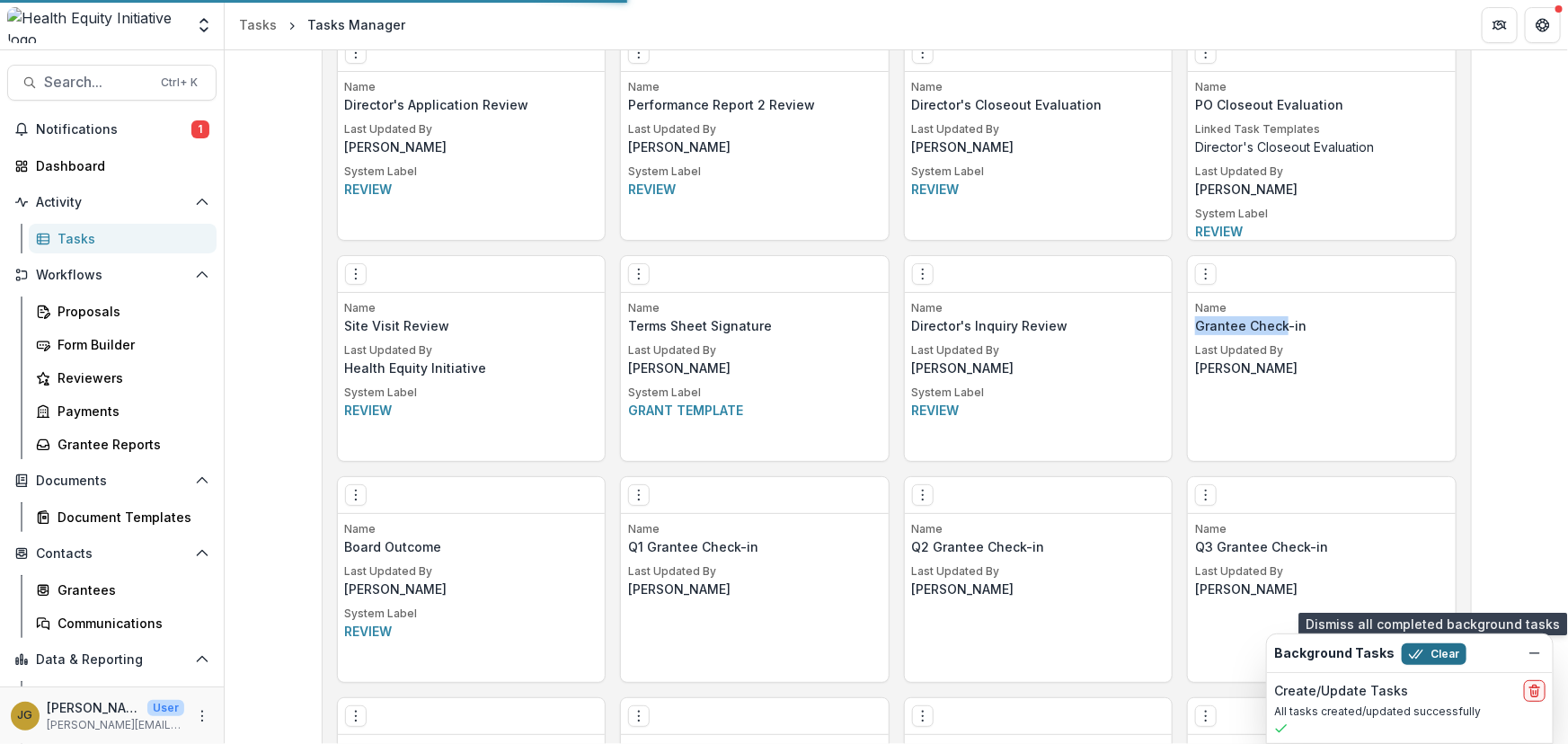
click at [1431, 654] on button "Clear" at bounding box center [1433, 654] width 65 height 21
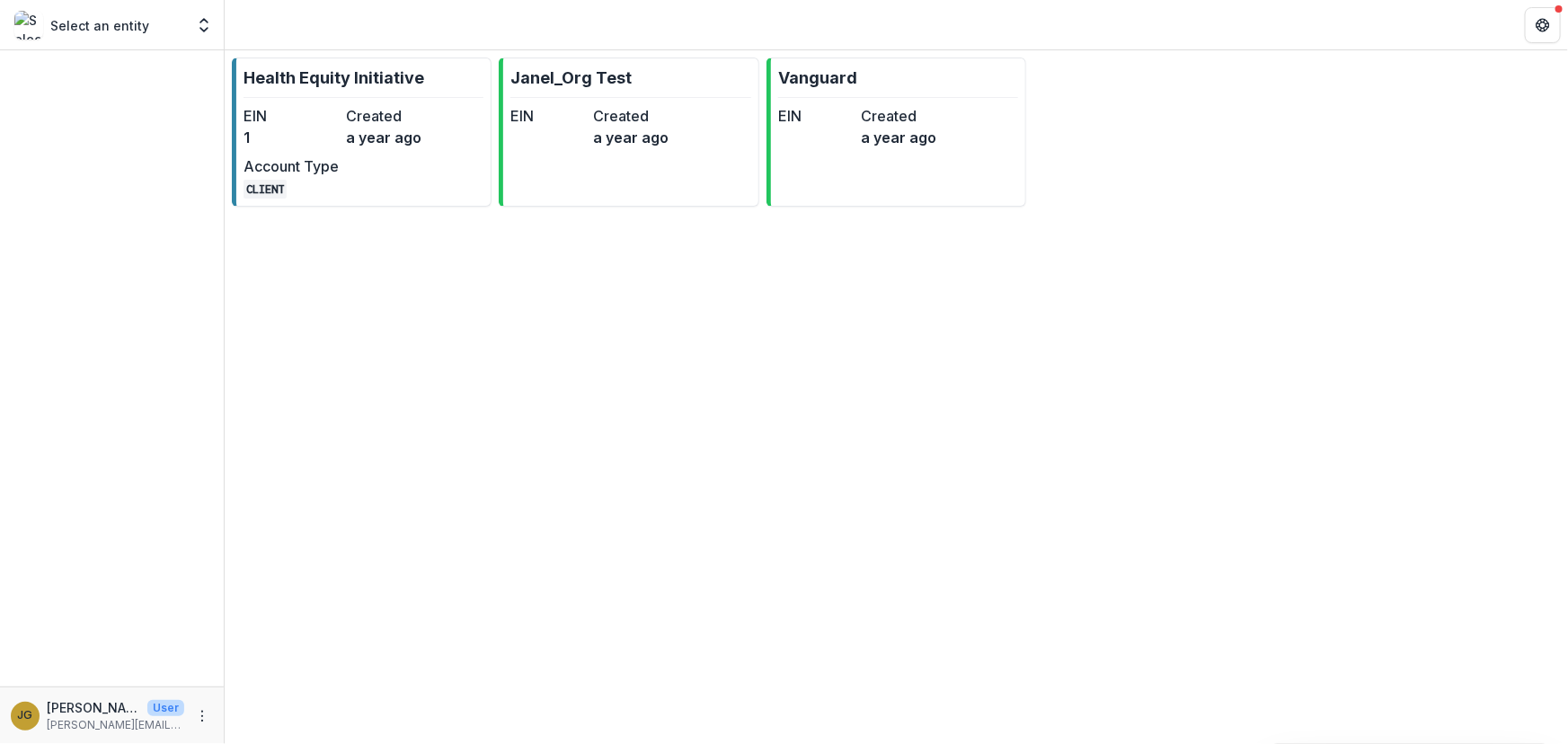
drag, startPoint x: 269, startPoint y: 77, endPoint x: 292, endPoint y: 76, distance: 23.0
click at [269, 76] on p "Health Equity Initiative" at bounding box center [333, 78] width 180 height 24
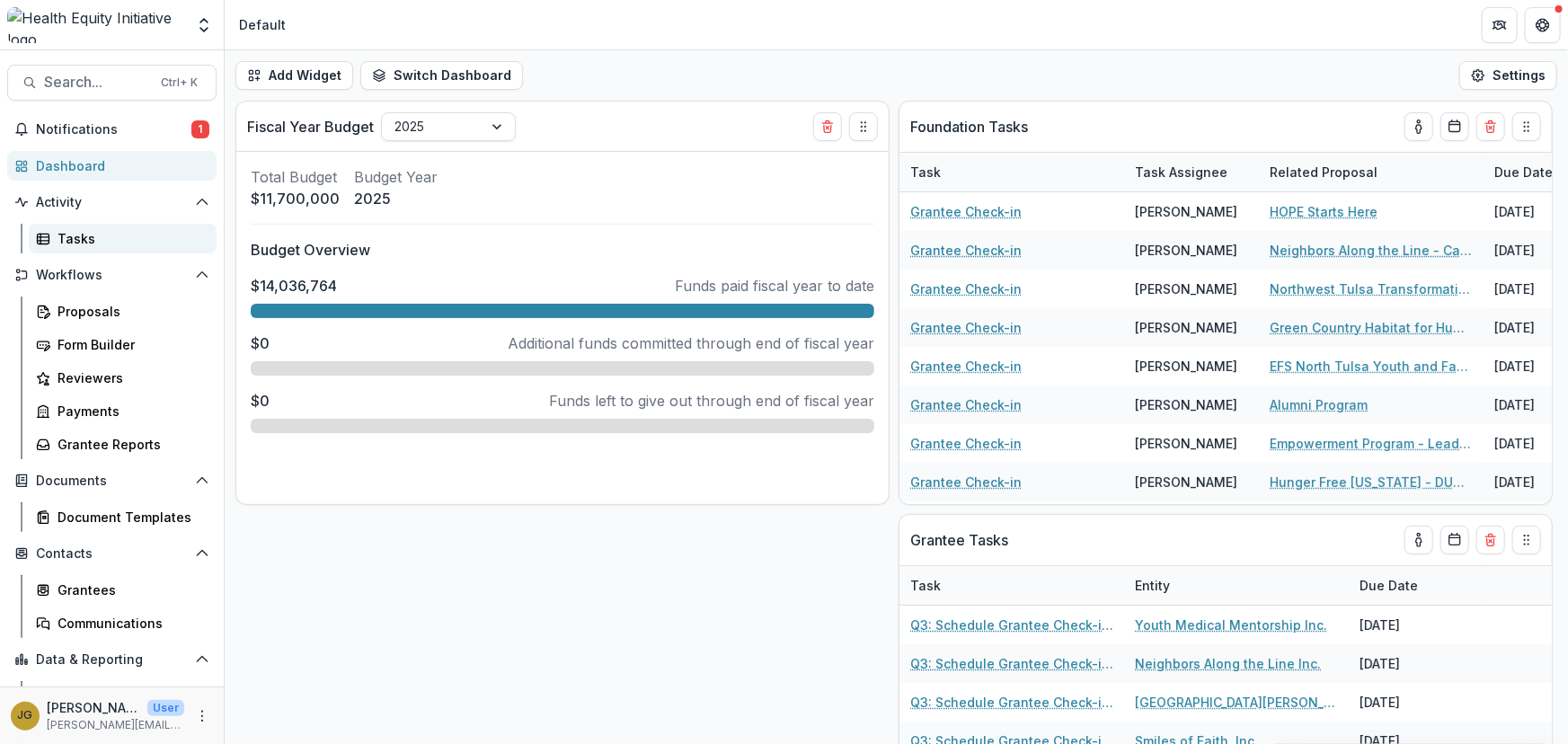
click at [64, 238] on div "Tasks" at bounding box center [129, 238] width 144 height 18
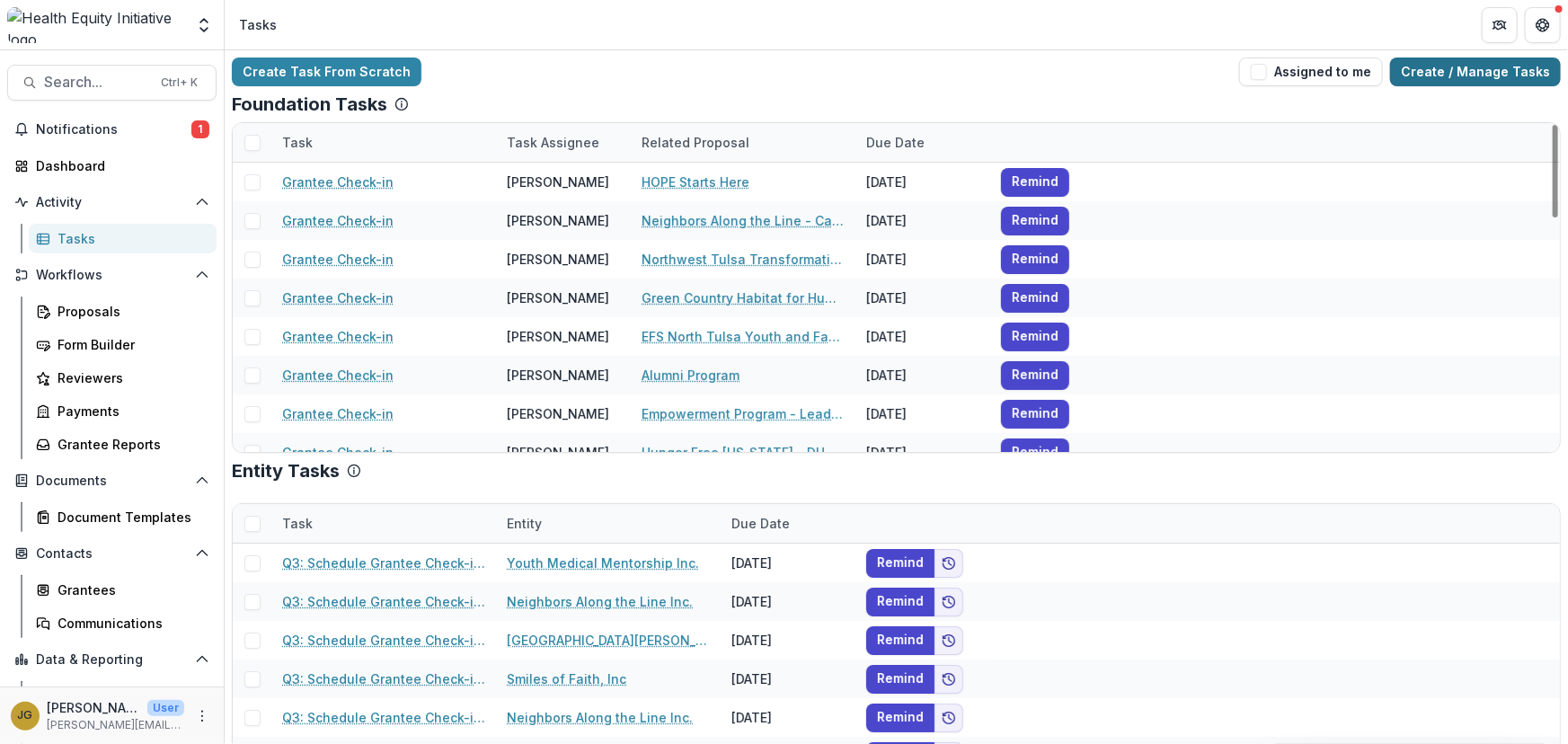
click at [1424, 72] on link "Create / Manage Tasks" at bounding box center [1475, 72] width 170 height 29
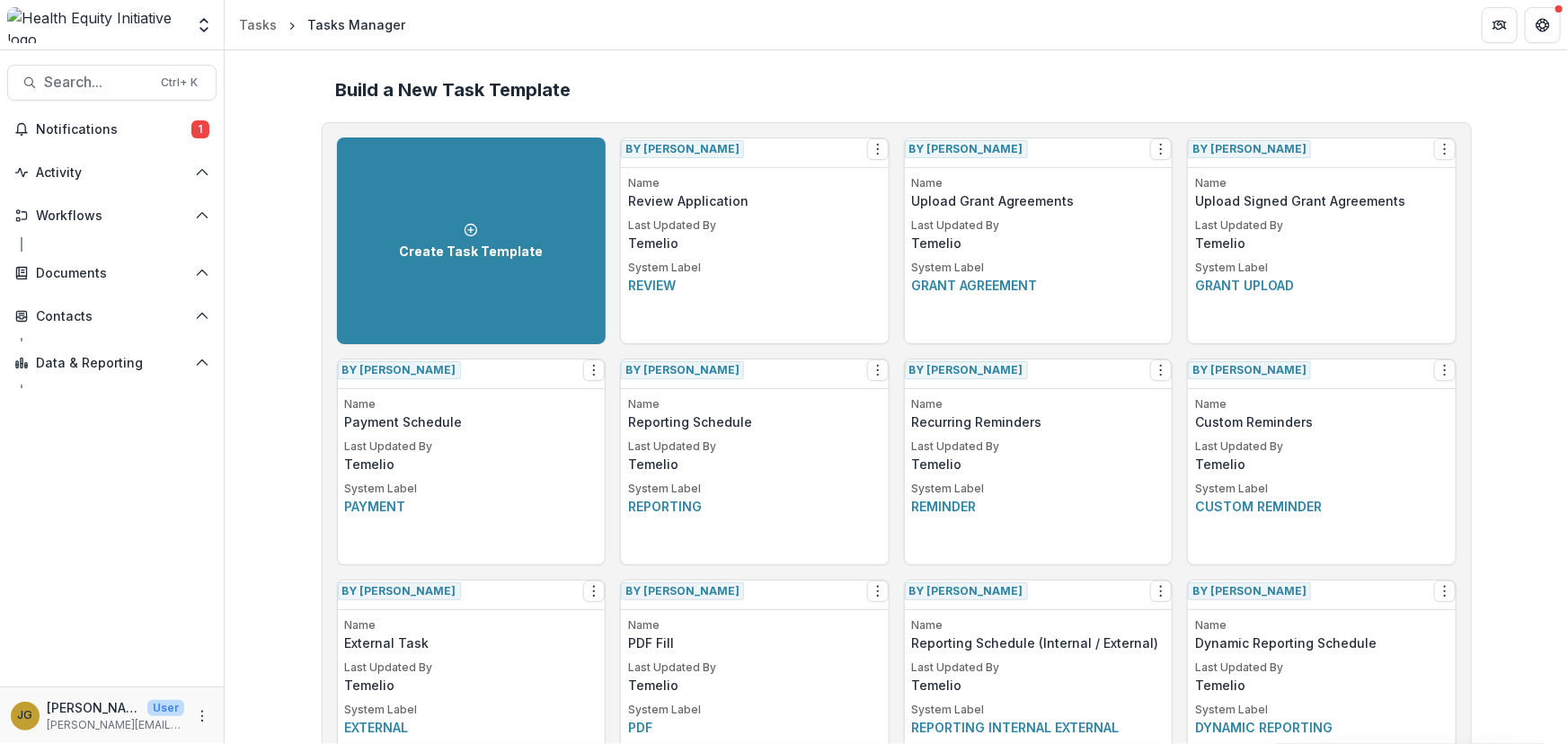
scroll to position [1137, 0]
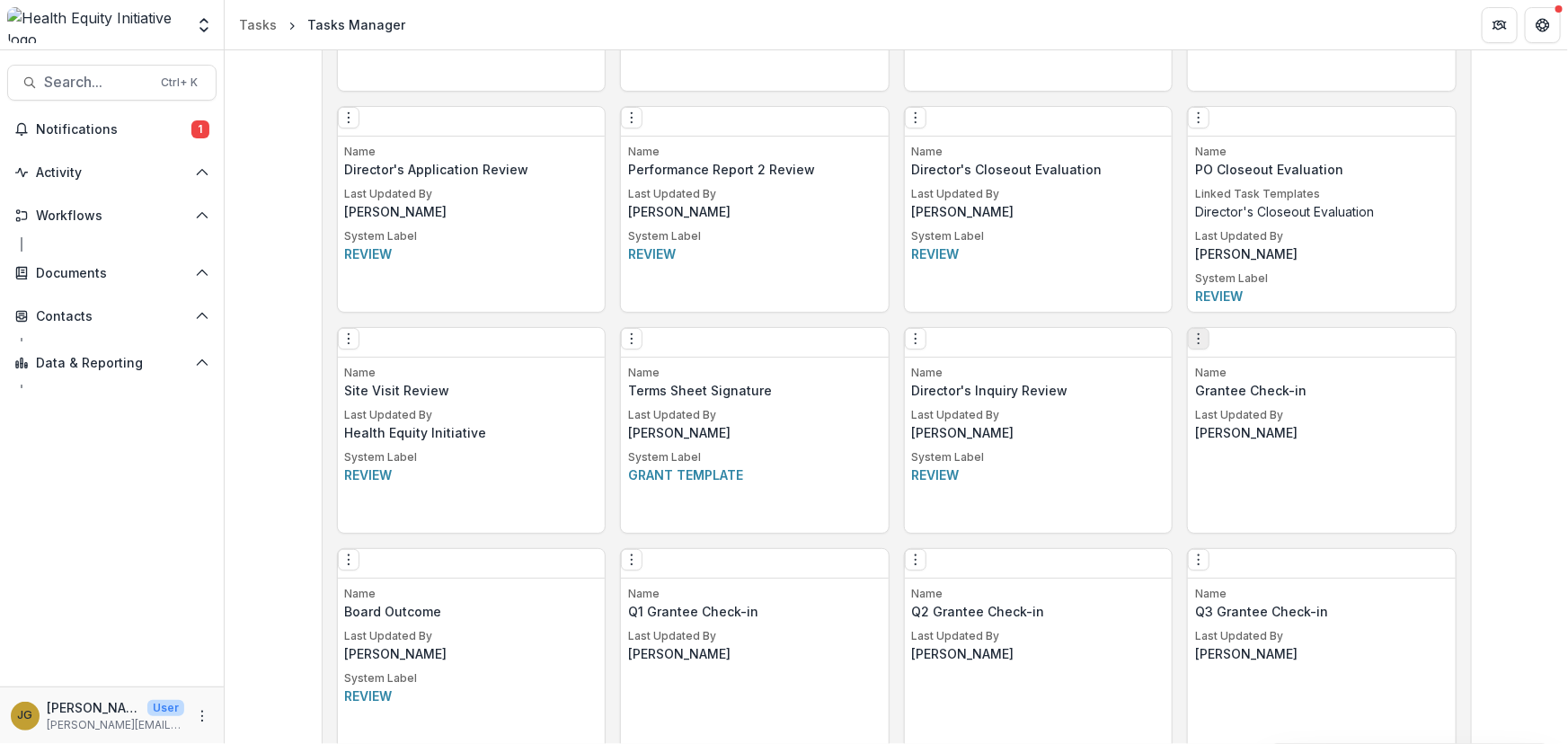
click at [1204, 342] on icon "Options" at bounding box center [1198, 338] width 15 height 15
click at [1243, 385] on link "Edit" at bounding box center [1307, 383] width 220 height 30
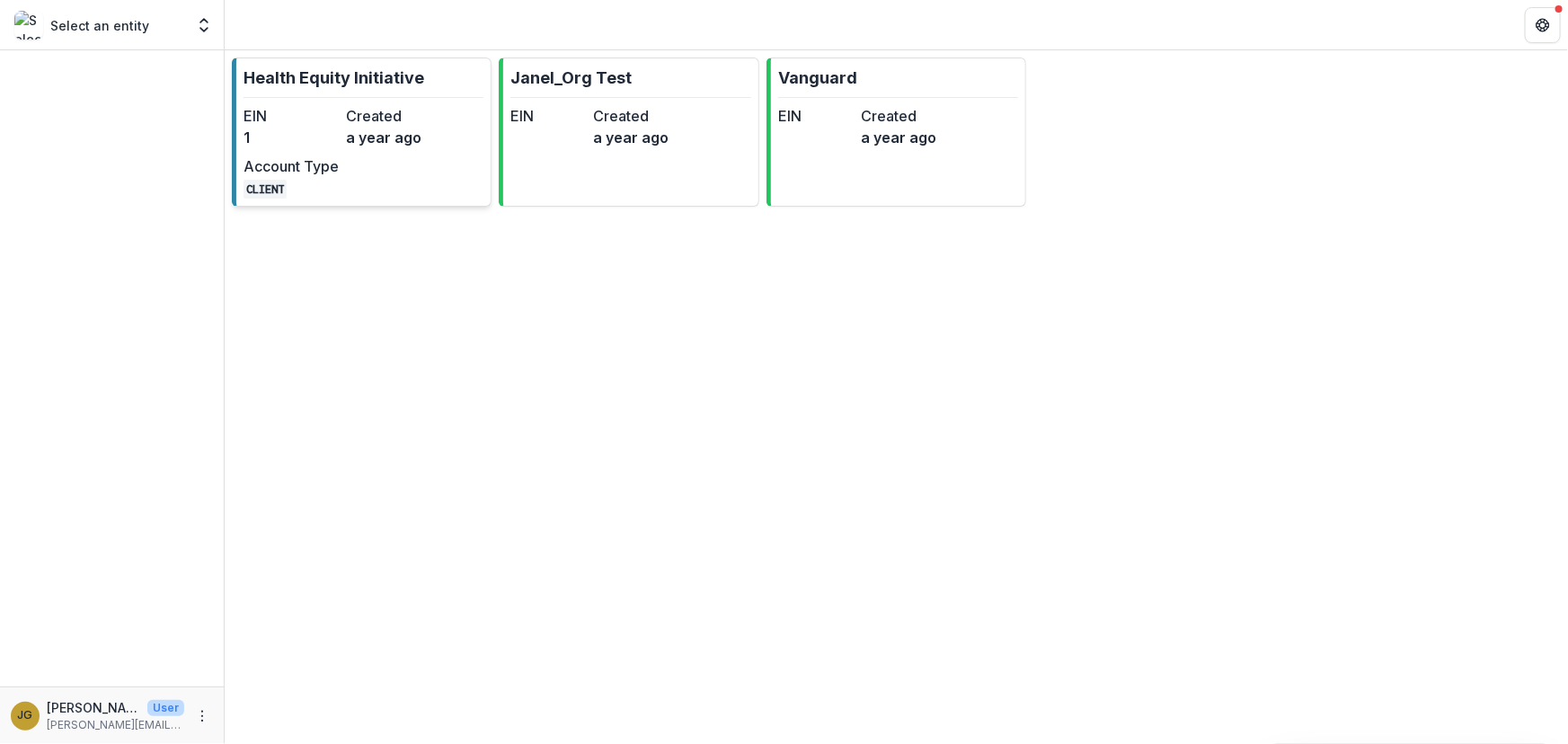
click at [348, 71] on p "Health Equity Initiative" at bounding box center [333, 78] width 180 height 24
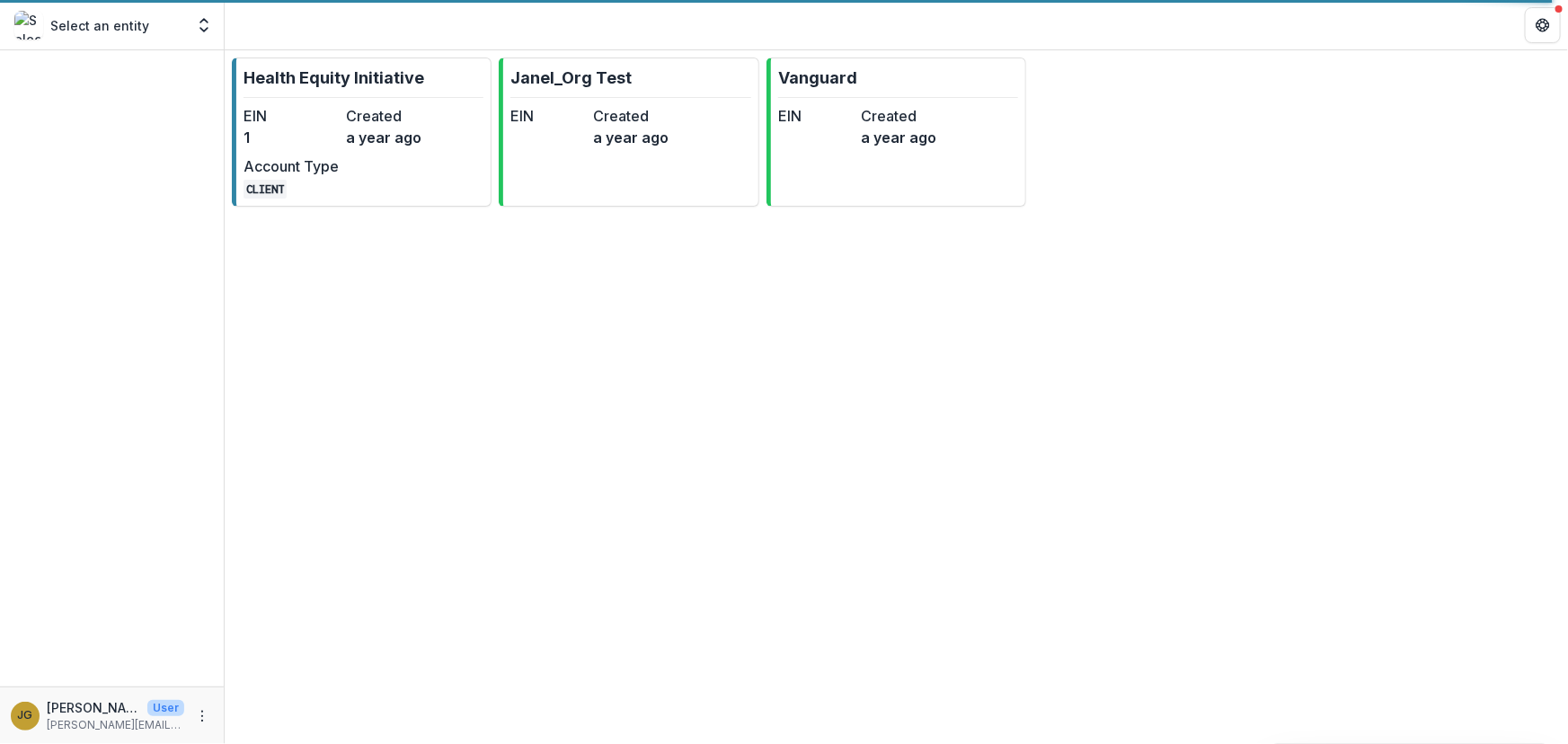
drag, startPoint x: 610, startPoint y: 458, endPoint x: 605, endPoint y: 447, distance: 12.1
click at [610, 456] on div "Health Equity Initiative EIN 1 Created a year ago Account Type CLIENT Janel_Org…" at bounding box center [896, 397] width 1343 height 694
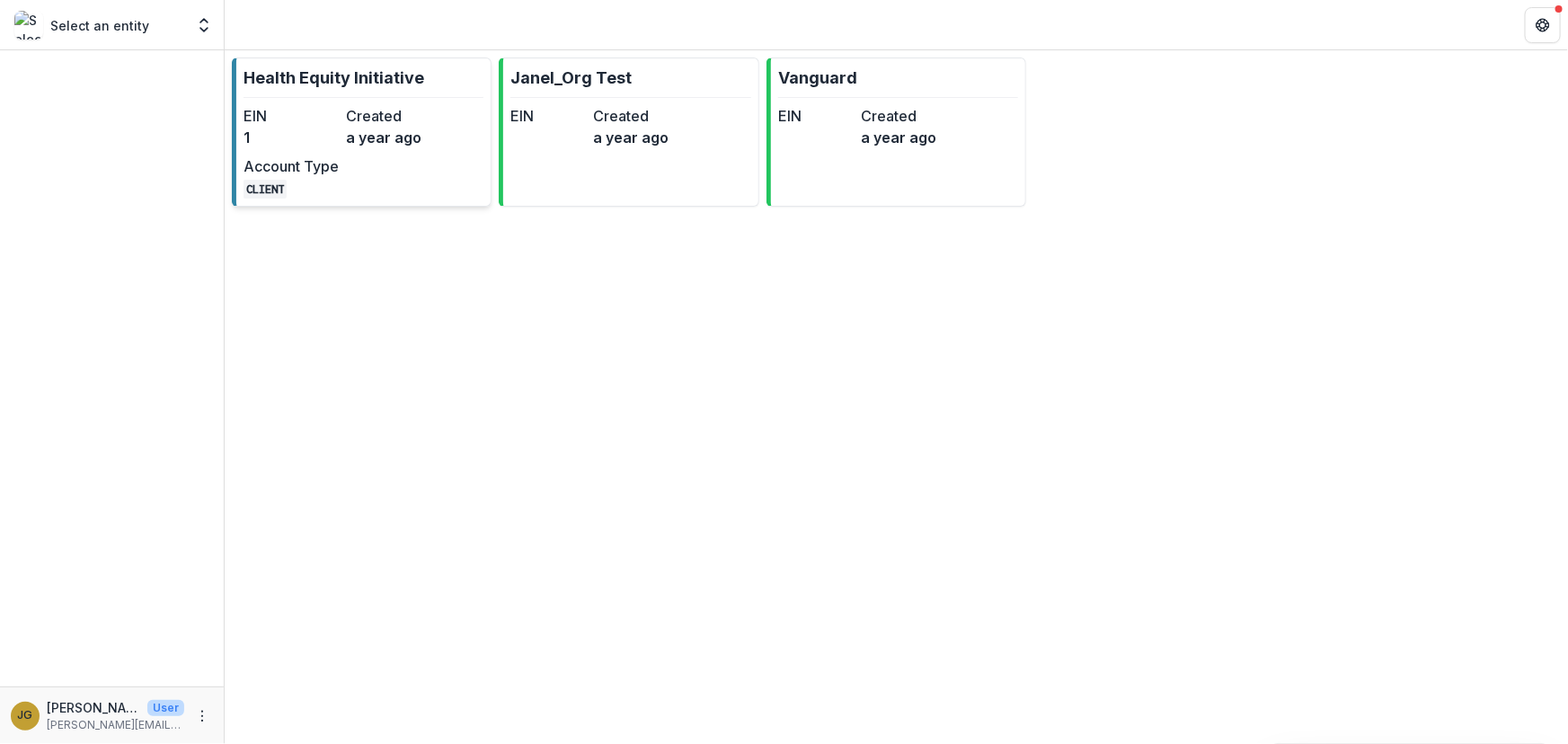
click at [302, 81] on p "Health Equity Initiative" at bounding box center [333, 78] width 180 height 24
click at [302, 81] on div "Health Equity Initiative EIN 1 Created a year ago Account Type CLIENT Janel_Org…" at bounding box center [896, 397] width 1343 height 694
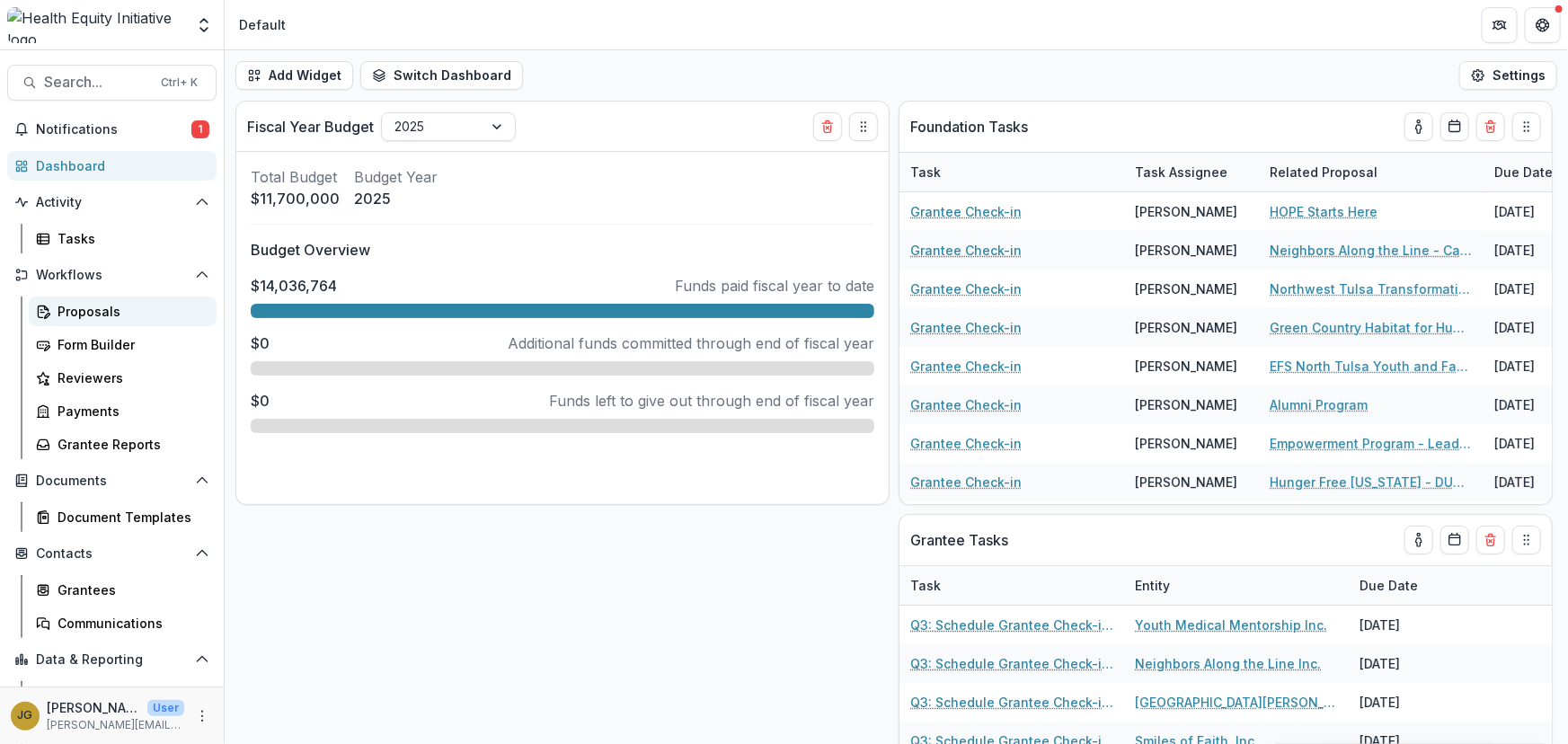
click at [71, 305] on div "Proposals" at bounding box center [129, 311] width 144 height 18
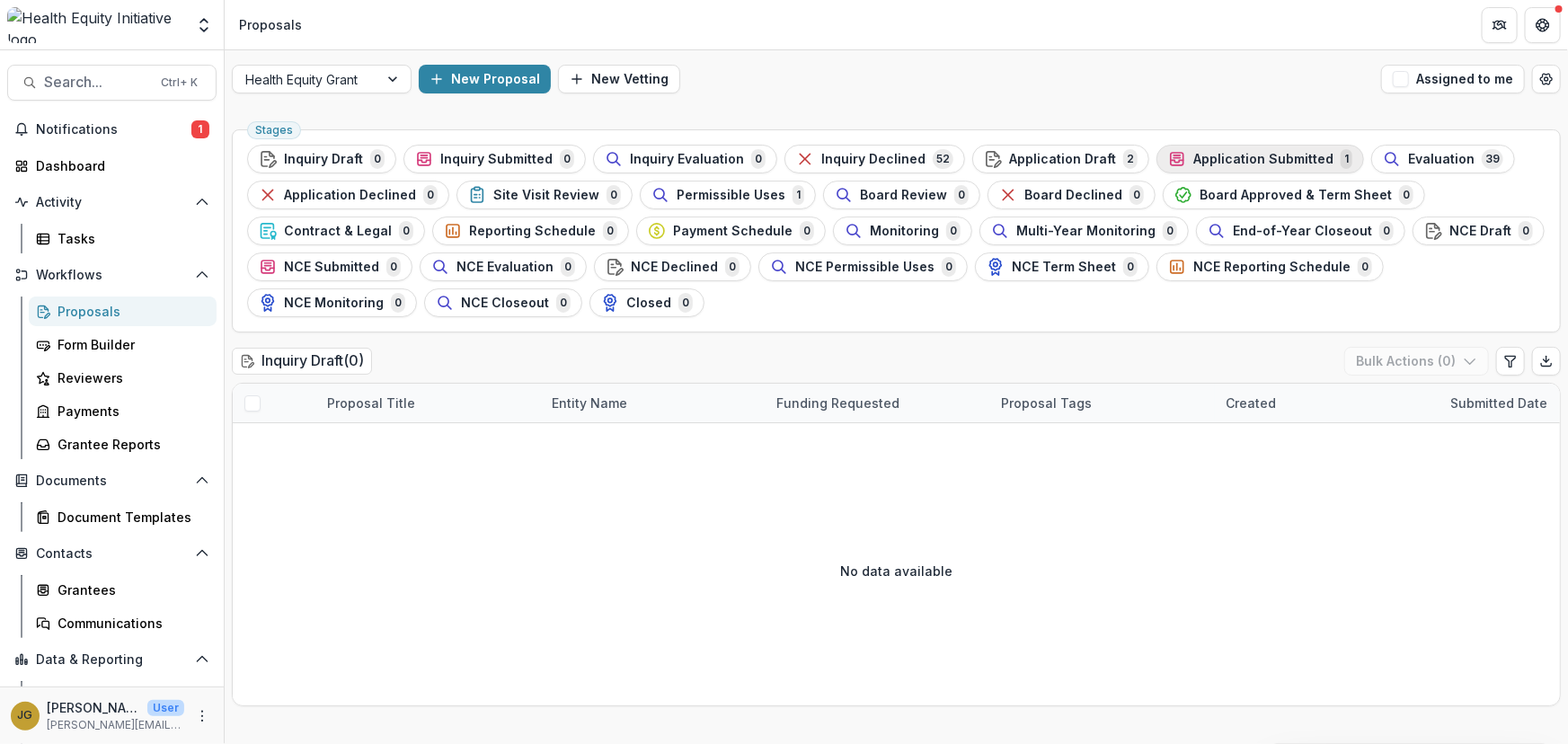
click at [1267, 154] on span "Application Submitted" at bounding box center [1263, 160] width 140 height 16
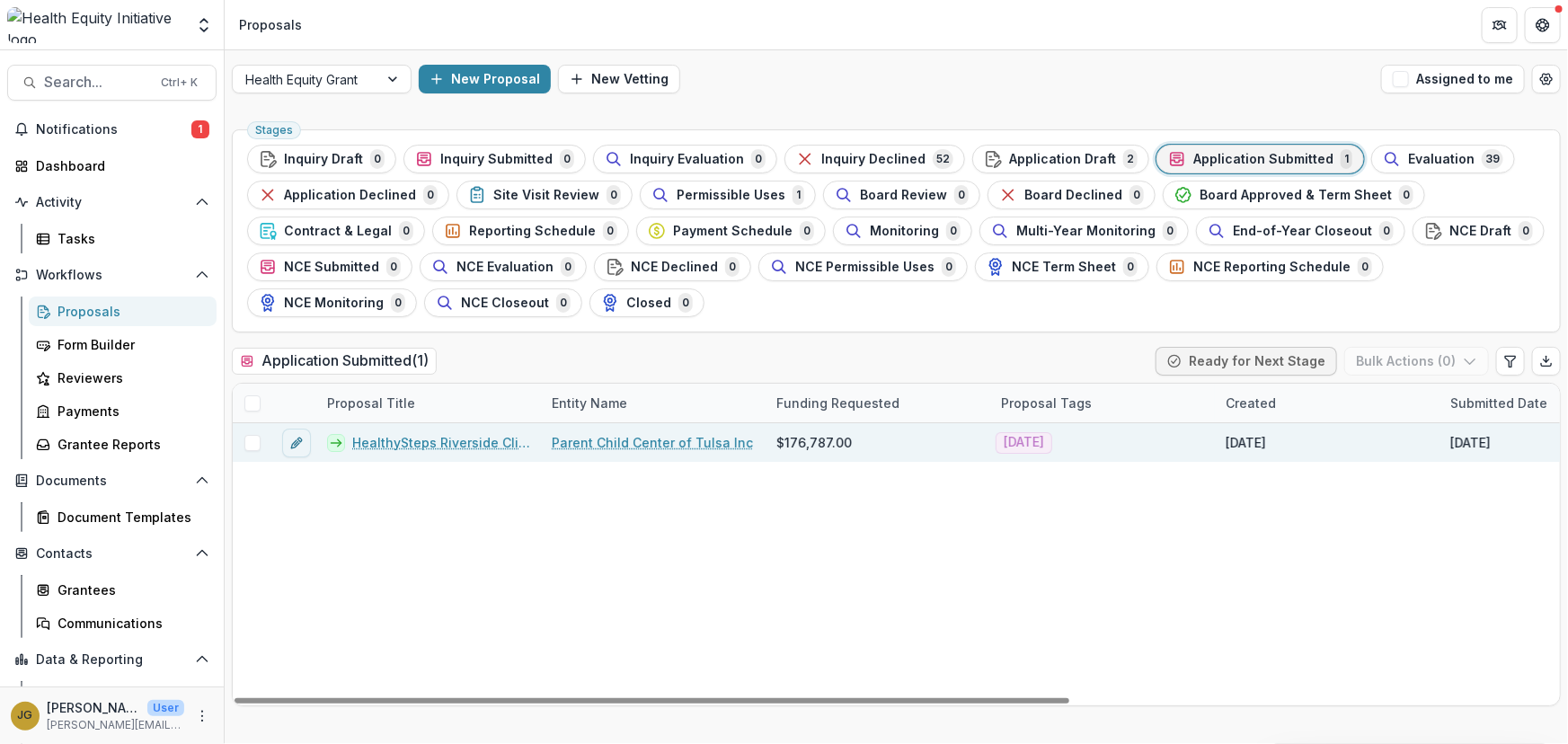
click at [417, 442] on link "HealthySteps Riverside Clinic Expansion" at bounding box center [442, 442] width 178 height 18
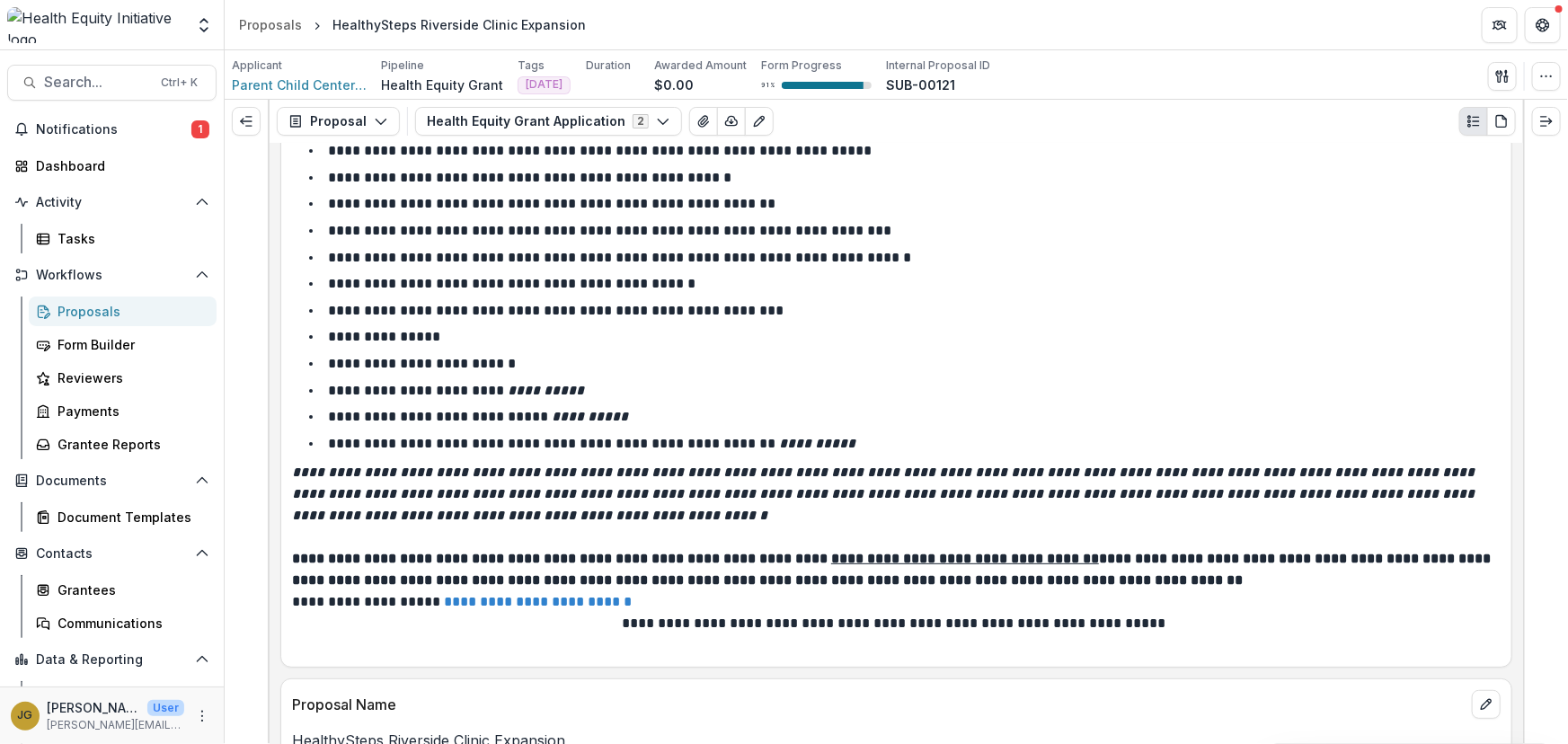
scroll to position [163, 0]
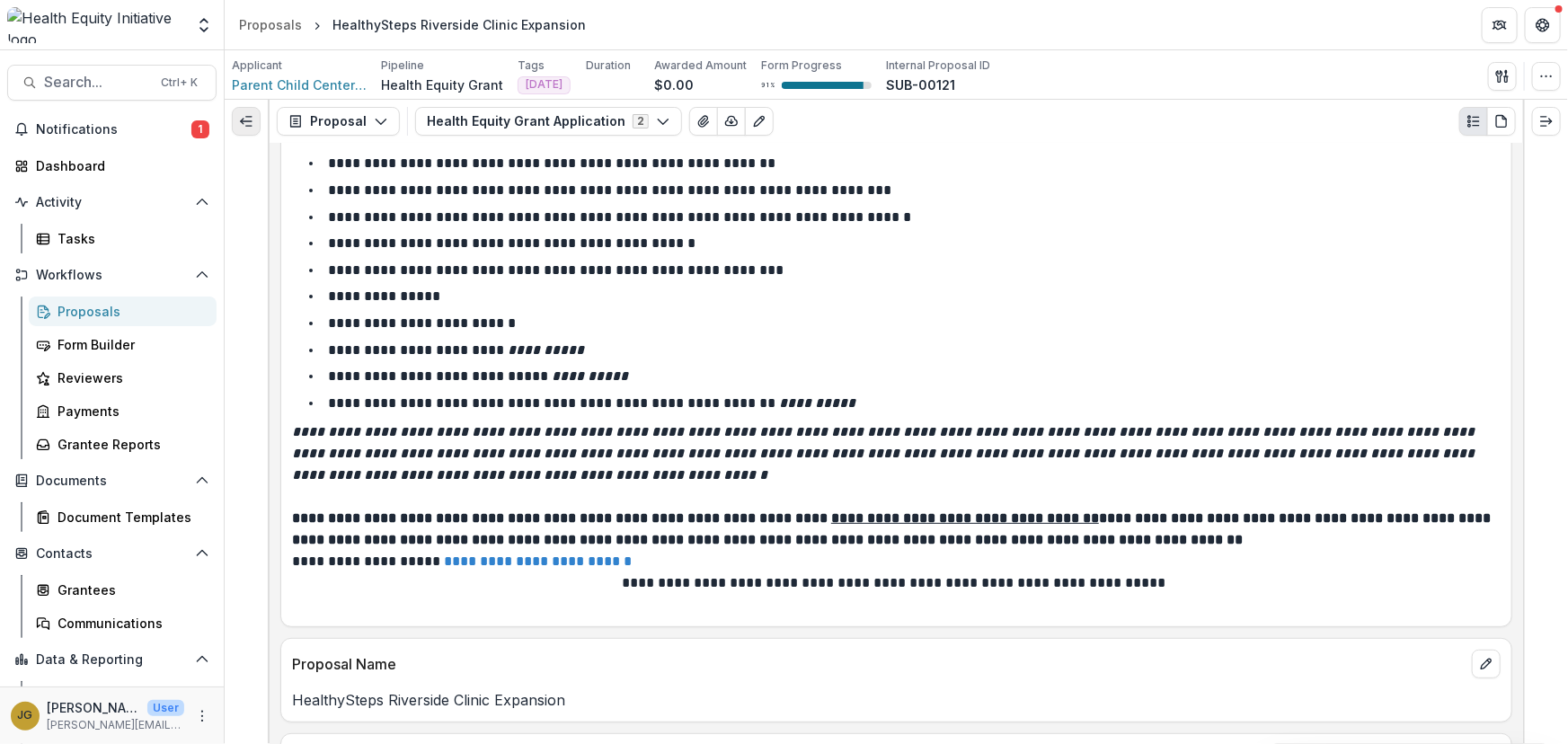
click at [251, 119] on icon "Expand left" at bounding box center [246, 121] width 15 height 15
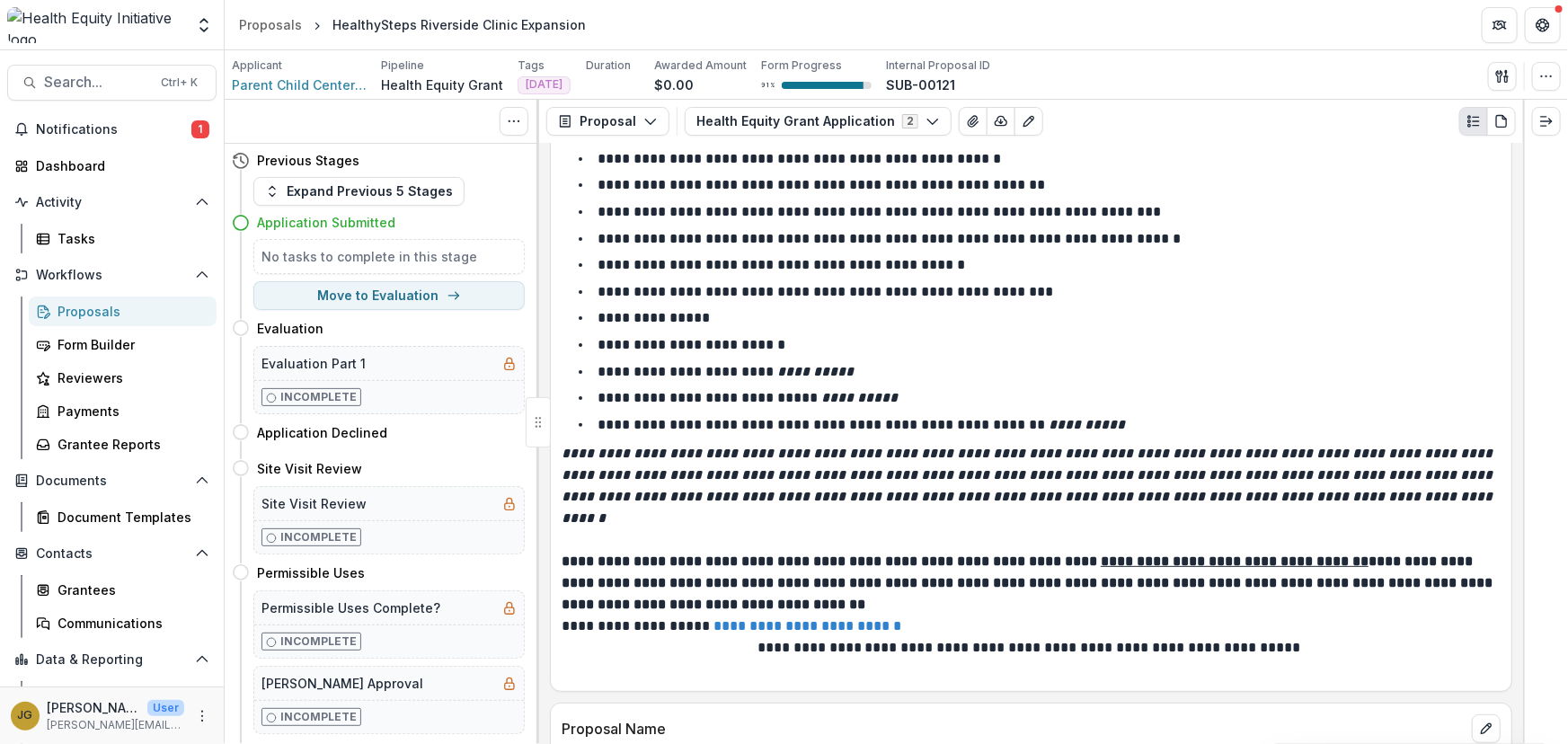
scroll to position [184, 0]
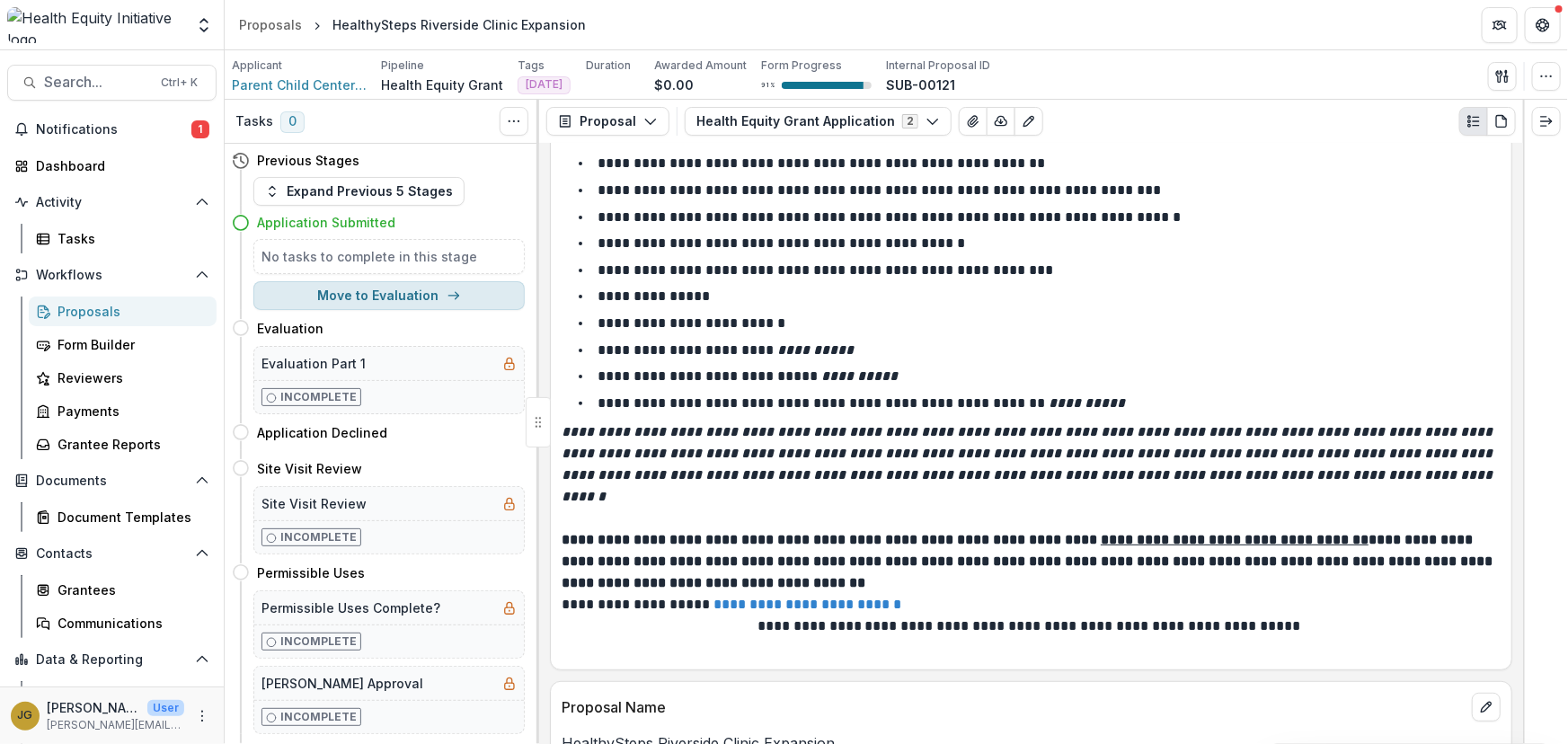
click at [414, 294] on button "Move to Evaluation" at bounding box center [389, 295] width 271 height 29
select select "**********"
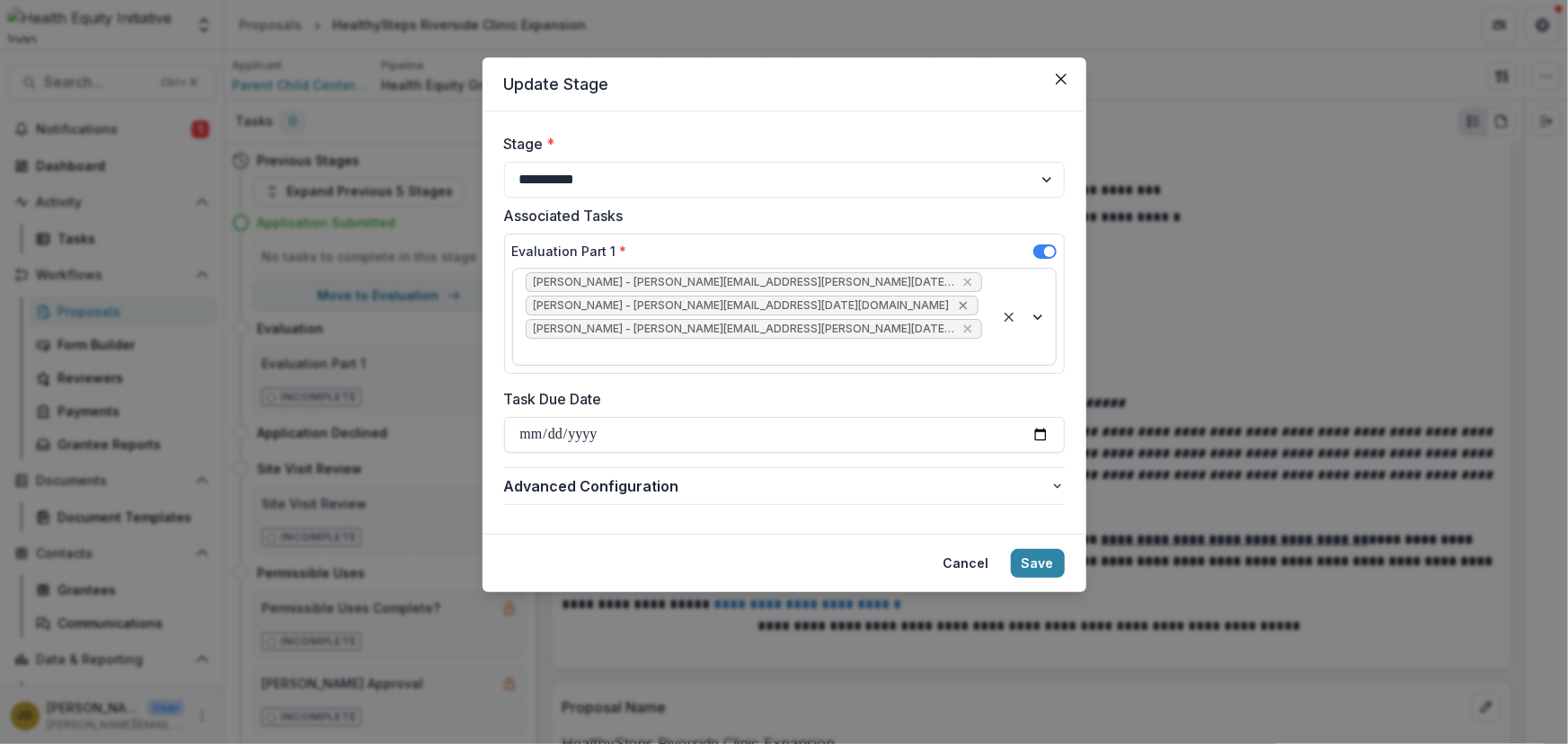
click at [956, 305] on icon "Remove Victoria Darker - victoria.darker@ascension.org" at bounding box center [963, 305] width 15 height 15
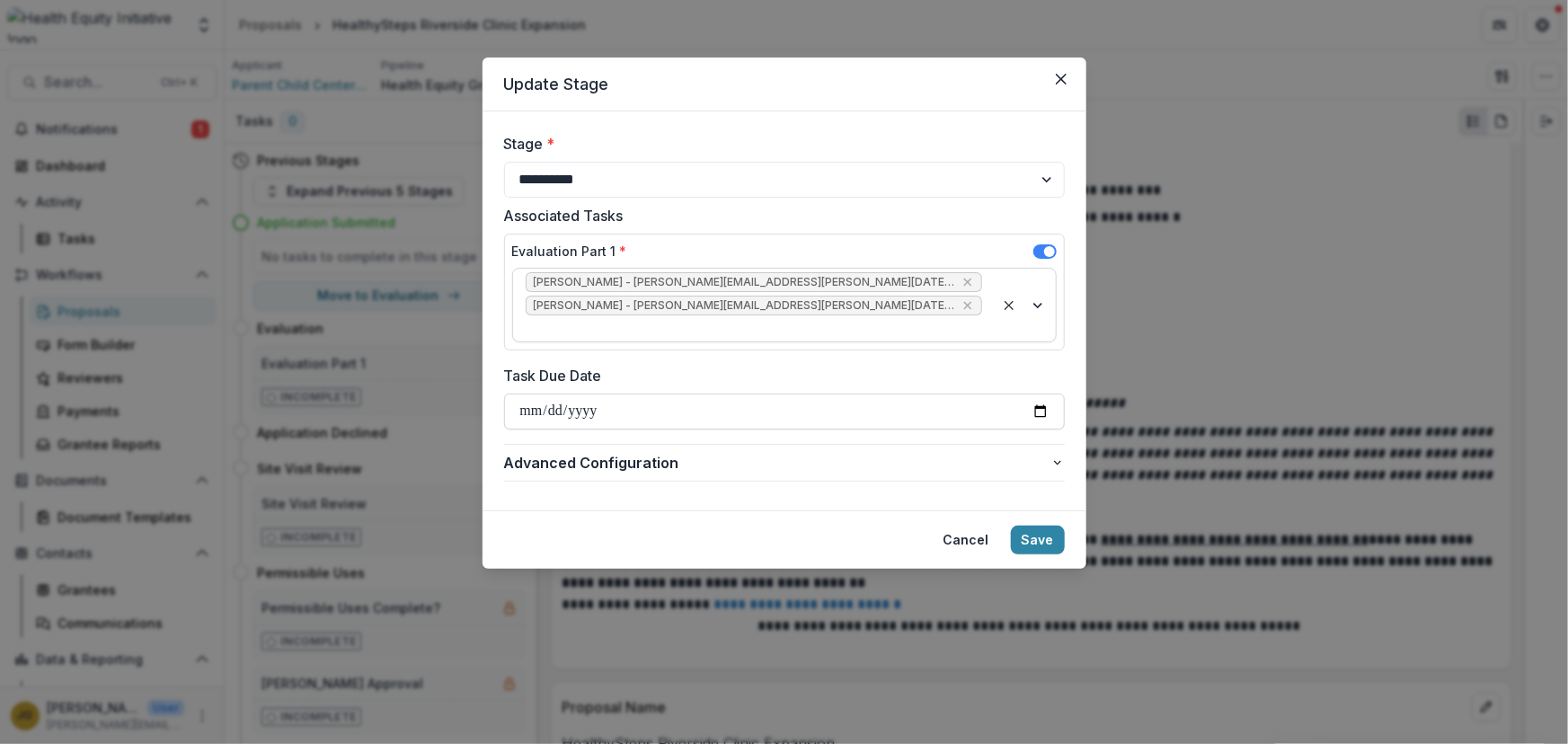
click at [554, 393] on input "**********" at bounding box center [784, 411] width 561 height 36
click at [547, 393] on input "**********" at bounding box center [784, 411] width 561 height 36
type input "**********"
click at [1046, 526] on button "Save" at bounding box center [1038, 541] width 54 height 29
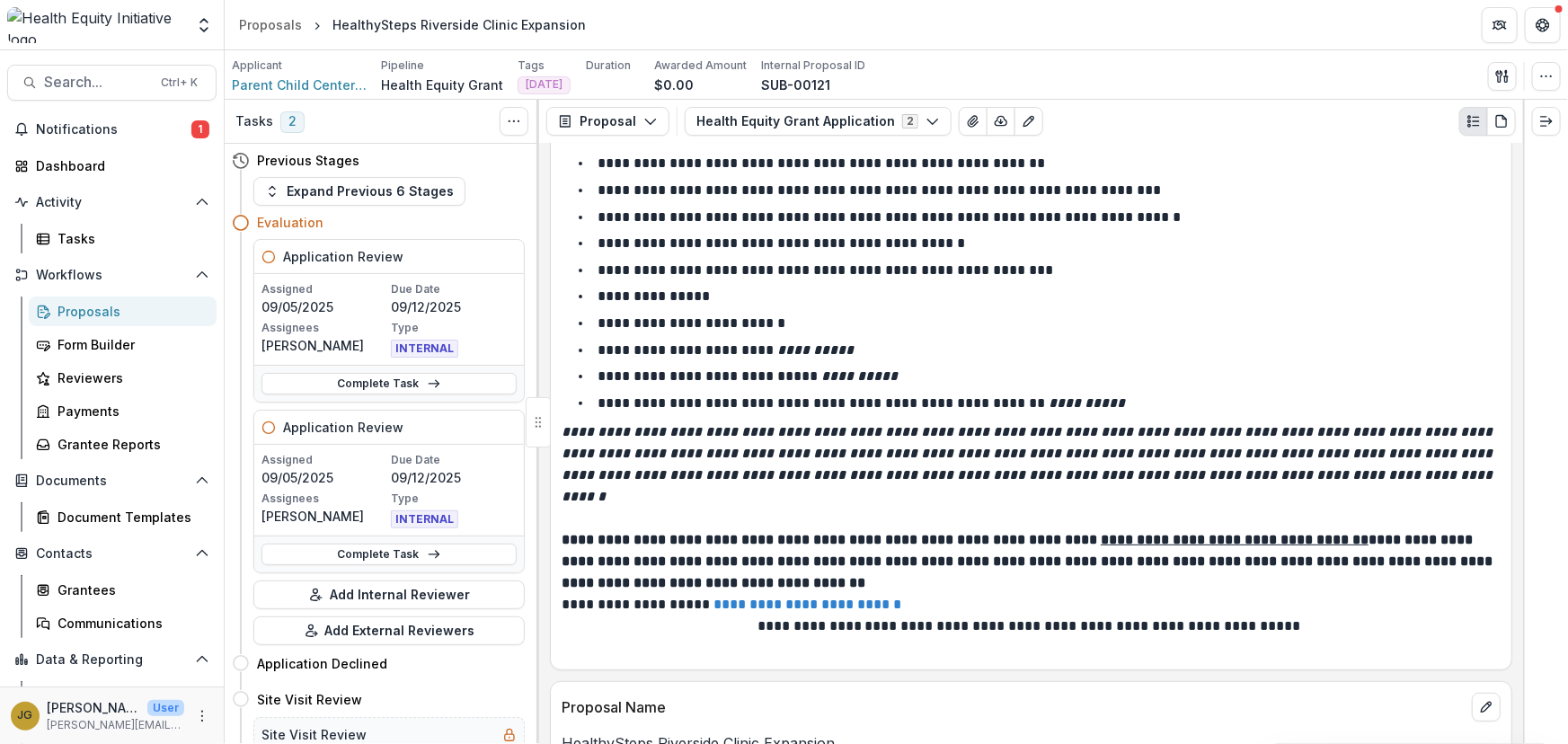
click at [90, 309] on div "Proposals" at bounding box center [129, 311] width 144 height 18
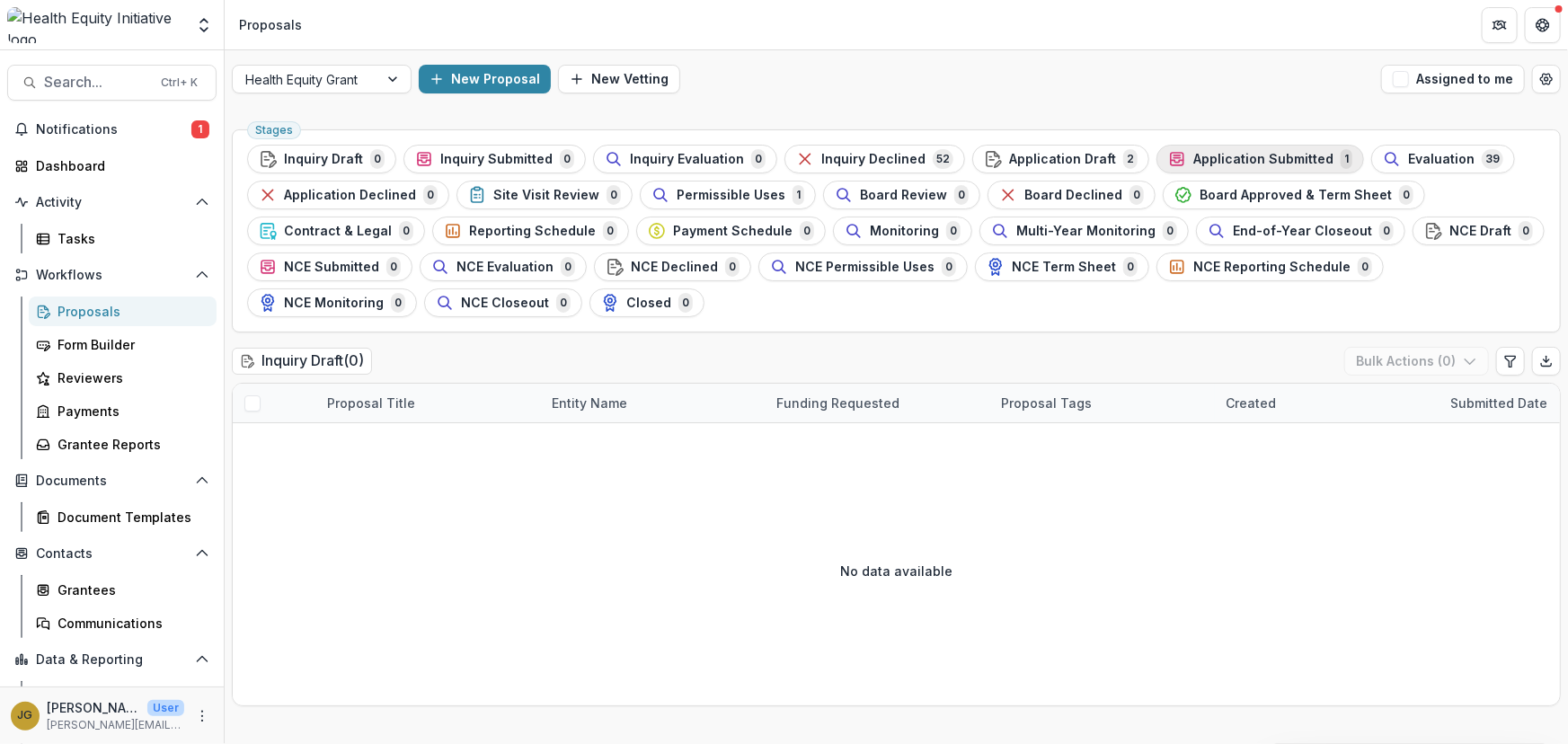
click at [1243, 161] on span "Application Submitted" at bounding box center [1263, 160] width 140 height 16
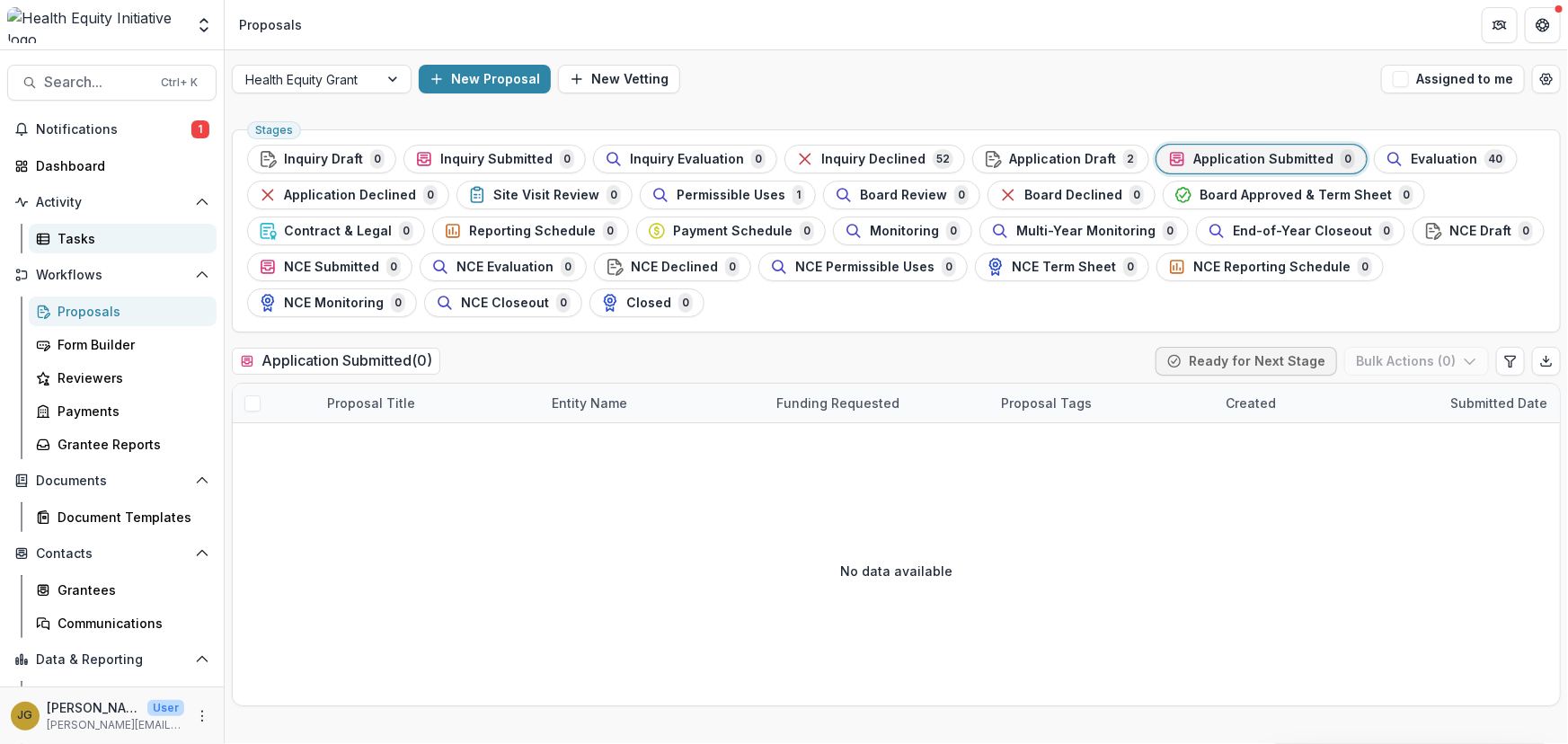
drag, startPoint x: 77, startPoint y: 243, endPoint x: 115, endPoint y: 242, distance: 38.0
click at [78, 243] on div "Tasks" at bounding box center [129, 238] width 144 height 18
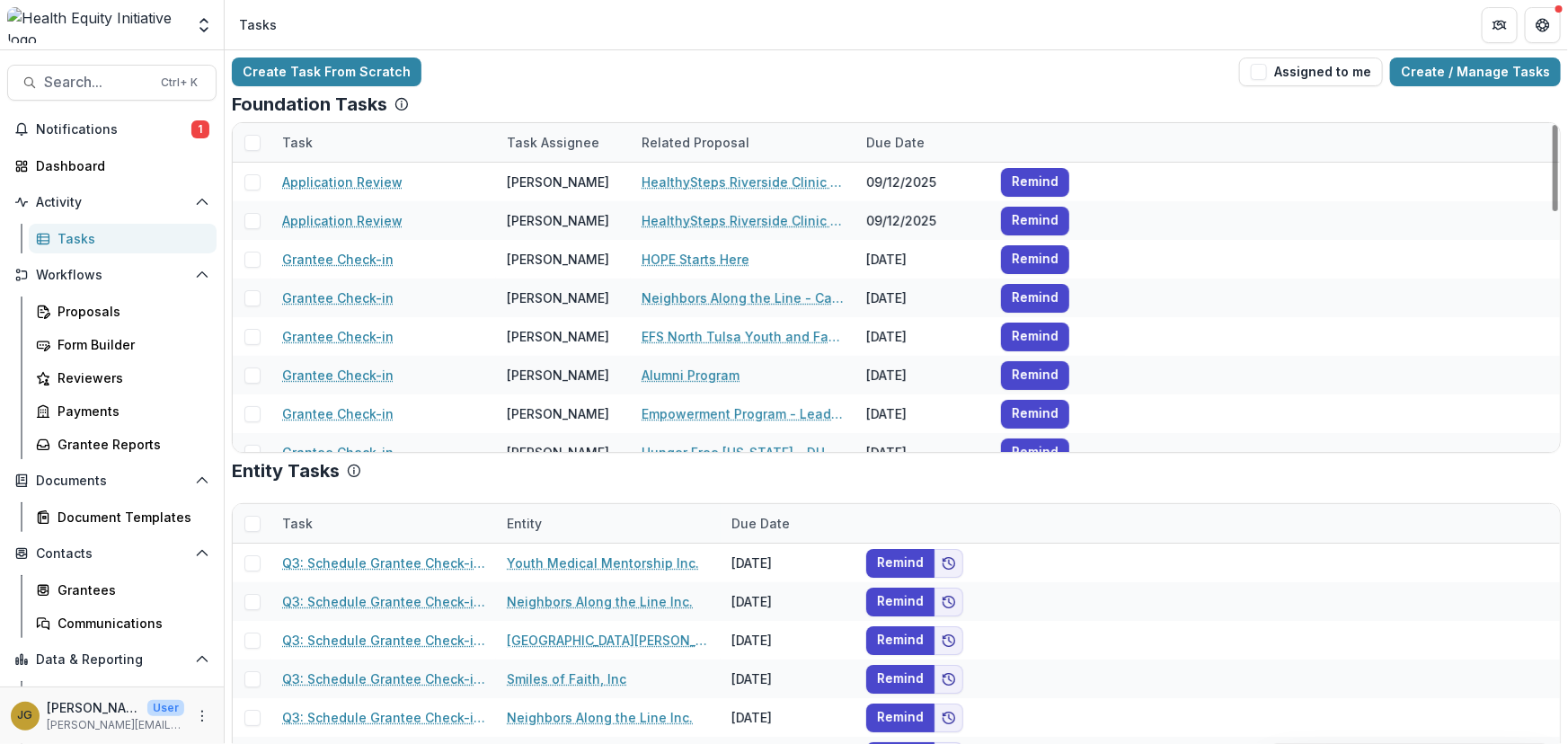
click at [674, 143] on div "Related Proposal" at bounding box center [695, 141] width 130 height 18
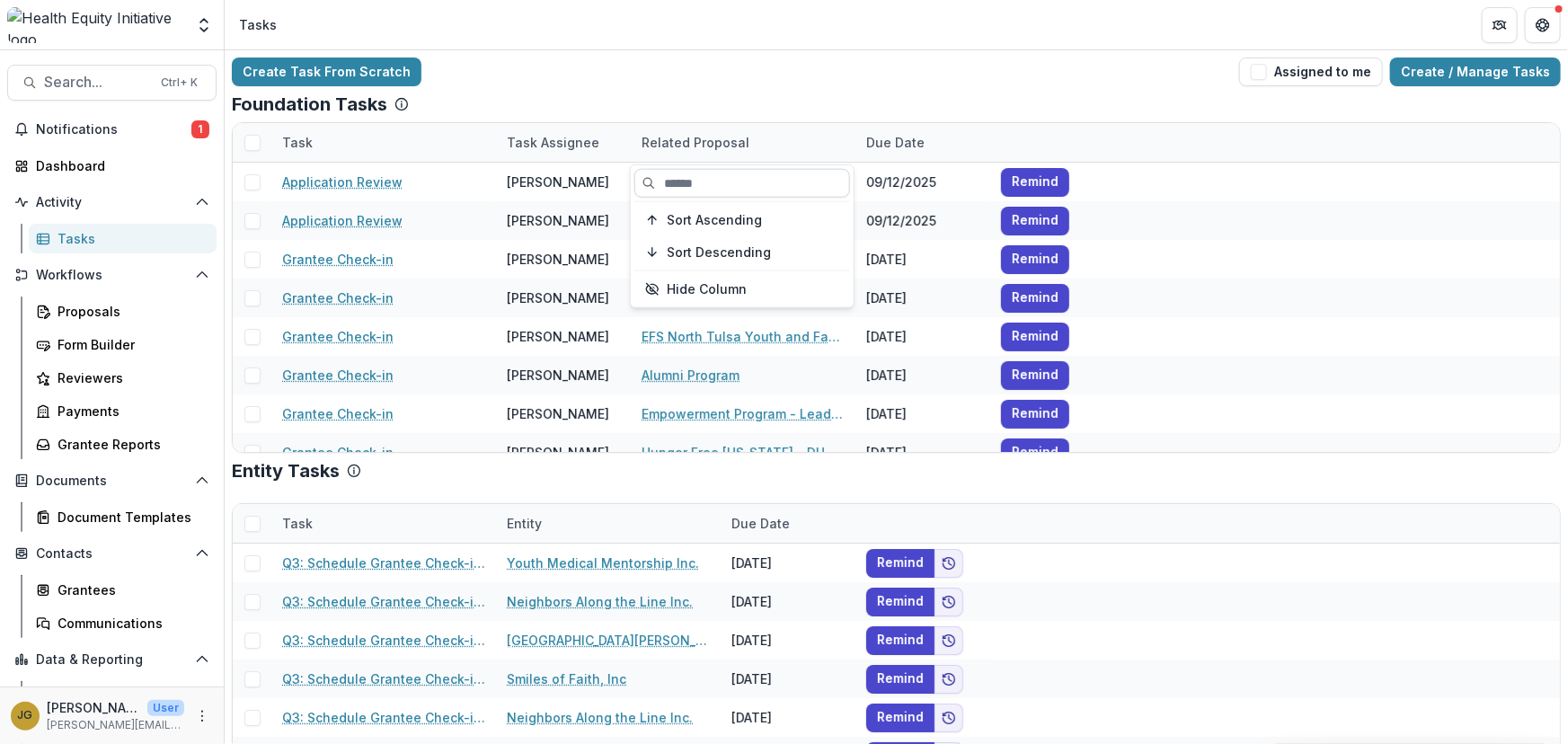
click at [678, 180] on input at bounding box center [742, 183] width 216 height 29
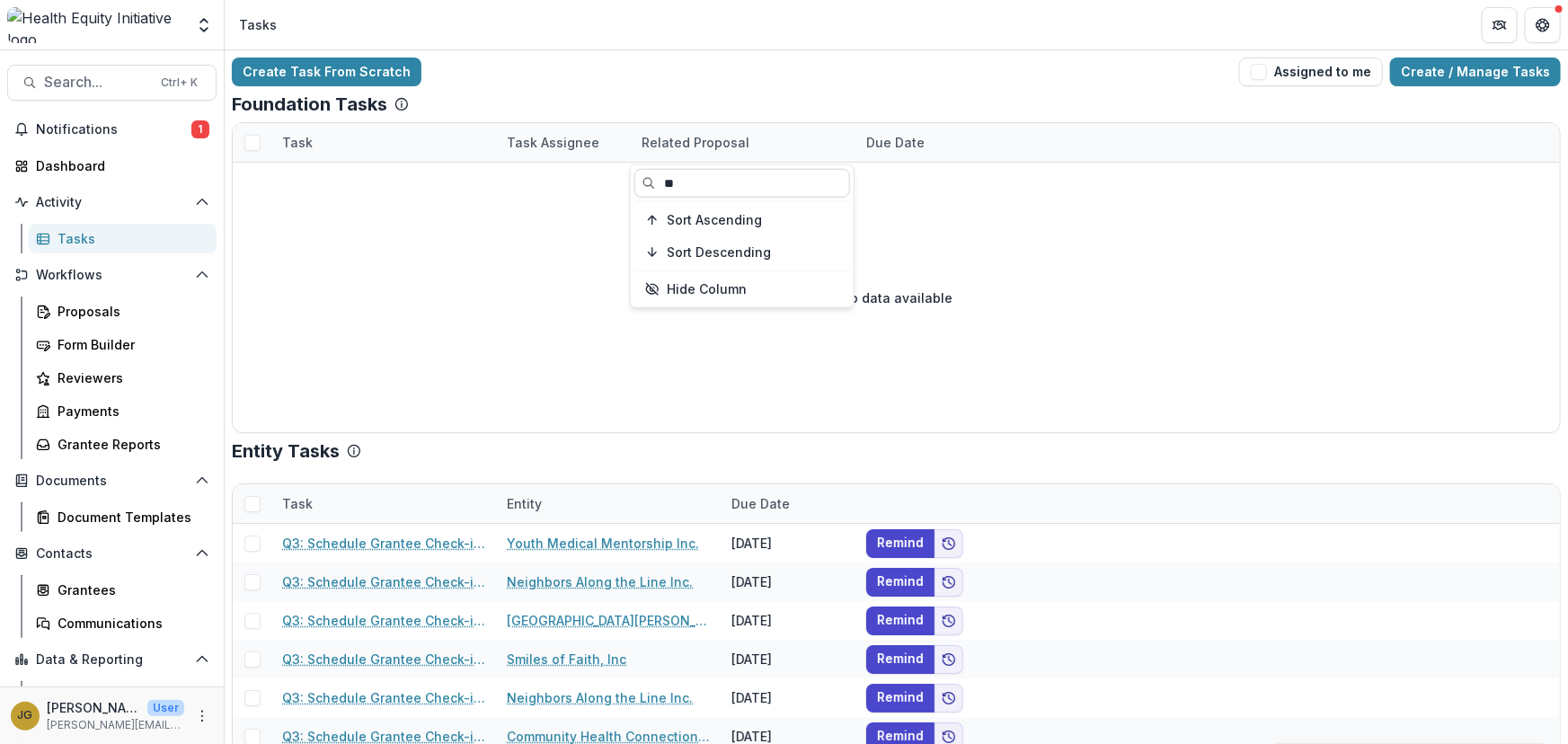
type input "*"
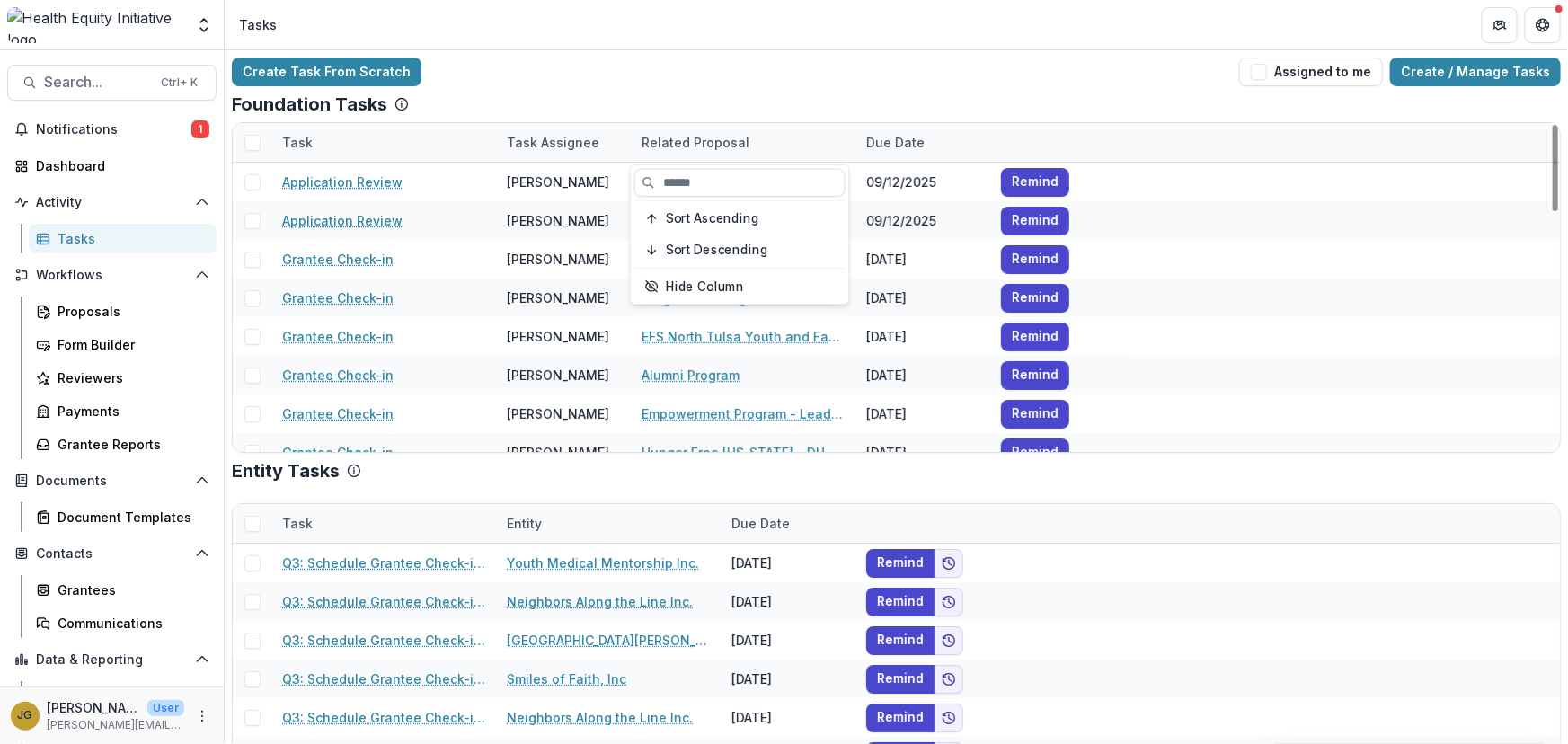
click at [684, 101] on div "Foundation Tasks" at bounding box center [896, 104] width 1329 height 21
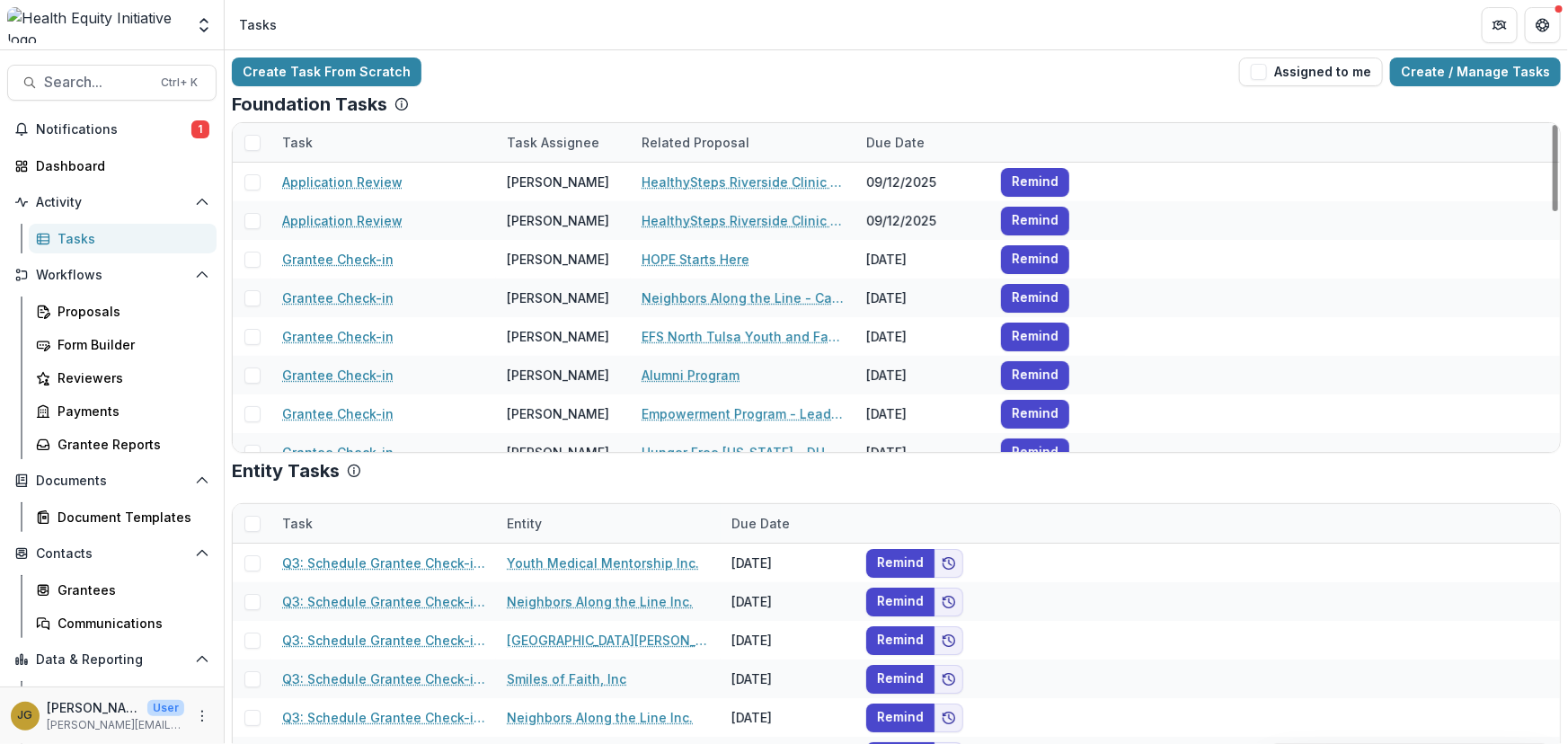
drag, startPoint x: 1552, startPoint y: 182, endPoint x: 1500, endPoint y: 135, distance: 70.1
click at [1553, 143] on div at bounding box center [1555, 168] width 6 height 86
click at [71, 78] on span "Search..." at bounding box center [96, 82] width 106 height 17
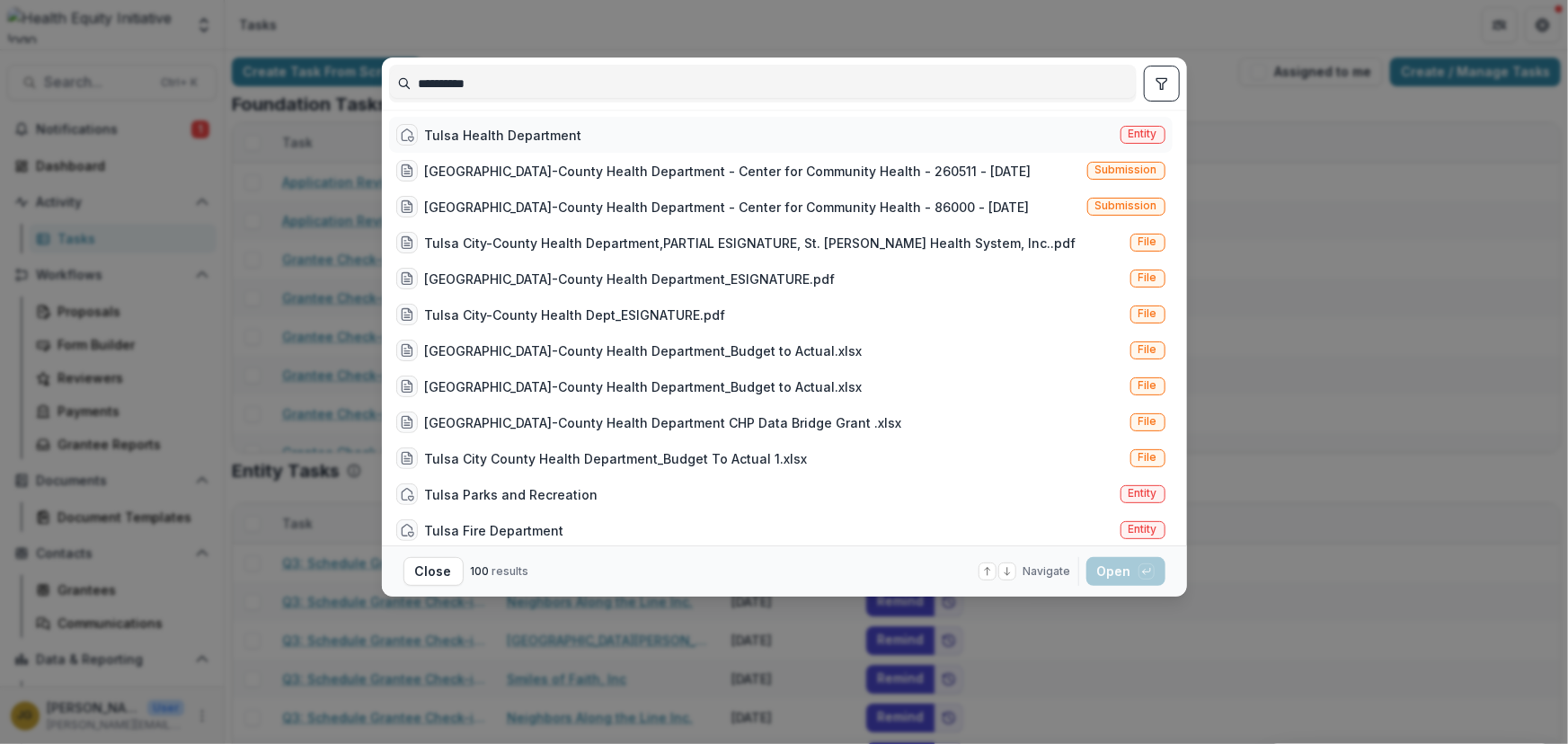
type input "**********"
click at [459, 132] on div "Tulsa Health Department" at bounding box center [504, 135] width 157 height 18
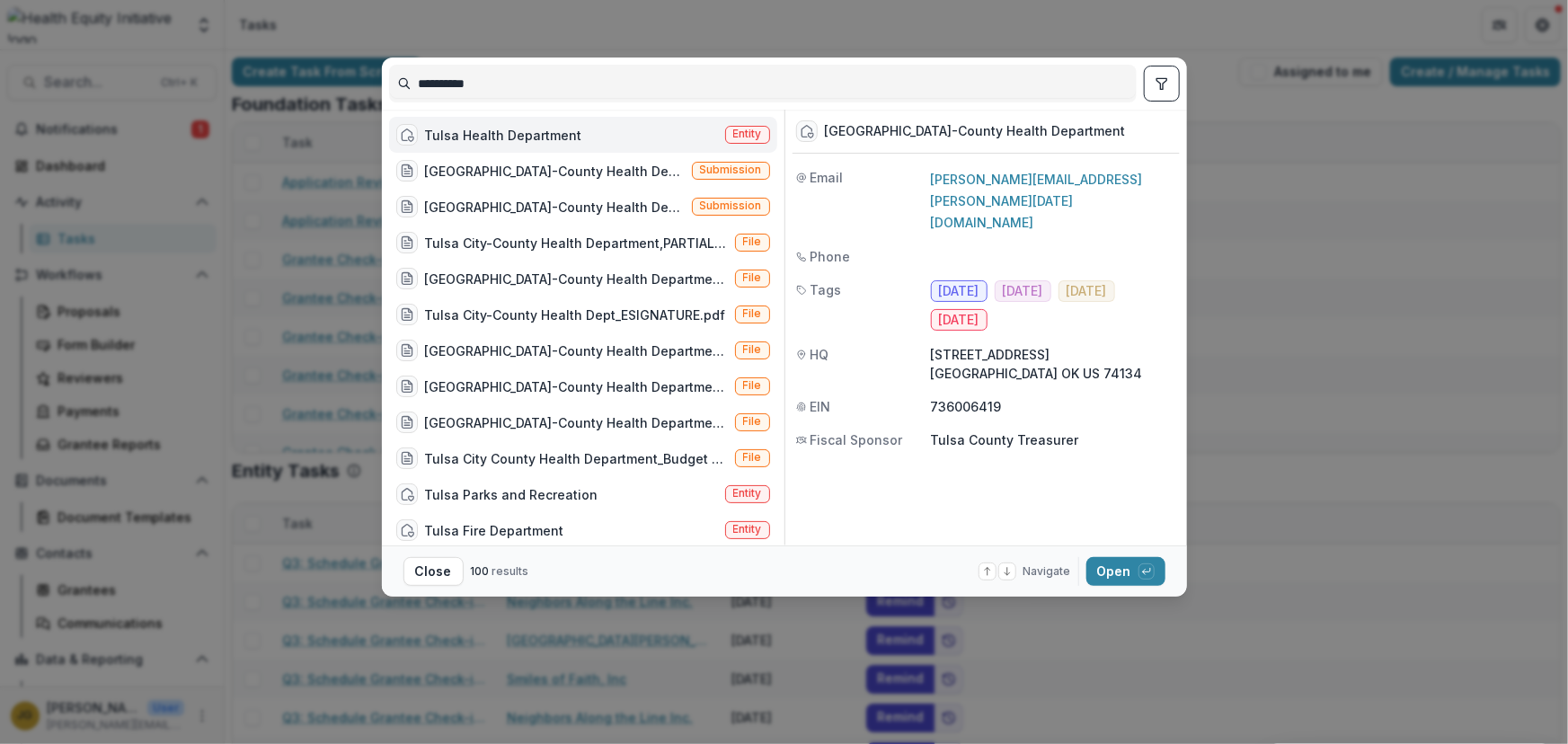
drag, startPoint x: 1100, startPoint y: 567, endPoint x: 1081, endPoint y: 560, distance: 20.2
click at [1097, 567] on button "Open with enter key" at bounding box center [1126, 572] width 79 height 29
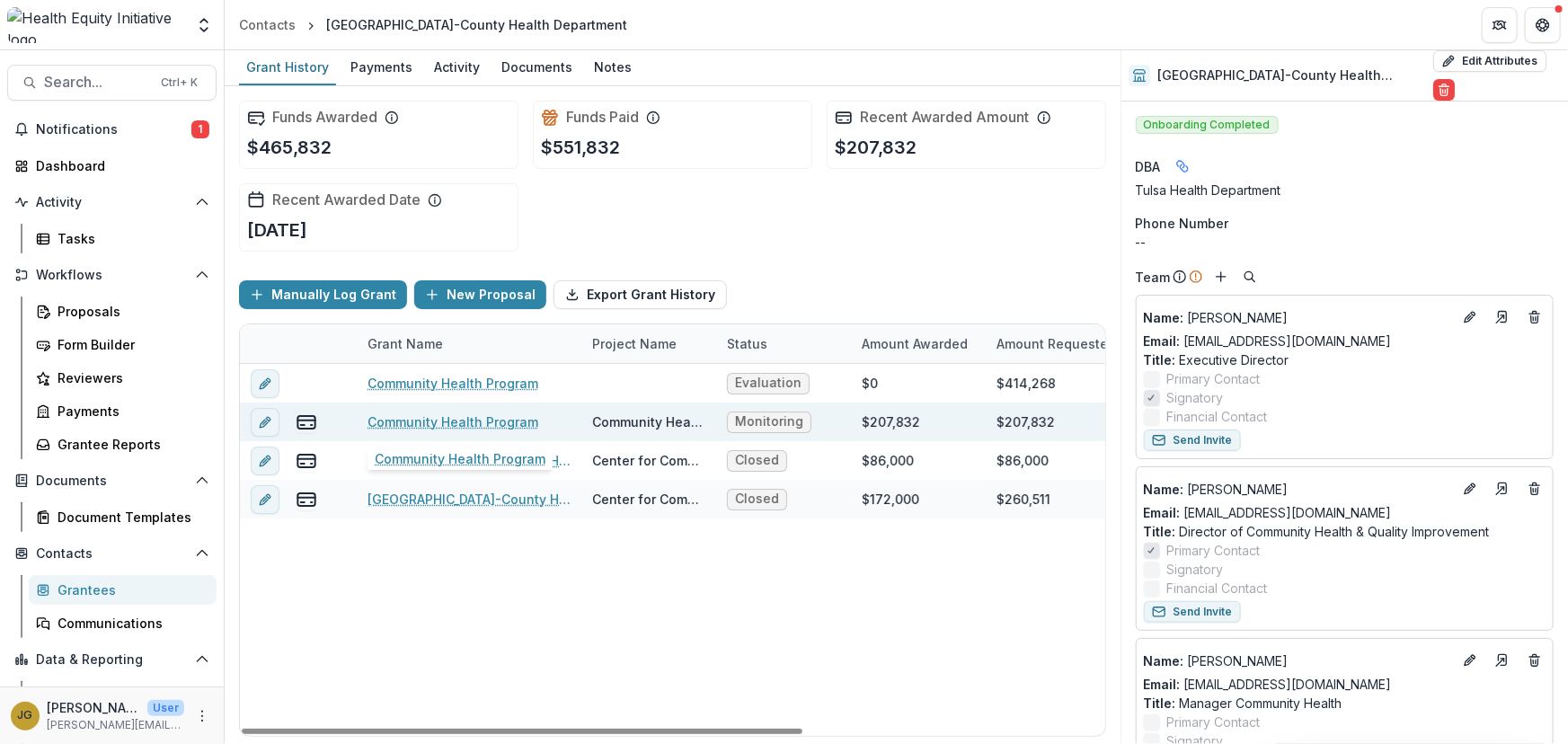
click at [426, 425] on link "Community Health Program" at bounding box center [452, 421] width 170 height 18
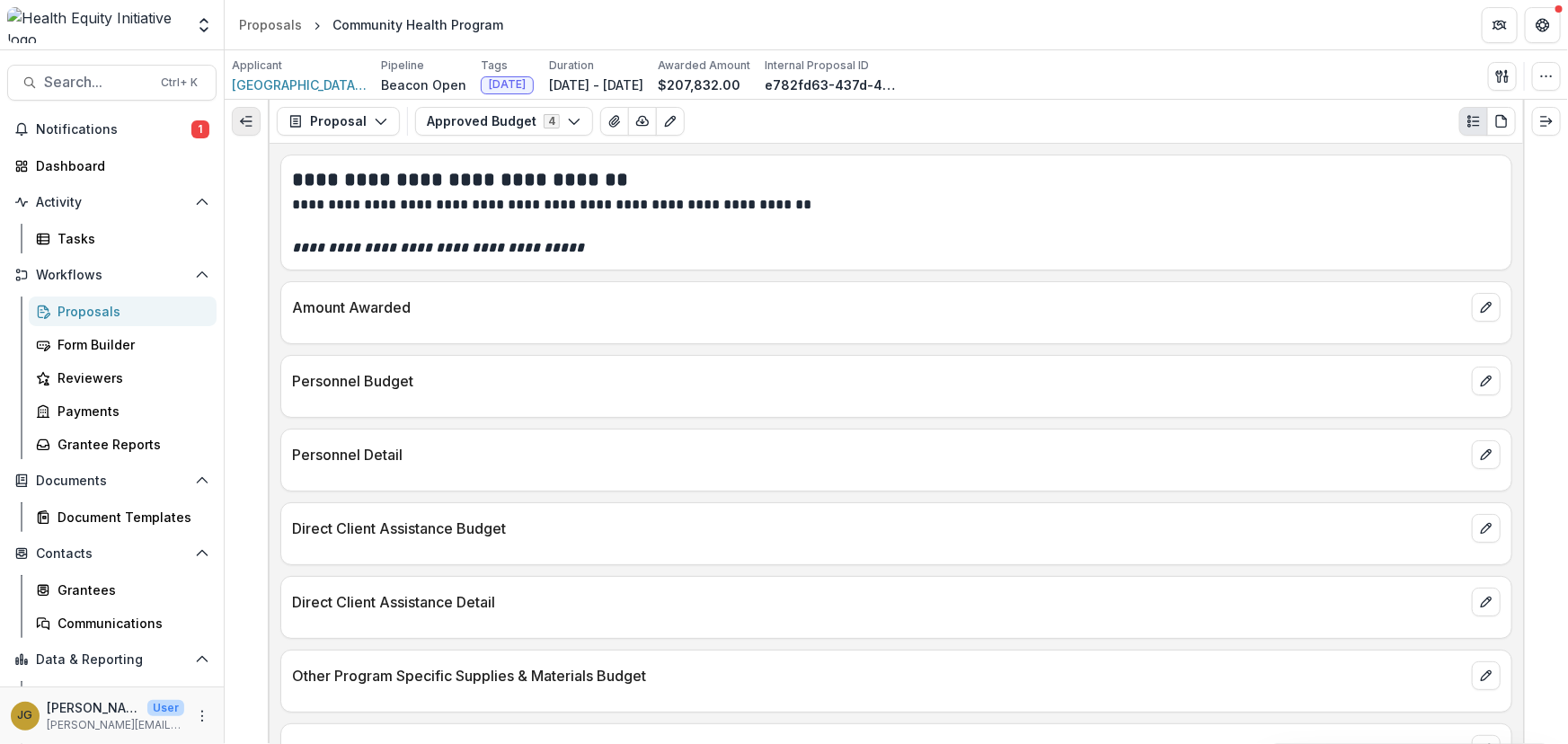
click at [245, 119] on icon "Expand left" at bounding box center [246, 121] width 15 height 15
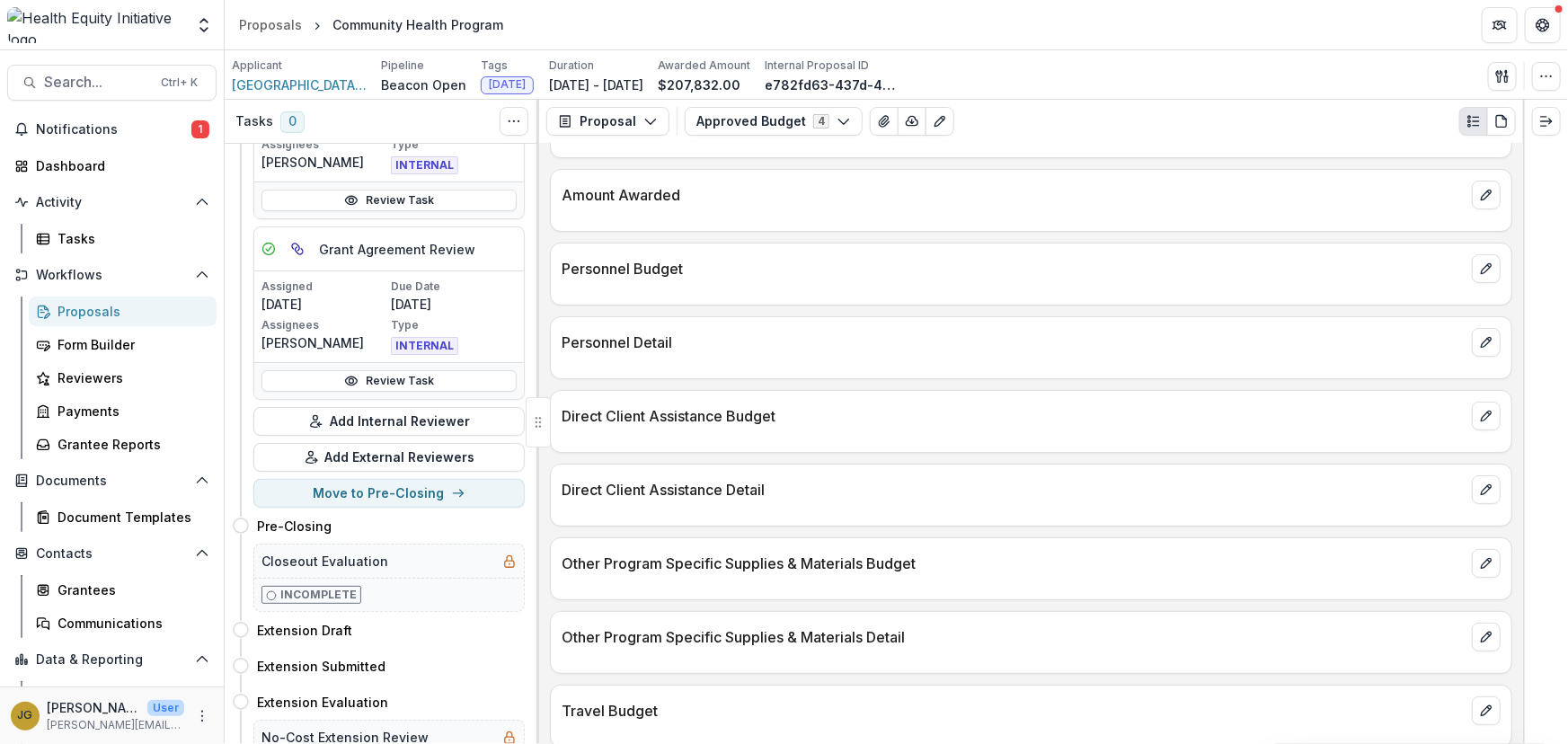
scroll to position [902, 0]
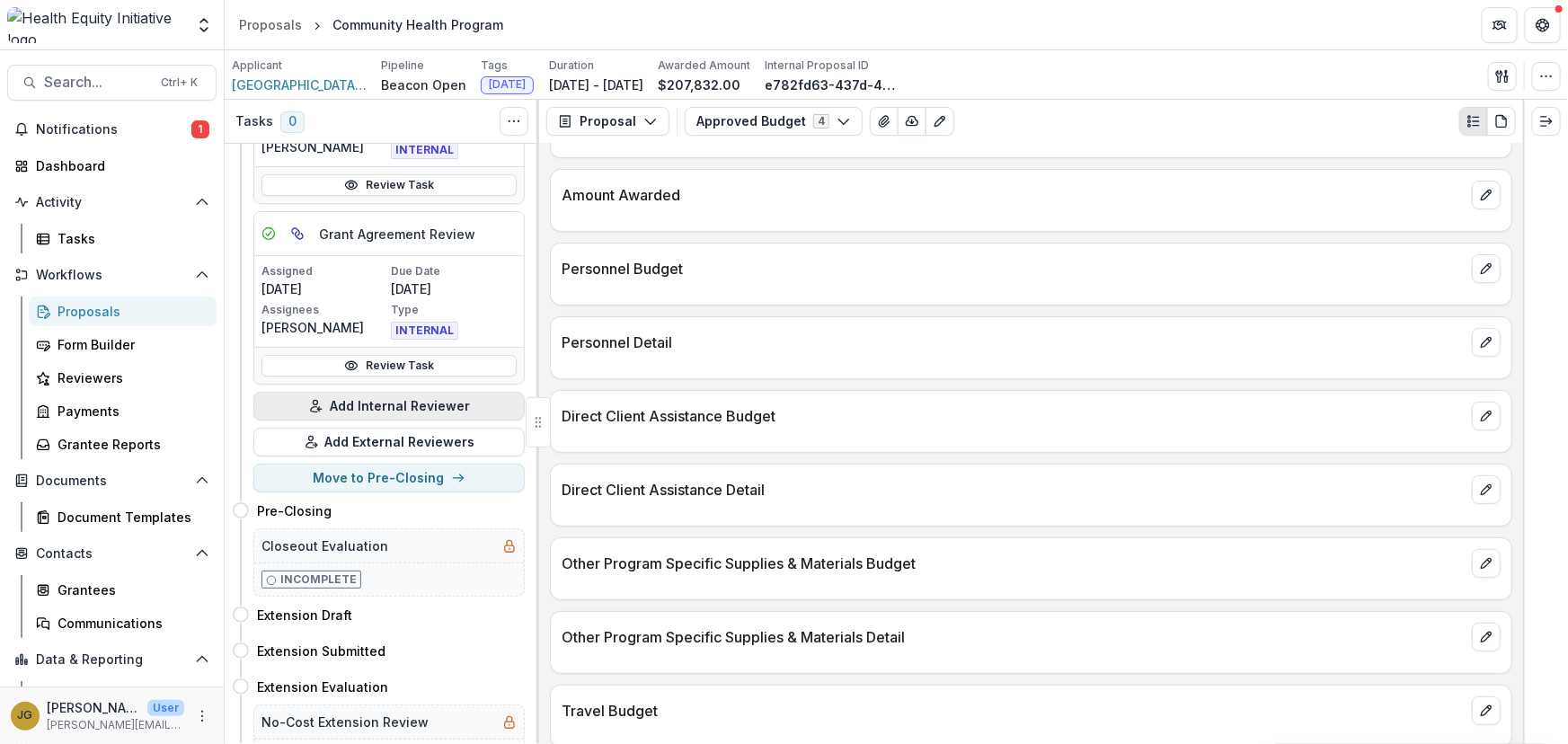
click at [423, 407] on button "Add Internal Reviewer" at bounding box center [389, 407] width 271 height 29
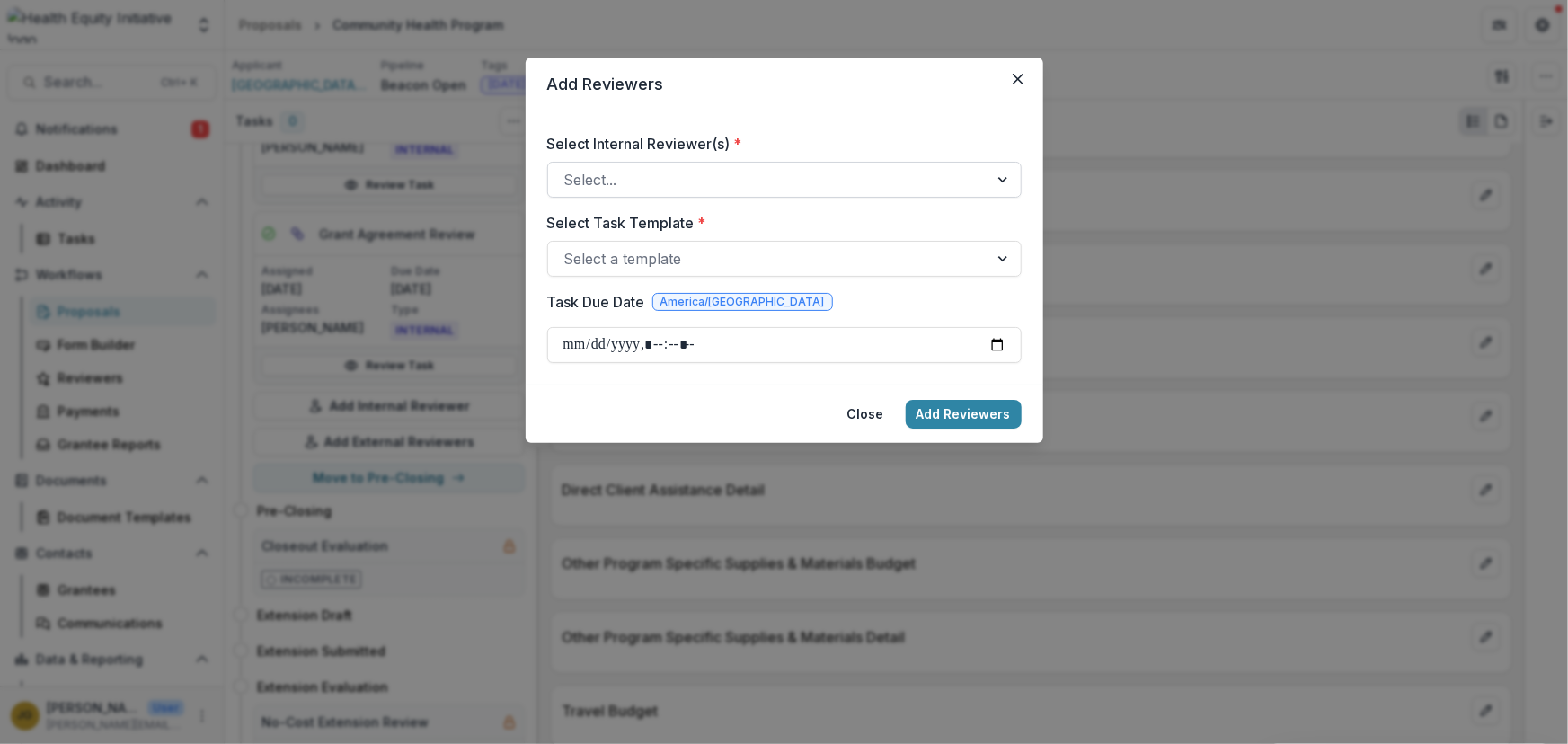
click at [655, 185] on div at bounding box center [768, 180] width 408 height 25
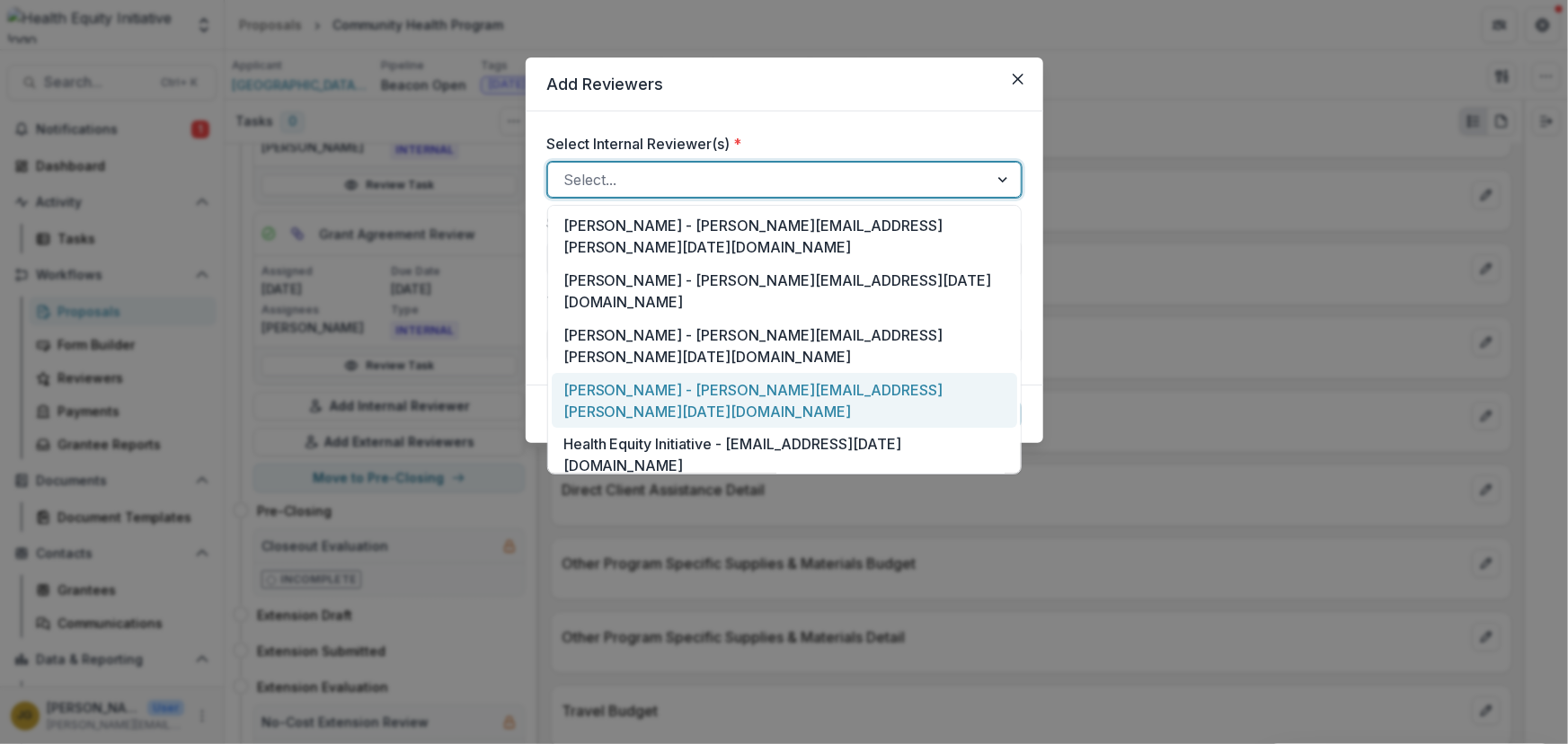
click at [608, 373] on div "Dr. Ana Smith - ana.smith@ascension.org" at bounding box center [784, 400] width 466 height 55
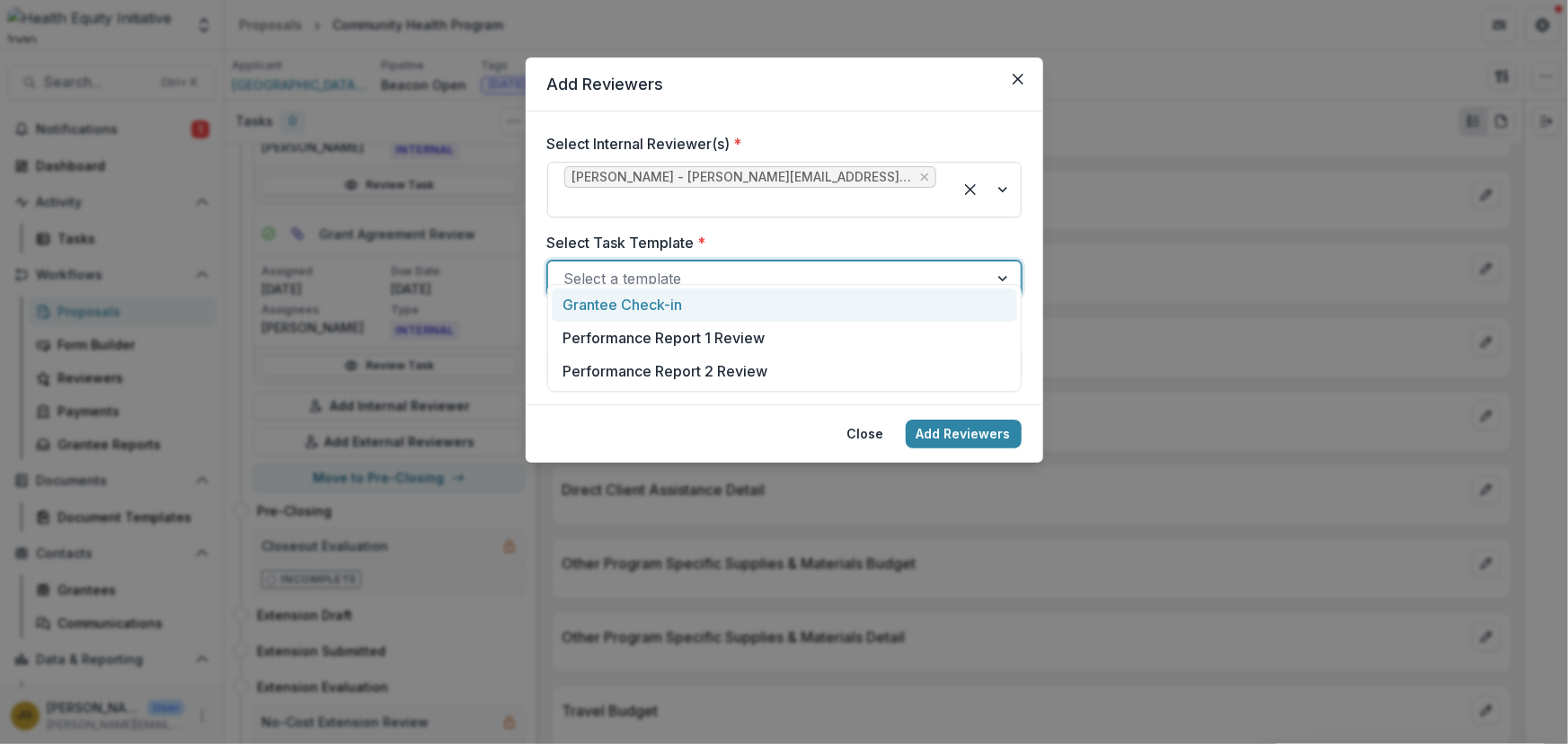
click at [608, 266] on div at bounding box center [768, 279] width 408 height 25
click at [600, 301] on div "Grantee Check-in" at bounding box center [784, 305] width 466 height 33
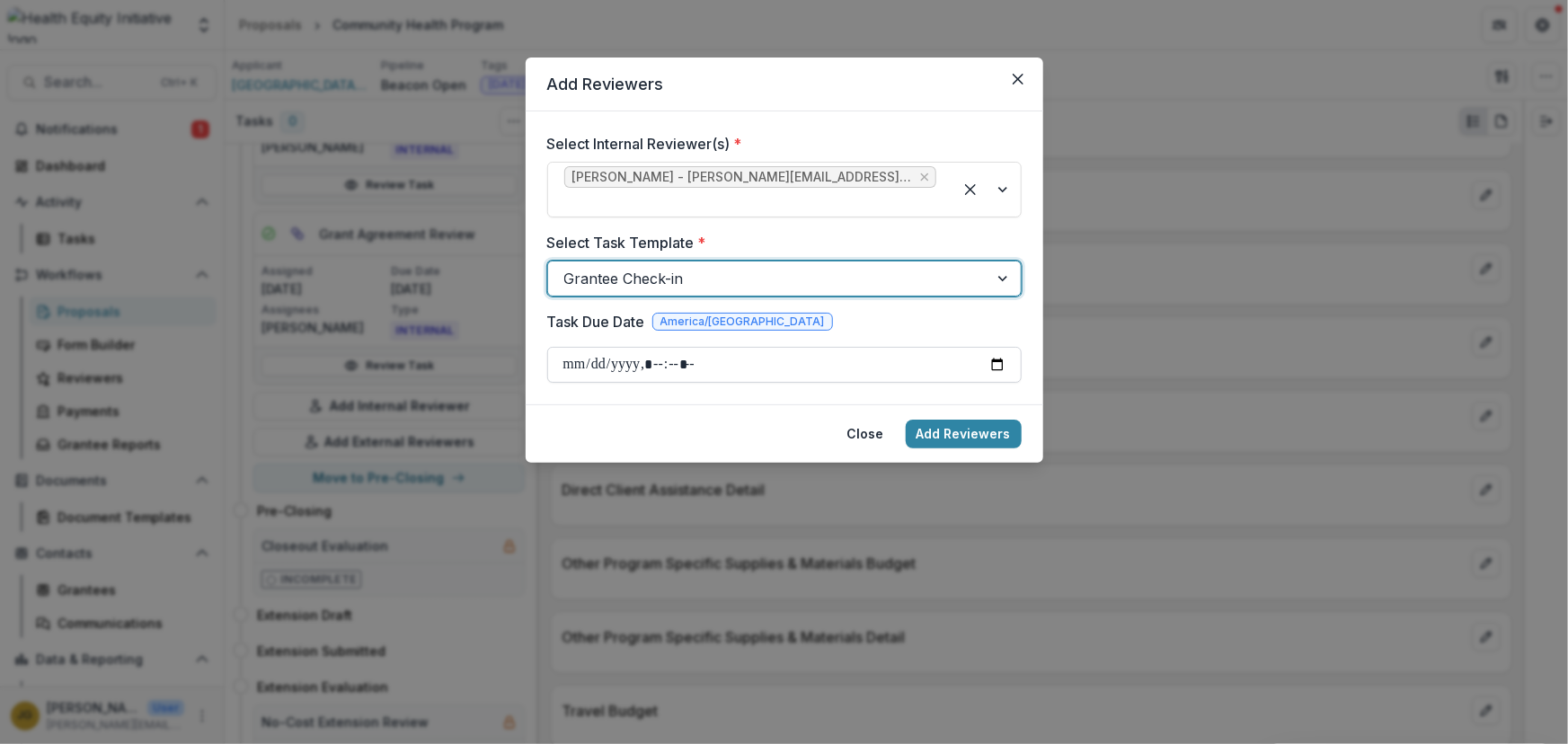
click at [569, 347] on input "Task Due Date" at bounding box center [784, 364] width 475 height 36
type input "**********"
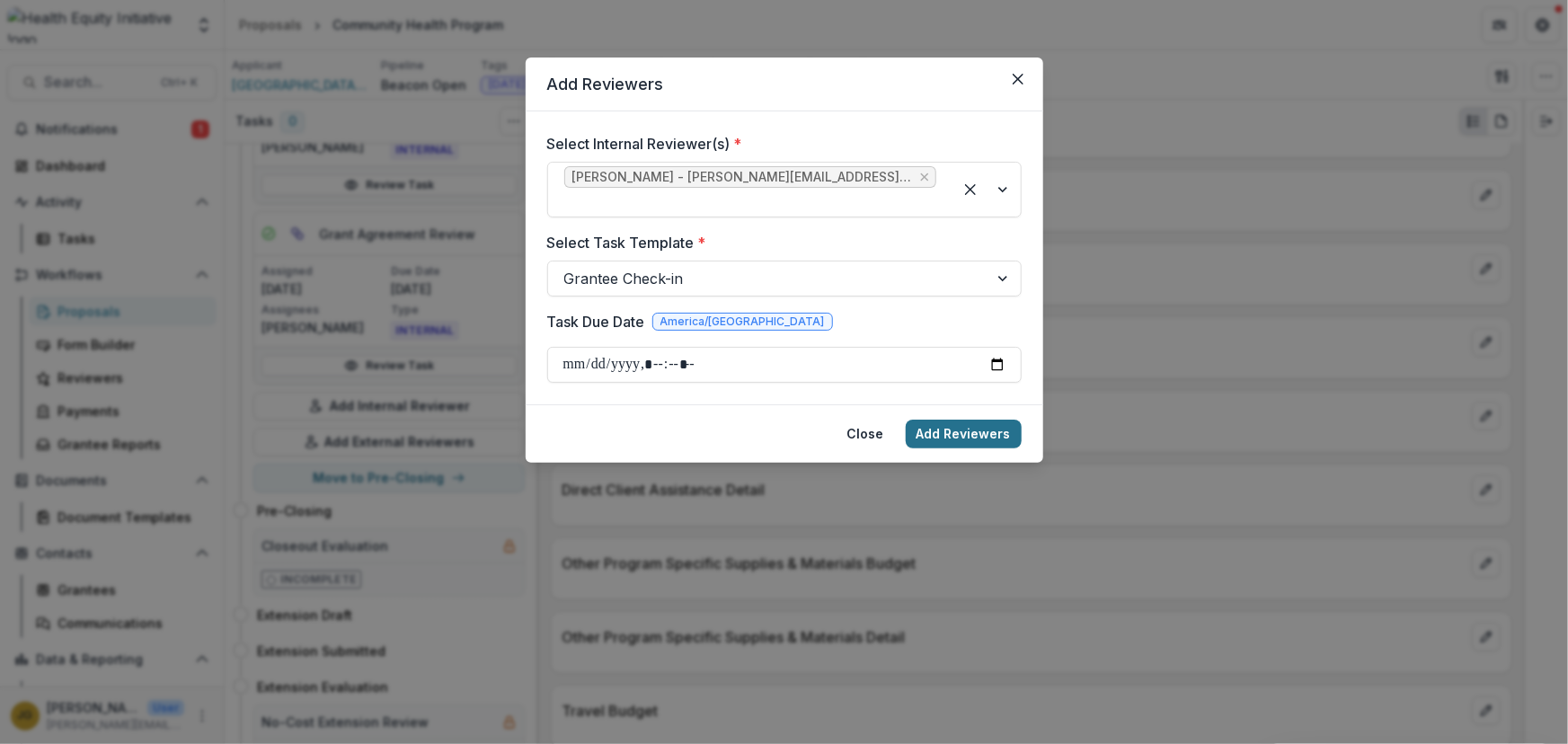
click at [972, 419] on button "Add Reviewers" at bounding box center [964, 434] width 116 height 29
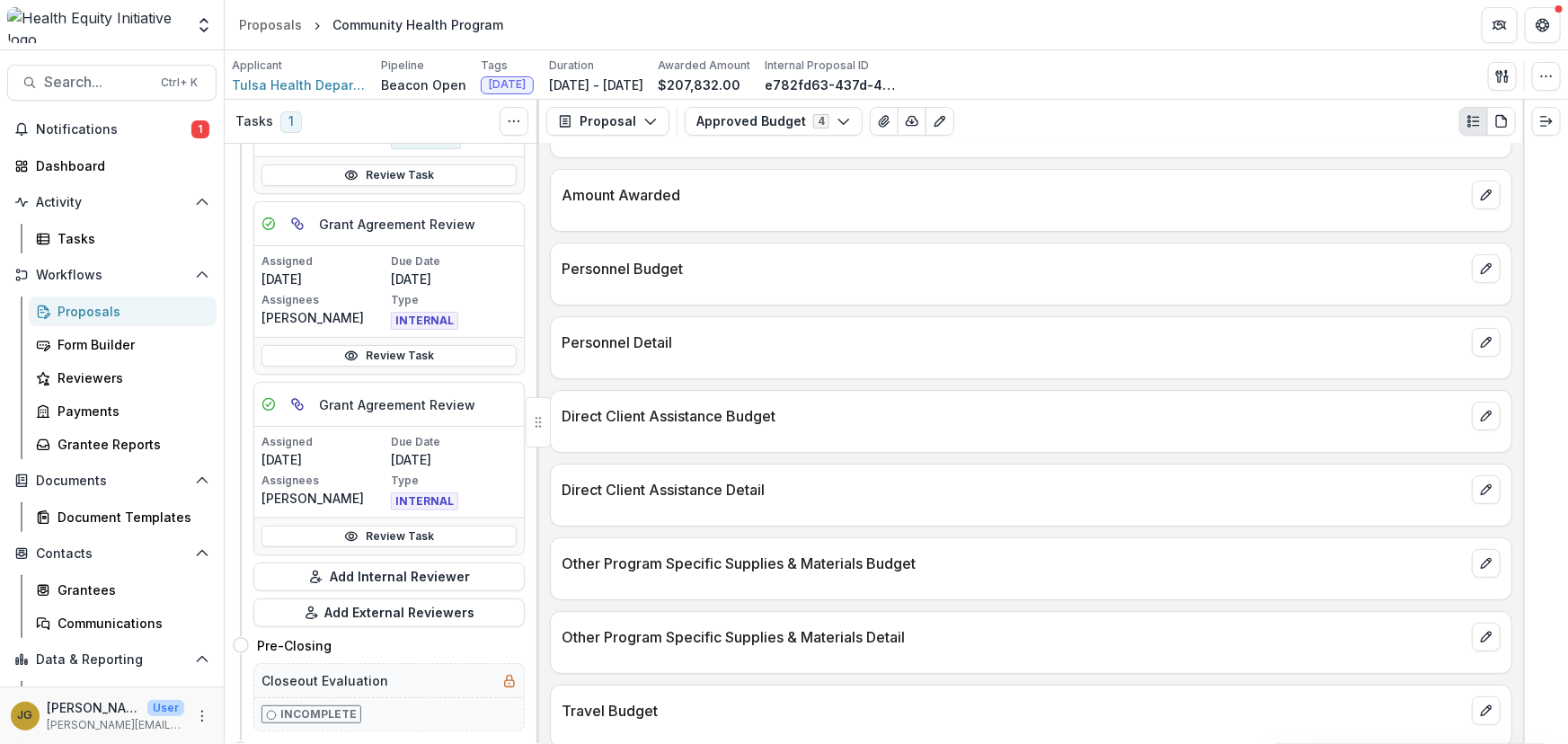
scroll to position [1071, 0]
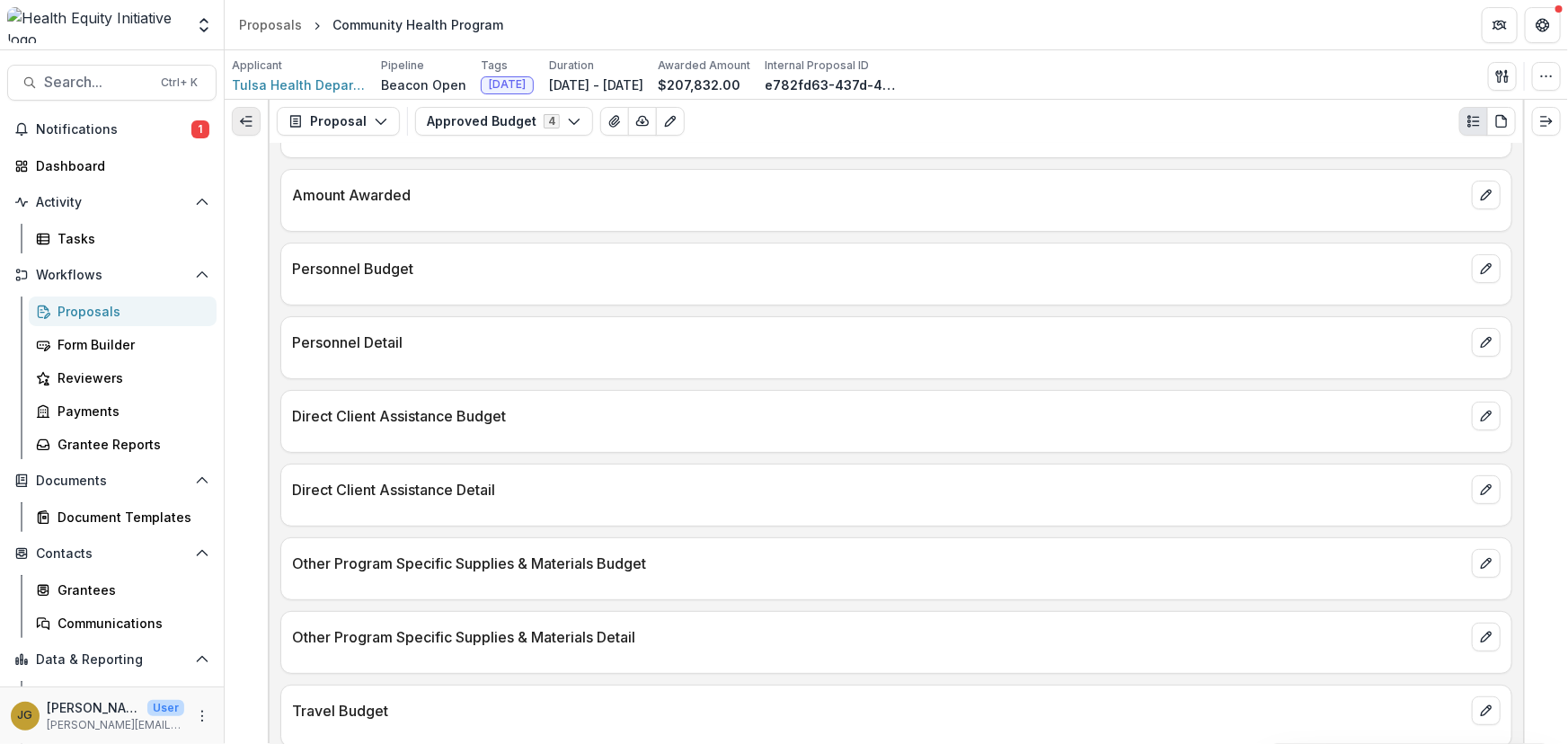
click at [242, 126] on icon "Expand left" at bounding box center [246, 121] width 15 height 15
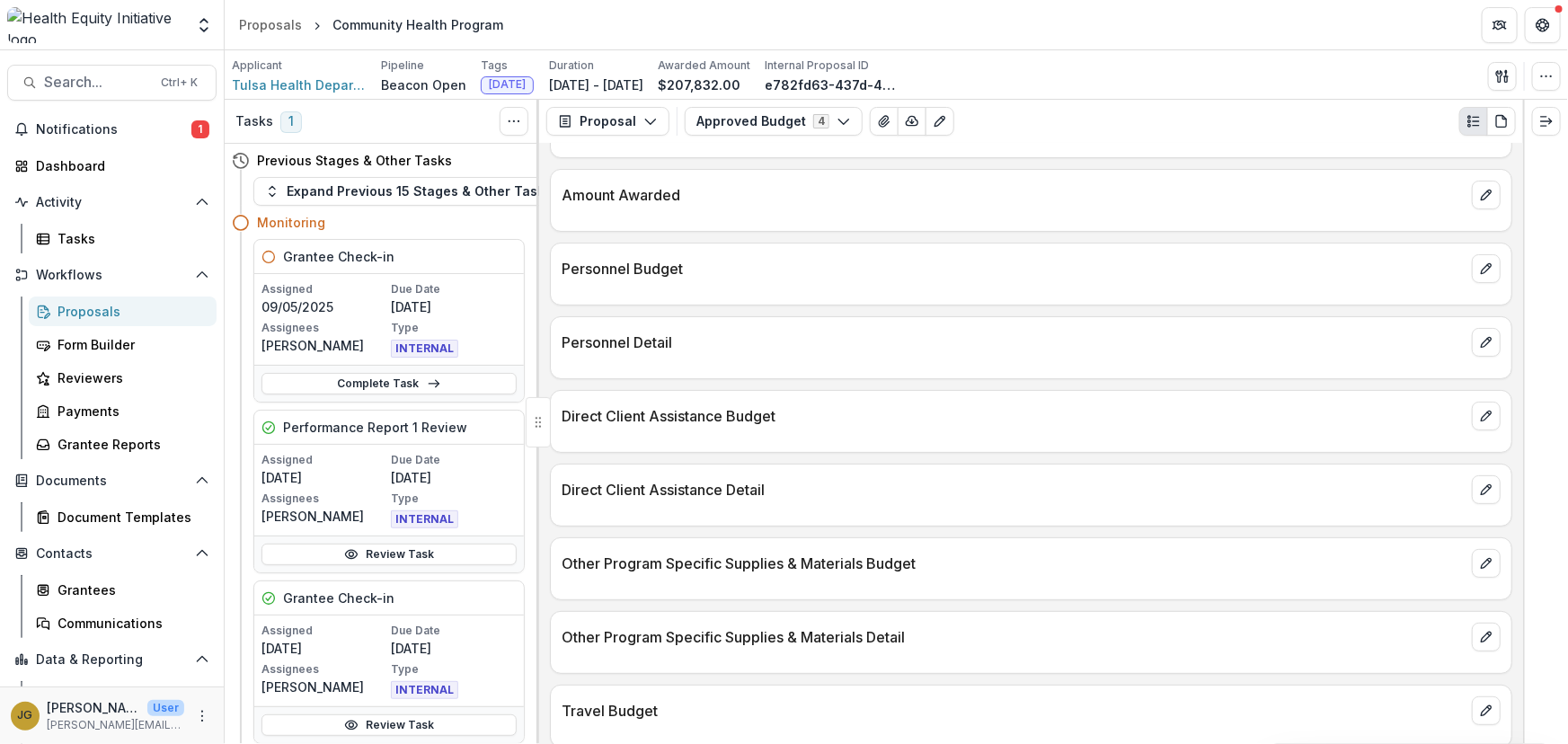
click at [81, 307] on div "Proposals" at bounding box center [129, 311] width 144 height 18
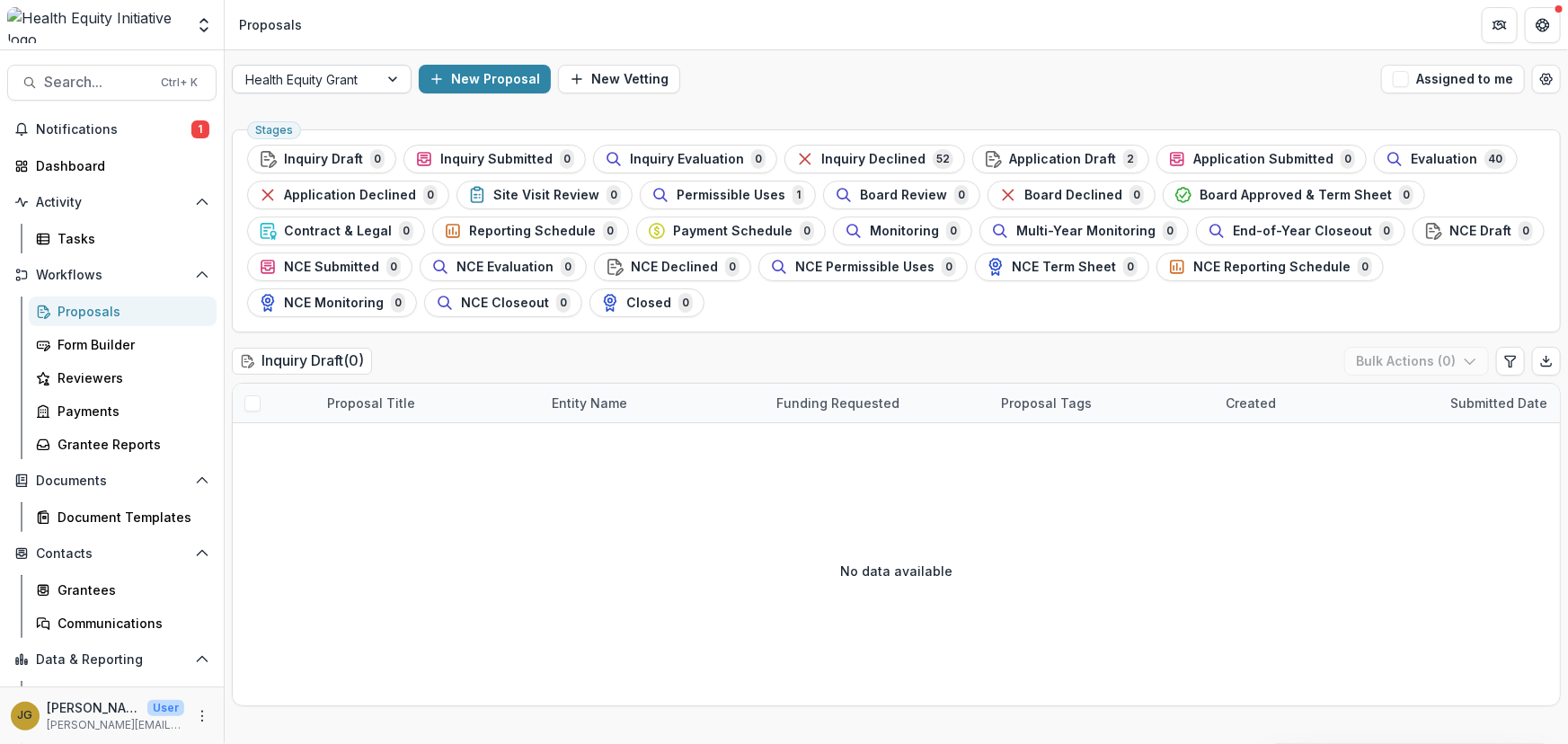
click at [392, 81] on div at bounding box center [394, 79] width 32 height 27
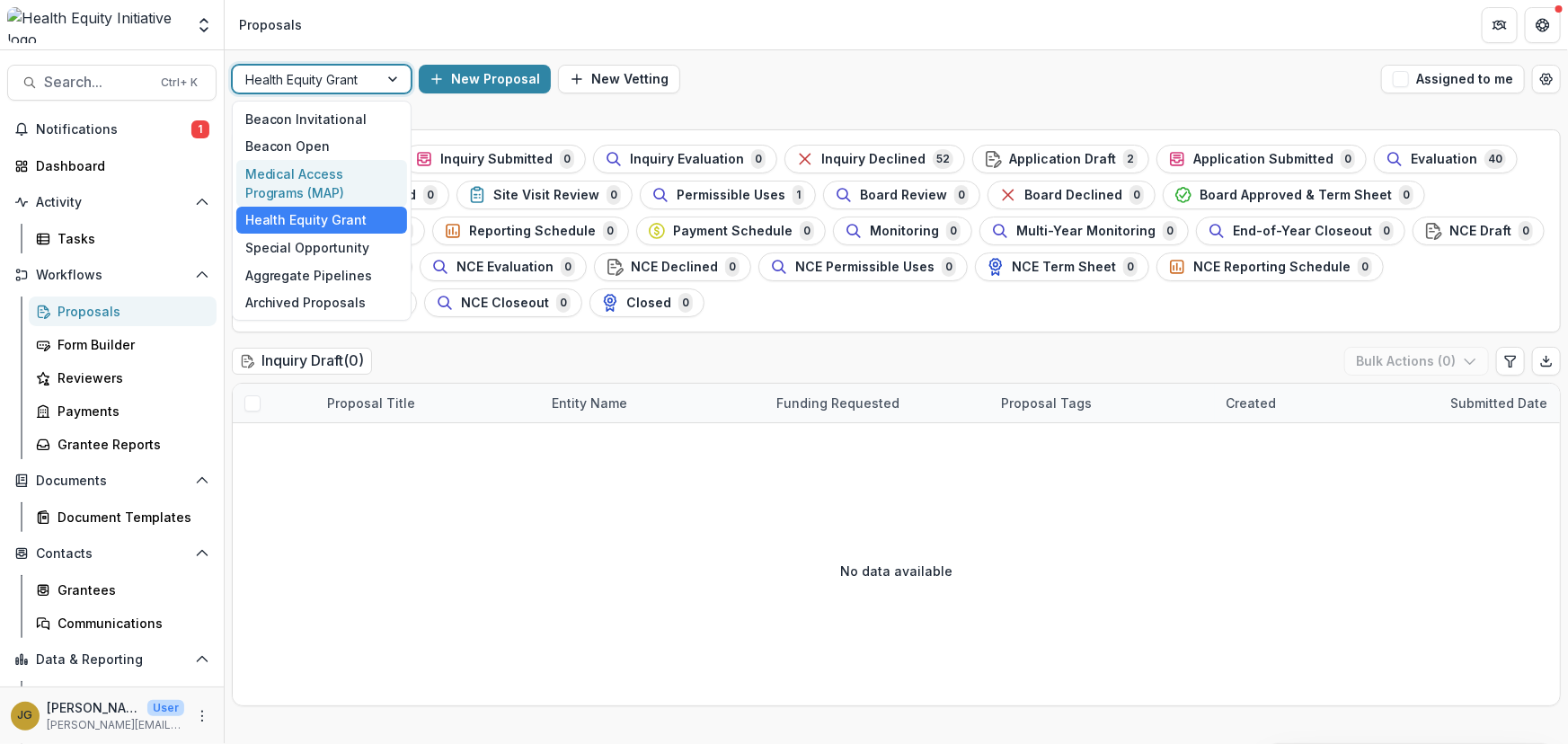
click at [294, 176] on div "Medical Access Programs (MAP)" at bounding box center [322, 183] width 170 height 46
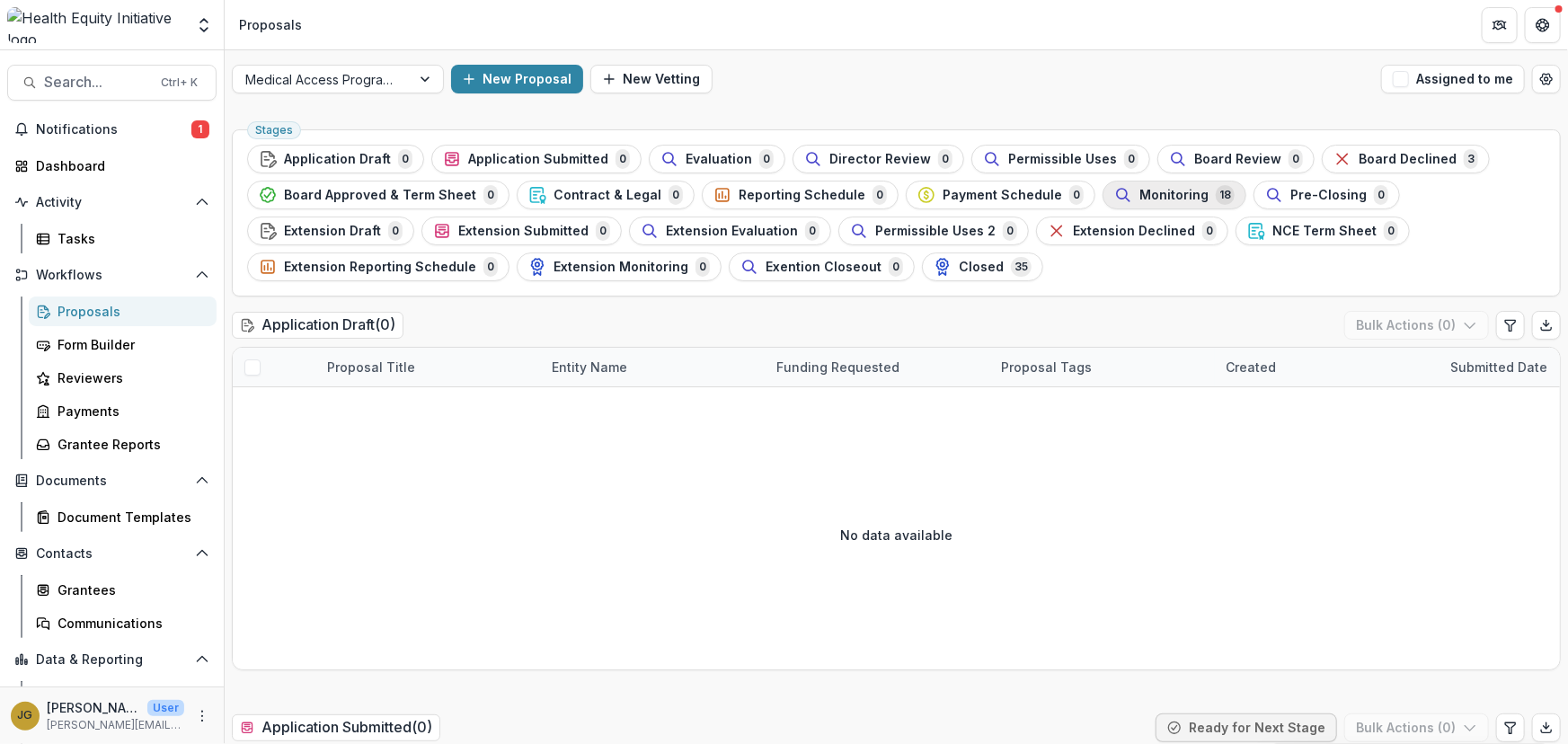
click at [1139, 190] on span "Monitoring" at bounding box center [1173, 196] width 69 height 16
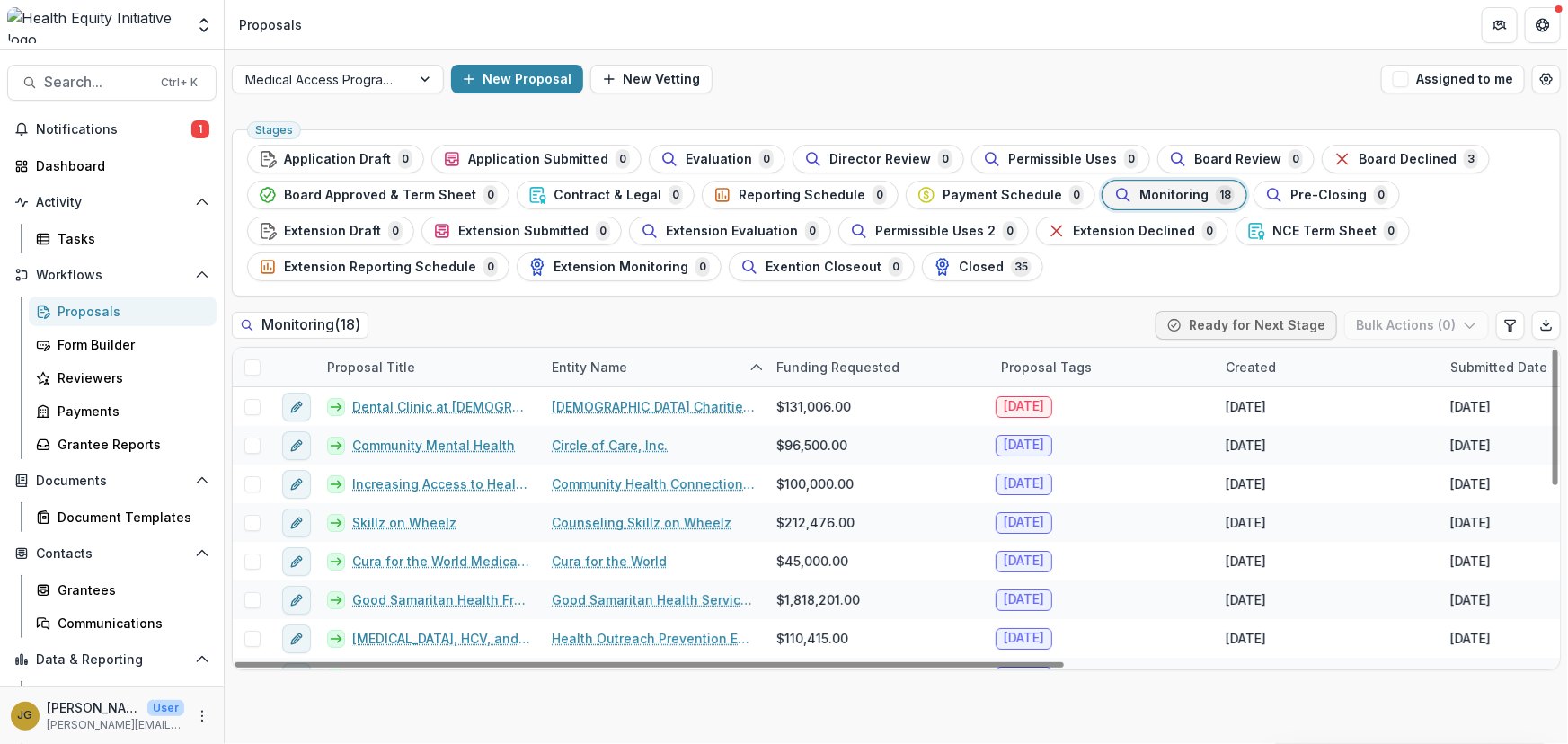
click at [250, 367] on span at bounding box center [252, 367] width 16 height 16
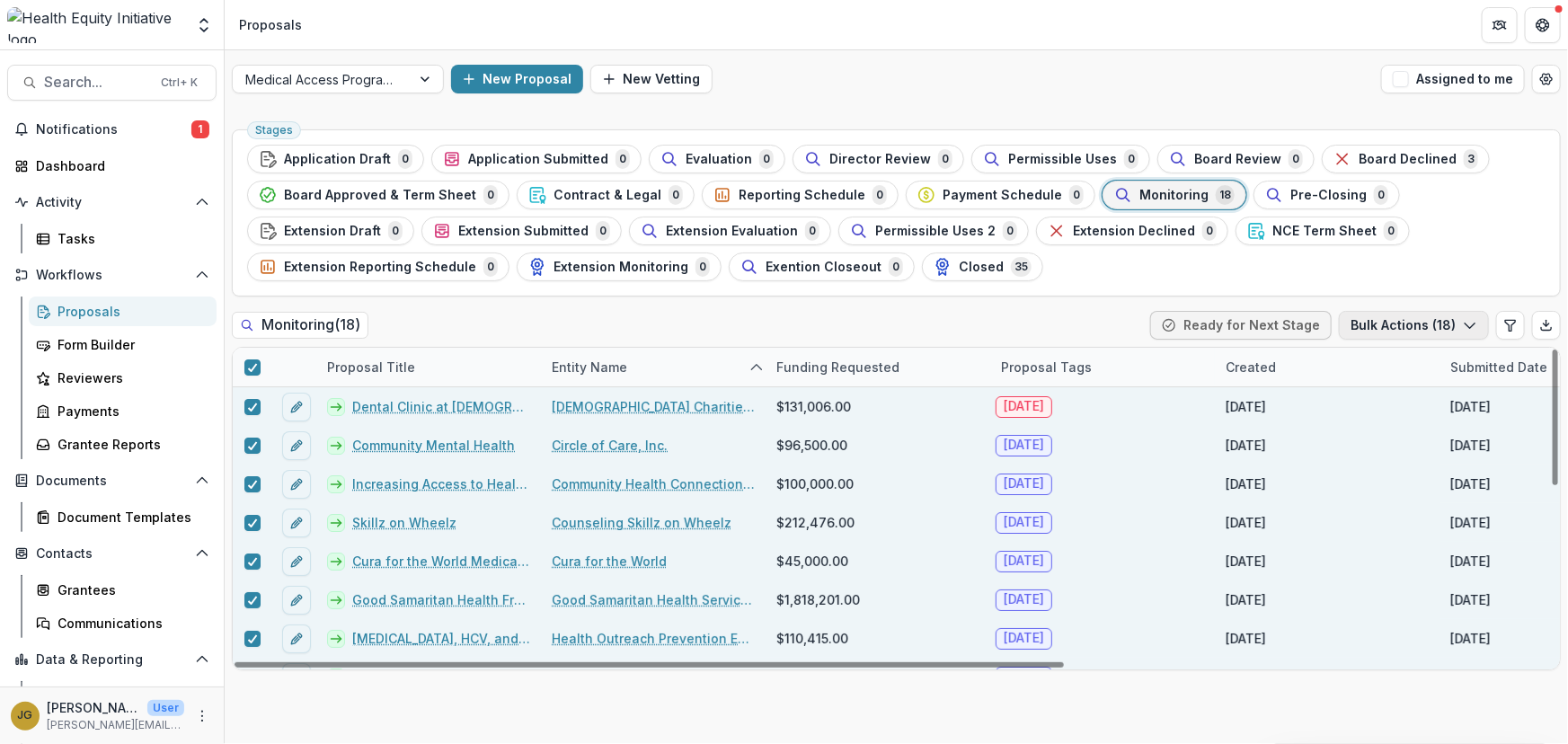
click at [1450, 328] on button "Bulk Actions ( 18 )" at bounding box center [1413, 326] width 150 height 29
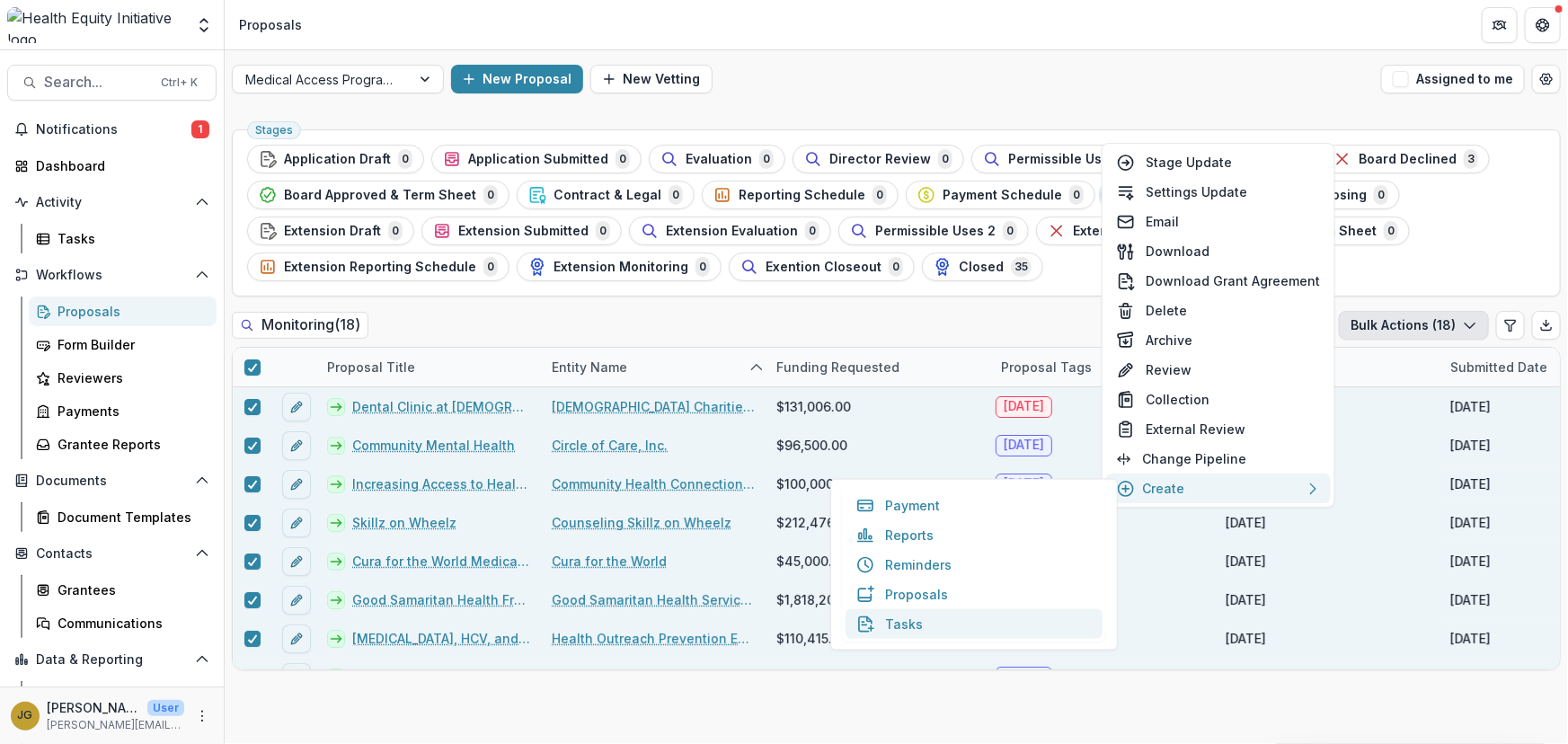
click at [890, 623] on button "Tasks" at bounding box center [973, 624] width 257 height 30
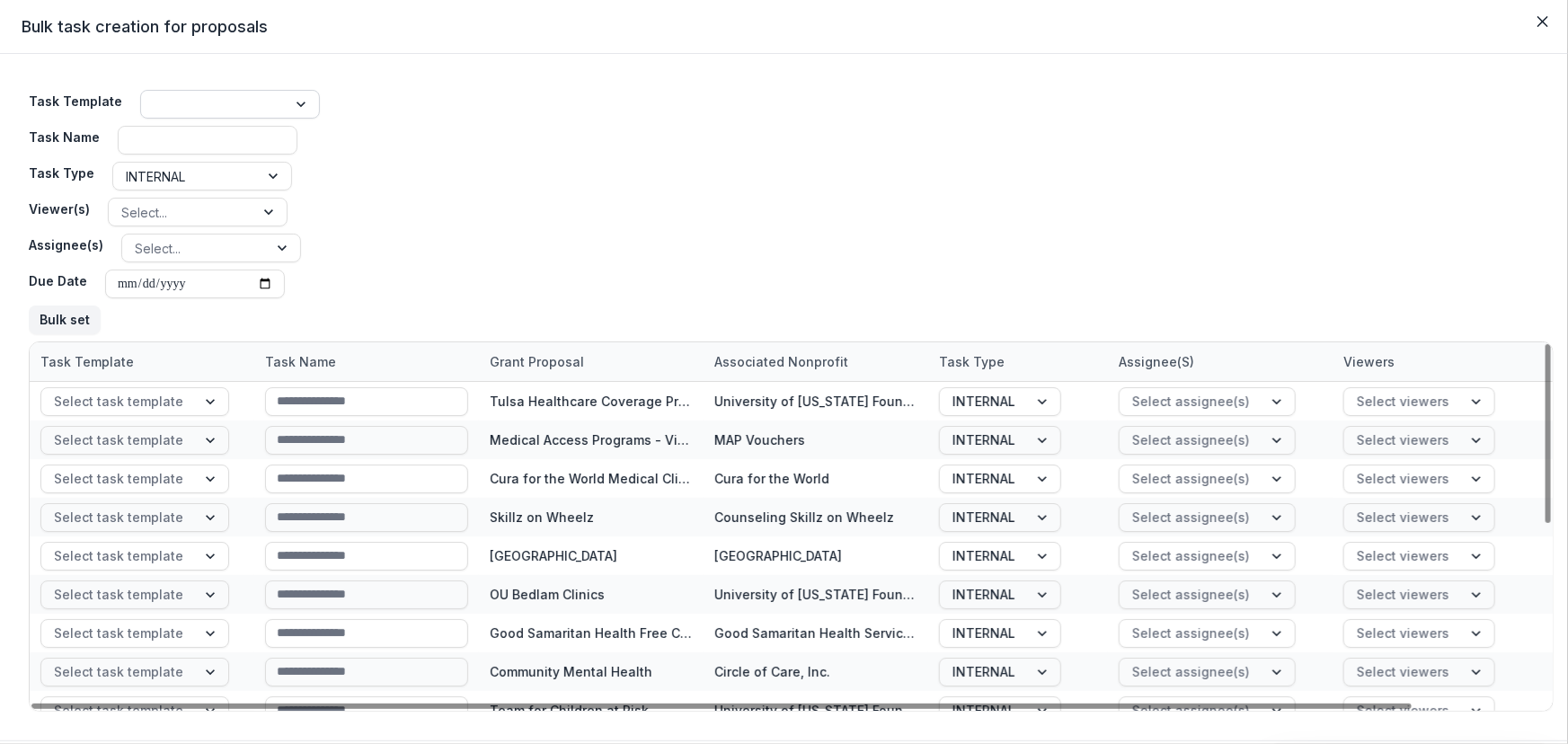
click at [292, 105] on div at bounding box center [302, 105] width 32 height 27
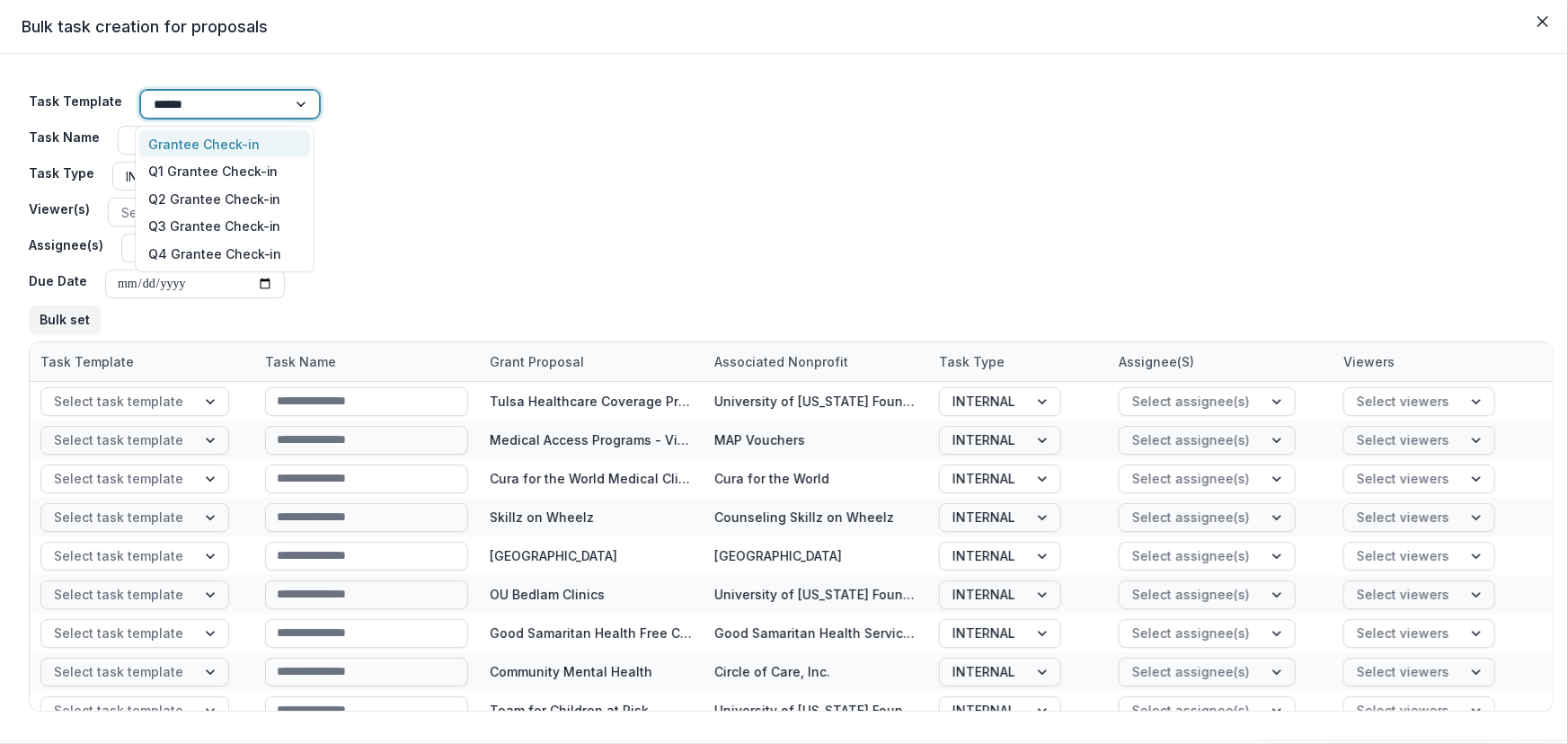
type input "*******"
click at [216, 143] on div "Grantee Check-in" at bounding box center [225, 144] width 170 height 28
type input "**********"
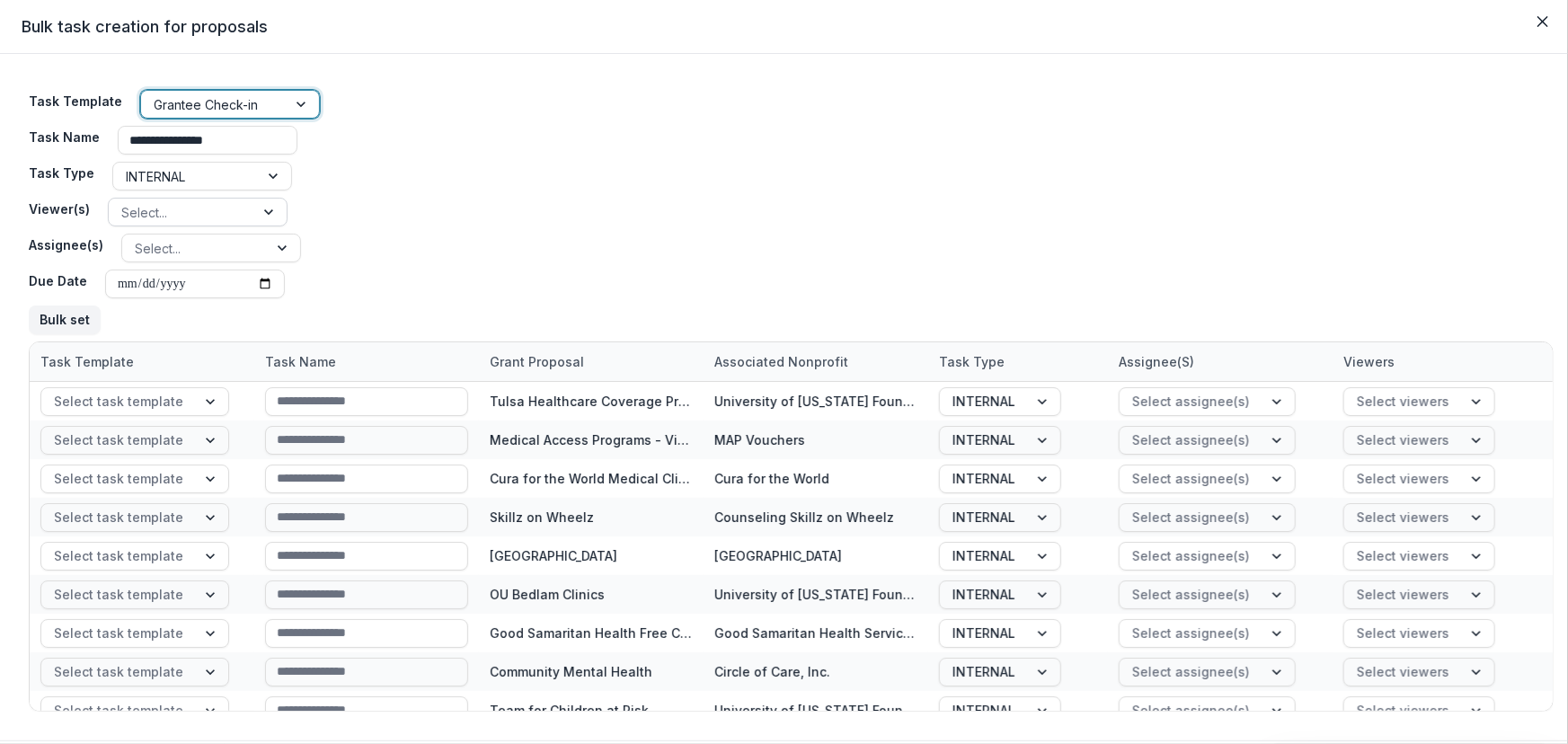
click at [266, 211] on div at bounding box center [270, 212] width 32 height 27
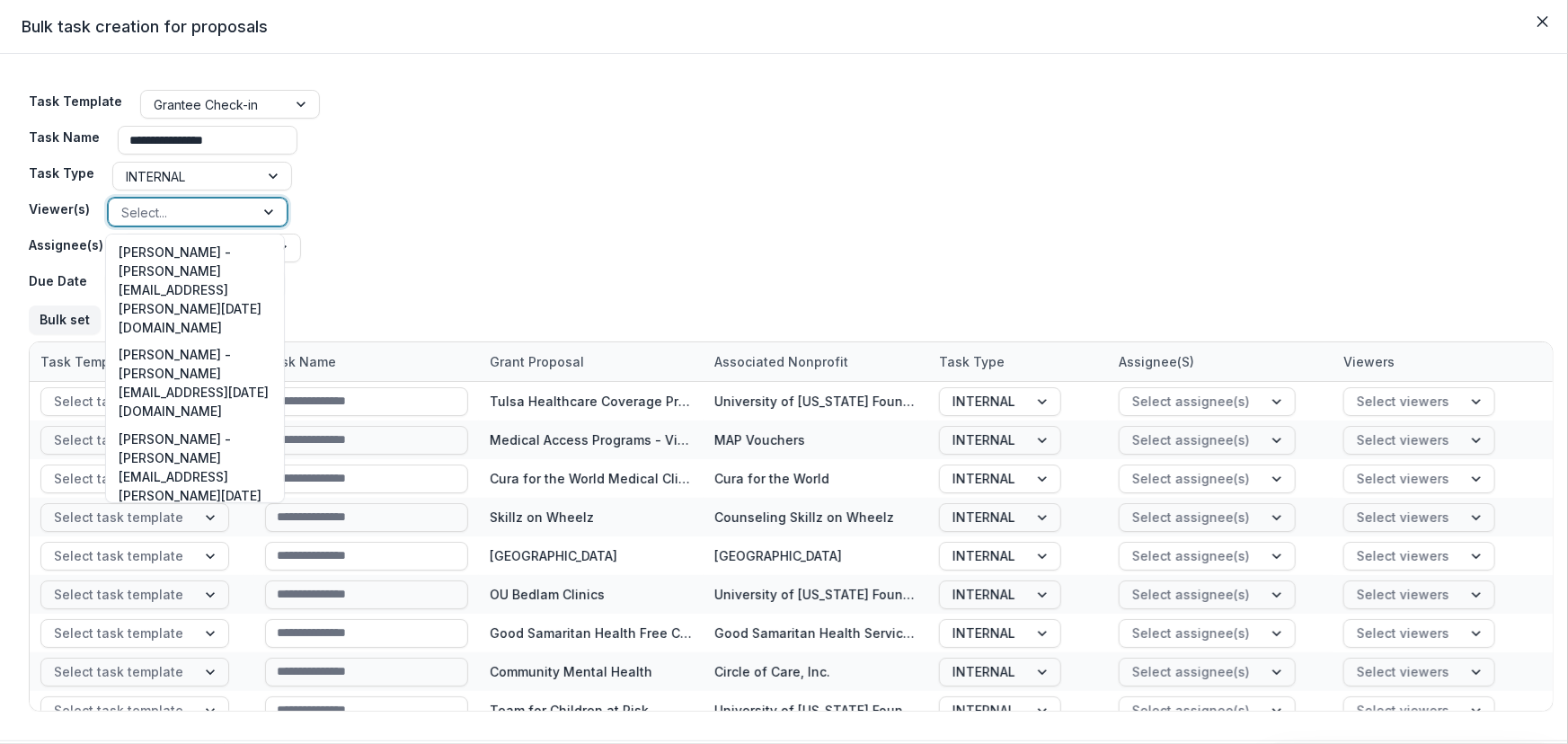
click at [171, 529] on div "Dr. Ana Smith - ana.smith@ascension.org" at bounding box center [195, 580] width 170 height 104
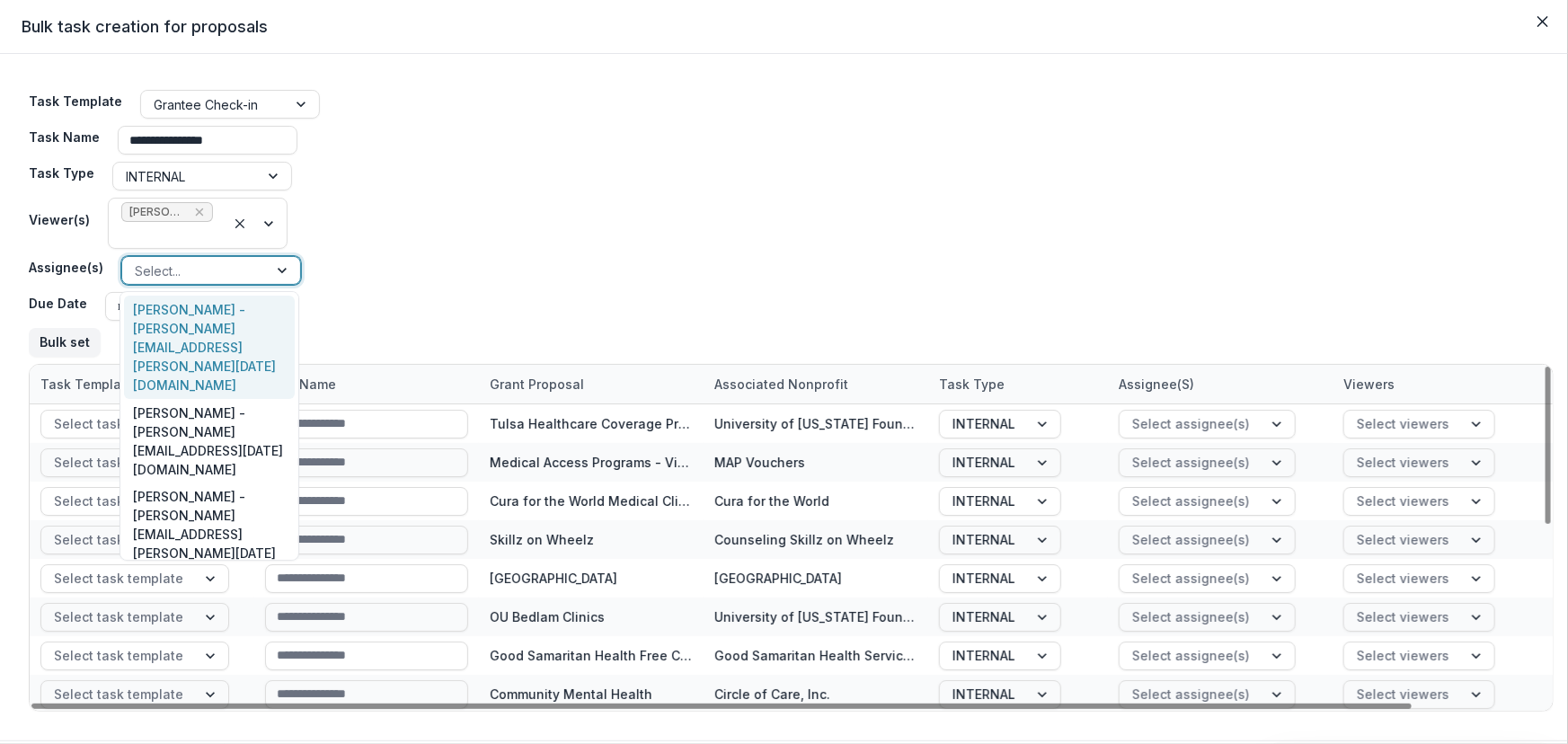
click at [276, 274] on div at bounding box center [283, 270] width 32 height 27
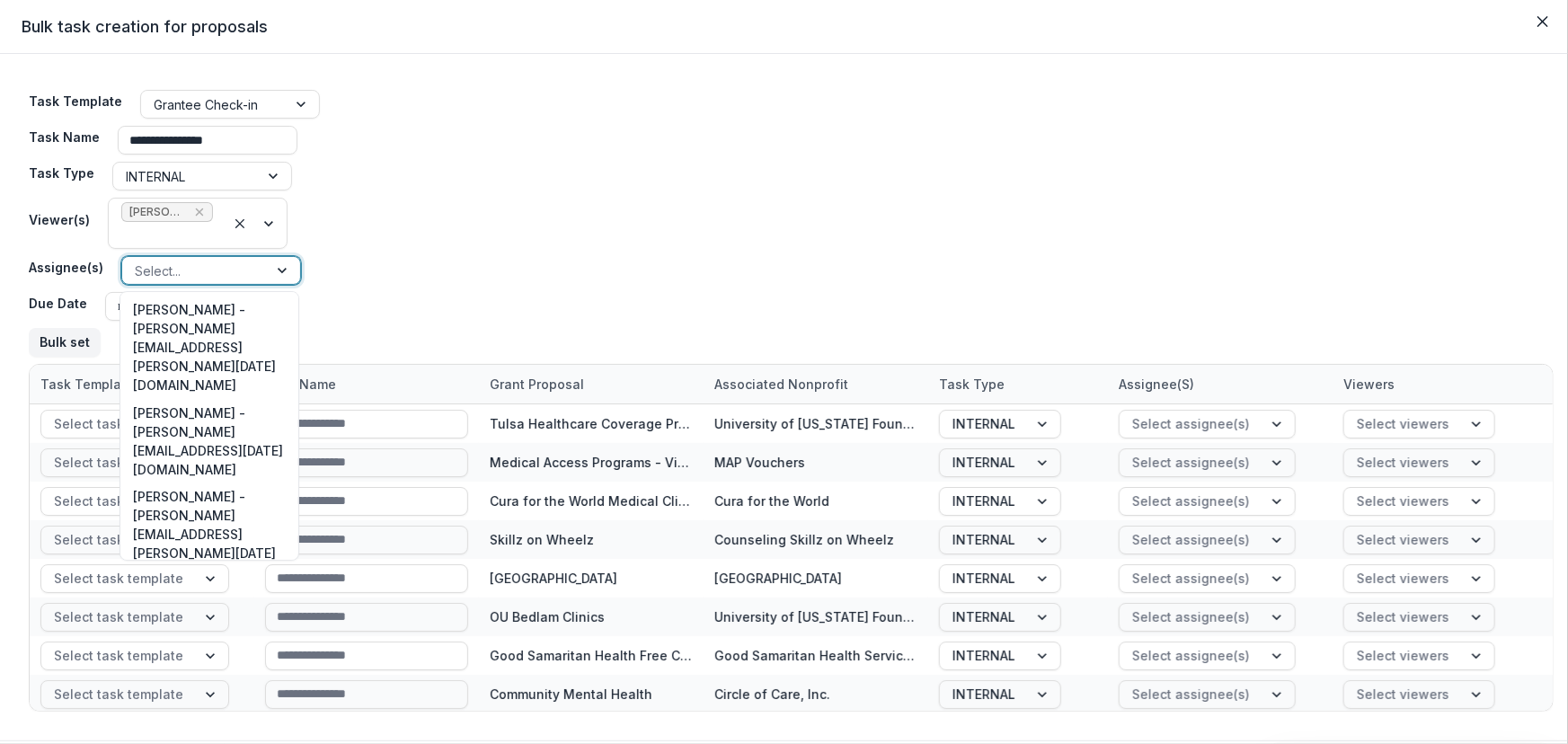
click at [180, 586] on div "Dr. Ana Smith - ana.smith@ascension.org" at bounding box center [209, 637] width 170 height 104
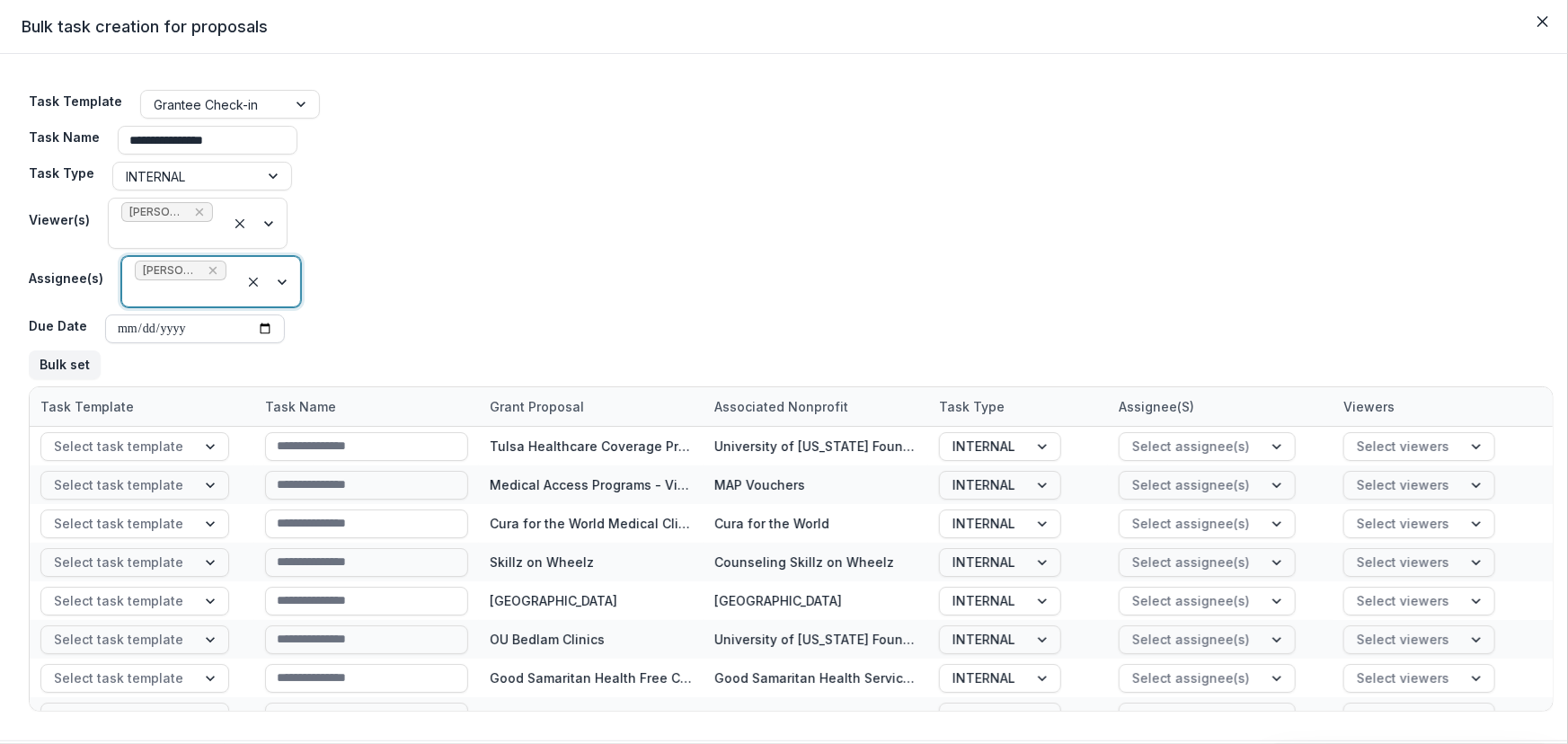
click at [117, 327] on input "Due Date" at bounding box center [196, 329] width 180 height 29
type input "**********"
click at [66, 368] on button "Bulk set" at bounding box center [65, 365] width 72 height 29
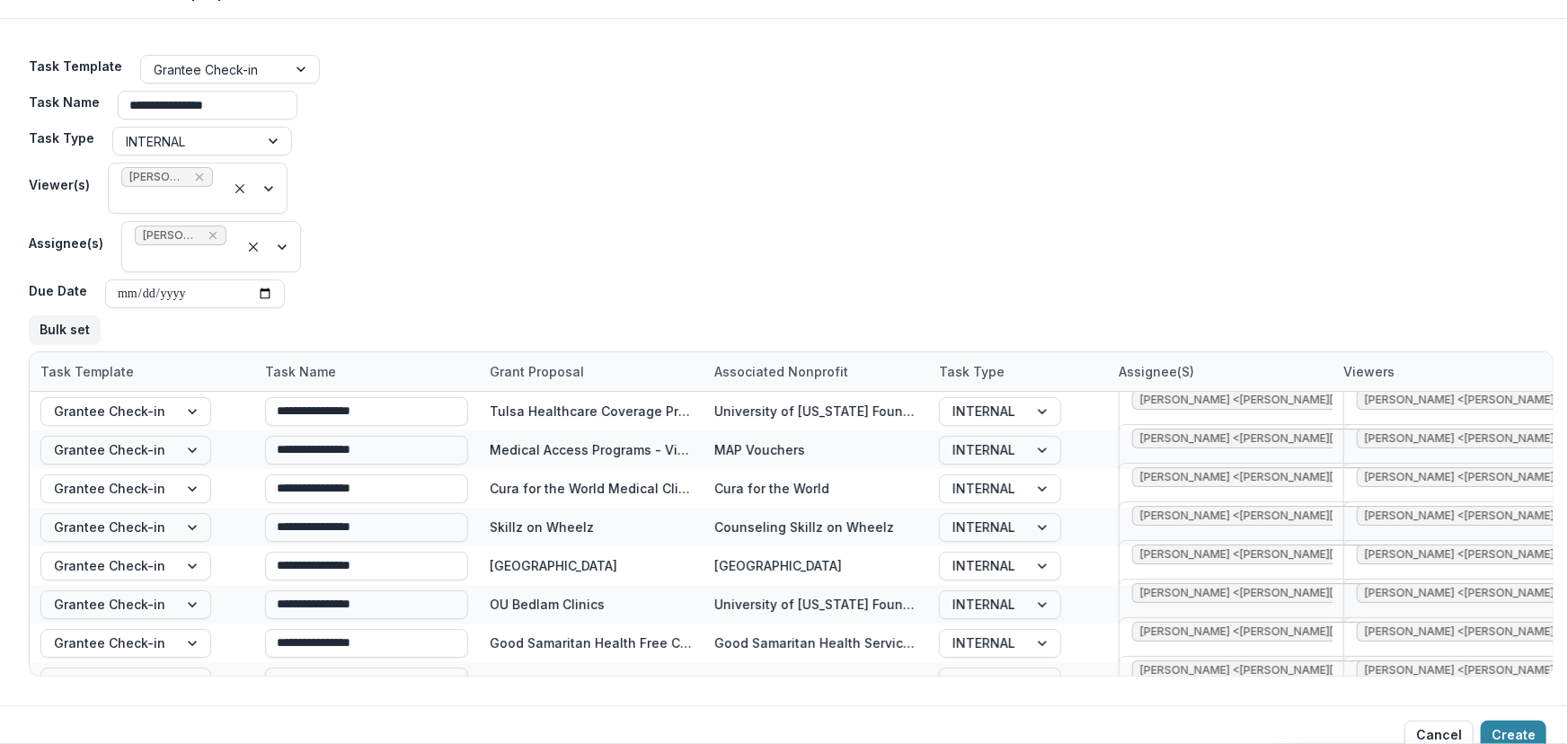
scroll to position [54, 0]
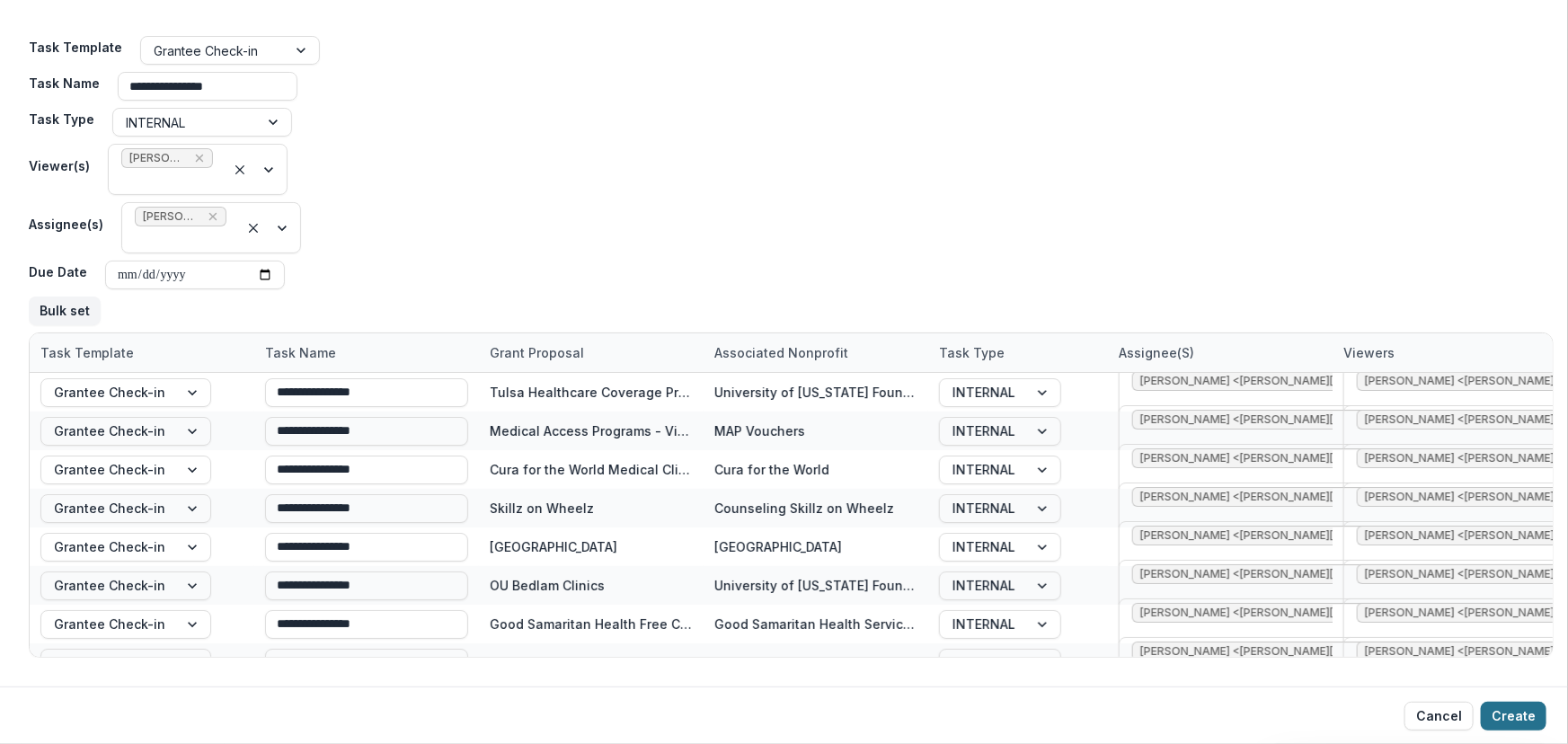
click at [1507, 708] on button "Create" at bounding box center [1514, 717] width 66 height 29
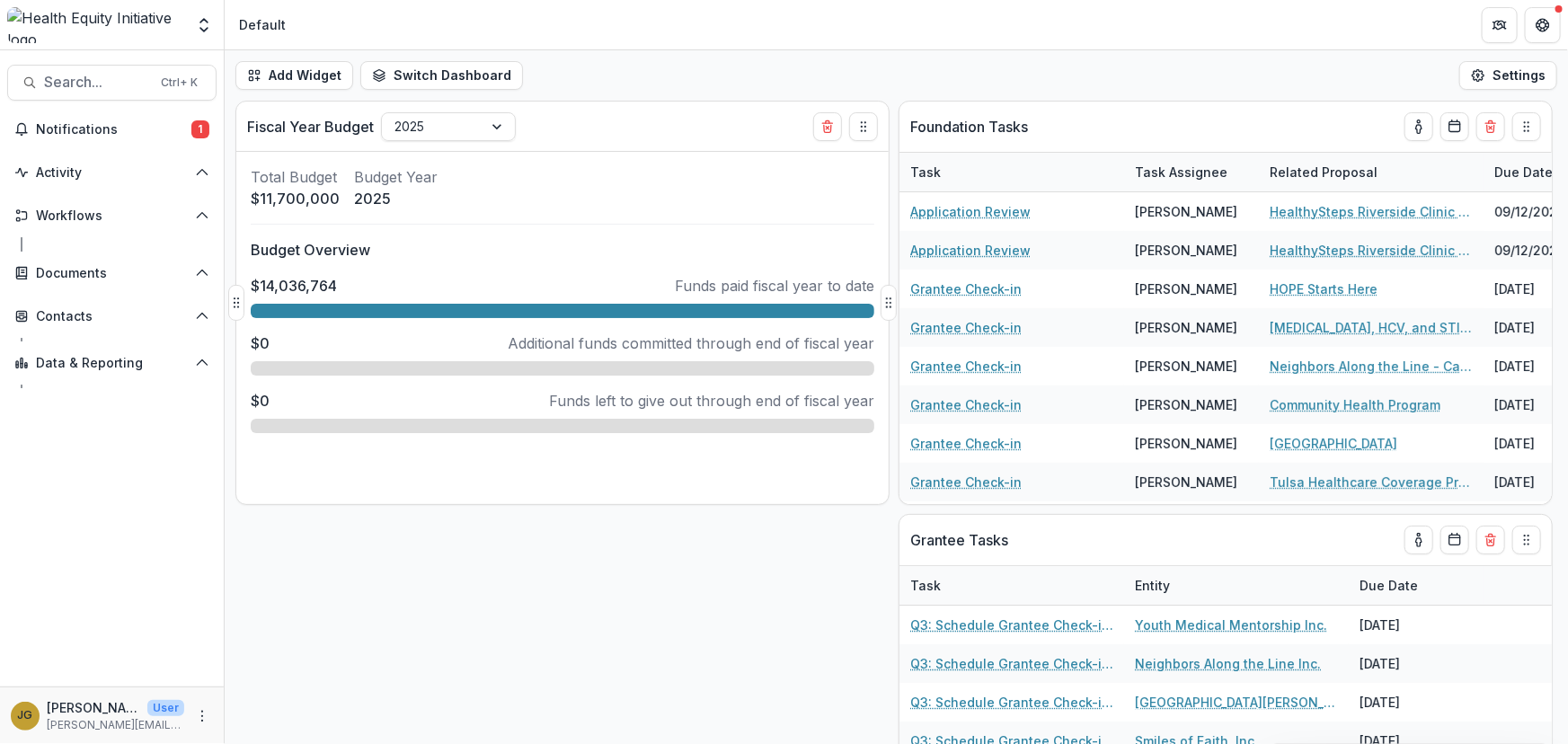
click at [516, 210] on div "Total Budget $11,700,000 Budget Year [DATE] Budget Overview $14,036,764 Funds p…" at bounding box center [563, 328] width 653 height 353
click at [496, 616] on div "Foundation Tasks Task Task Assignee Related Proposal Due Date Application Revie…" at bounding box center [896, 422] width 1343 height 643
